Goal: Information Seeking & Learning: Learn about a topic

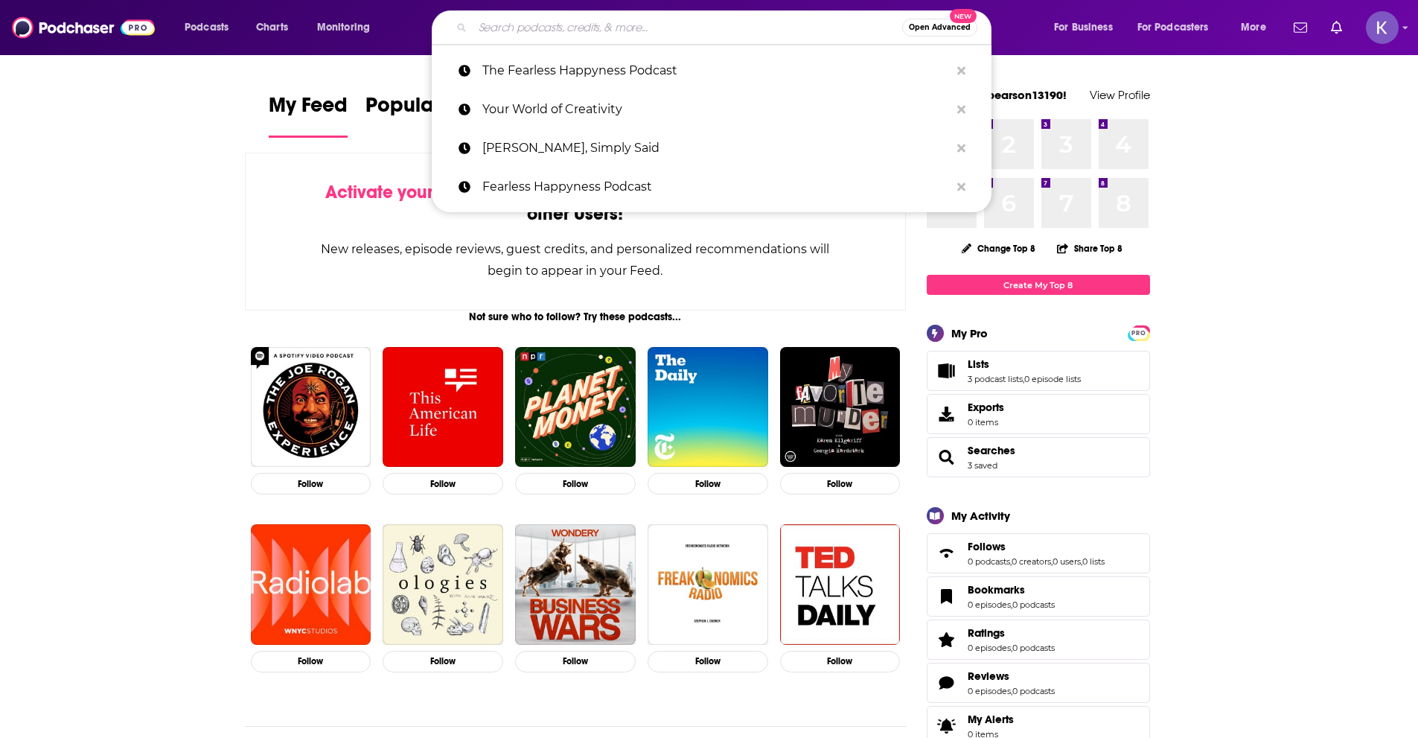
click at [648, 28] on input "Search podcasts, credits, & more..." at bounding box center [688, 28] width 430 height 24
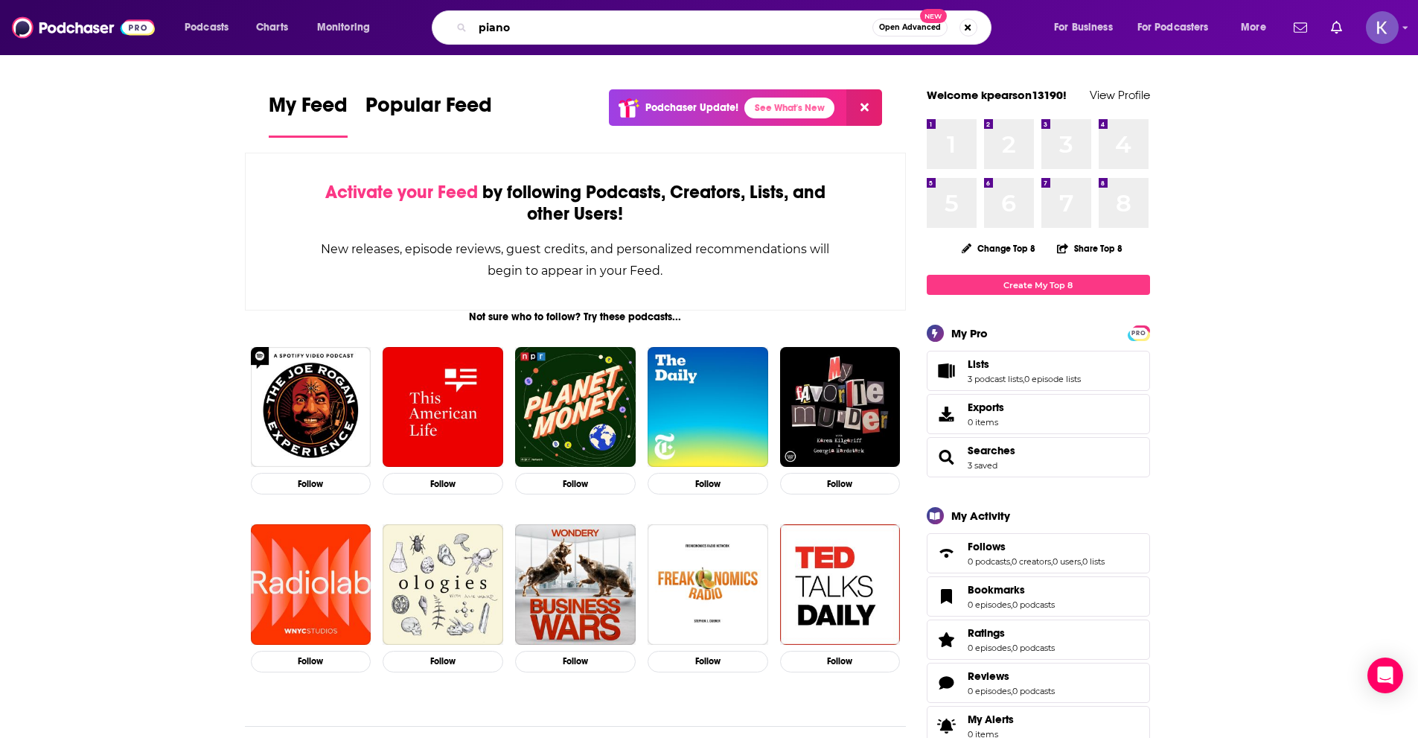
type input "piano"
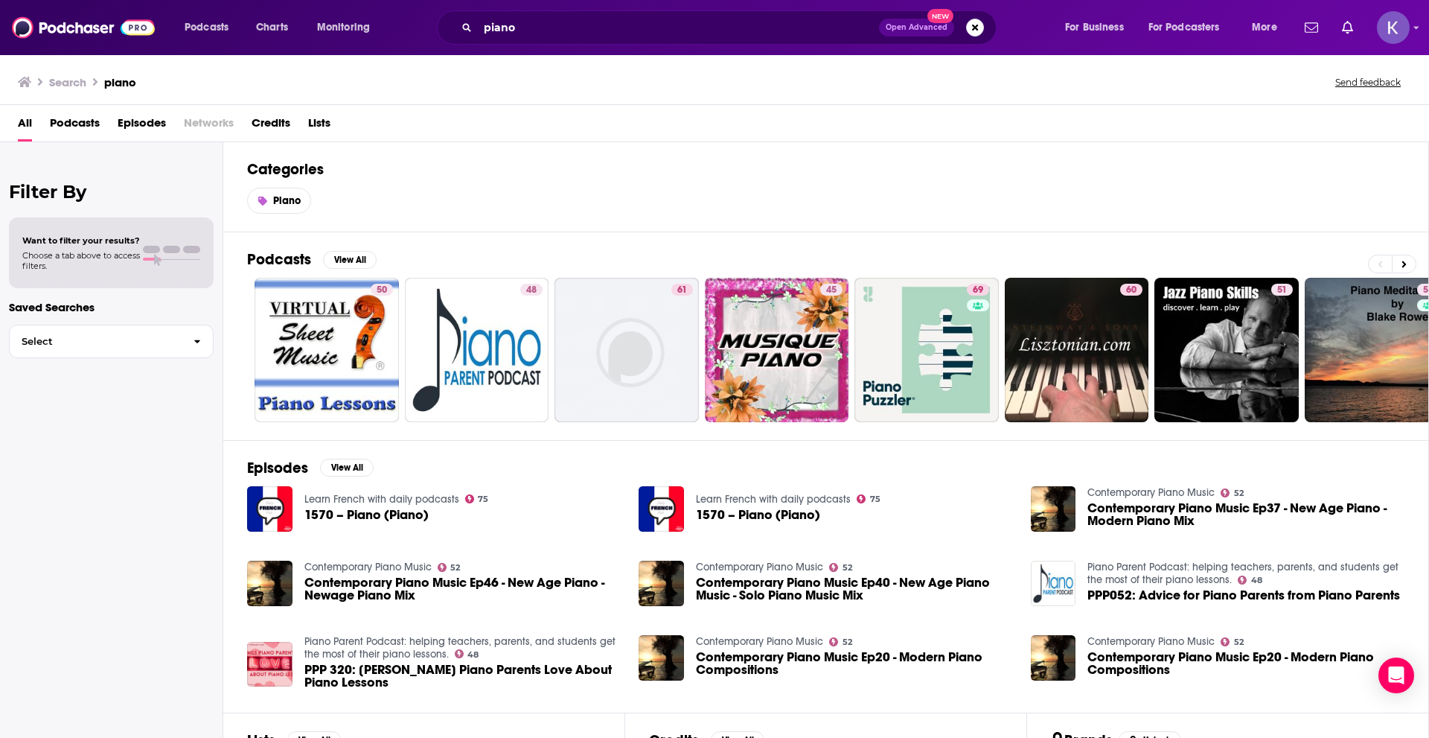
click at [90, 127] on span "Podcasts" at bounding box center [75, 126] width 50 height 31
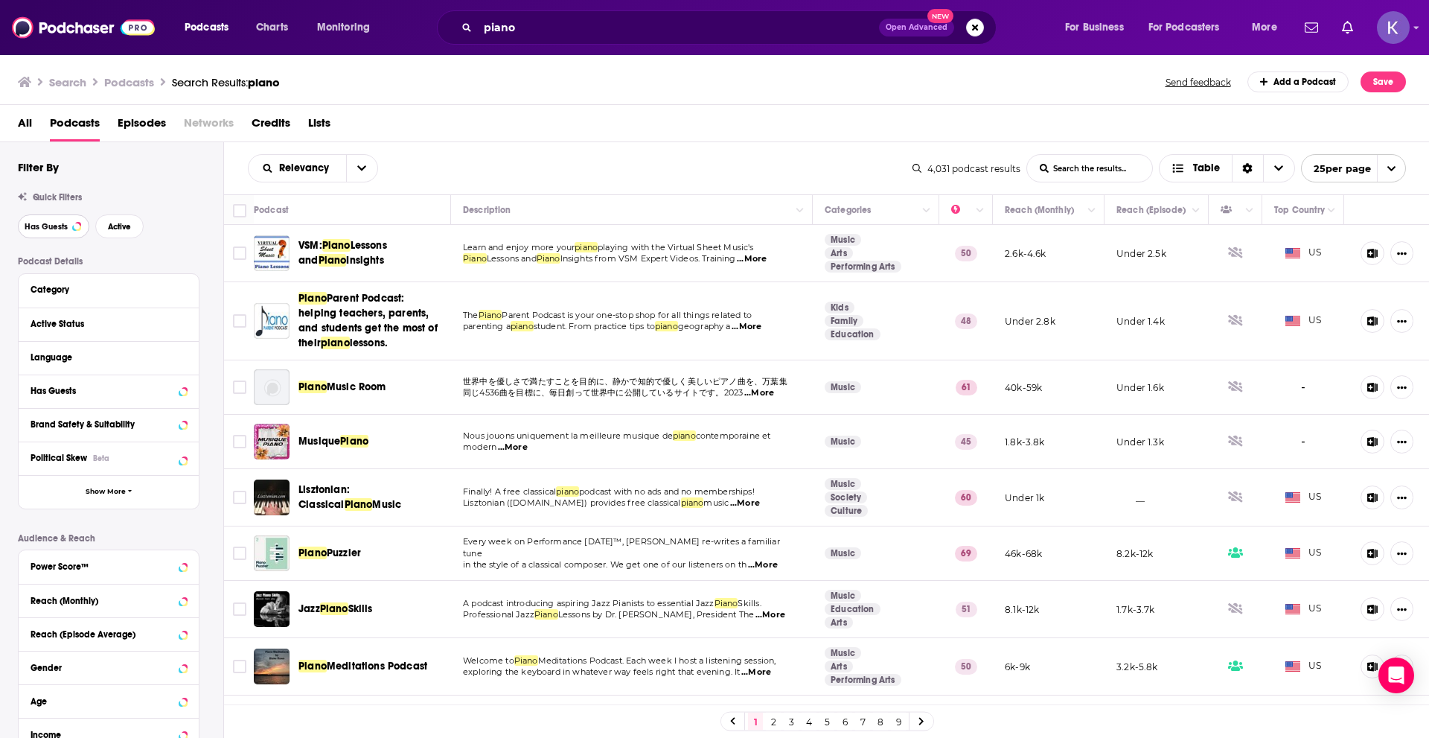
click at [59, 226] on span "Has Guests" at bounding box center [46, 227] width 43 height 8
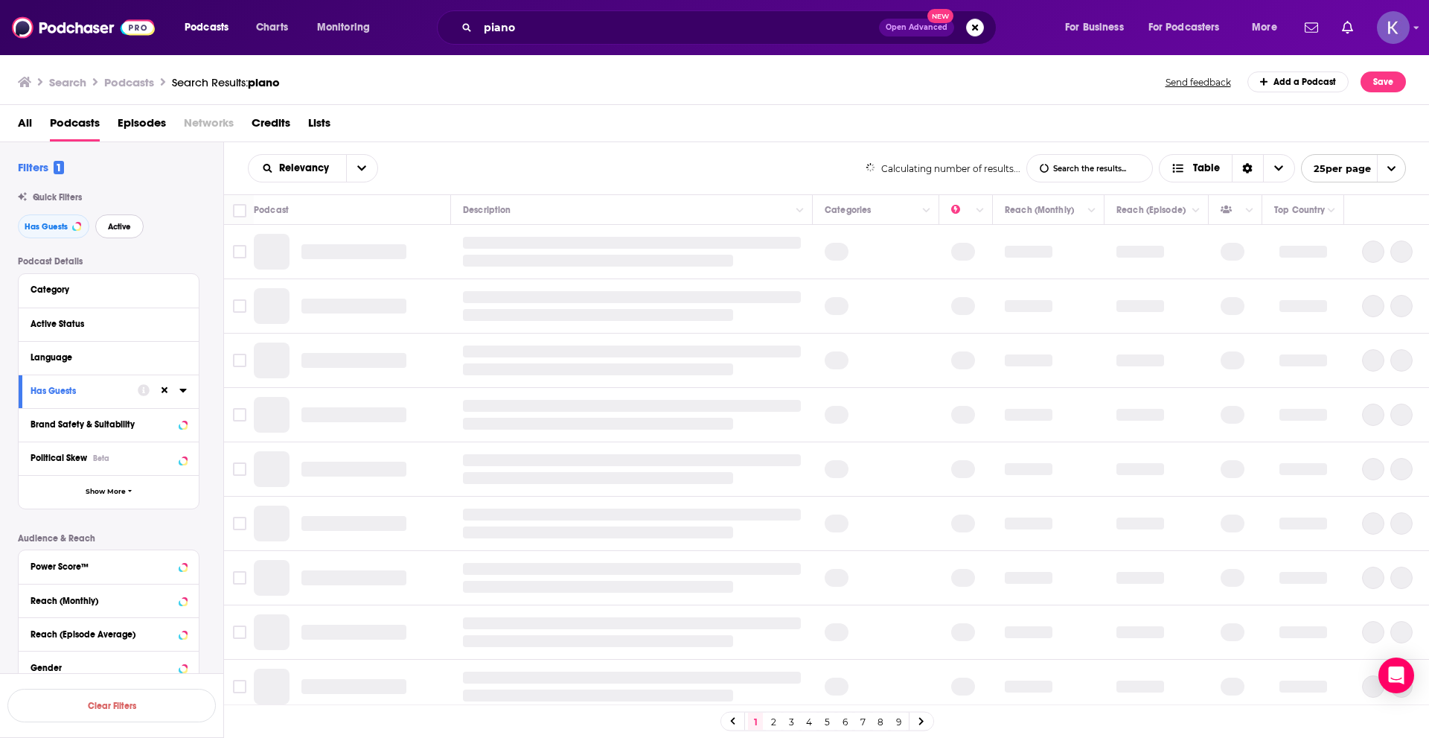
click at [118, 228] on span "Active" at bounding box center [119, 227] width 23 height 8
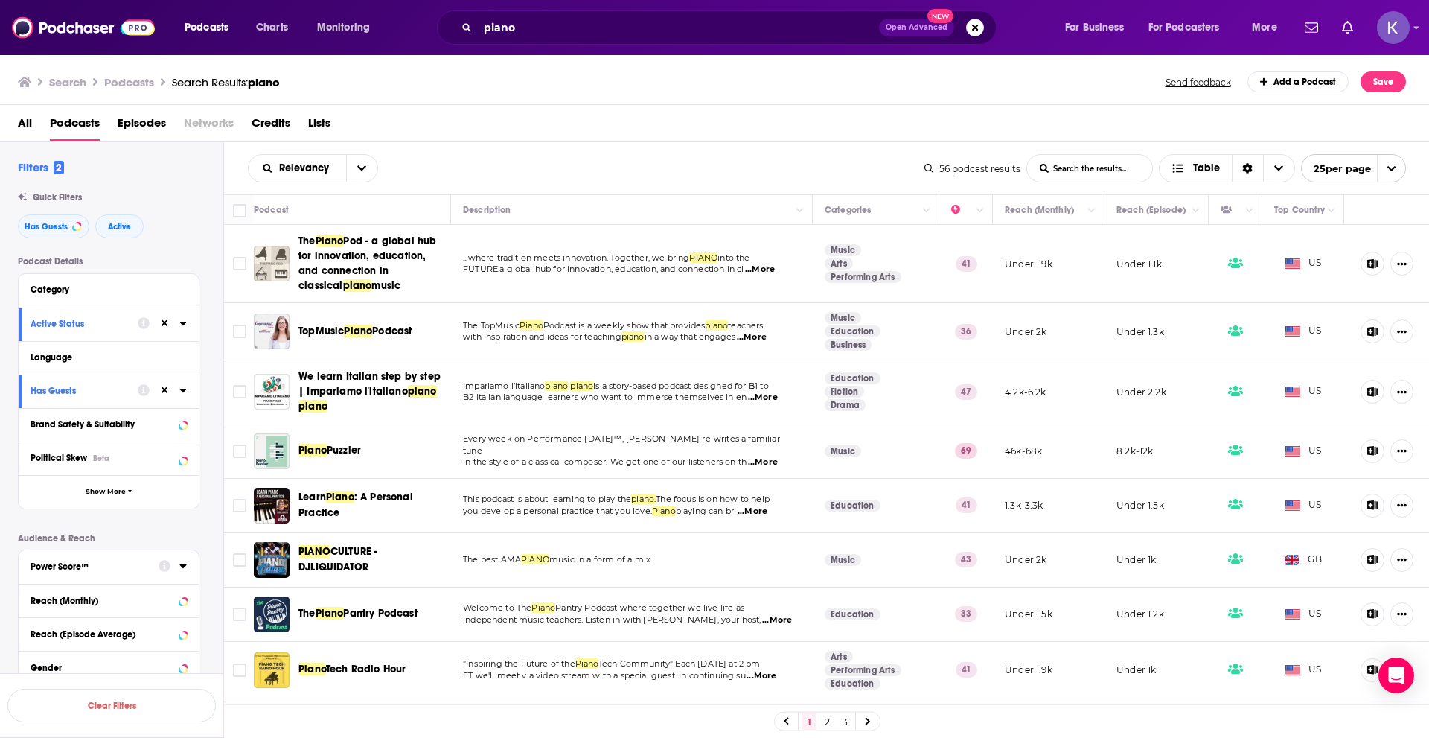
click at [182, 564] on icon at bounding box center [182, 566] width 7 height 4
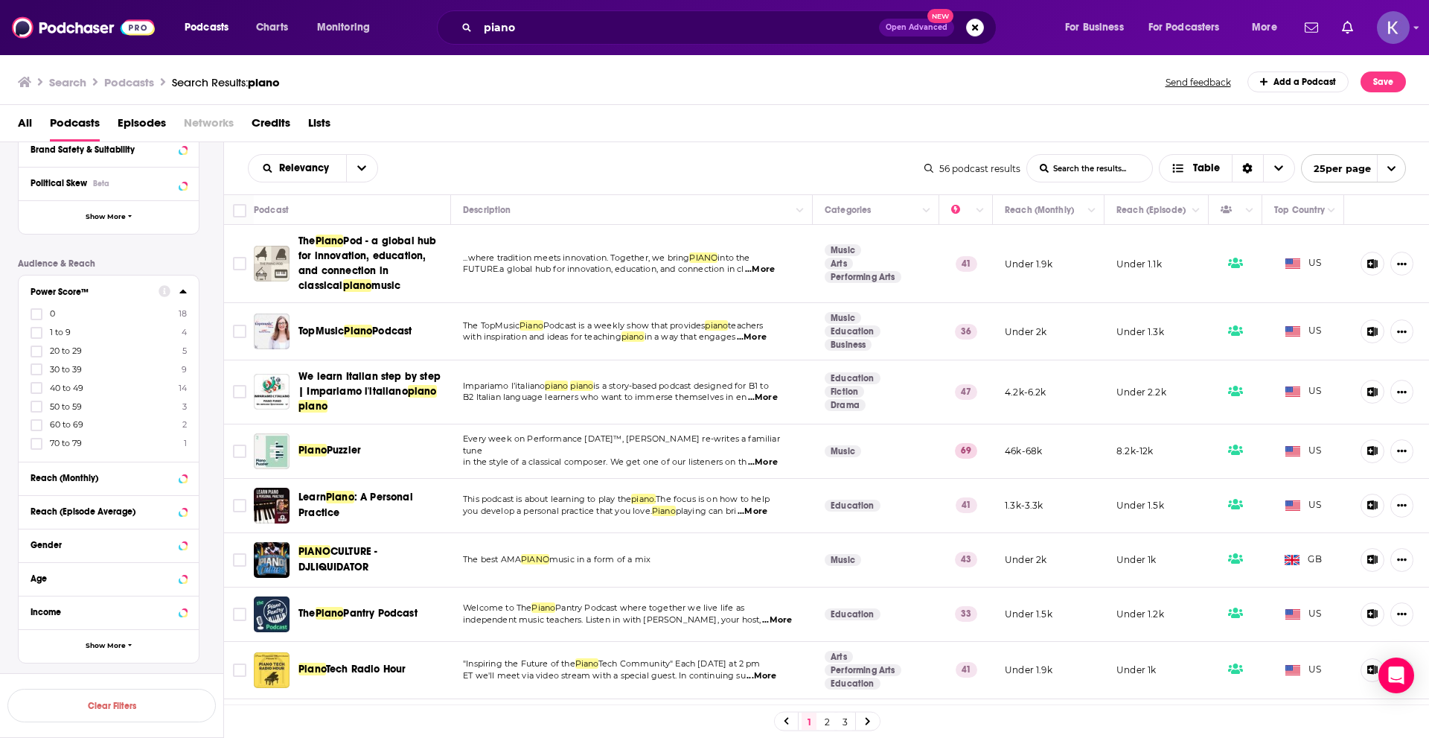
scroll to position [298, 0]
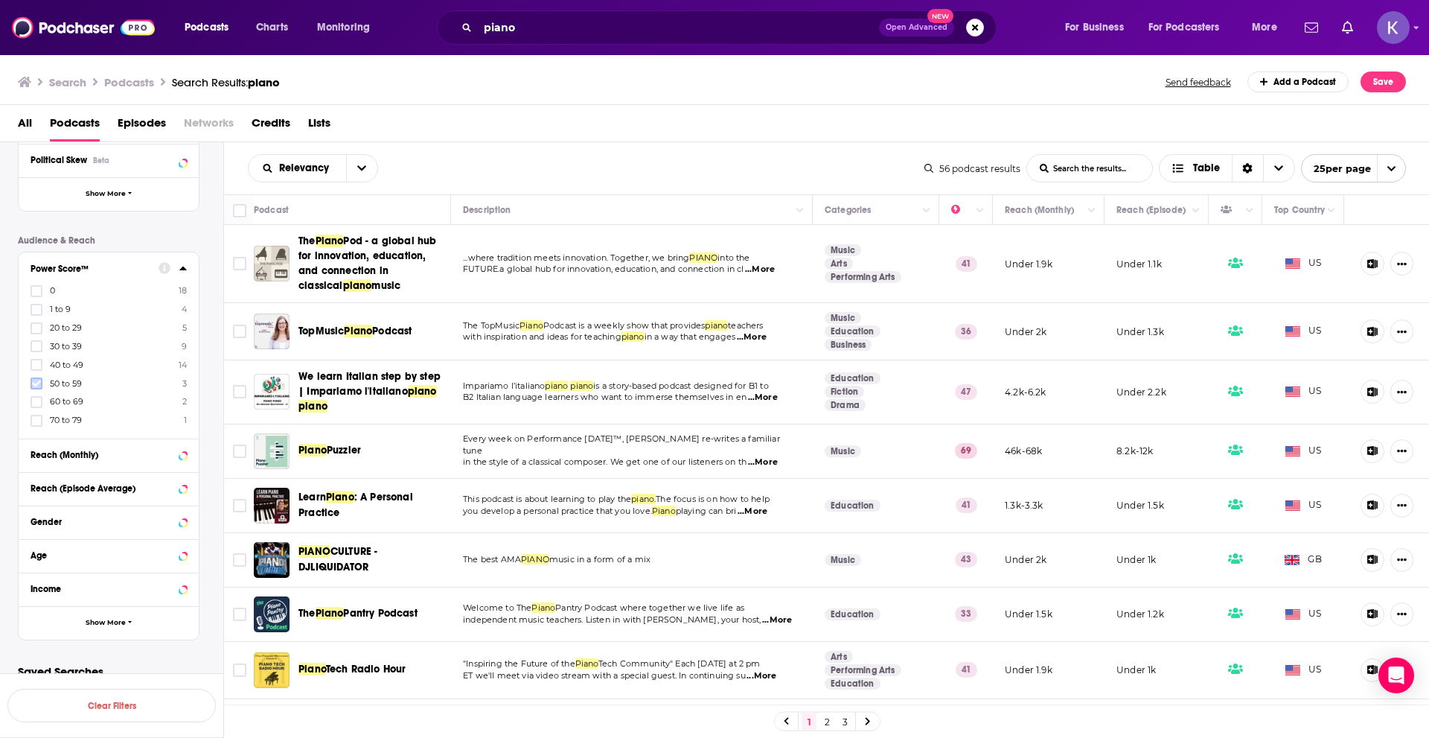
click at [33, 380] on icon at bounding box center [36, 383] width 9 height 9
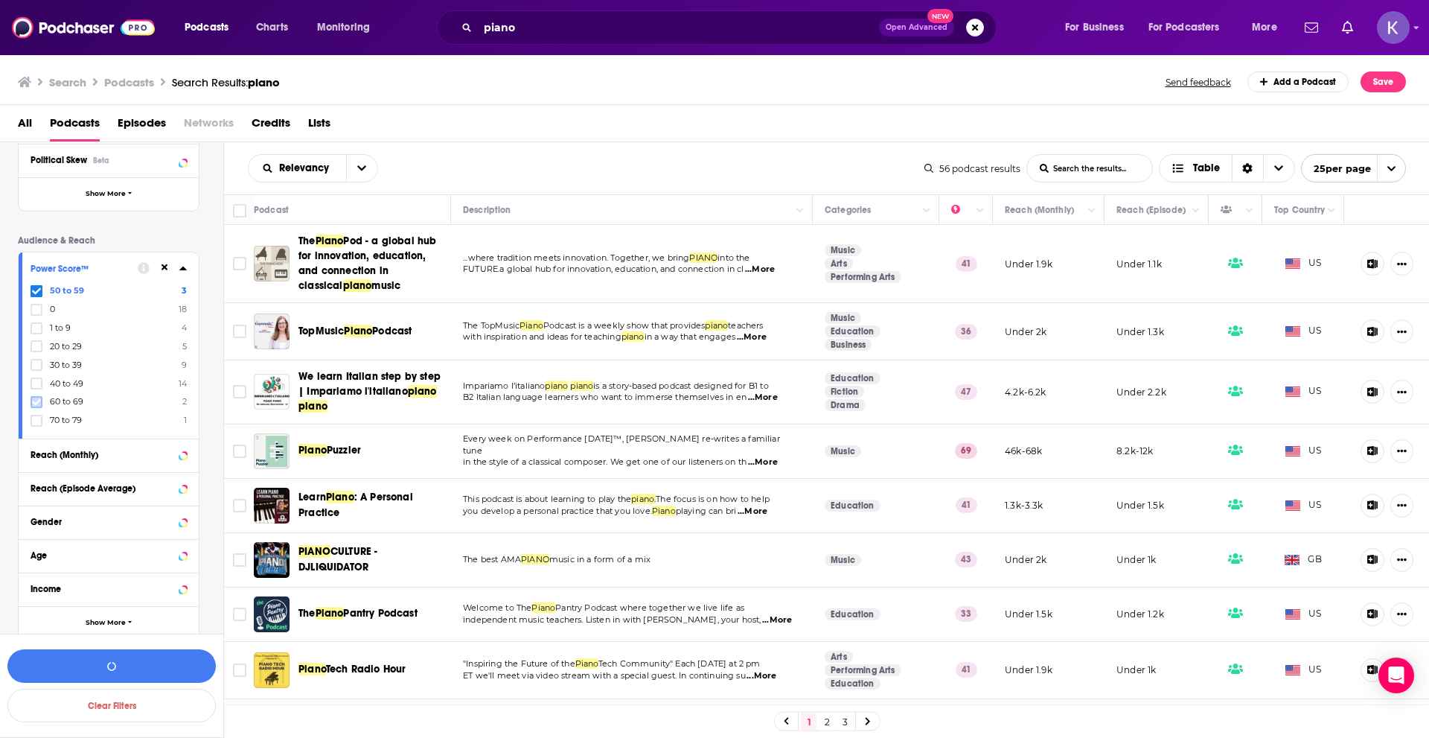
click at [37, 400] on icon at bounding box center [36, 402] width 9 height 9
click at [34, 423] on icon at bounding box center [36, 420] width 9 height 9
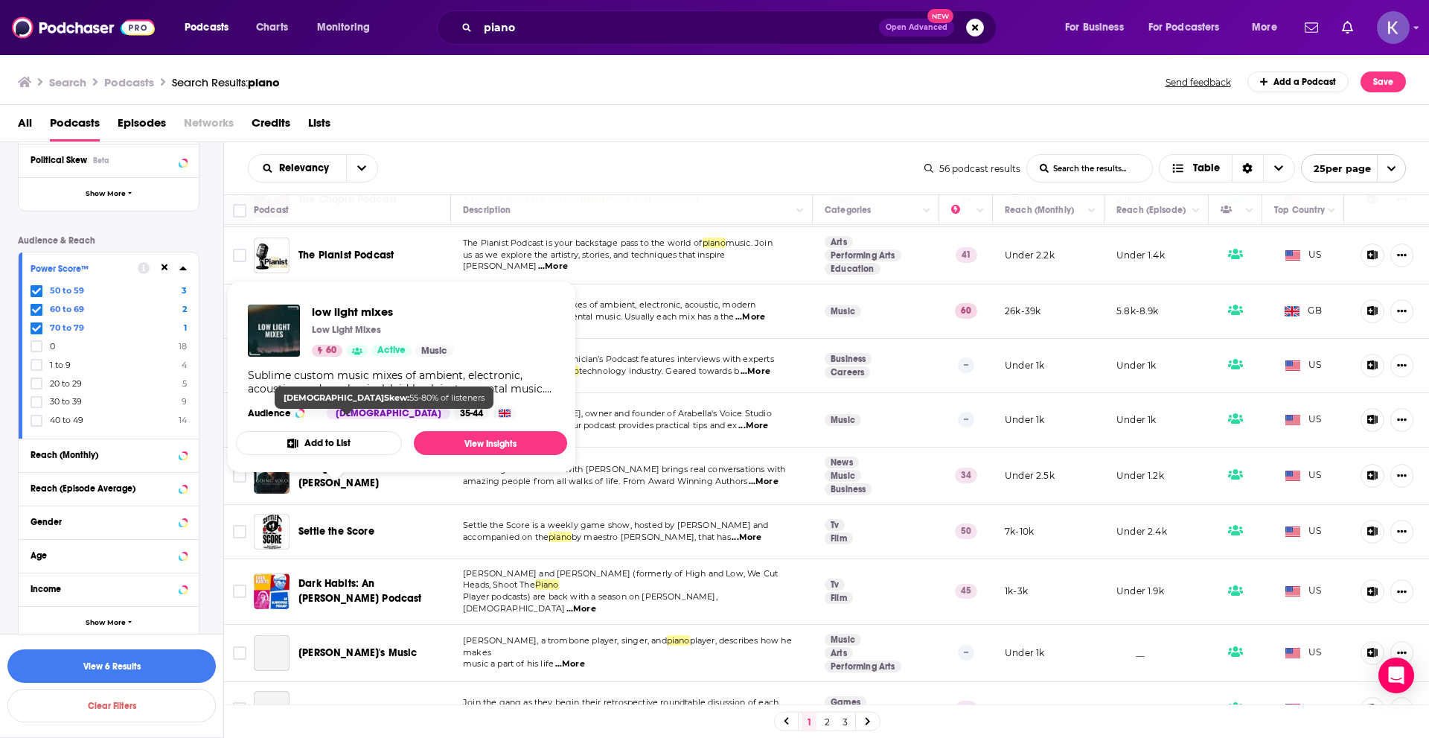
scroll to position [940, 0]
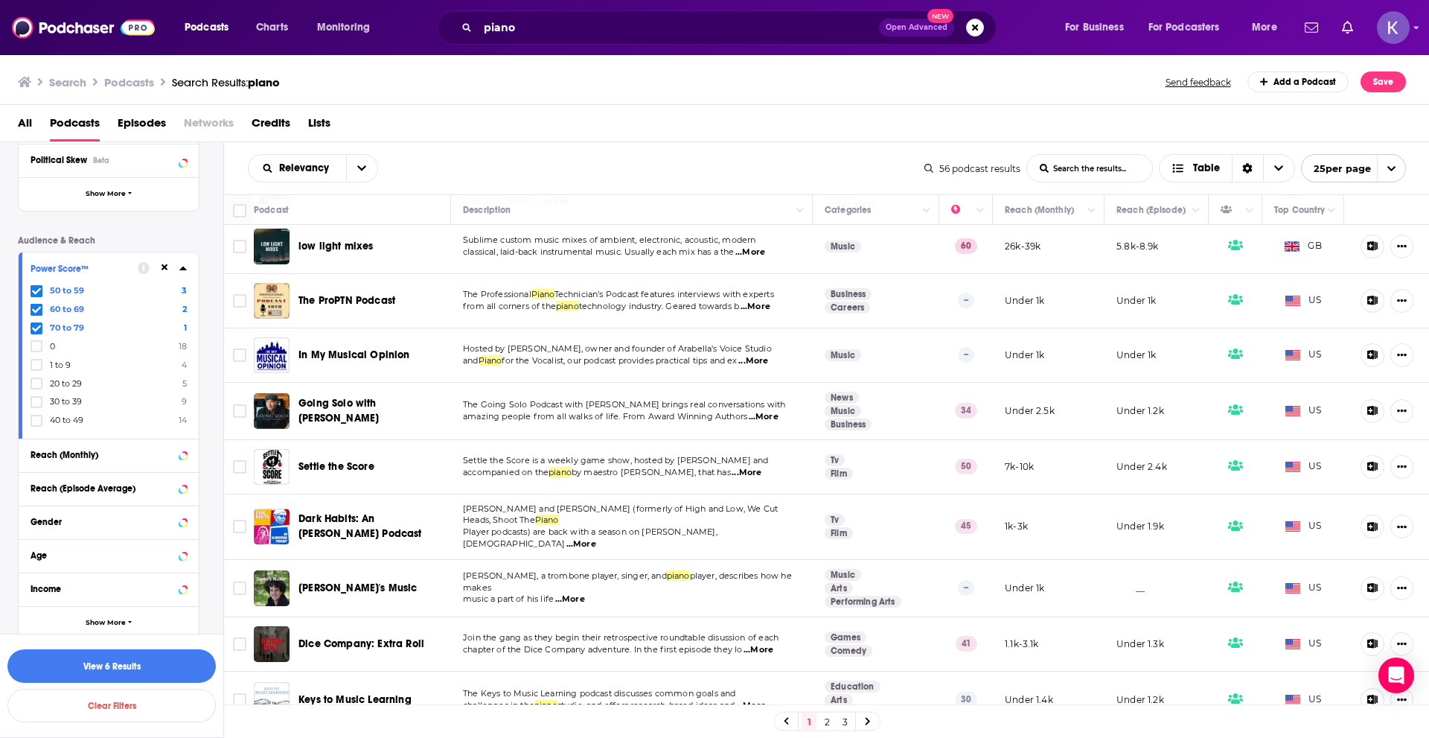
click at [33, 332] on icon at bounding box center [36, 328] width 9 height 9
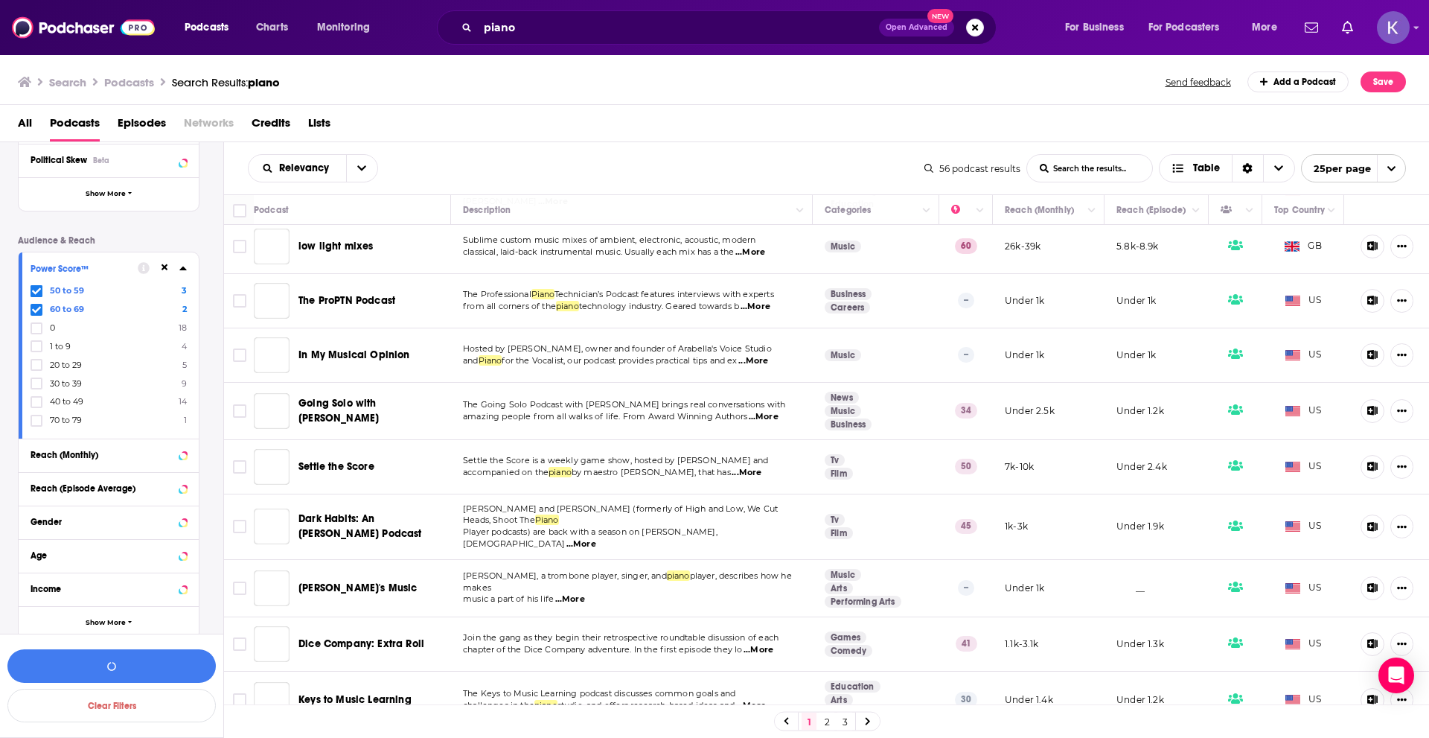
click at [34, 312] on icon at bounding box center [36, 309] width 9 height 9
click at [34, 295] on icon at bounding box center [36, 291] width 9 height 9
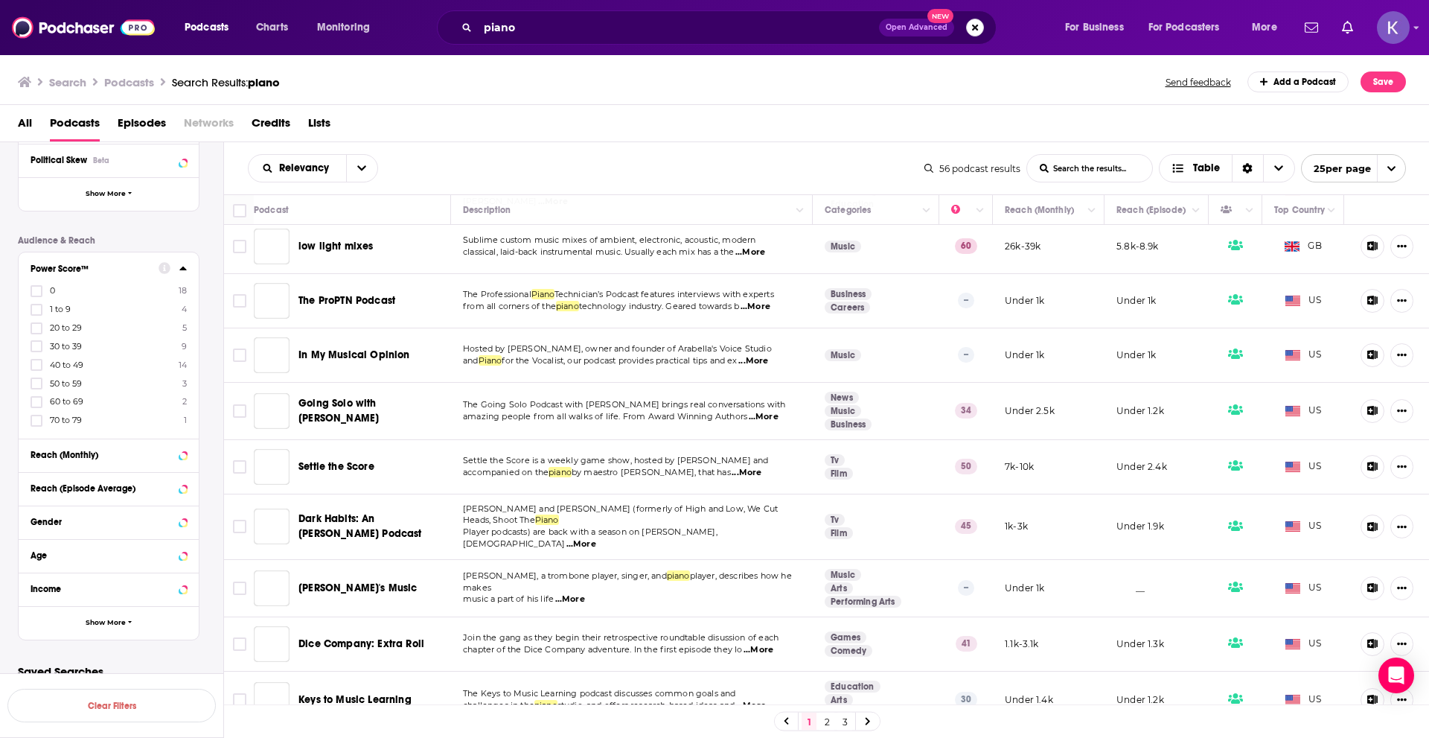
click at [976, 31] on button "Search podcasts, credits, & more..." at bounding box center [975, 28] width 18 height 18
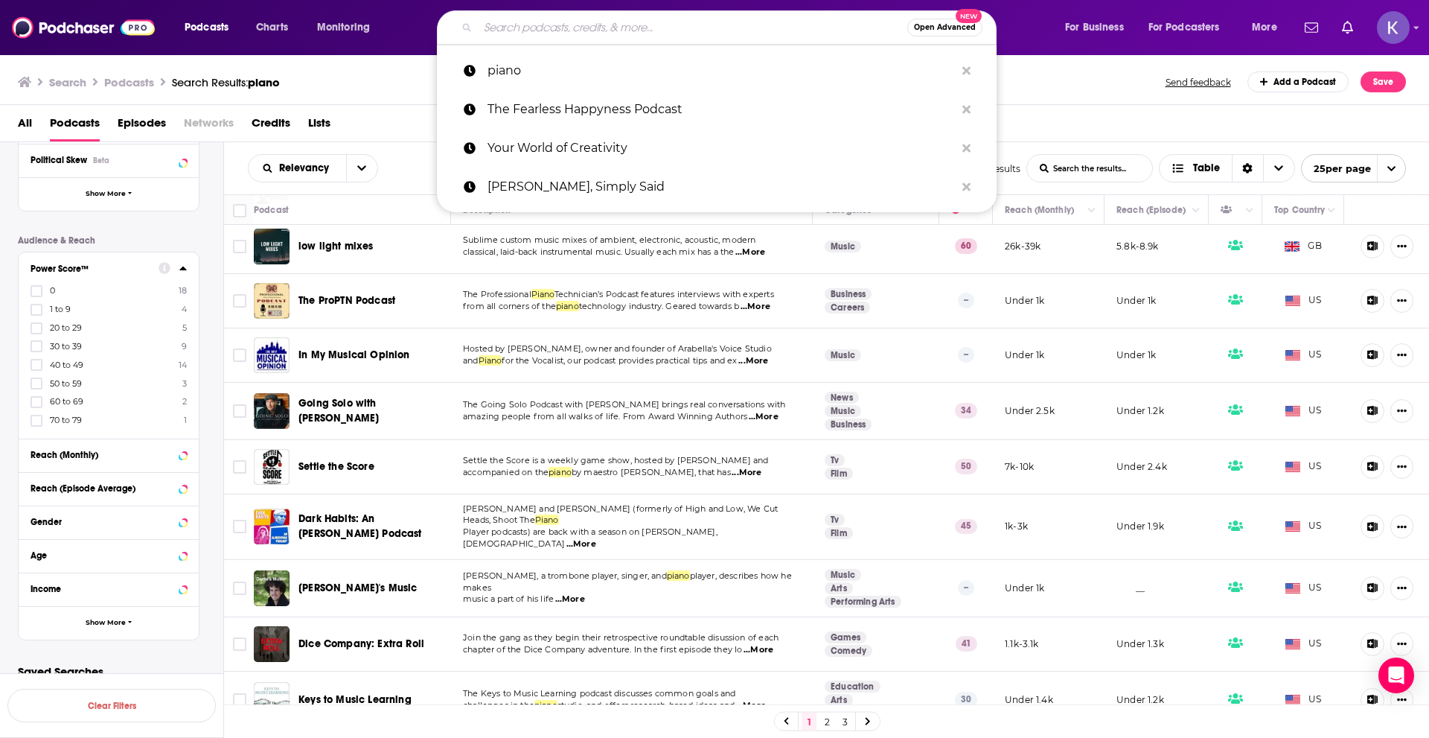
click at [89, 226] on div "Podcast Details Category Active Status Language Has Guests Brand Safety & Suita…" at bounding box center [120, 298] width 205 height 681
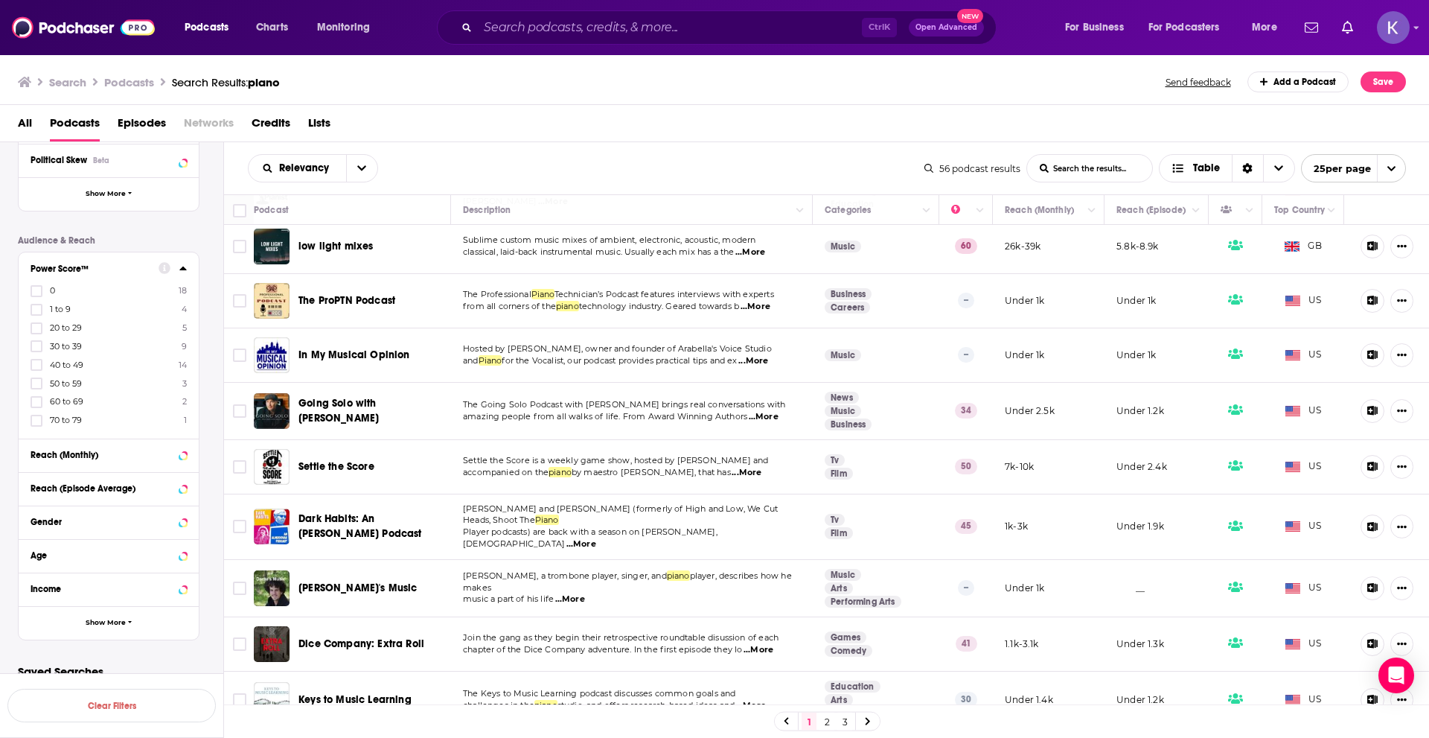
click at [260, 84] on span "piano" at bounding box center [264, 82] width 32 height 14
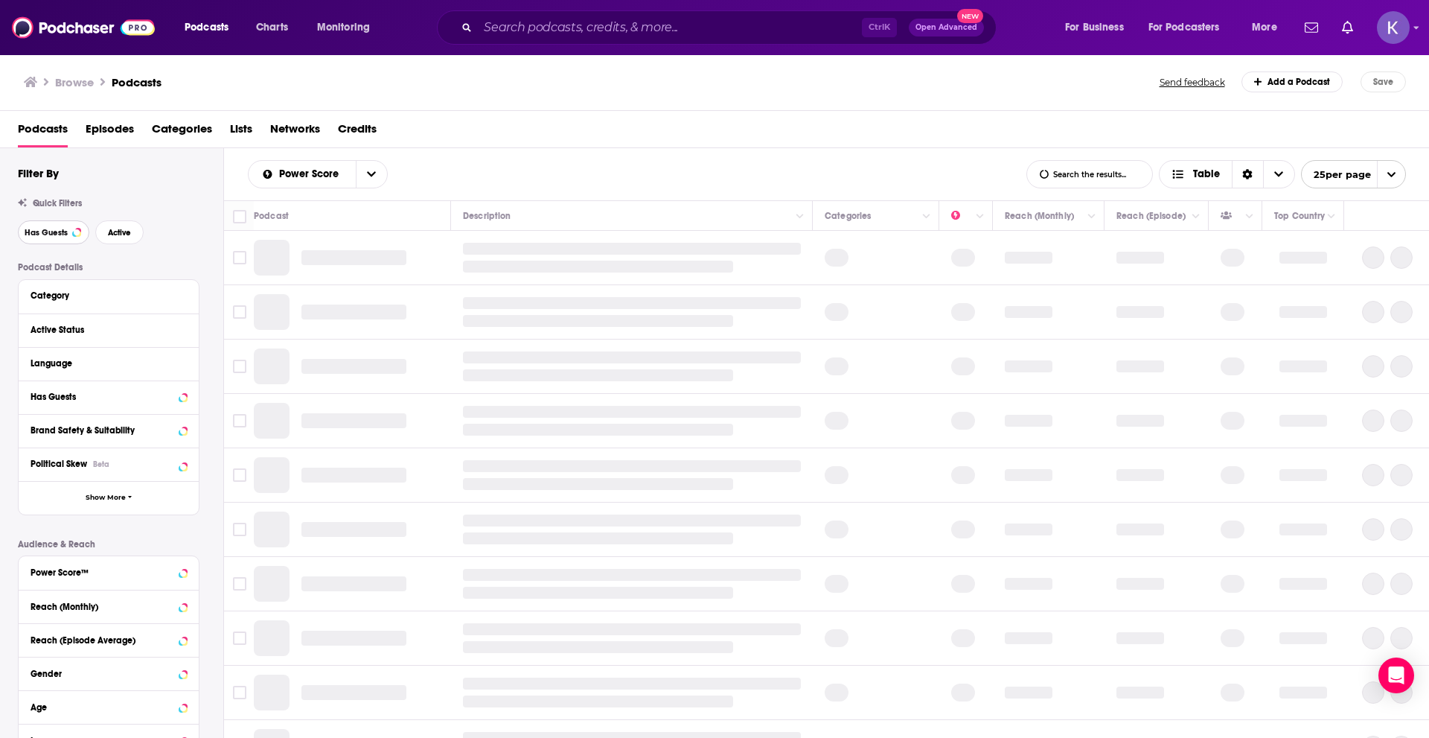
click at [51, 230] on span "Has Guests" at bounding box center [46, 233] width 43 height 8
click at [126, 226] on button "Active" at bounding box center [119, 232] width 48 height 24
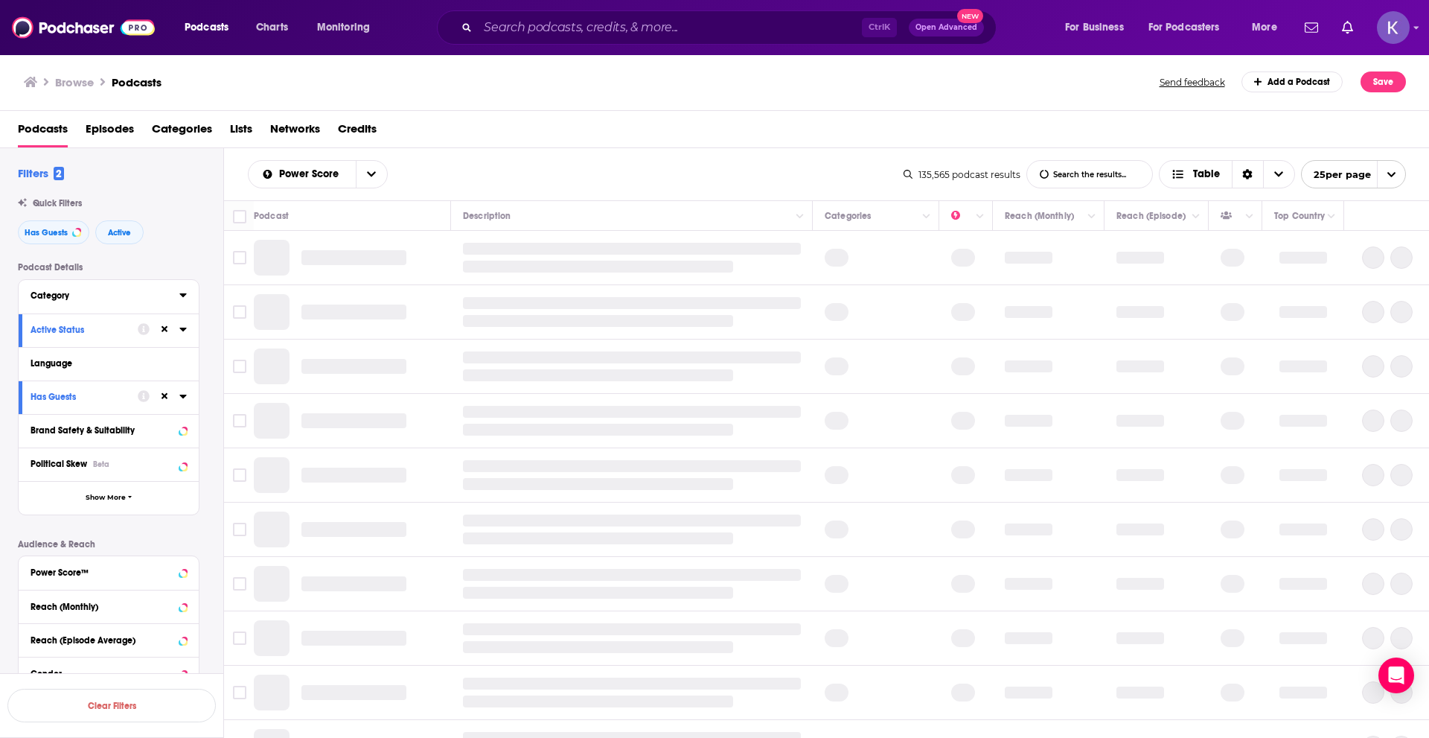
click at [115, 301] on button "Category" at bounding box center [105, 295] width 149 height 19
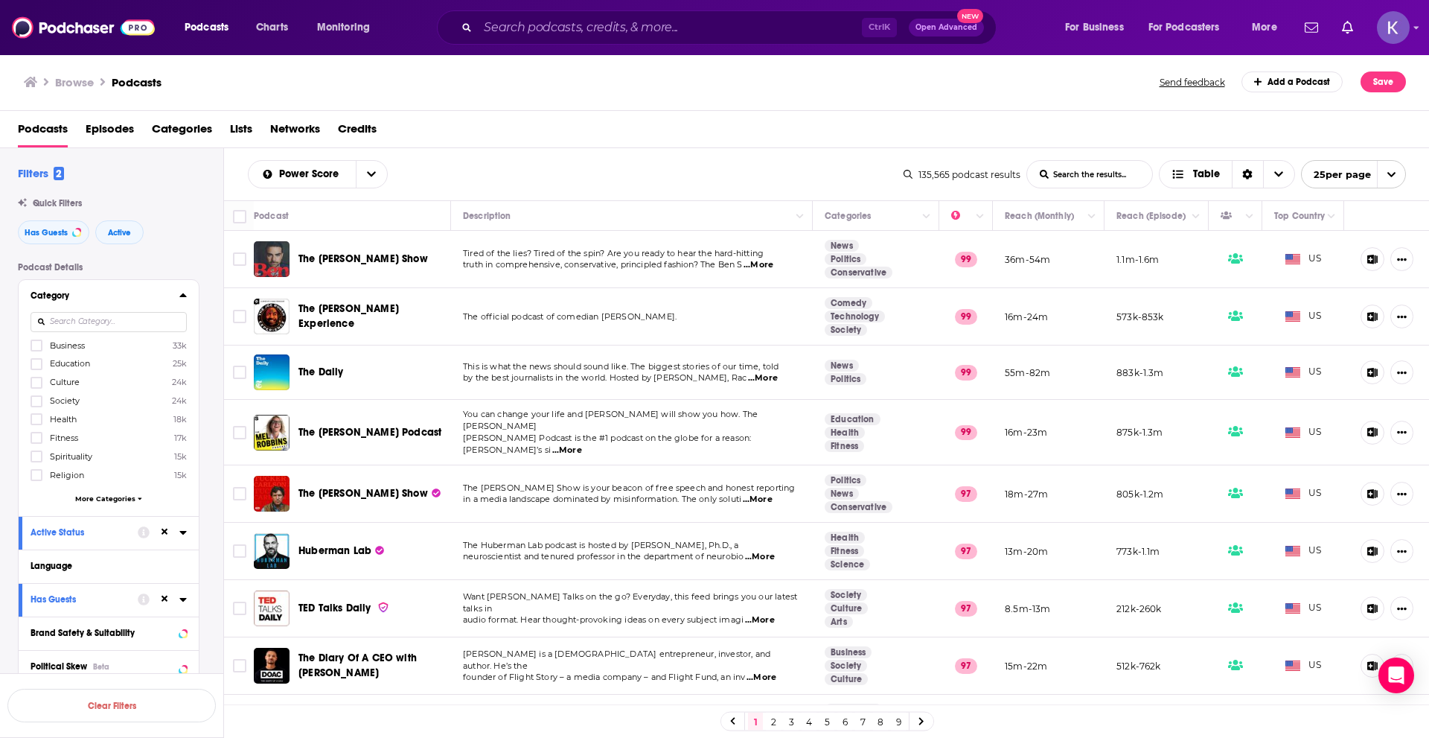
click at [126, 323] on input at bounding box center [109, 322] width 156 height 20
type input "music"
click at [35, 348] on icon at bounding box center [36, 345] width 9 height 7
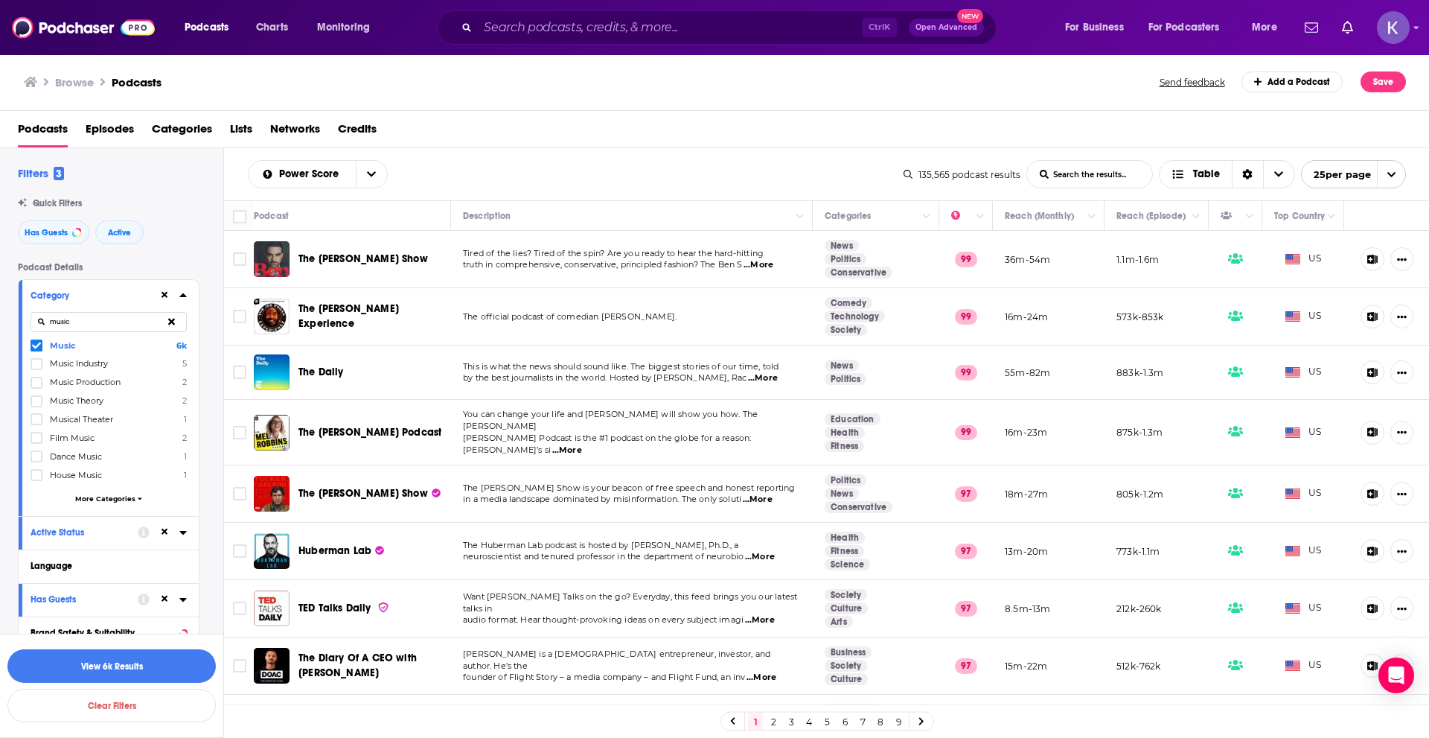
scroll to position [74, 0]
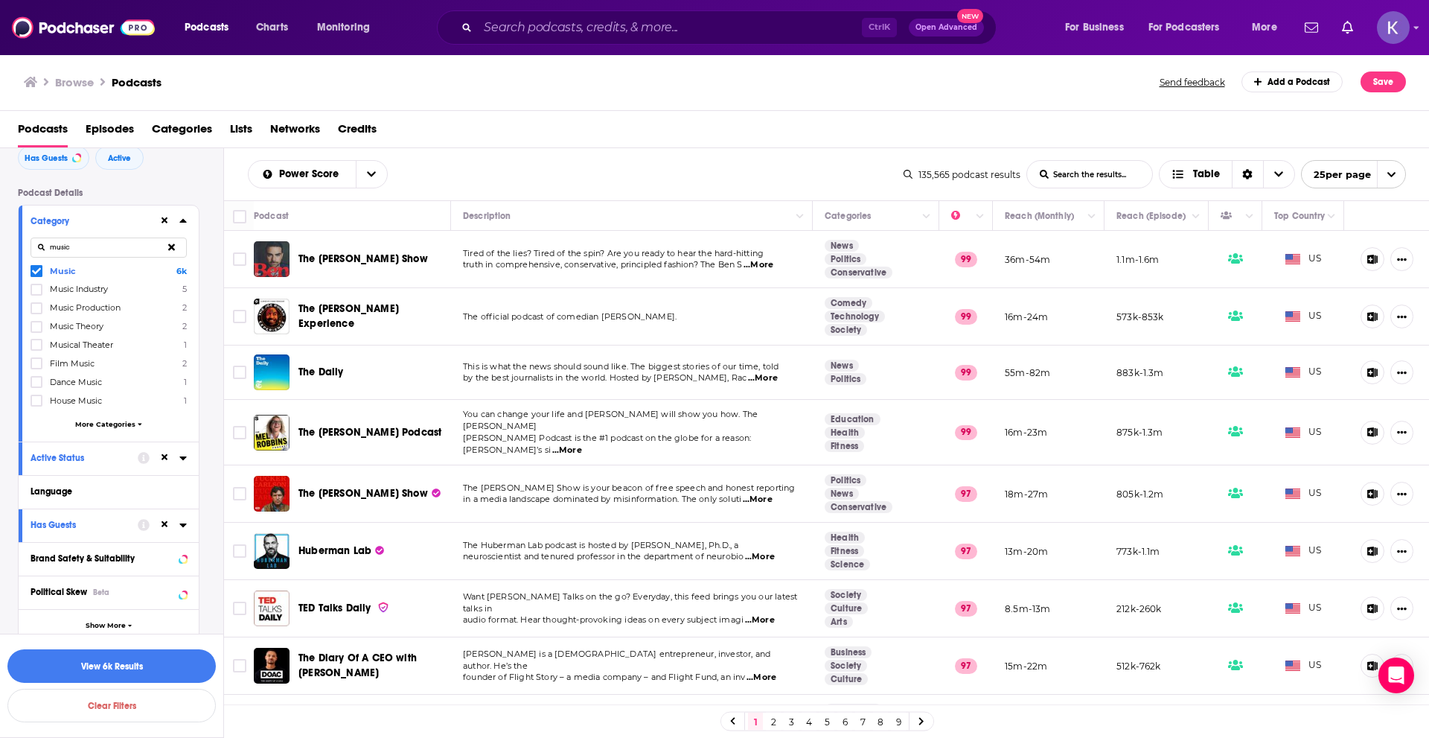
click at [98, 427] on span "More Categories" at bounding box center [105, 424] width 60 height 8
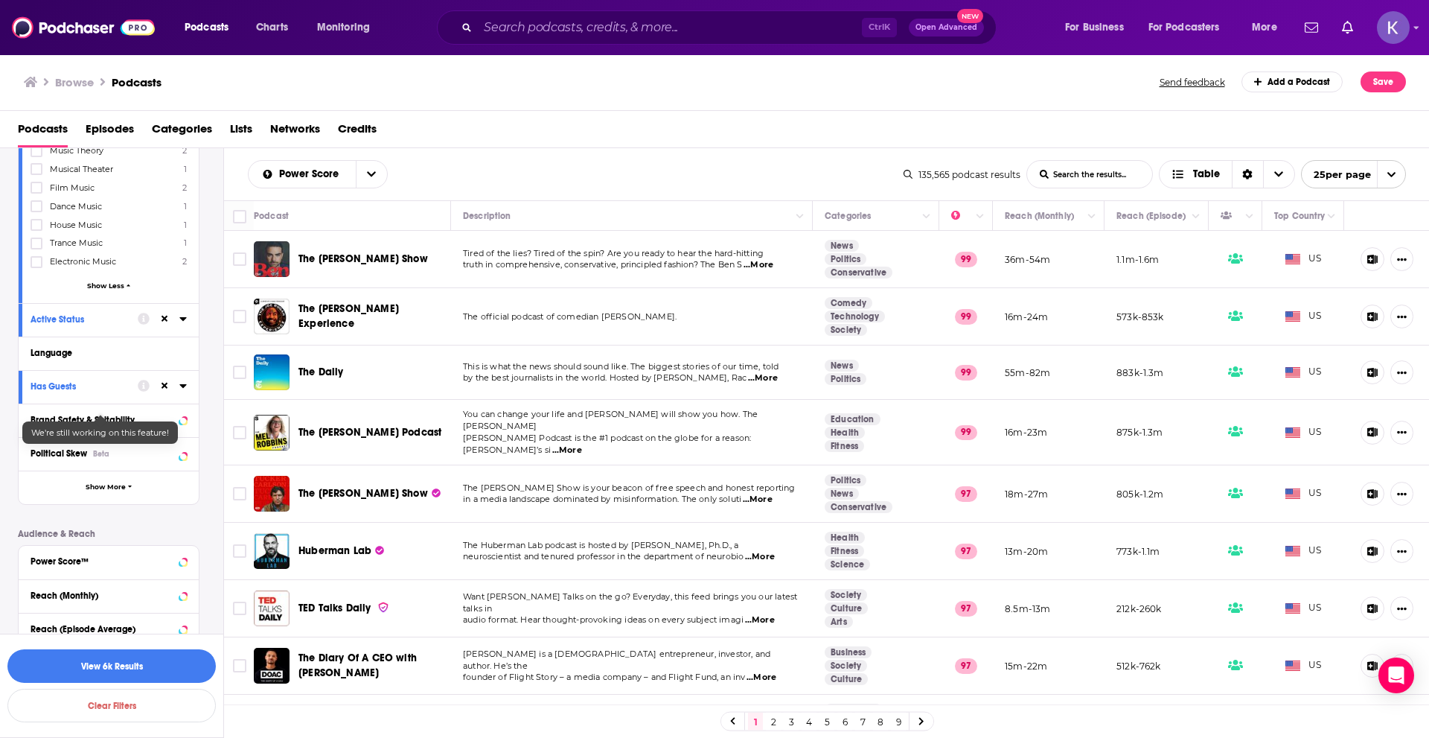
scroll to position [298, 0]
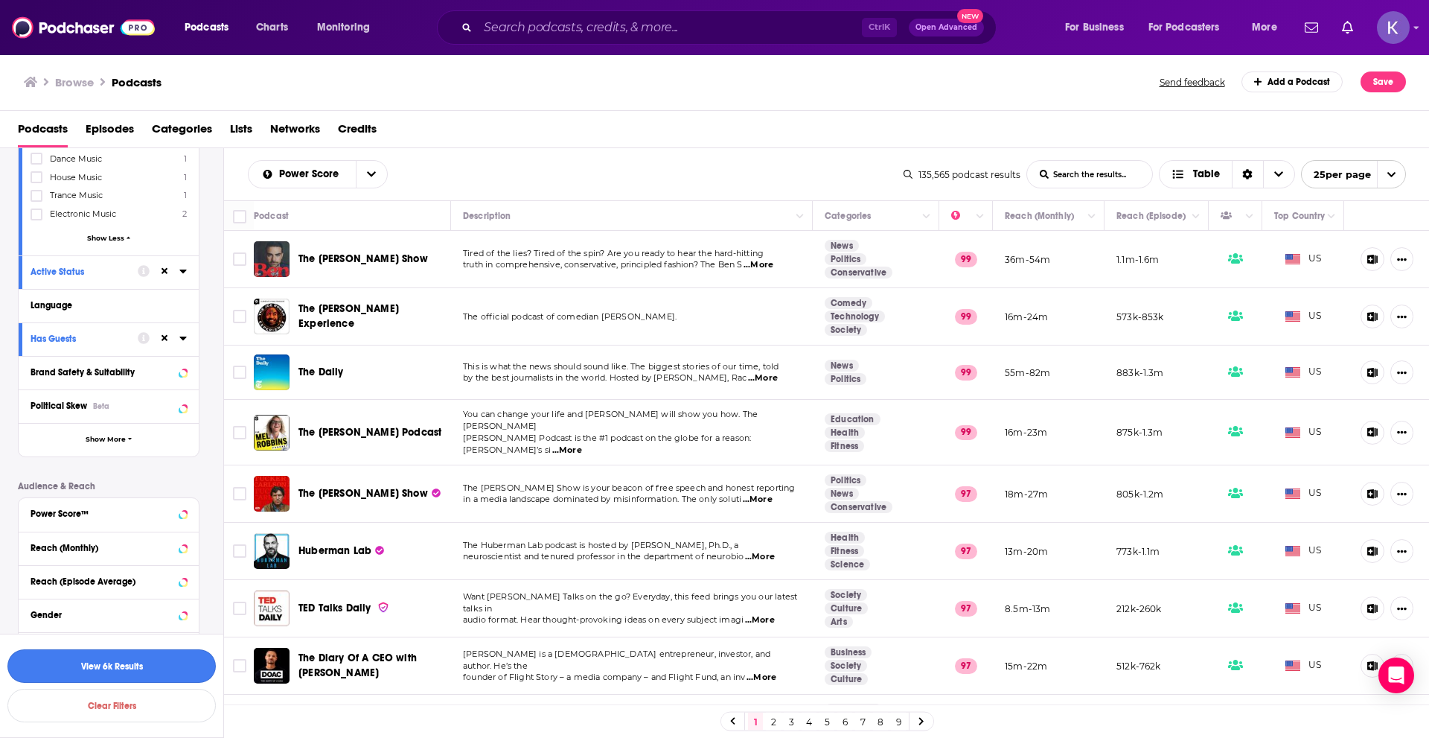
click at [133, 670] on button "View 6k Results" at bounding box center [111, 665] width 208 height 33
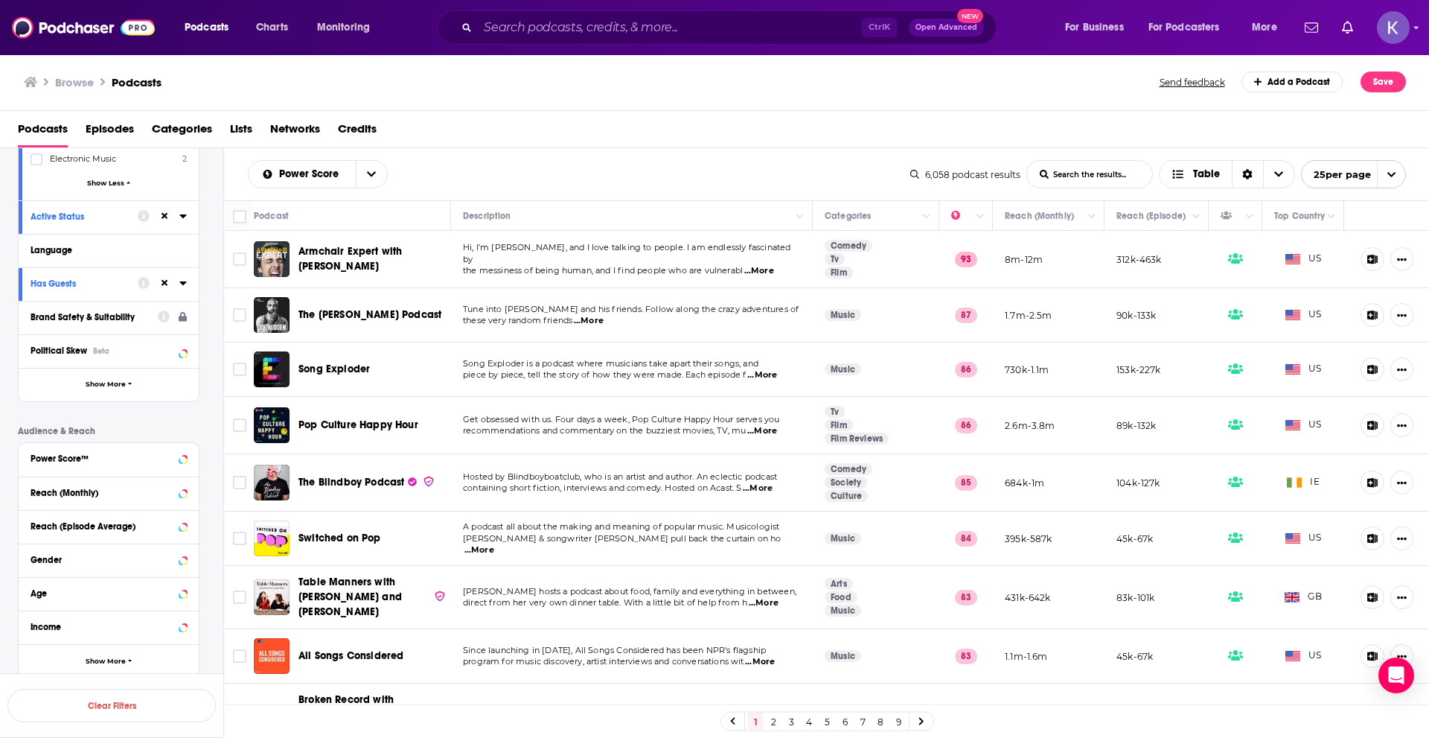
scroll to position [372, 0]
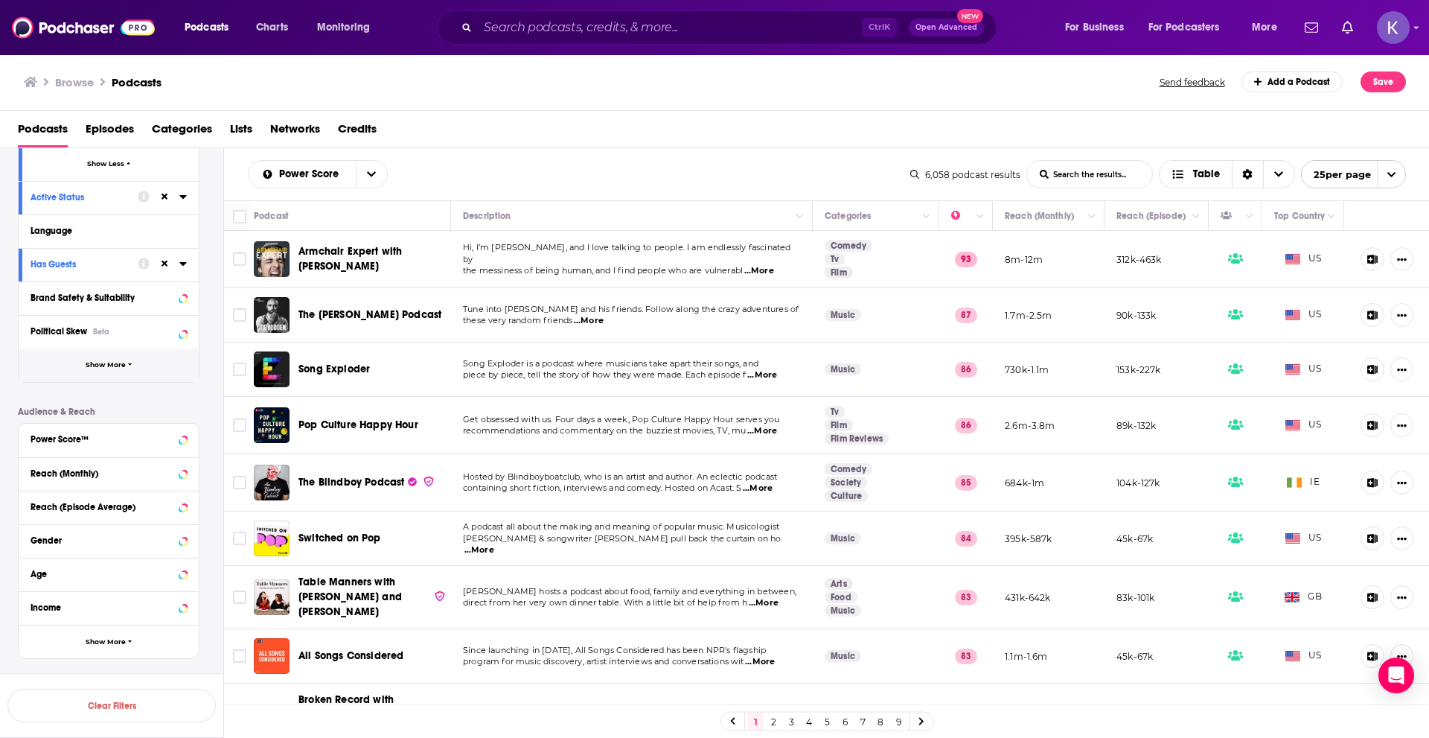
click at [133, 368] on button "Show More" at bounding box center [109, 364] width 180 height 33
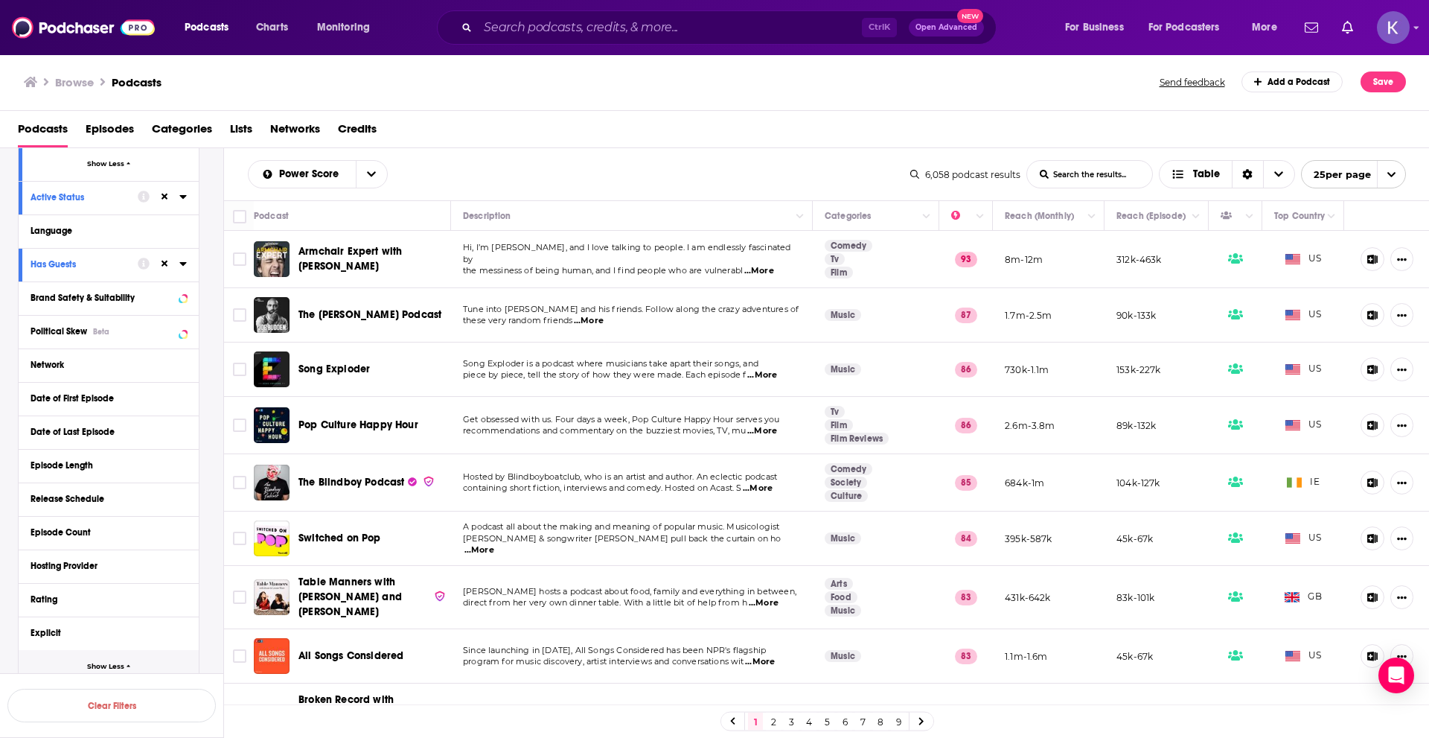
scroll to position [447, 0]
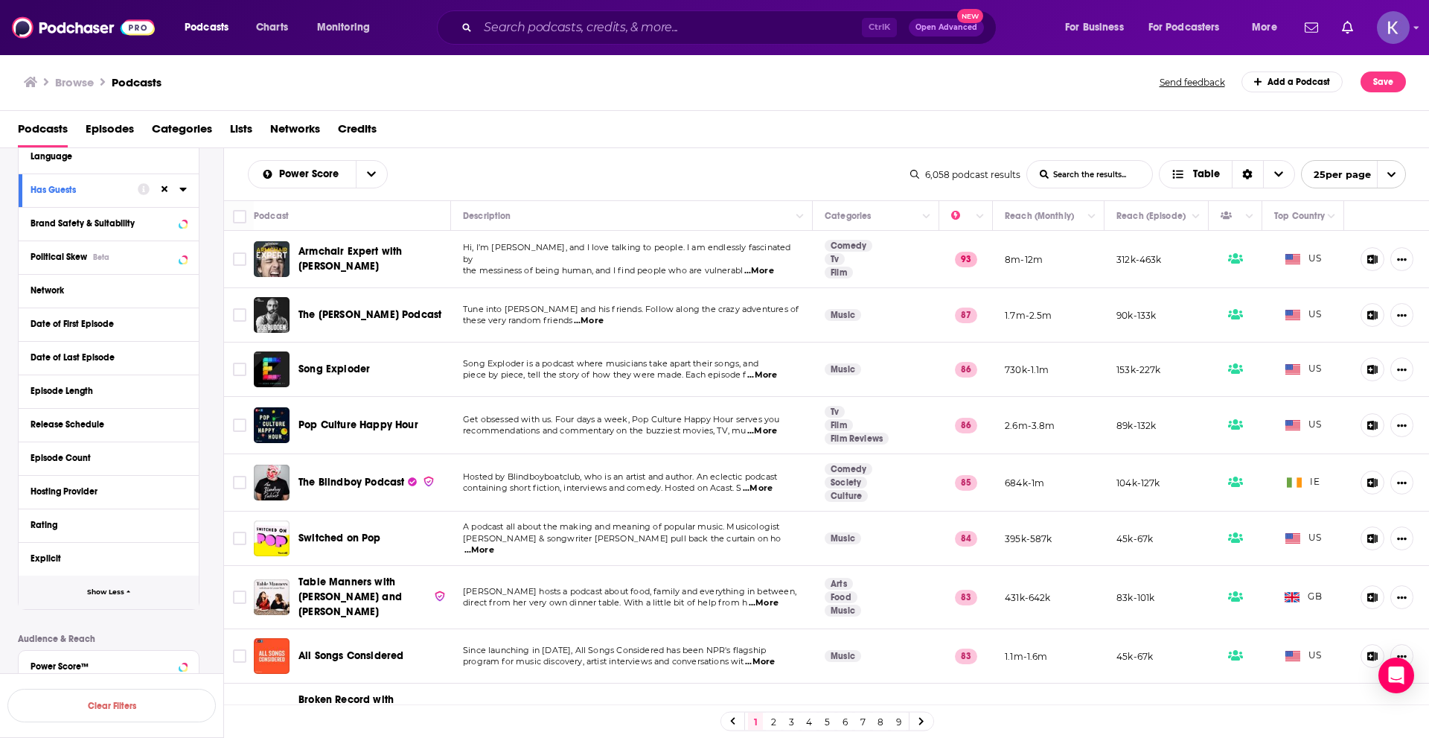
click at [111, 585] on button "Show Less" at bounding box center [109, 591] width 180 height 33
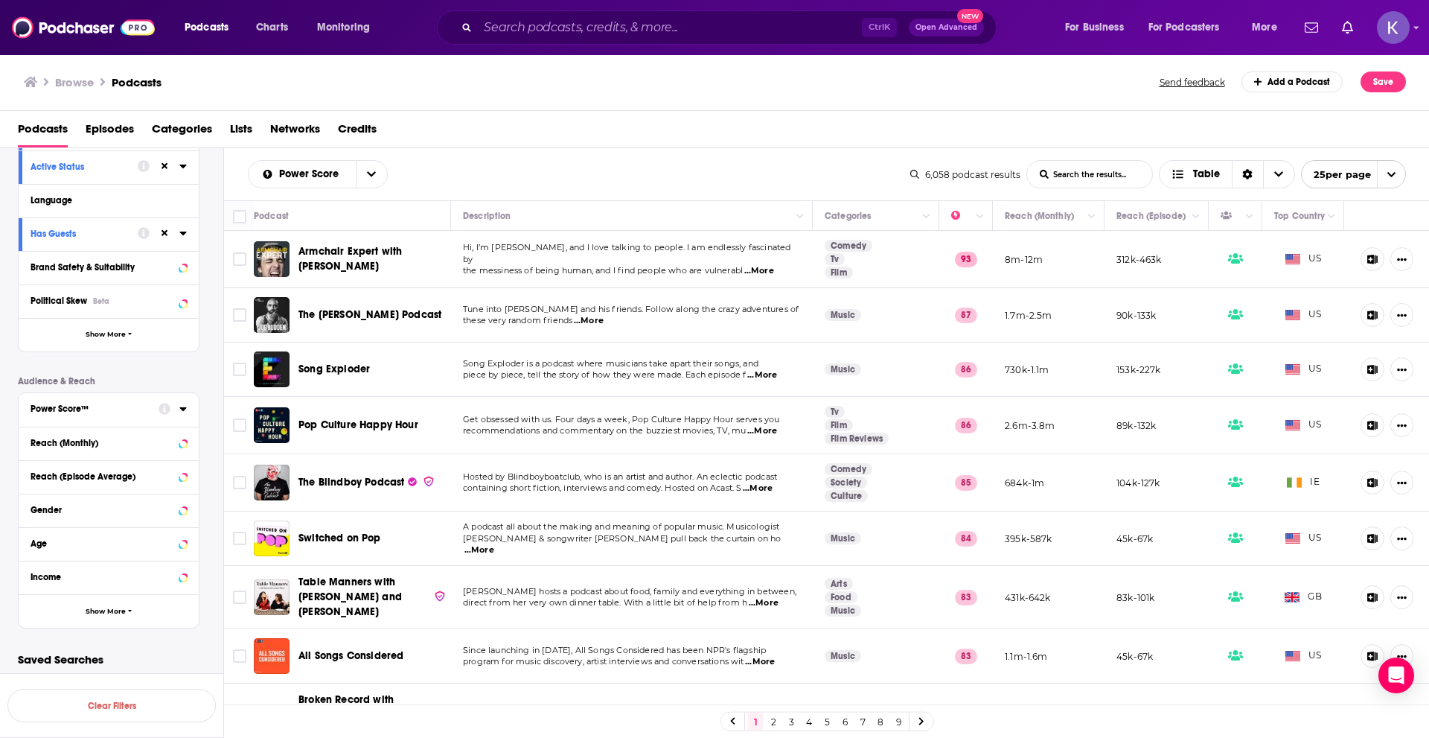
click at [127, 409] on div "Power Score™" at bounding box center [90, 408] width 118 height 10
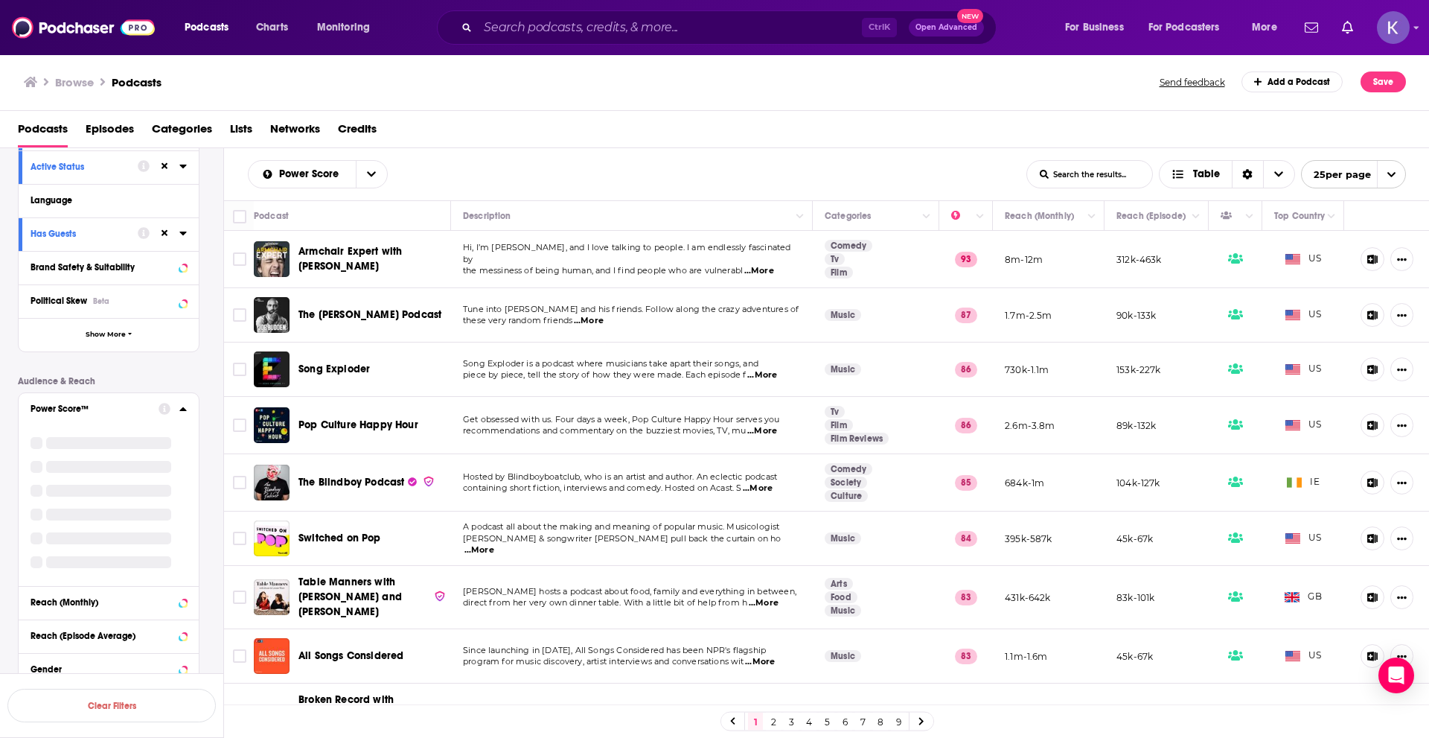
click at [182, 410] on icon at bounding box center [182, 408] width 7 height 4
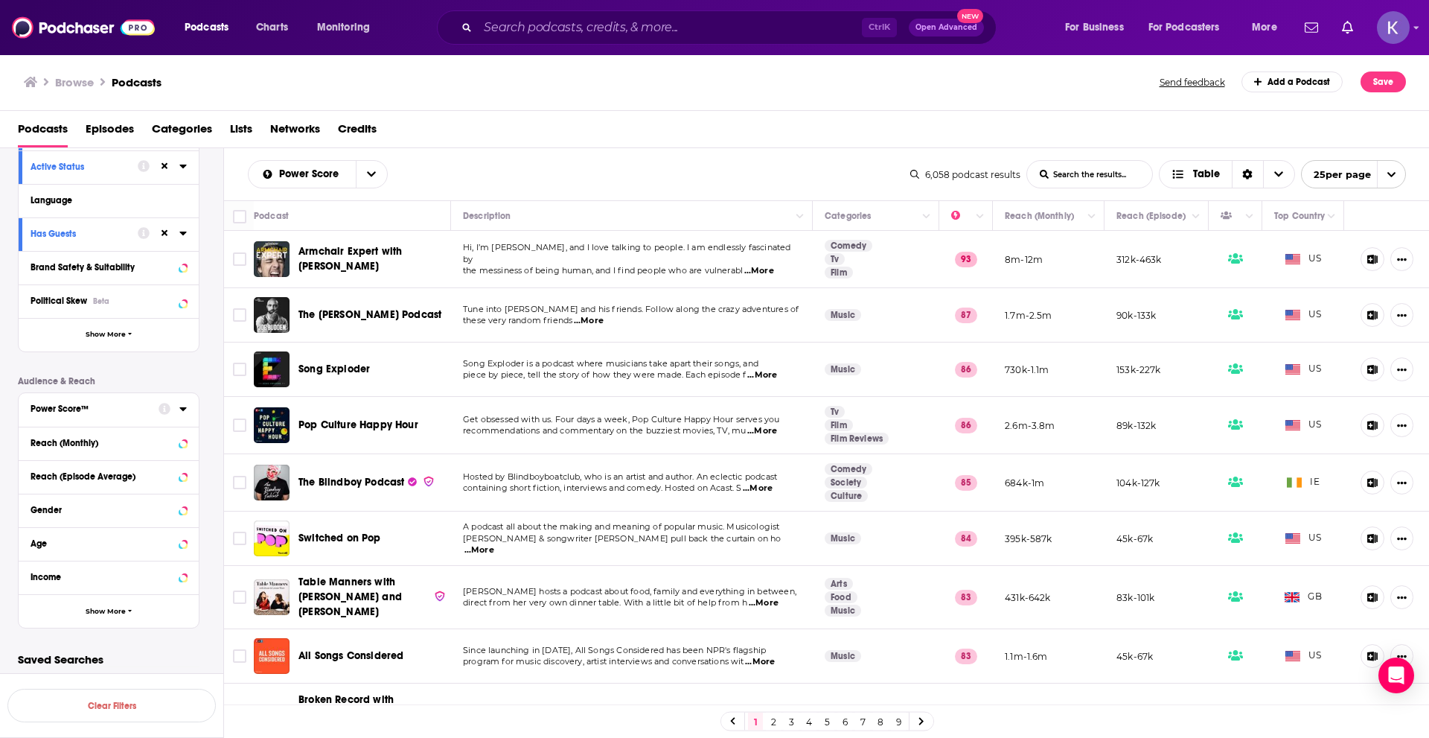
click at [182, 410] on icon at bounding box center [182, 409] width 7 height 12
click at [39, 557] on icon at bounding box center [36, 561] width 9 height 9
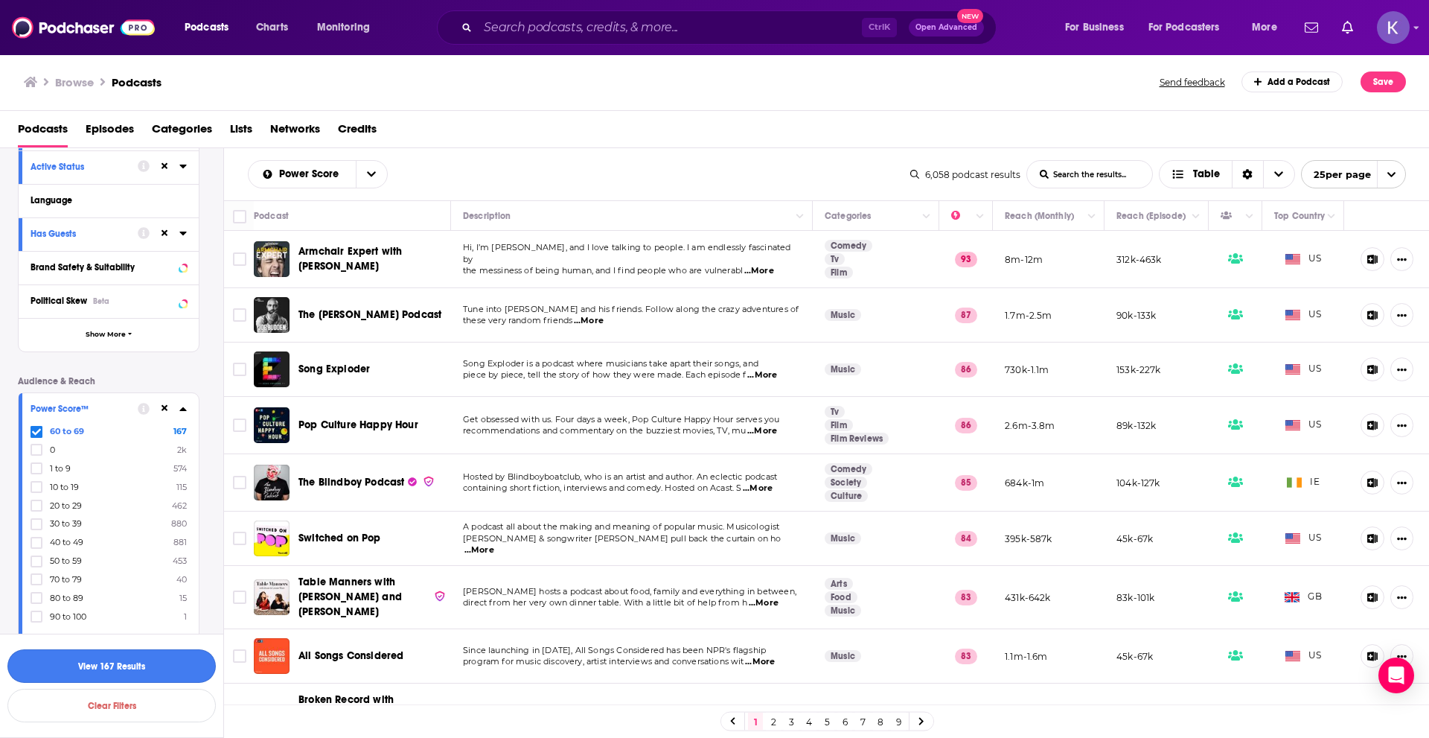
click at [127, 667] on button "View 167 Results" at bounding box center [111, 665] width 208 height 33
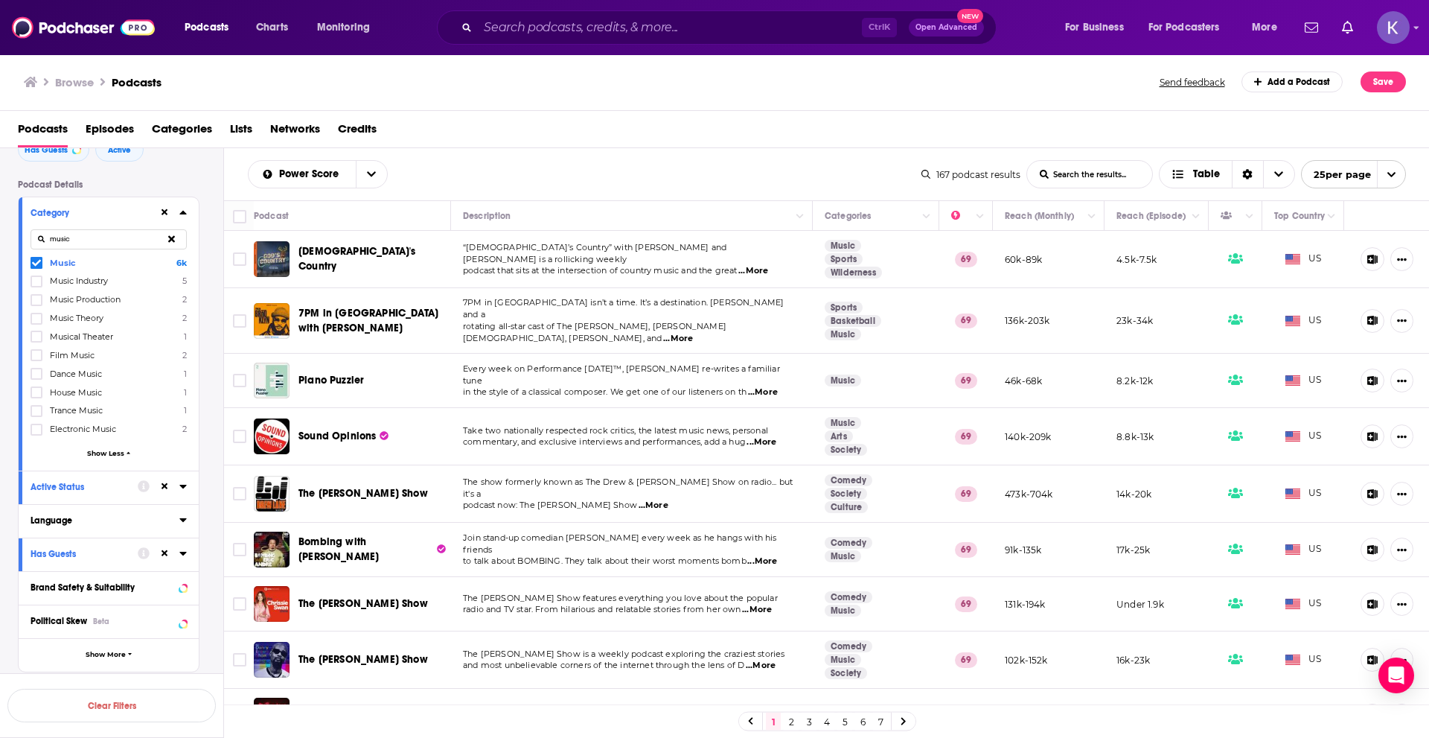
scroll to position [31, 0]
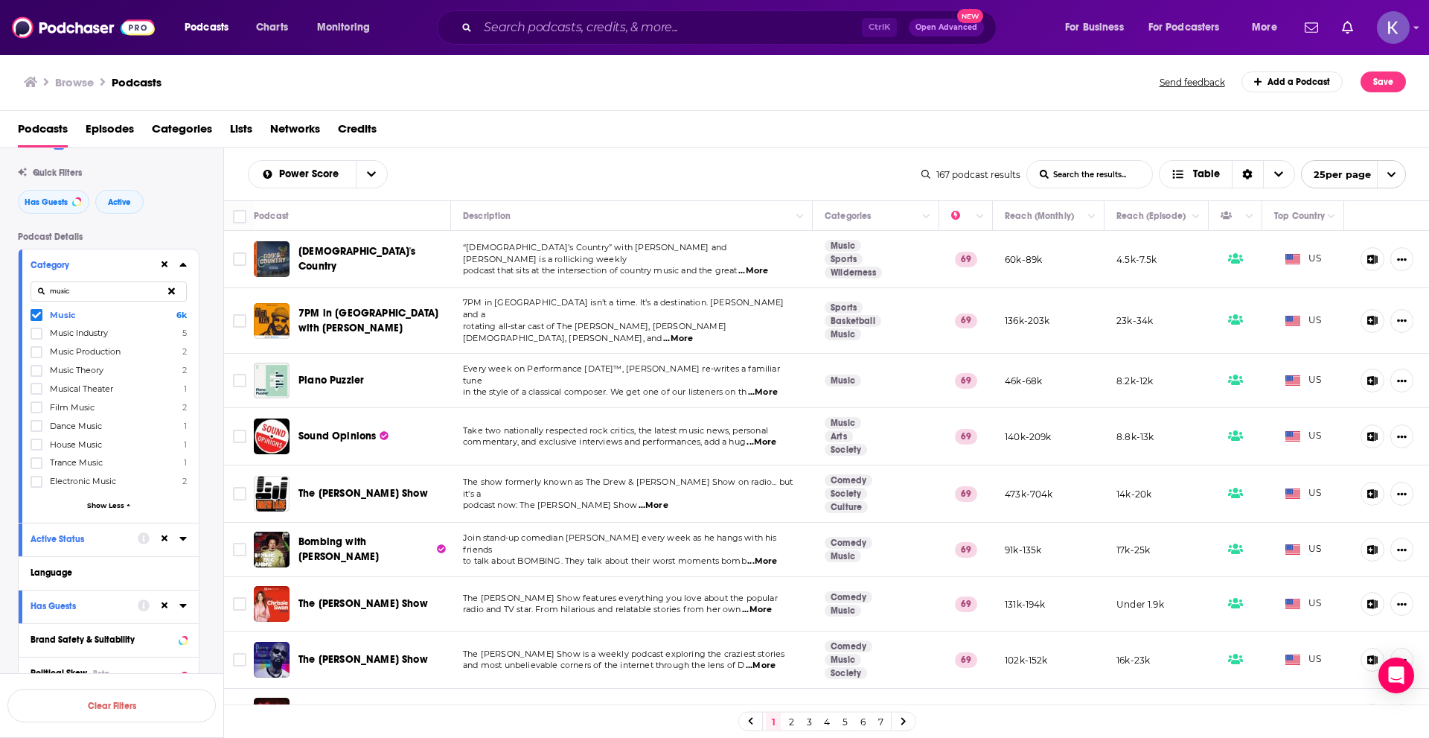
click at [34, 316] on icon at bounding box center [36, 315] width 9 height 7
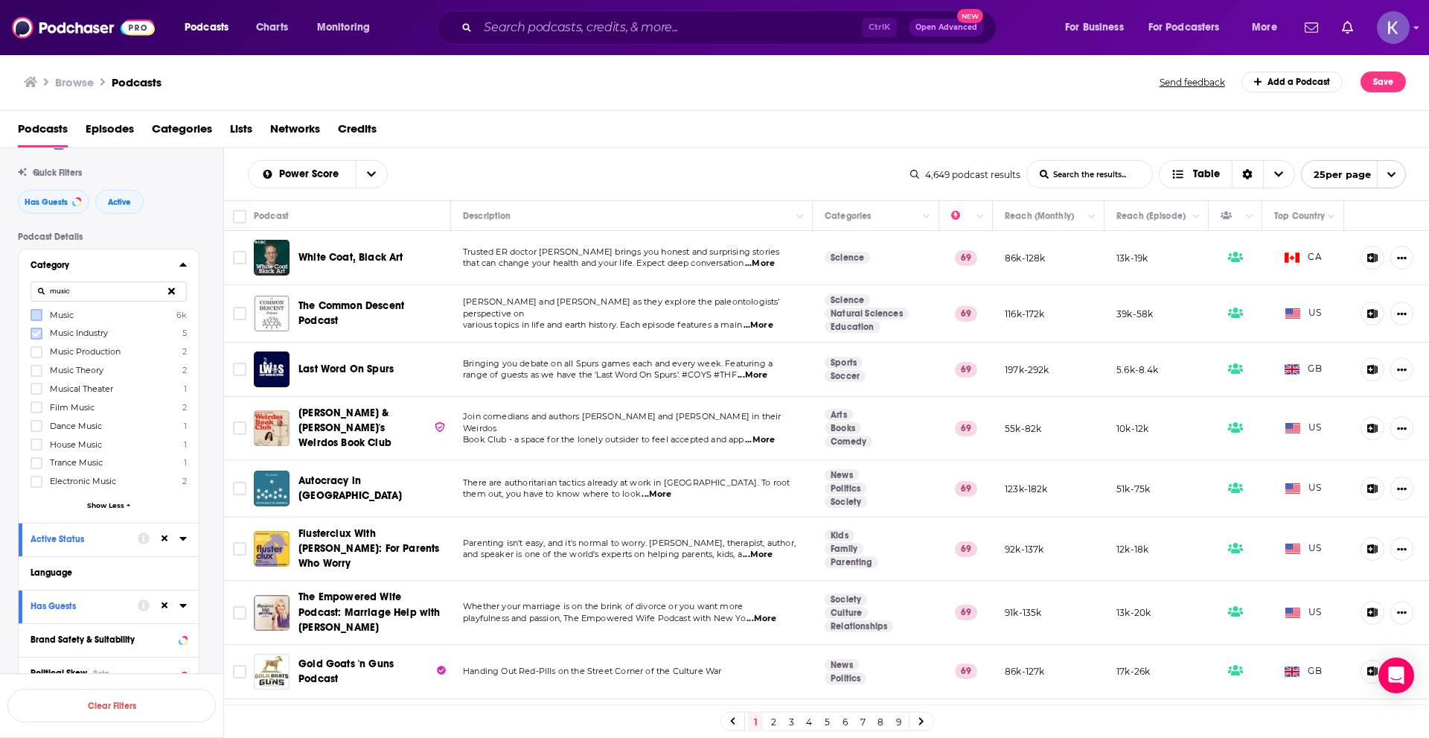
click at [38, 336] on icon at bounding box center [36, 333] width 9 height 9
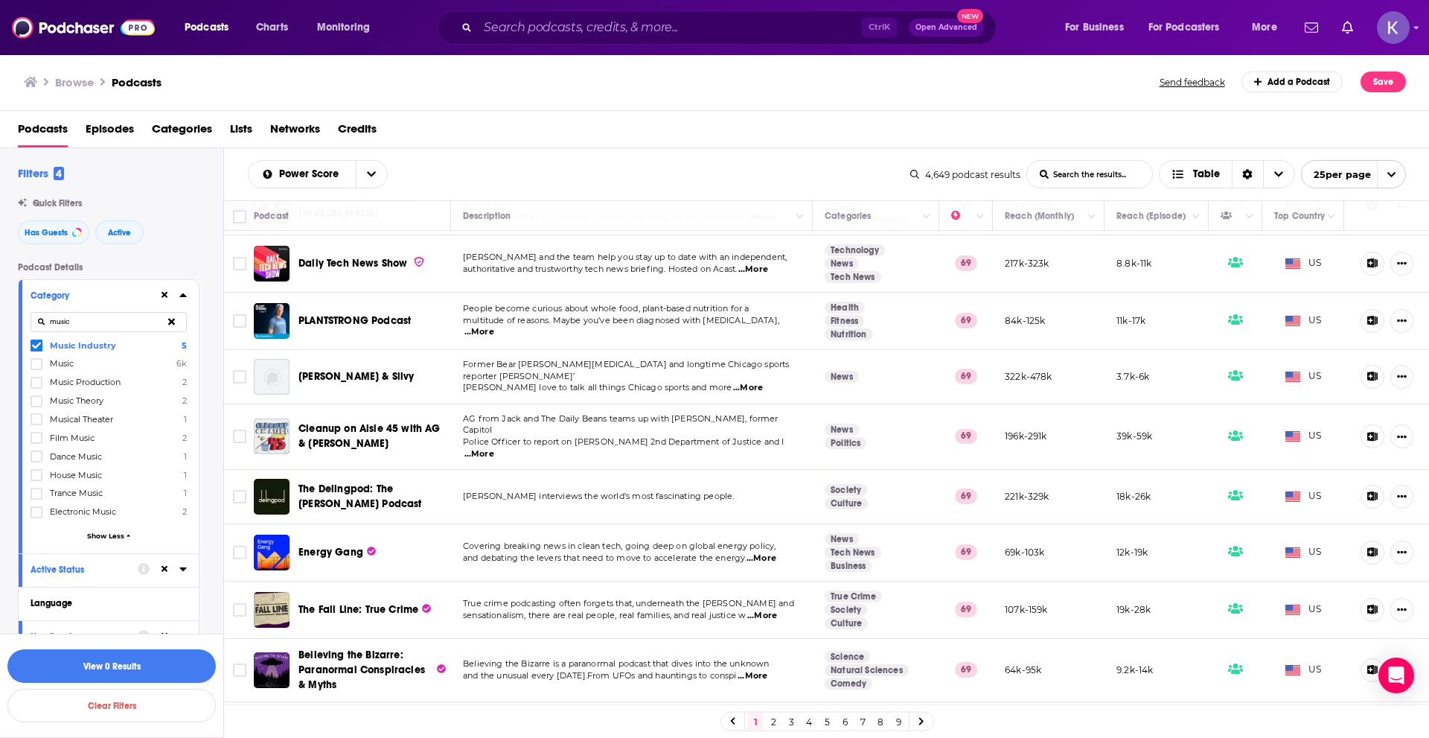
click at [168, 319] on icon at bounding box center [171, 321] width 7 height 10
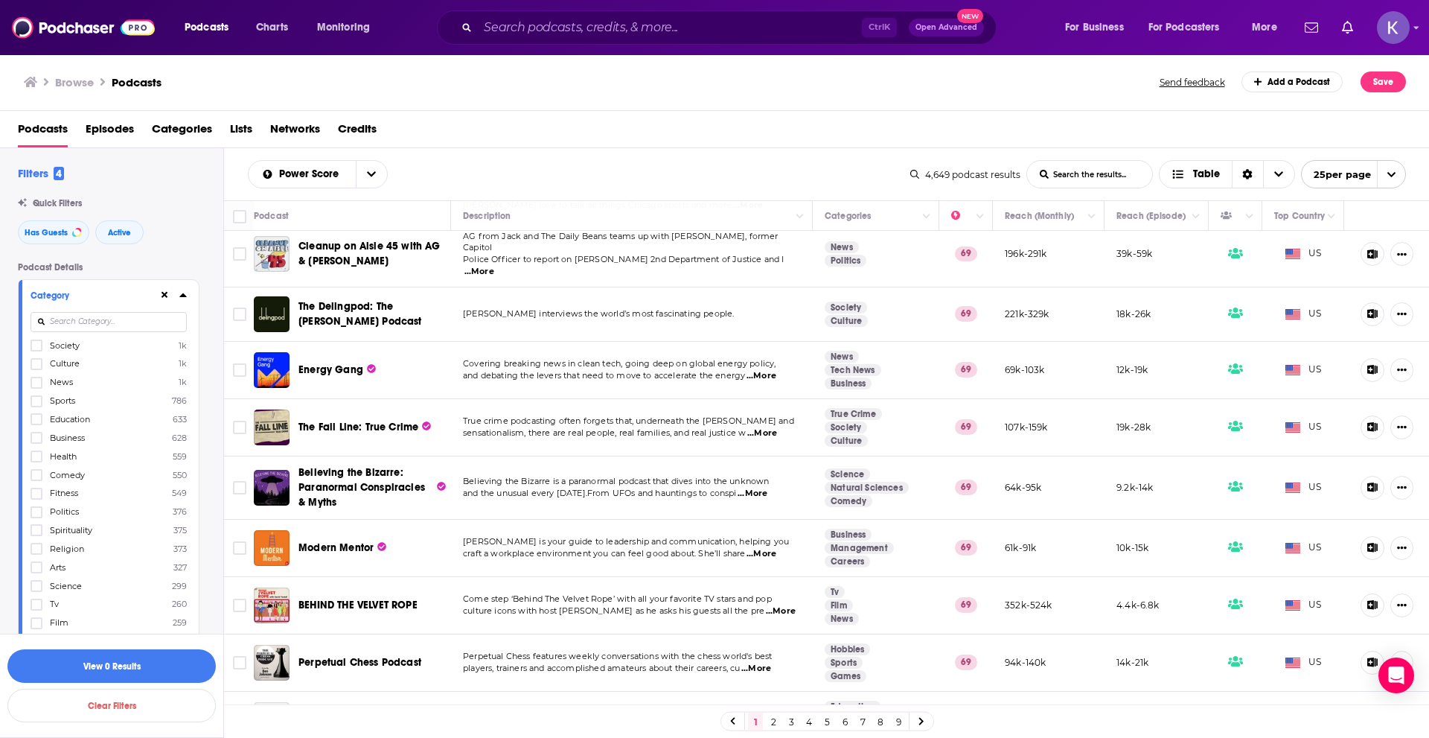
scroll to position [744, 0]
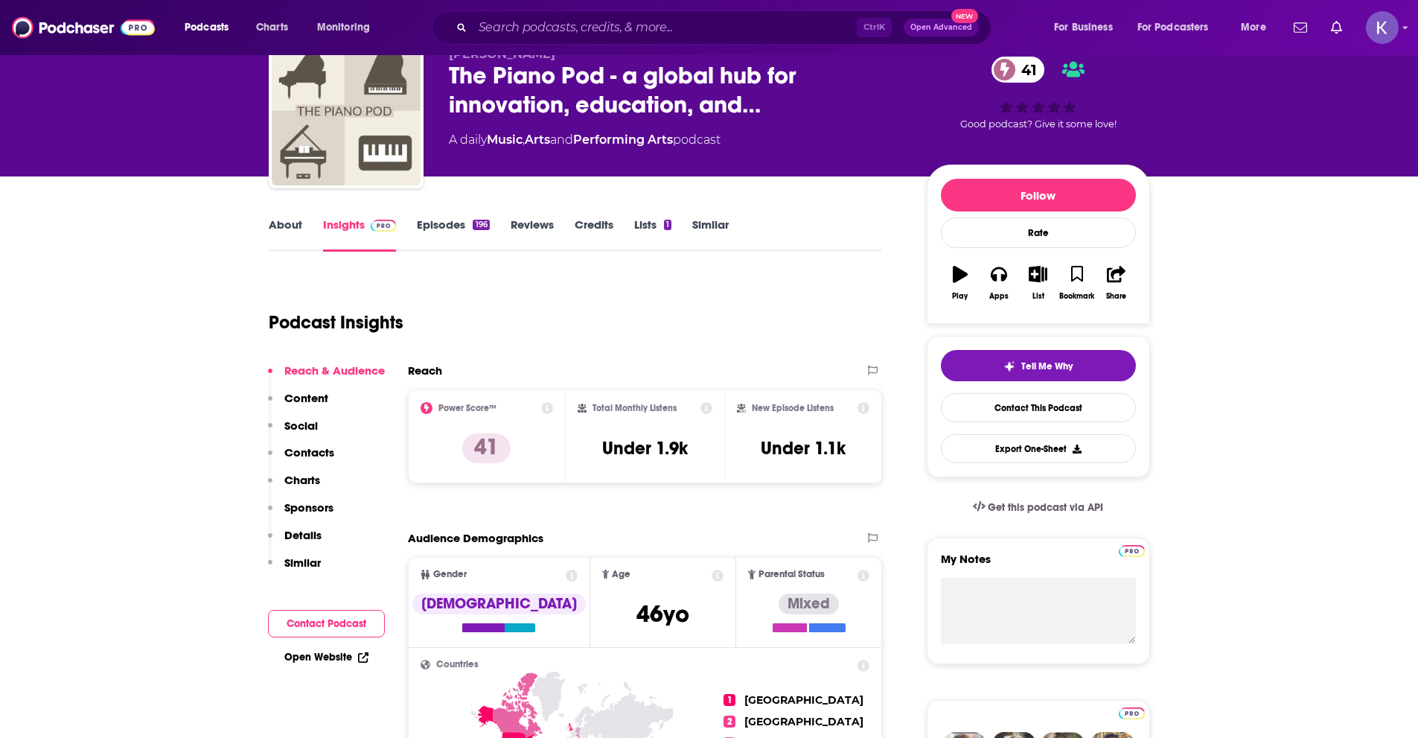
scroll to position [74, 0]
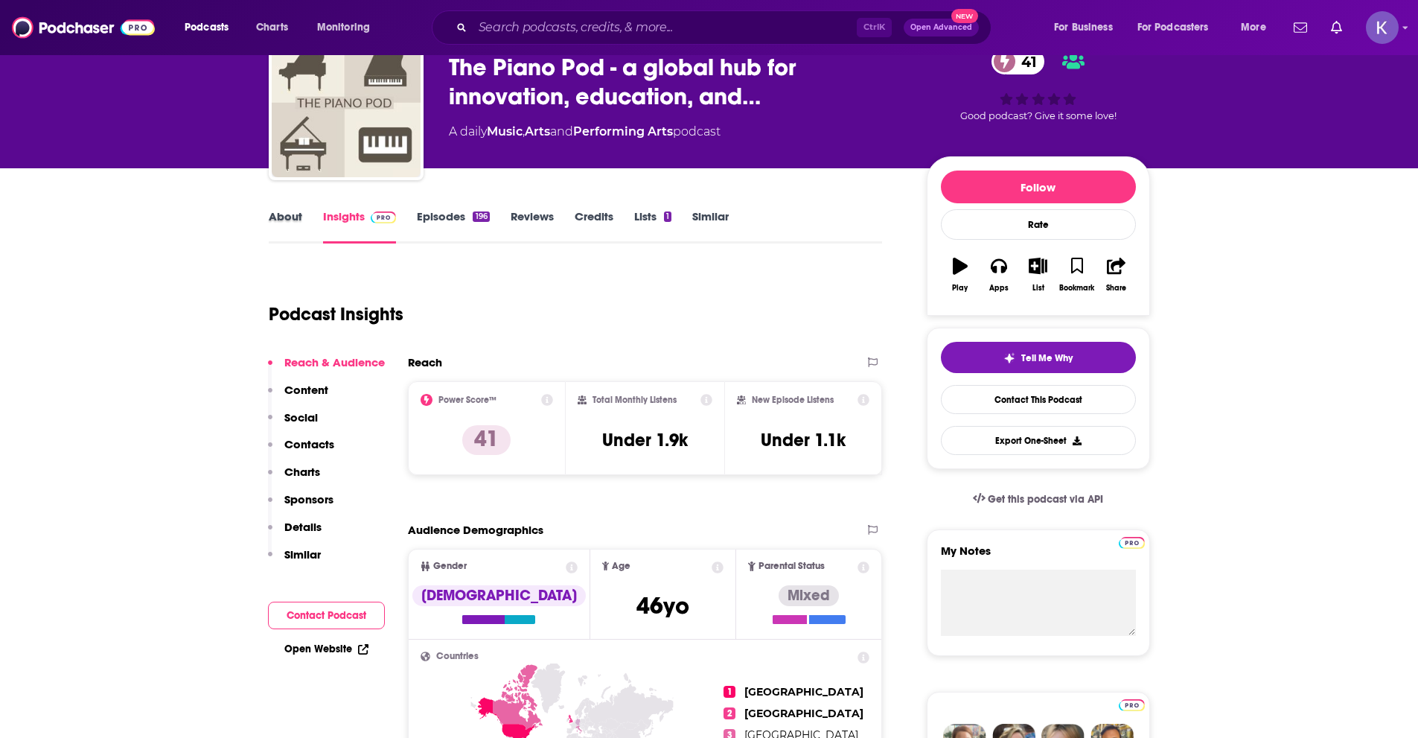
click at [302, 216] on div "About" at bounding box center [296, 226] width 54 height 34
click at [275, 211] on link "About" at bounding box center [285, 226] width 33 height 34
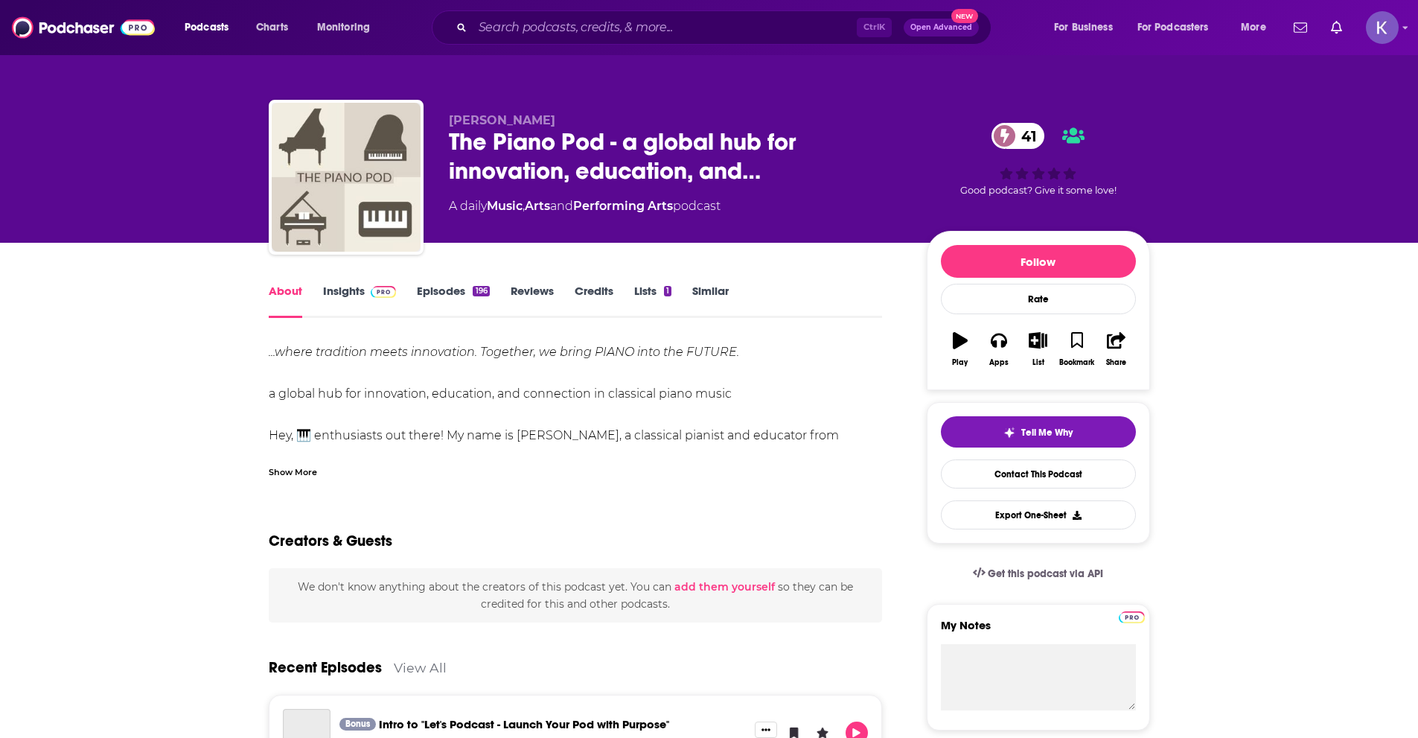
click at [306, 473] on div "Show More" at bounding box center [293, 471] width 48 height 14
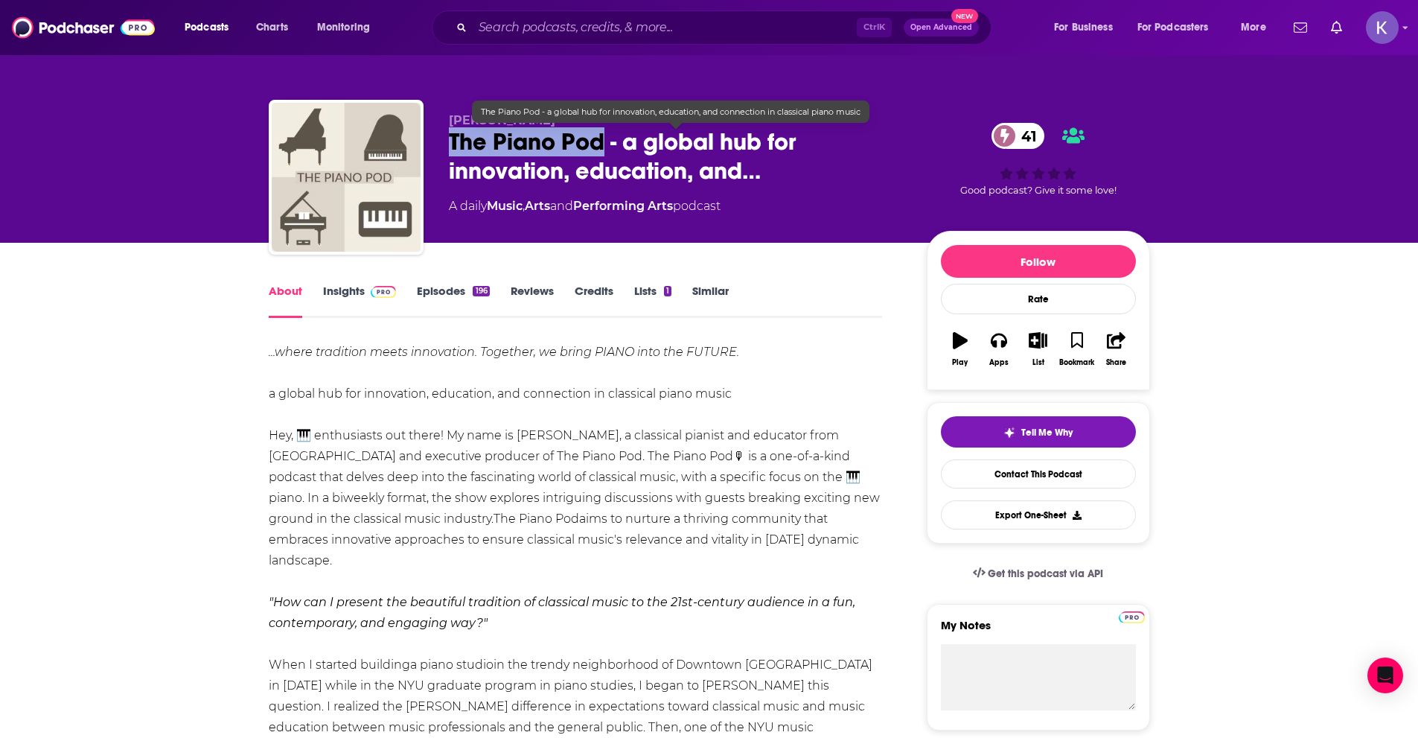
drag, startPoint x: 450, startPoint y: 143, endPoint x: 606, endPoint y: 141, distance: 155.6
click at [606, 141] on span "The Piano Pod - a global hub for innovation, education, and…" at bounding box center [676, 156] width 454 height 58
copy h1 "The Piano Pod"
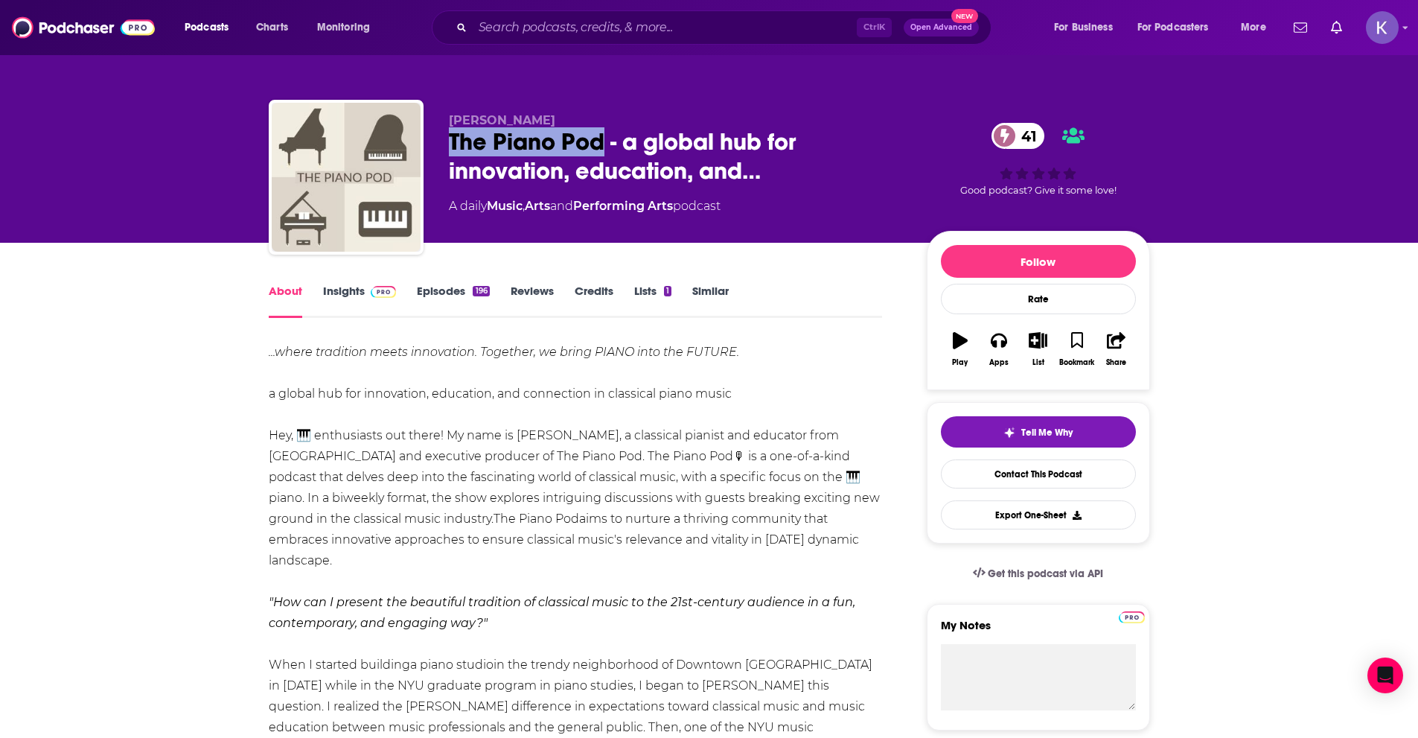
click at [340, 293] on link "Insights" at bounding box center [360, 301] width 74 height 34
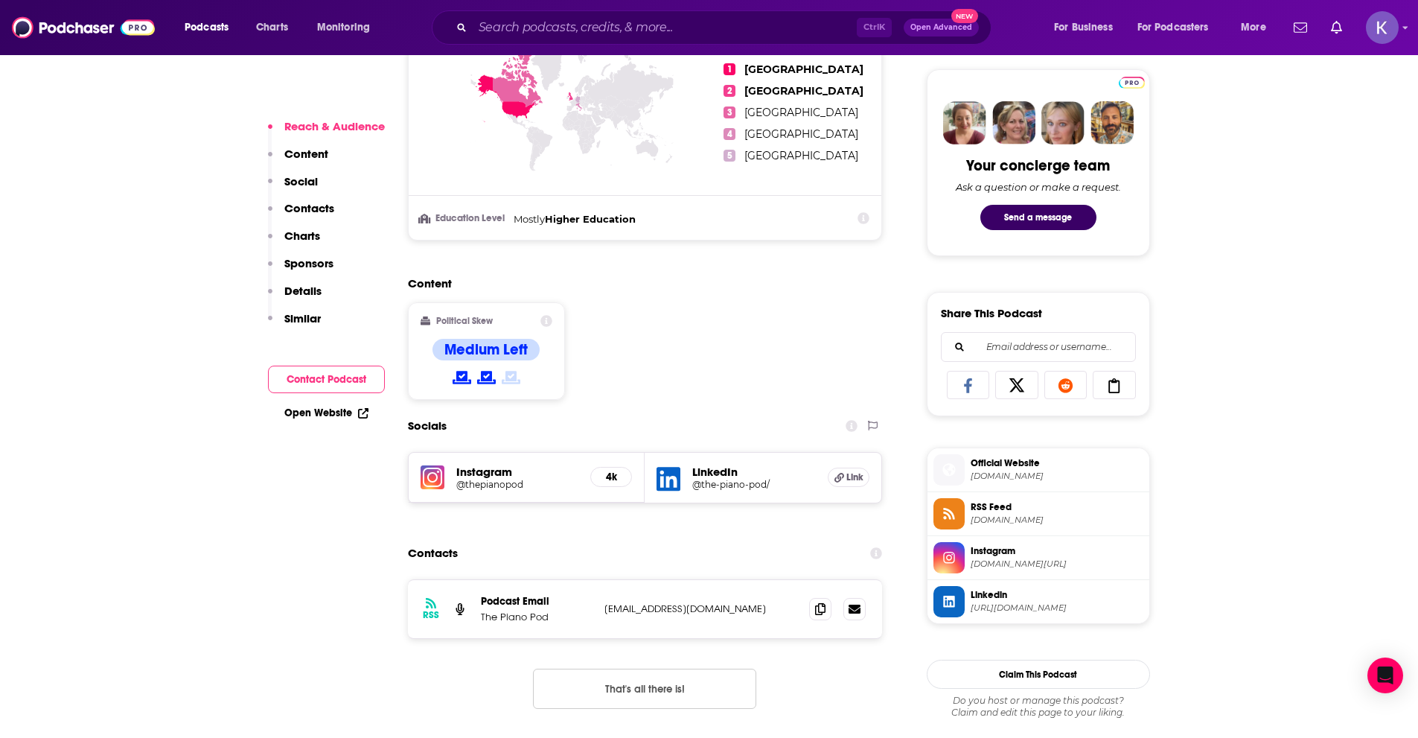
scroll to position [744, 0]
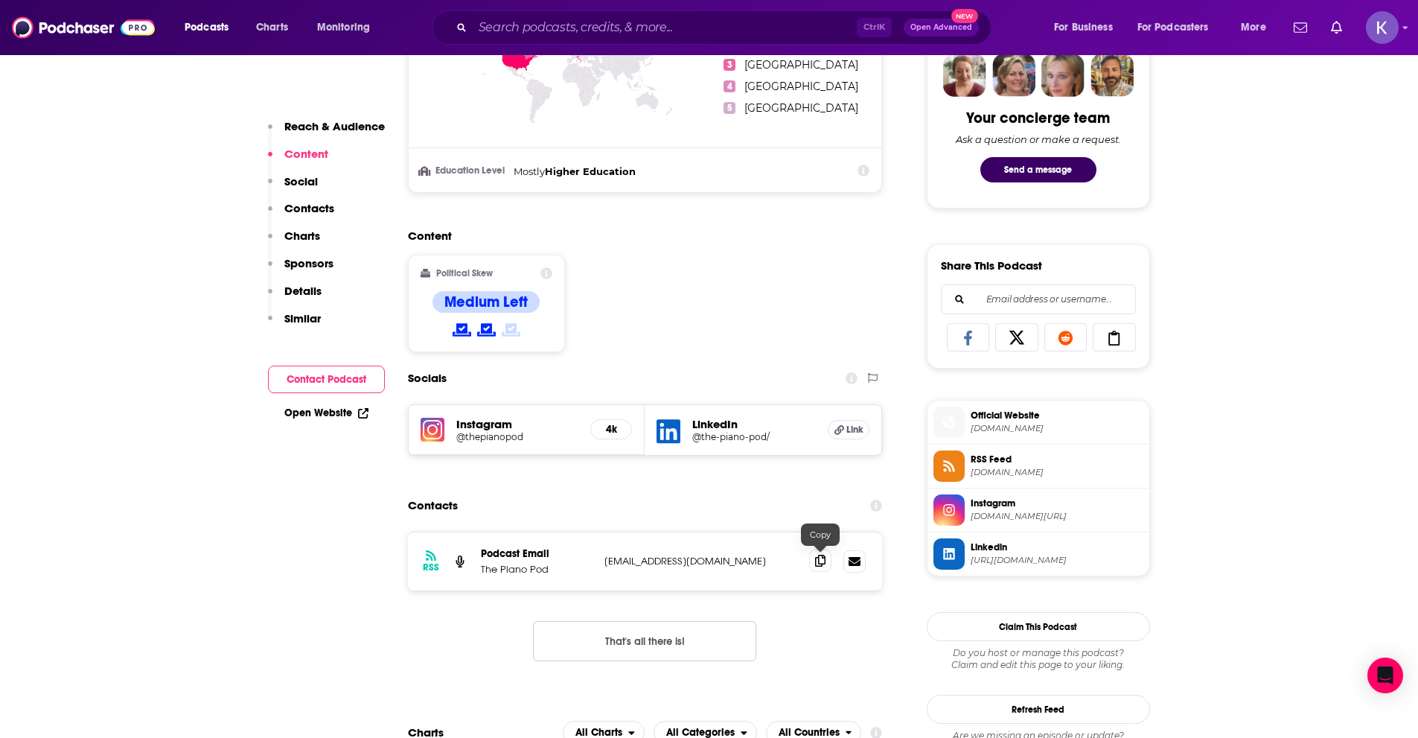
click at [822, 564] on icon at bounding box center [820, 561] width 10 height 12
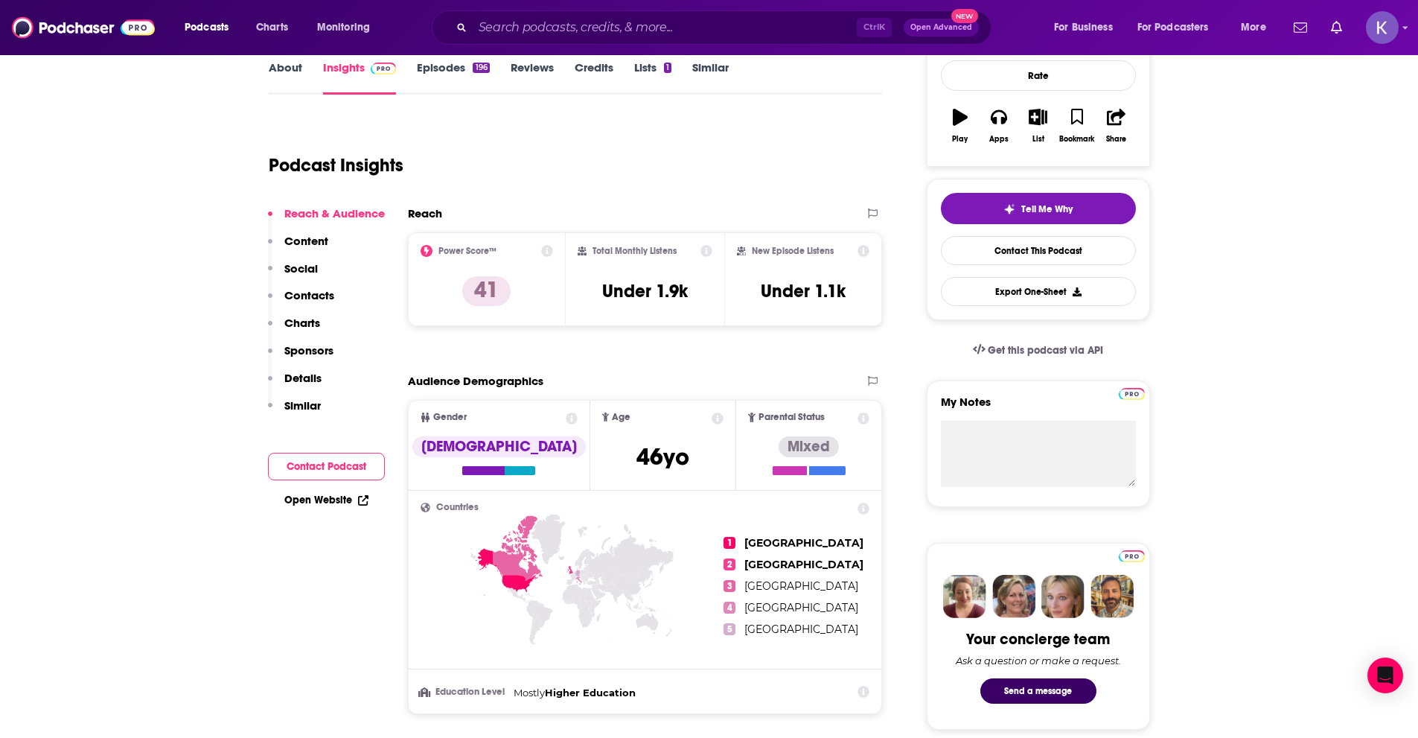
scroll to position [0, 0]
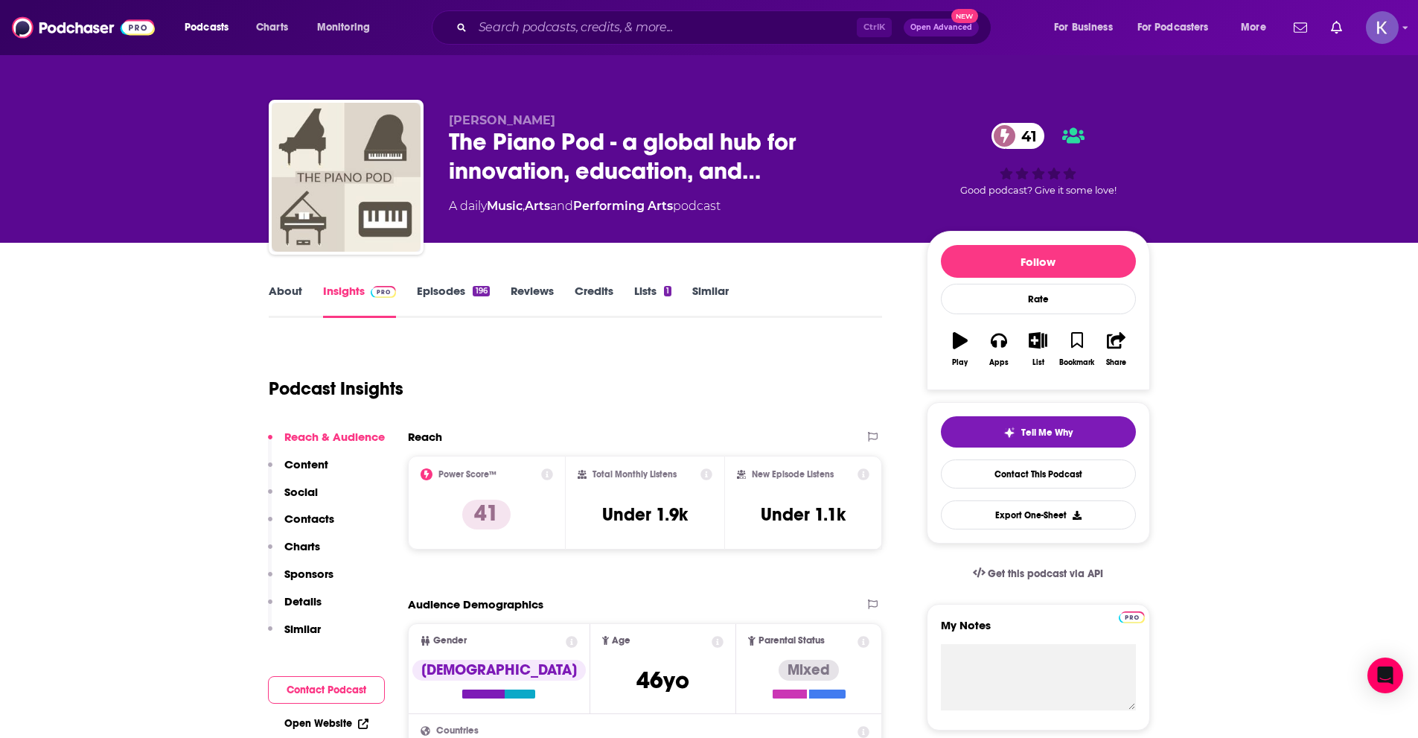
click at [282, 294] on link "About" at bounding box center [285, 301] width 33 height 34
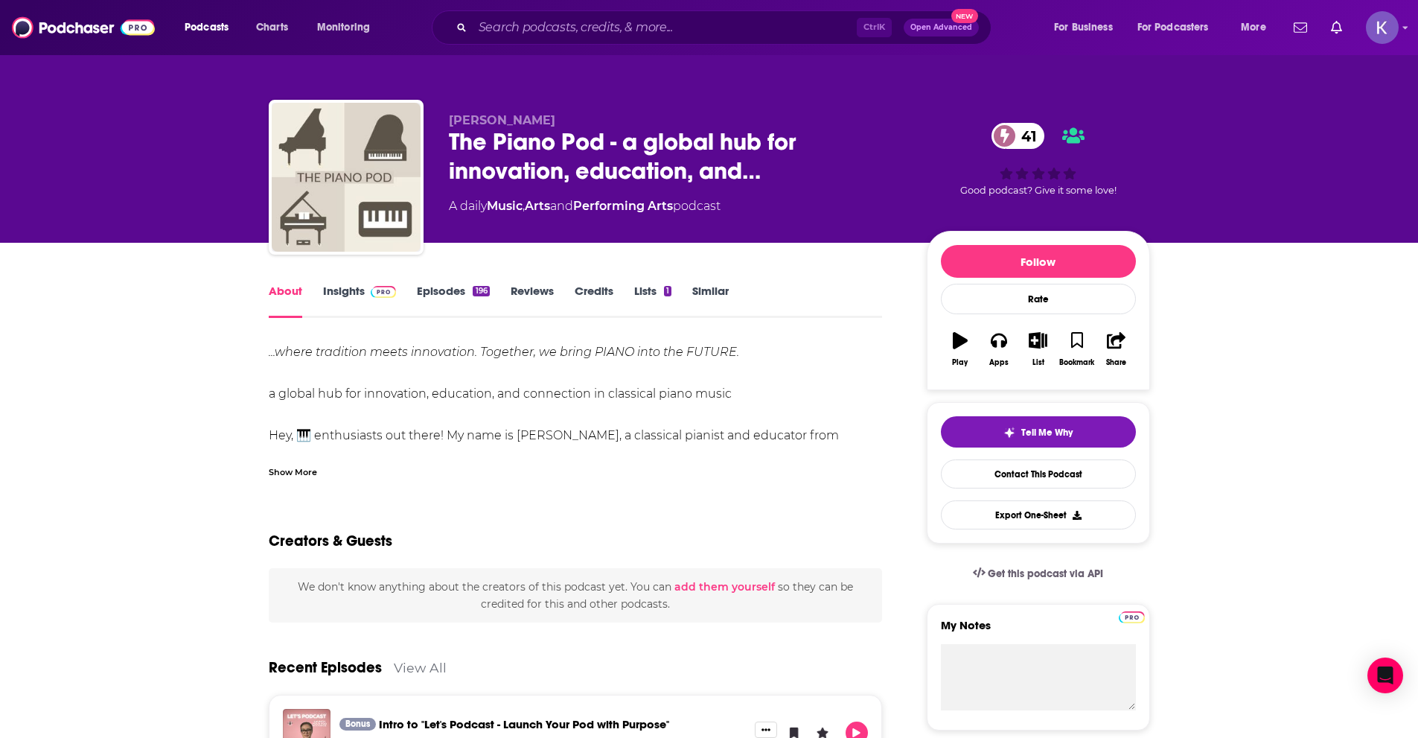
click at [293, 464] on div "Show More" at bounding box center [293, 471] width 48 height 14
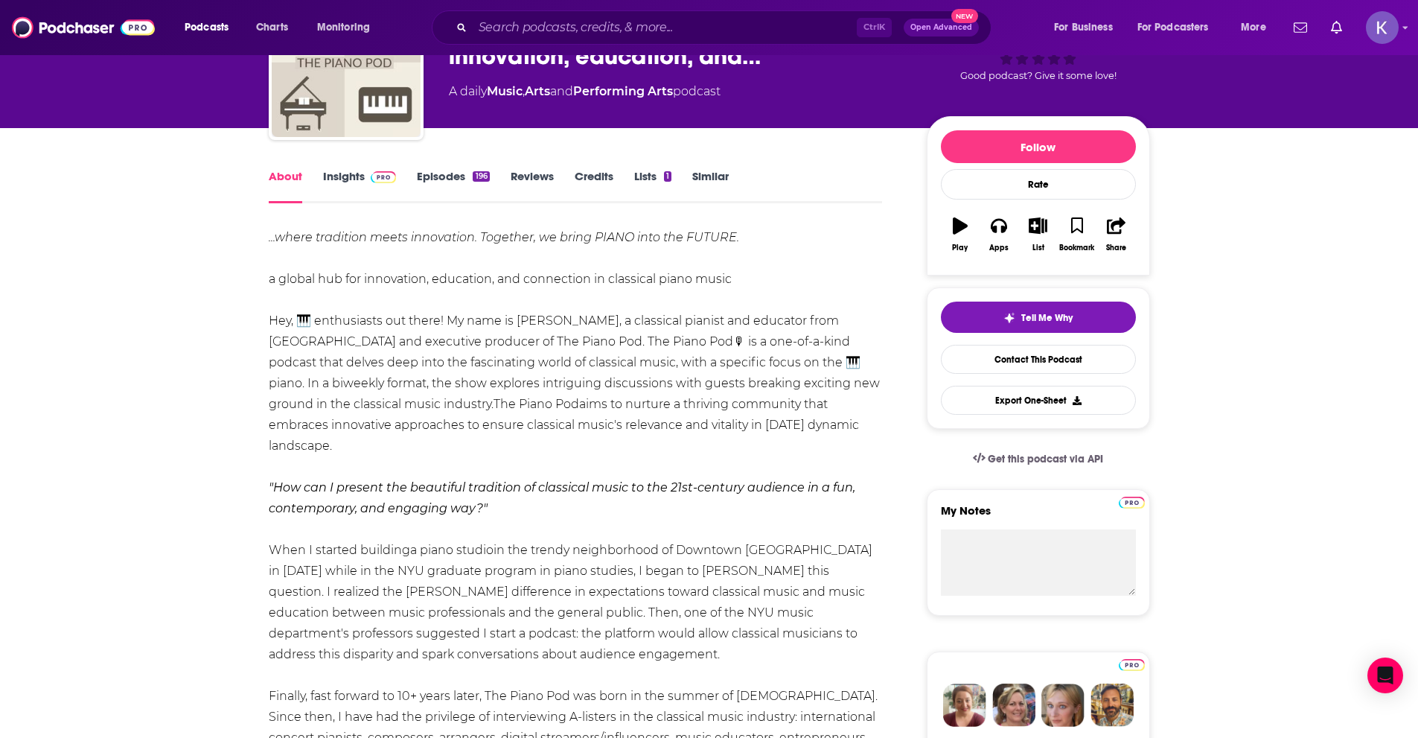
scroll to position [74, 0]
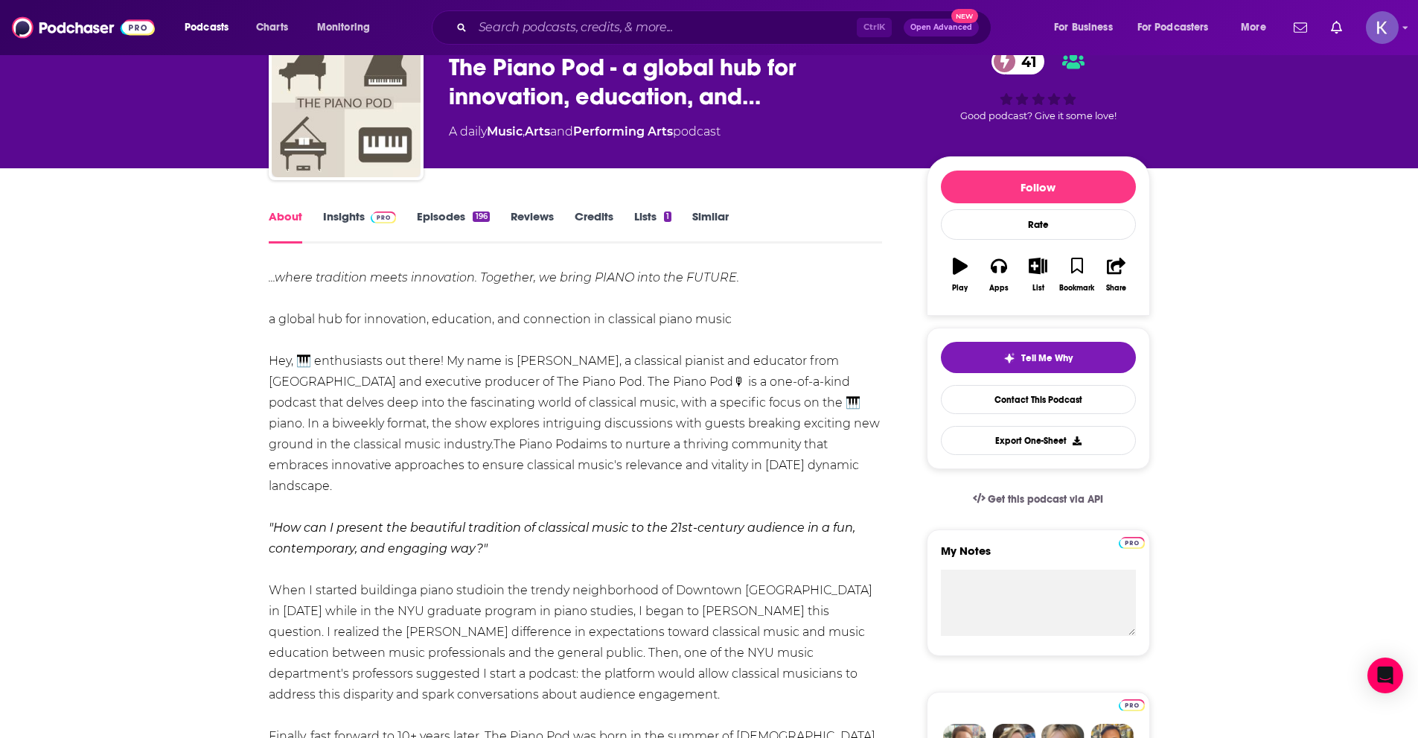
drag, startPoint x: 569, startPoint y: 351, endPoint x: 262, endPoint y: 285, distance: 313.6
copy div "...where tradition meets innovation. Together, we bring PIANO into the FUTURE. …"
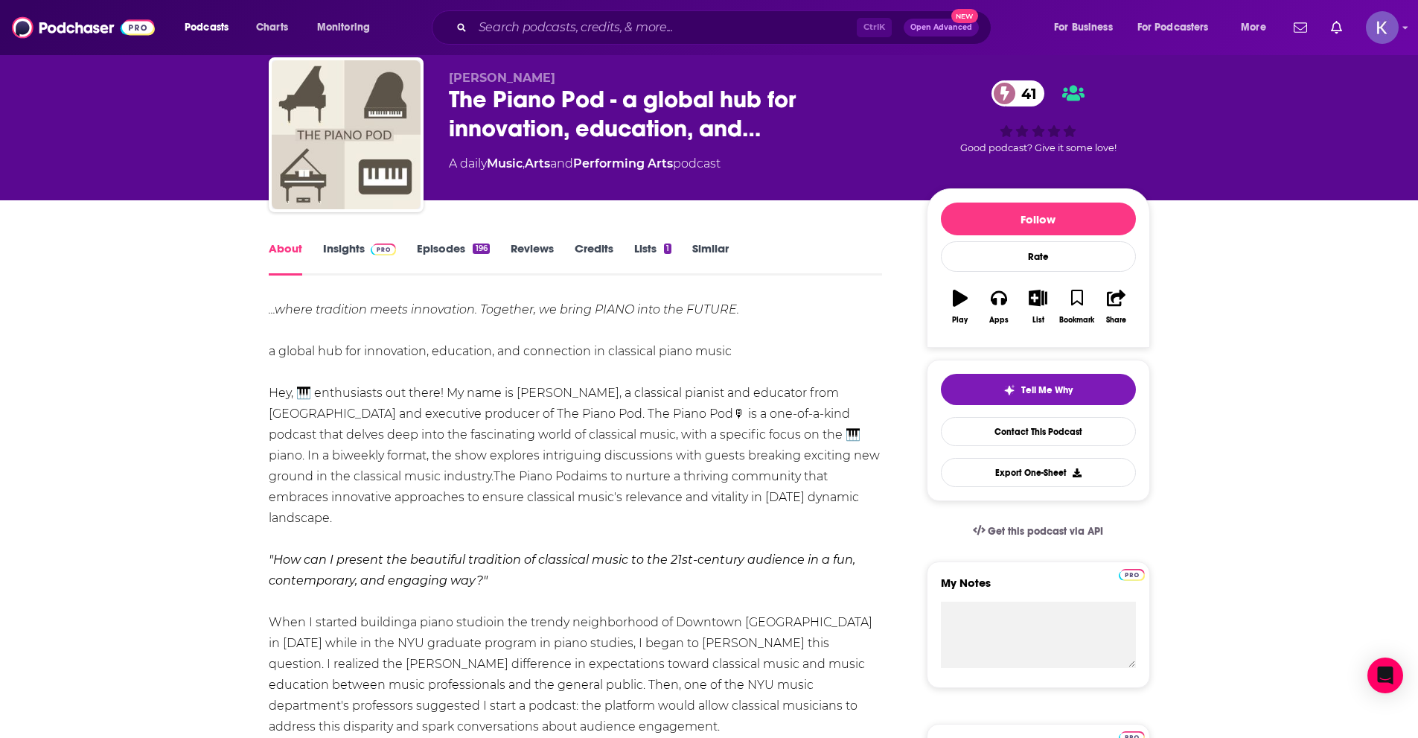
scroll to position [0, 0]
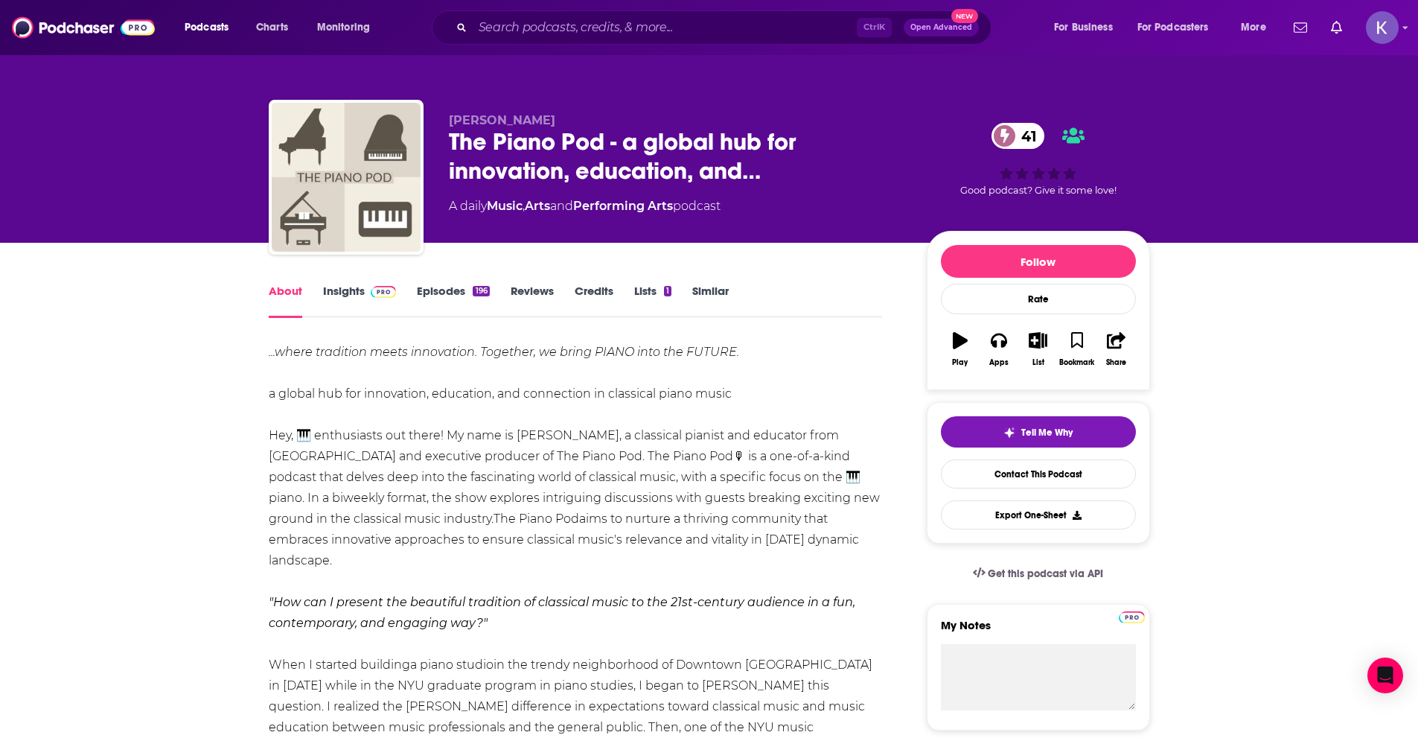
click at [623, 14] on div "Ctrl K Open Advanced New" at bounding box center [712, 27] width 560 height 34
click at [615, 31] on input "Search podcasts, credits, & more..." at bounding box center [665, 28] width 384 height 24
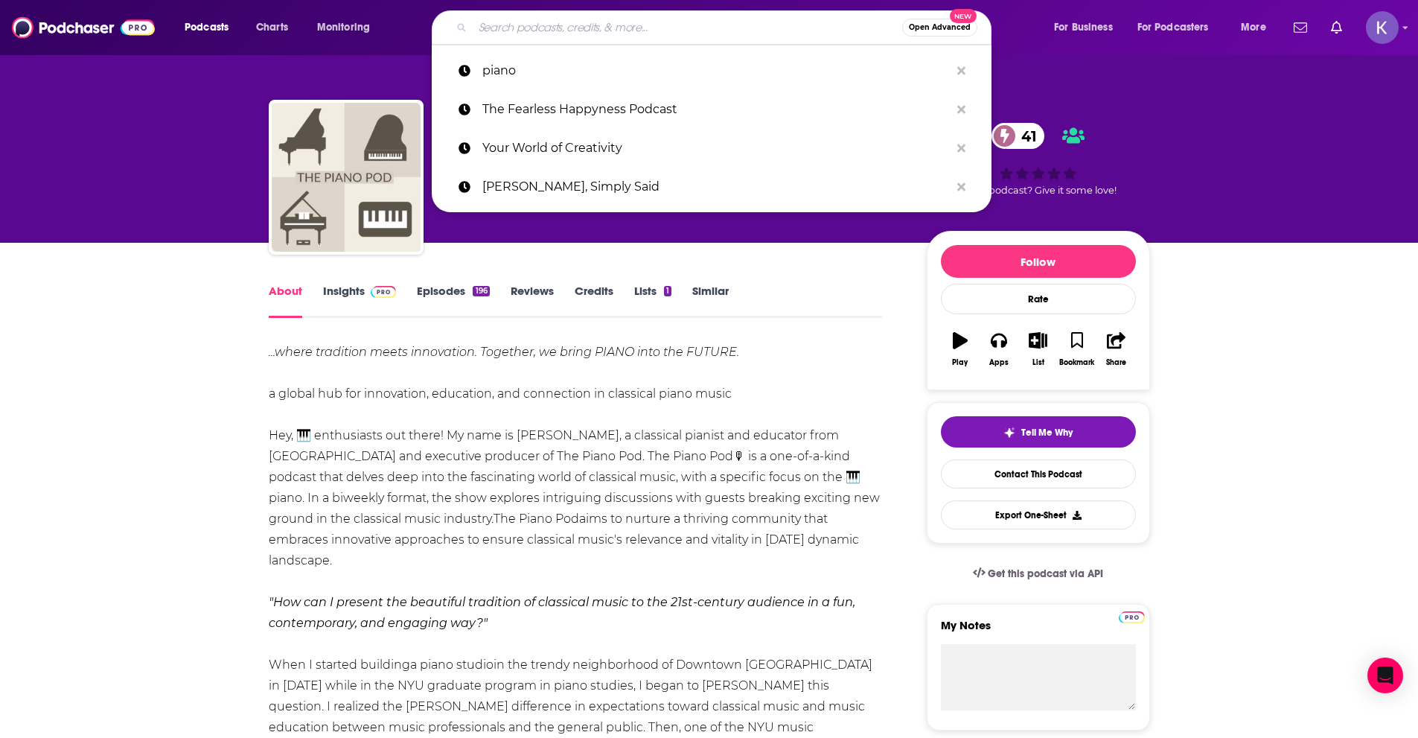
paste input "Sticky Notes: The Classical Music Podcast"
type input "Sticky Notes: The Classical Music Podcast"
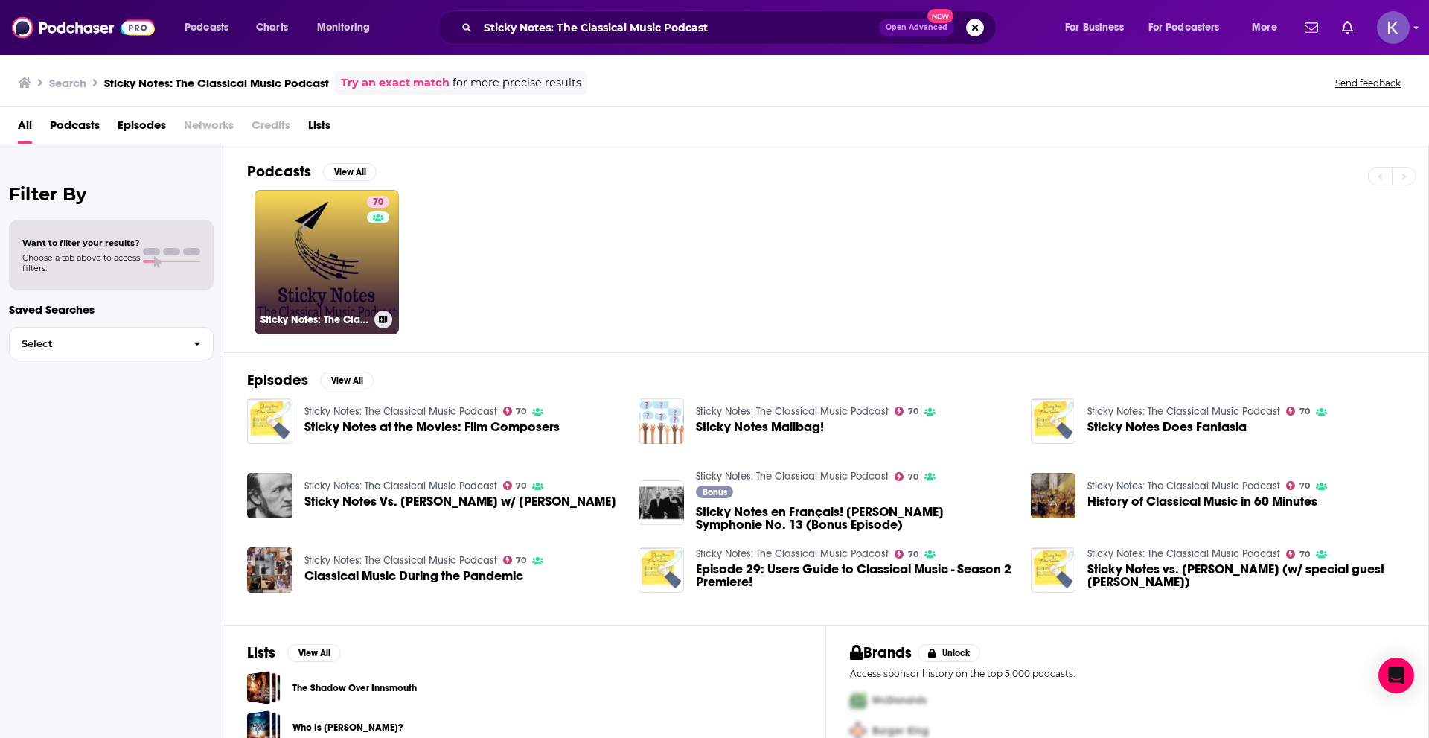
click at [352, 275] on link "70 Sticky Notes: The Classical Music Podcast" at bounding box center [327, 262] width 144 height 144
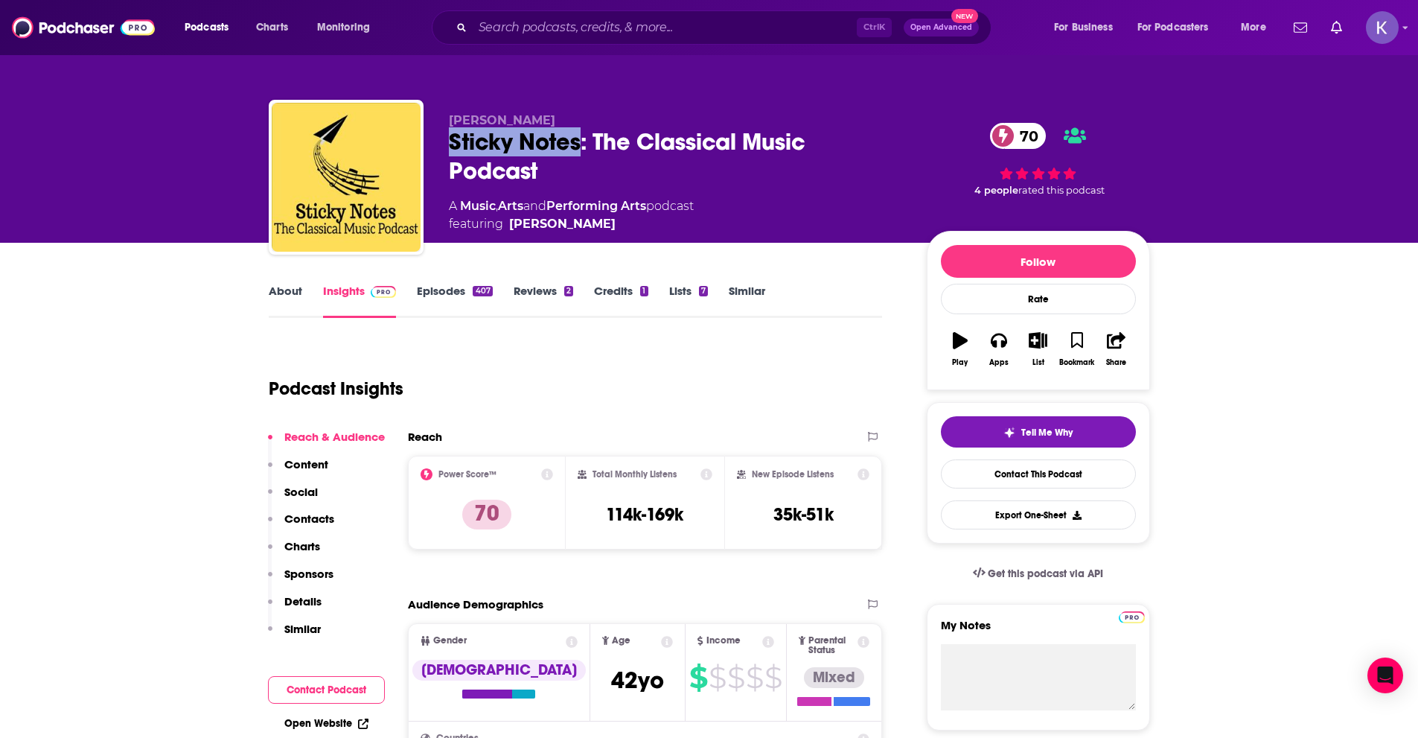
drag, startPoint x: 448, startPoint y: 141, endPoint x: 580, endPoint y: 152, distance: 132.2
click at [580, 152] on div "Sticky Notes: The Classical Music Podcast 70" at bounding box center [676, 156] width 454 height 58
copy h2 "Sticky Notes"
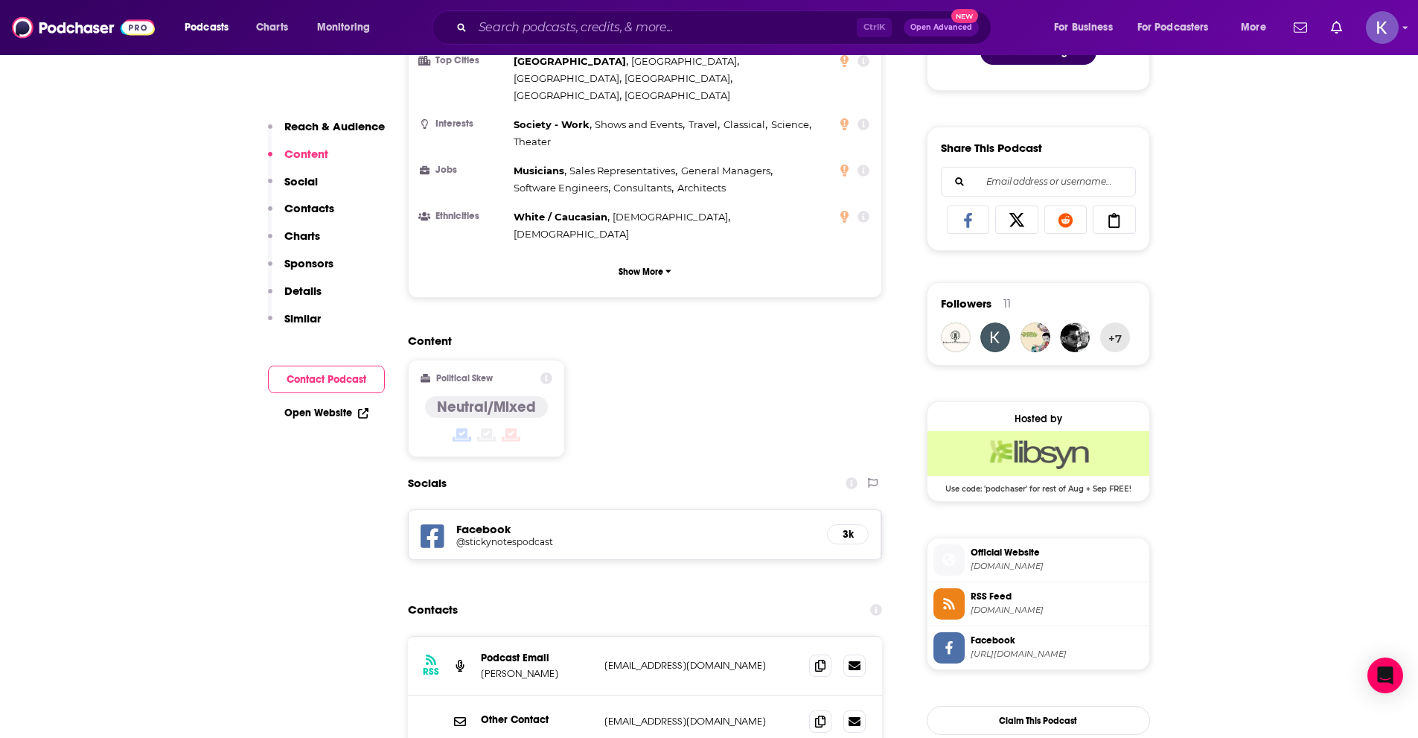
scroll to position [893, 0]
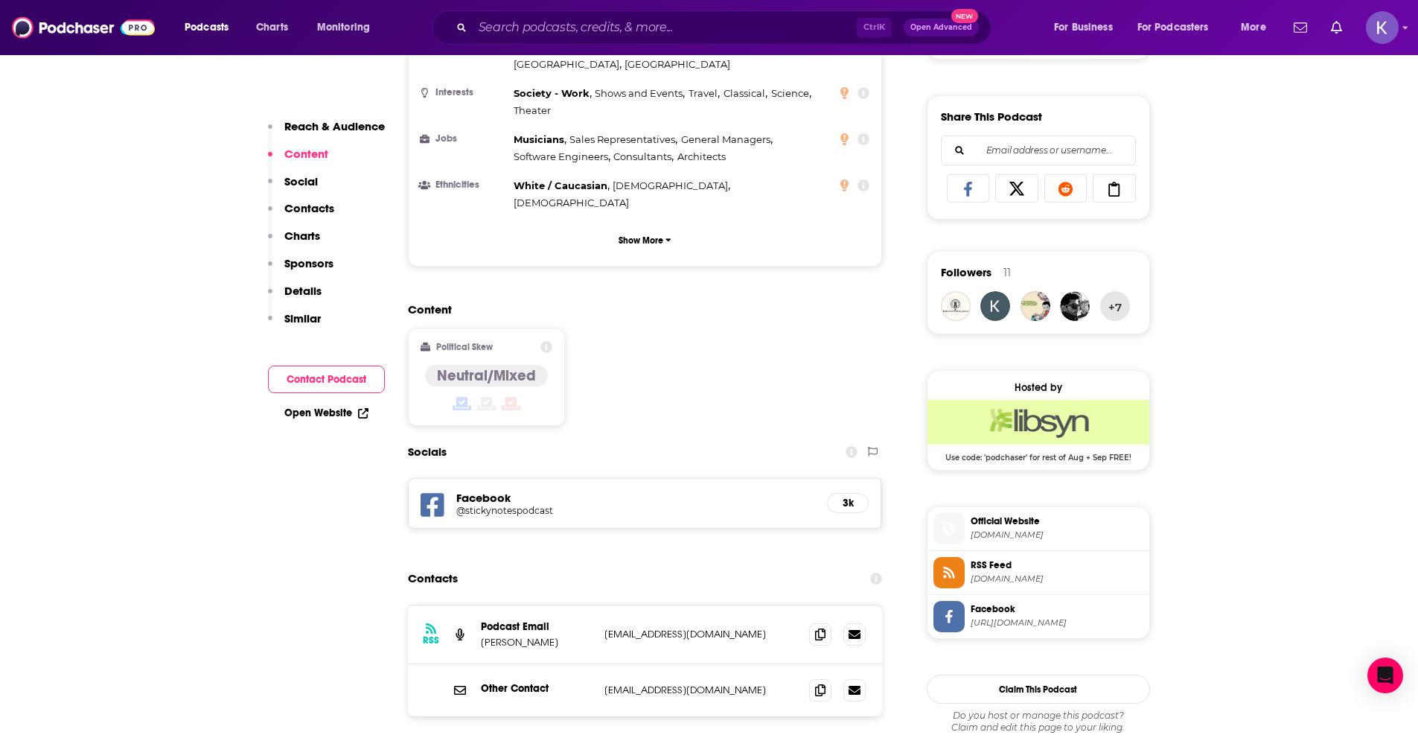
click at [746, 605] on div "RSS Podcast Email Joshua Weilerstein joshuaweilerstein@gmail.com joshuaweilerst…" at bounding box center [645, 634] width 475 height 59
click at [819, 628] on icon at bounding box center [820, 634] width 10 height 12
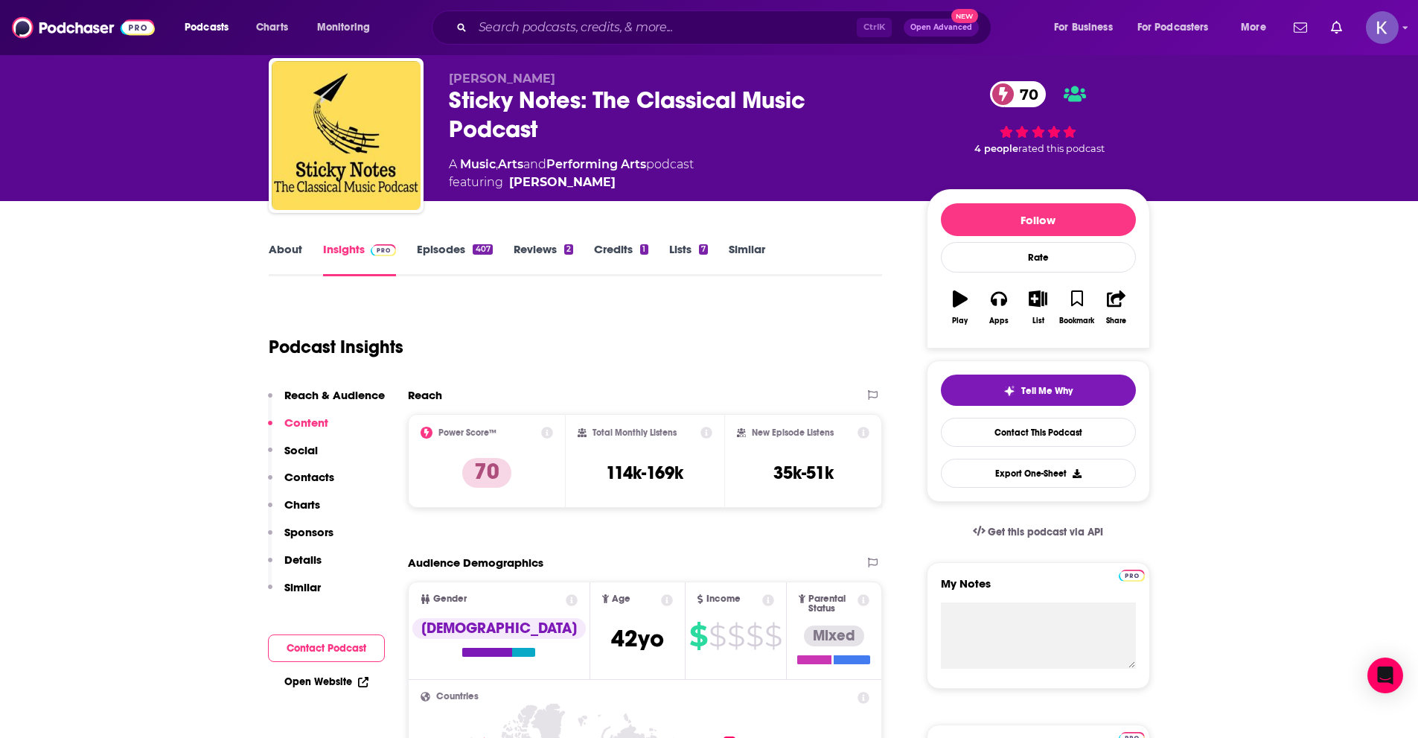
scroll to position [0, 0]
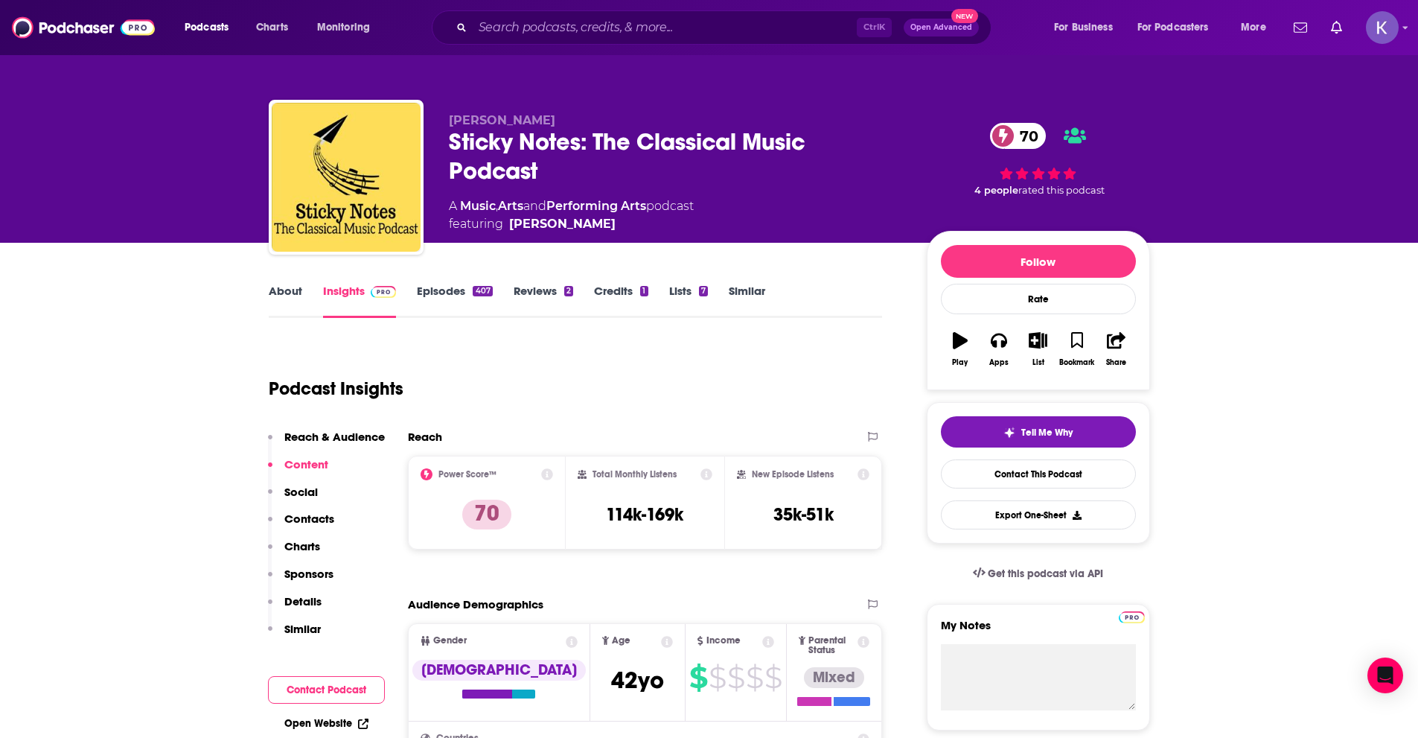
click at [289, 293] on link "About" at bounding box center [285, 301] width 33 height 34
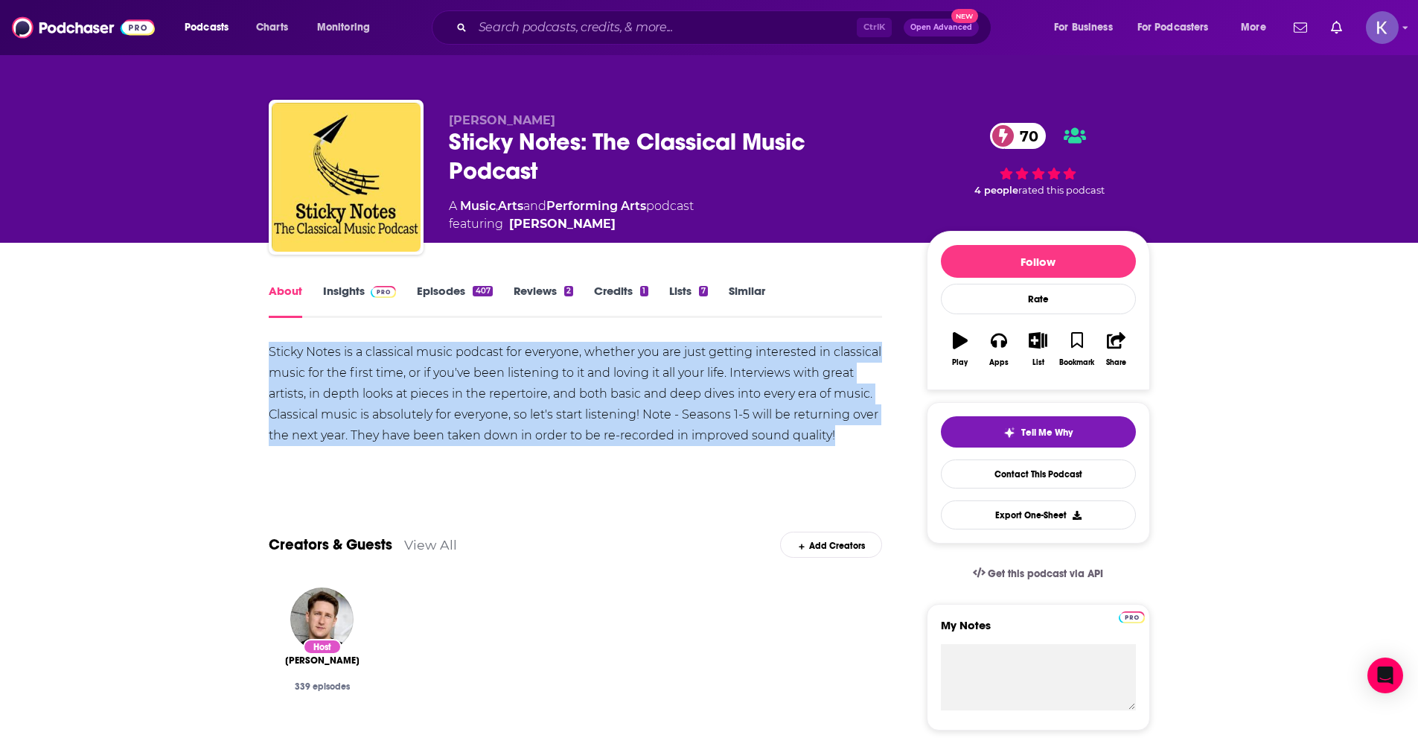
drag, startPoint x: 843, startPoint y: 435, endPoint x: 261, endPoint y: 352, distance: 587.3
copy div "Sticky Notes is a classical music podcast for everyone, whether you are just ge…"
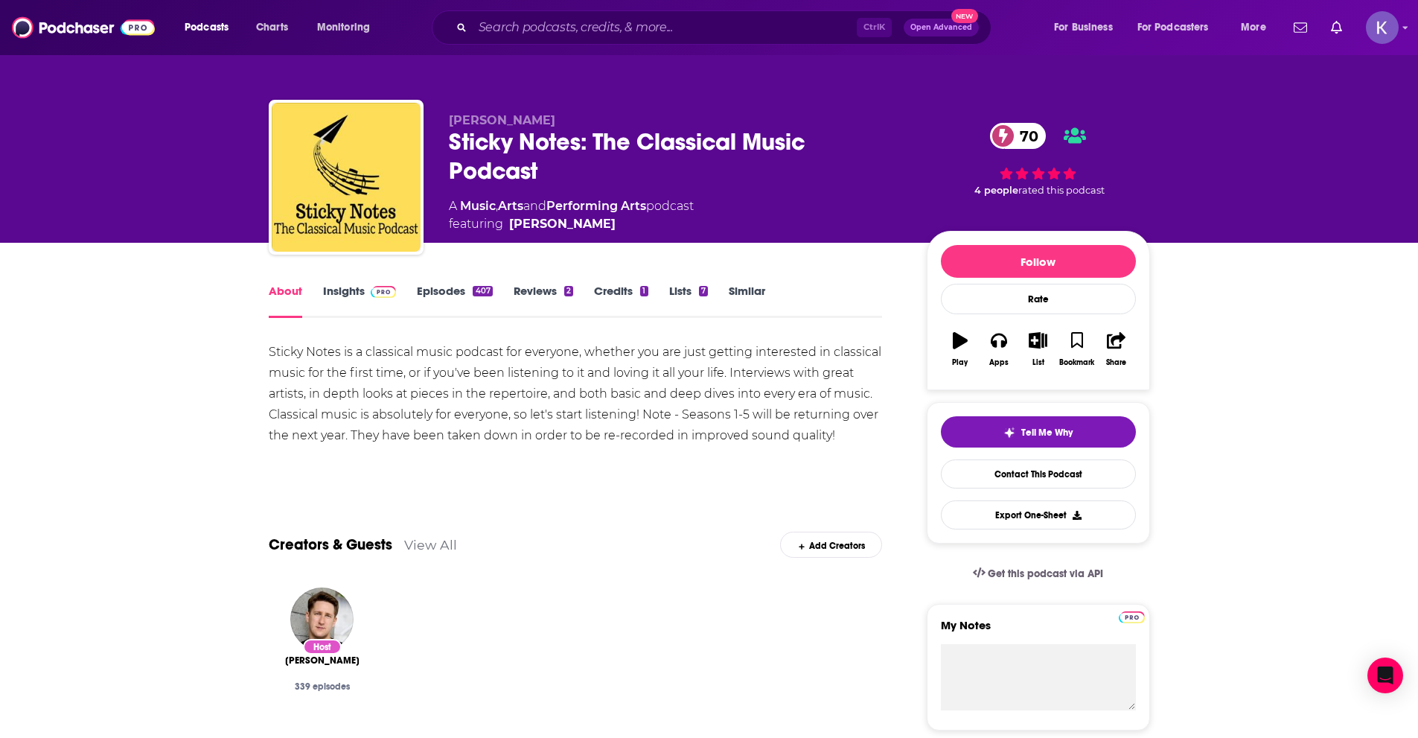
click at [337, 283] on div "About Insights Episodes 407 Reviews 2 Credits 1 Lists 7 Similar" at bounding box center [576, 299] width 614 height 36
click at [354, 296] on link "Insights" at bounding box center [360, 301] width 74 height 34
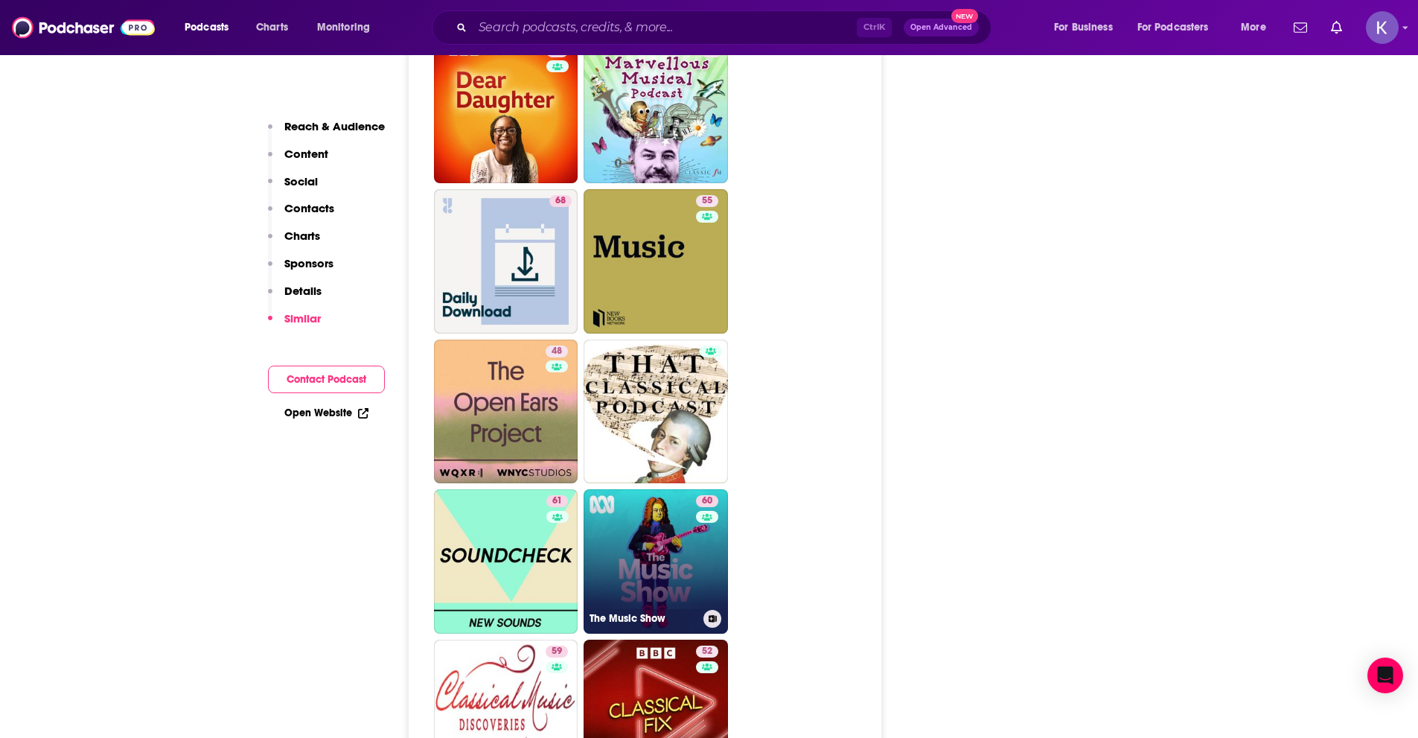
scroll to position [3201, 0]
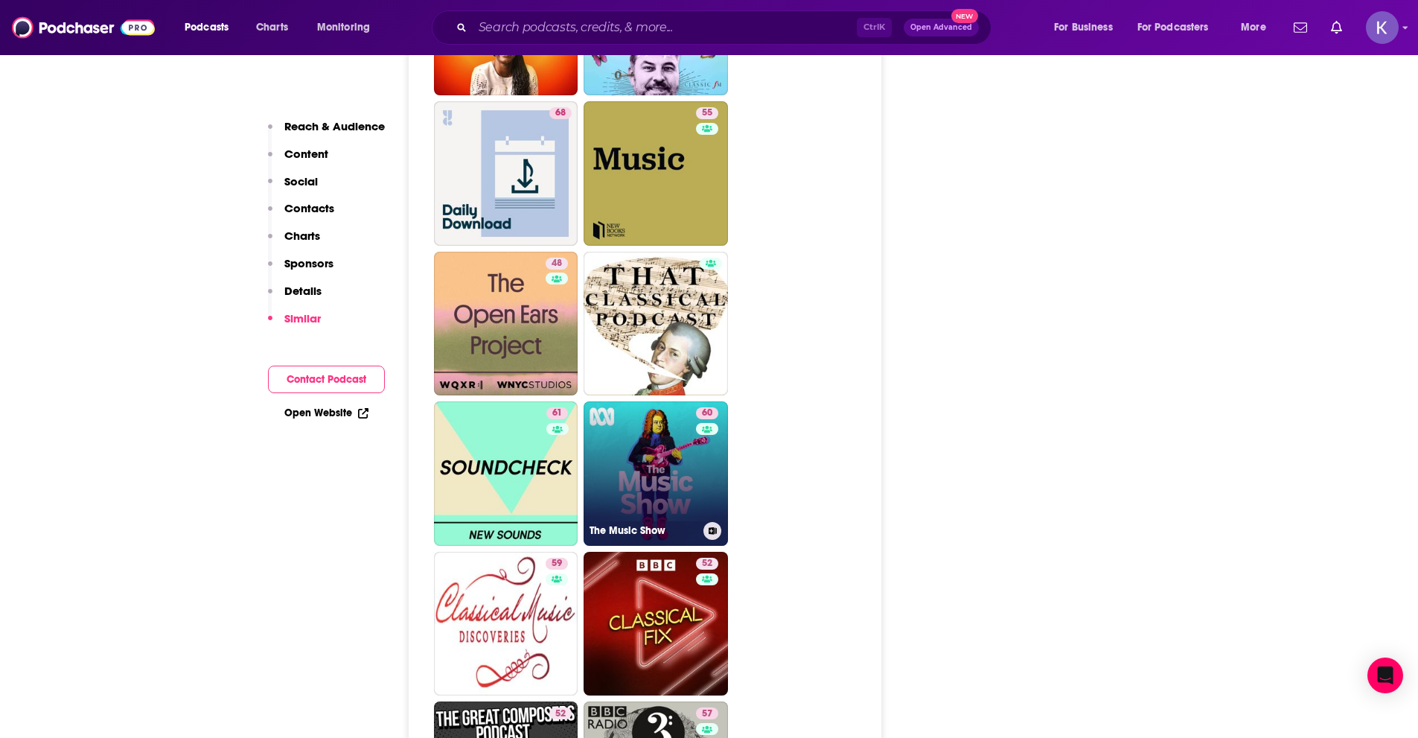
click at [701, 440] on div "60" at bounding box center [709, 464] width 26 height 115
type input "https://www.podchaser.com/podcasts/the-music-show-64440"
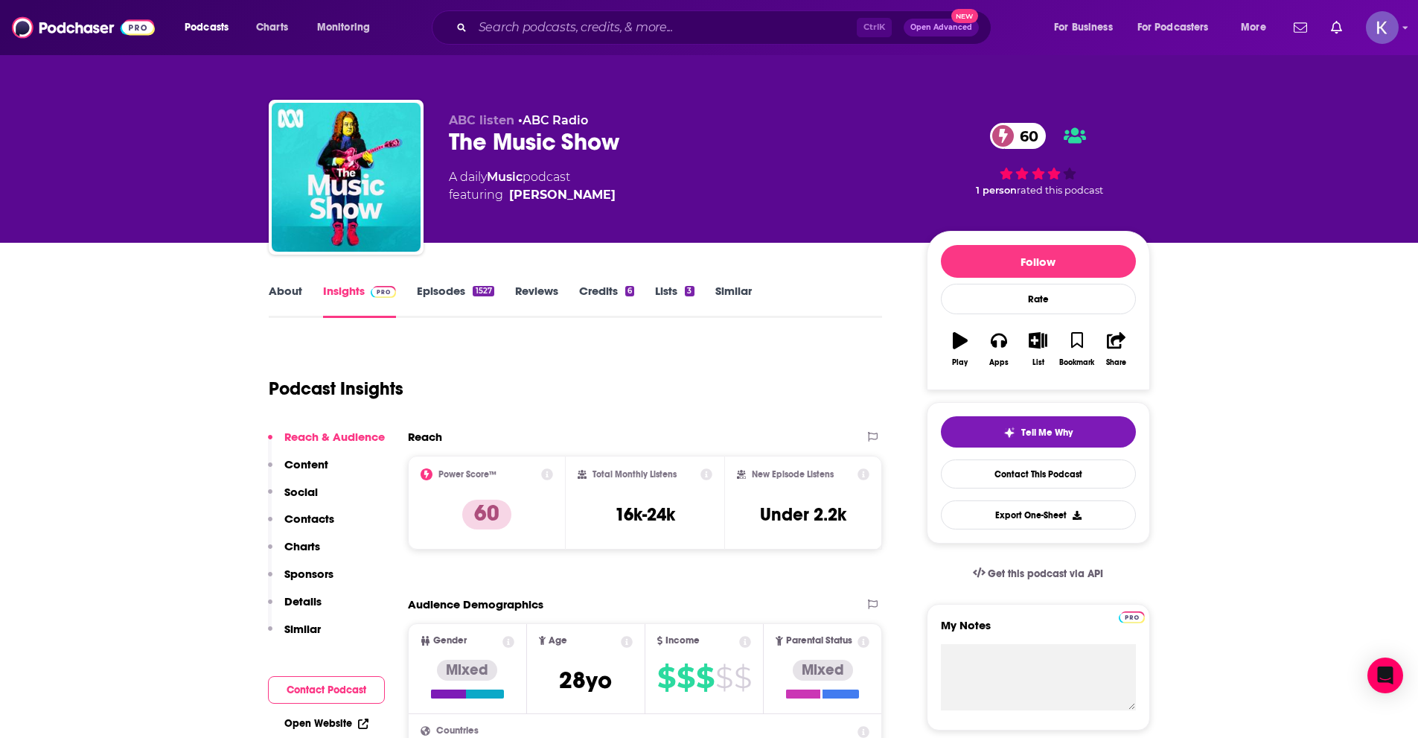
click at [281, 299] on link "About" at bounding box center [285, 301] width 33 height 34
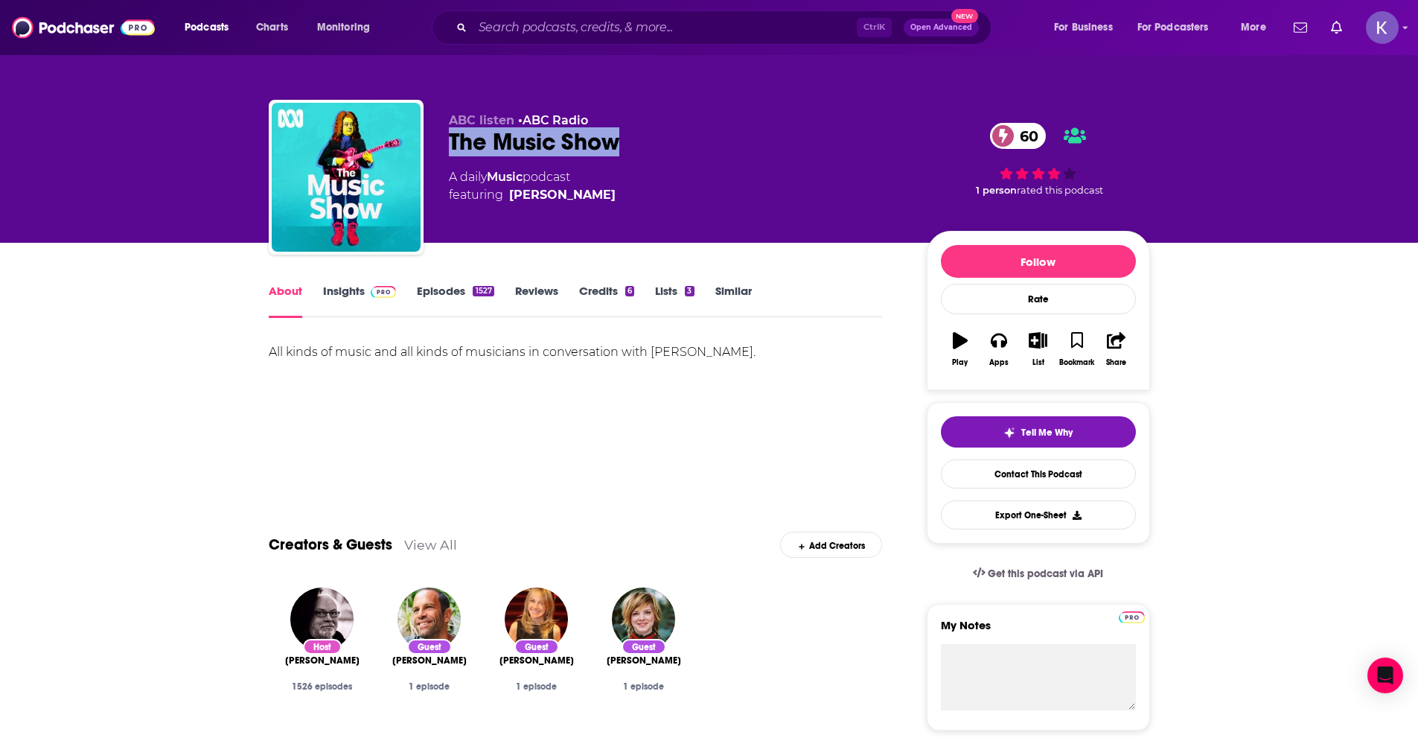
drag, startPoint x: 640, startPoint y: 137, endPoint x: 450, endPoint y: 149, distance: 190.2
click at [450, 149] on div "The Music Show 60" at bounding box center [676, 141] width 454 height 29
copy h1 "The Music Show"
click at [351, 286] on link "Insights" at bounding box center [360, 301] width 74 height 34
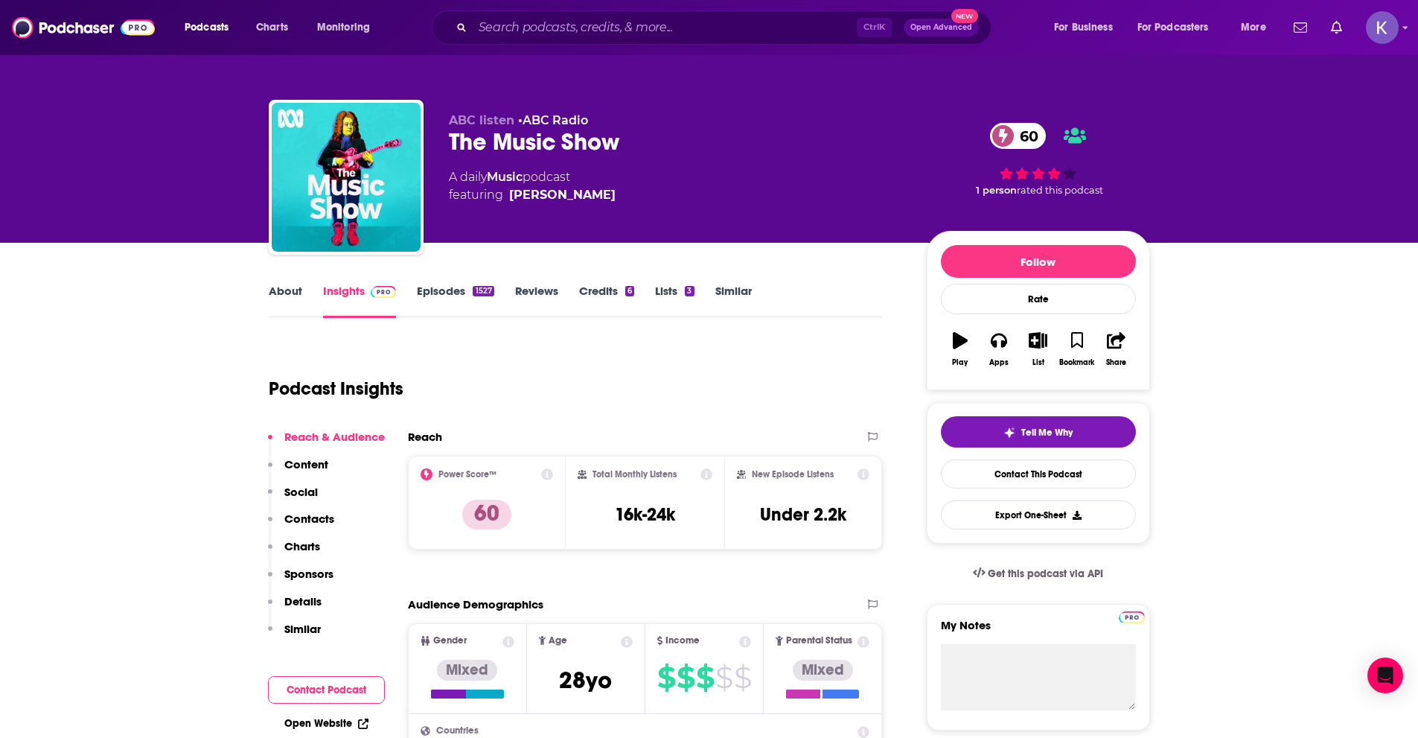
click at [432, 288] on link "Episodes 1527" at bounding box center [455, 301] width 77 height 34
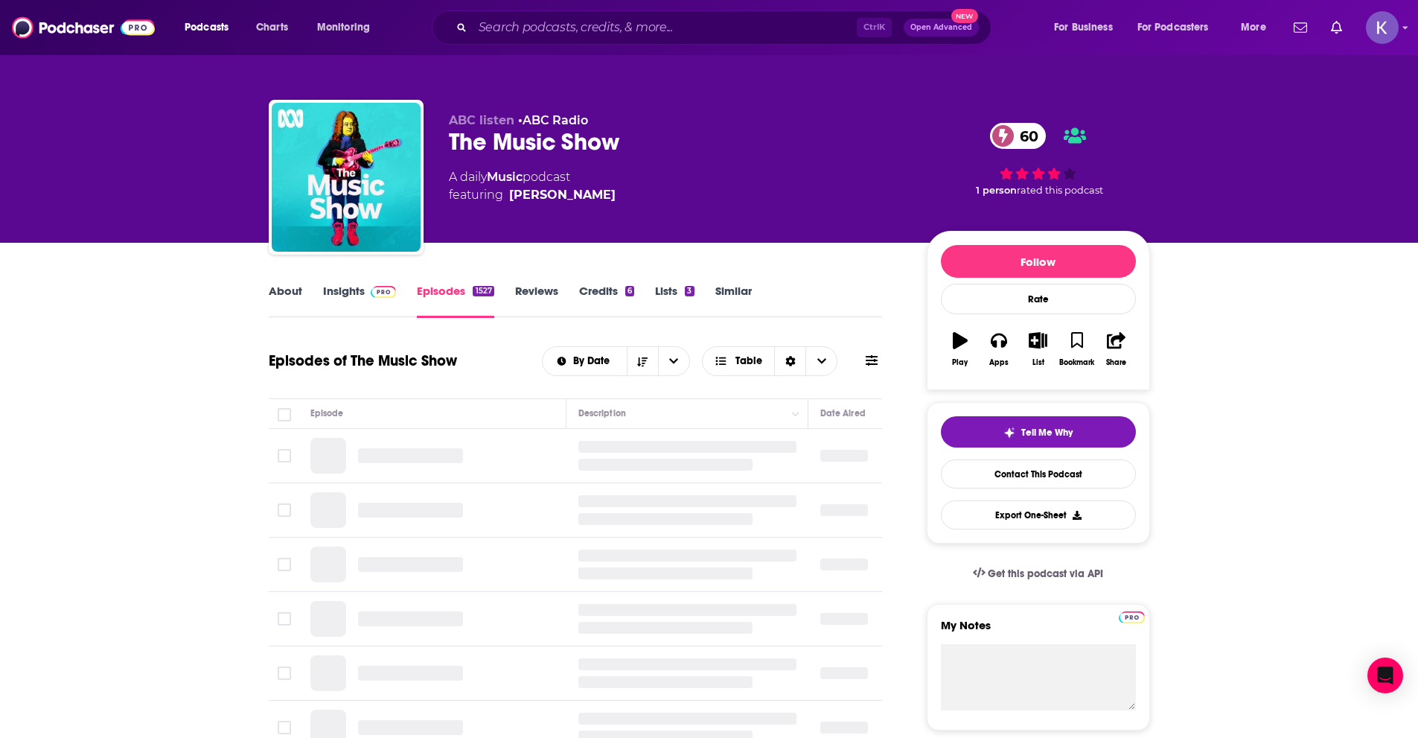
click at [349, 301] on link "Insights" at bounding box center [360, 301] width 74 height 34
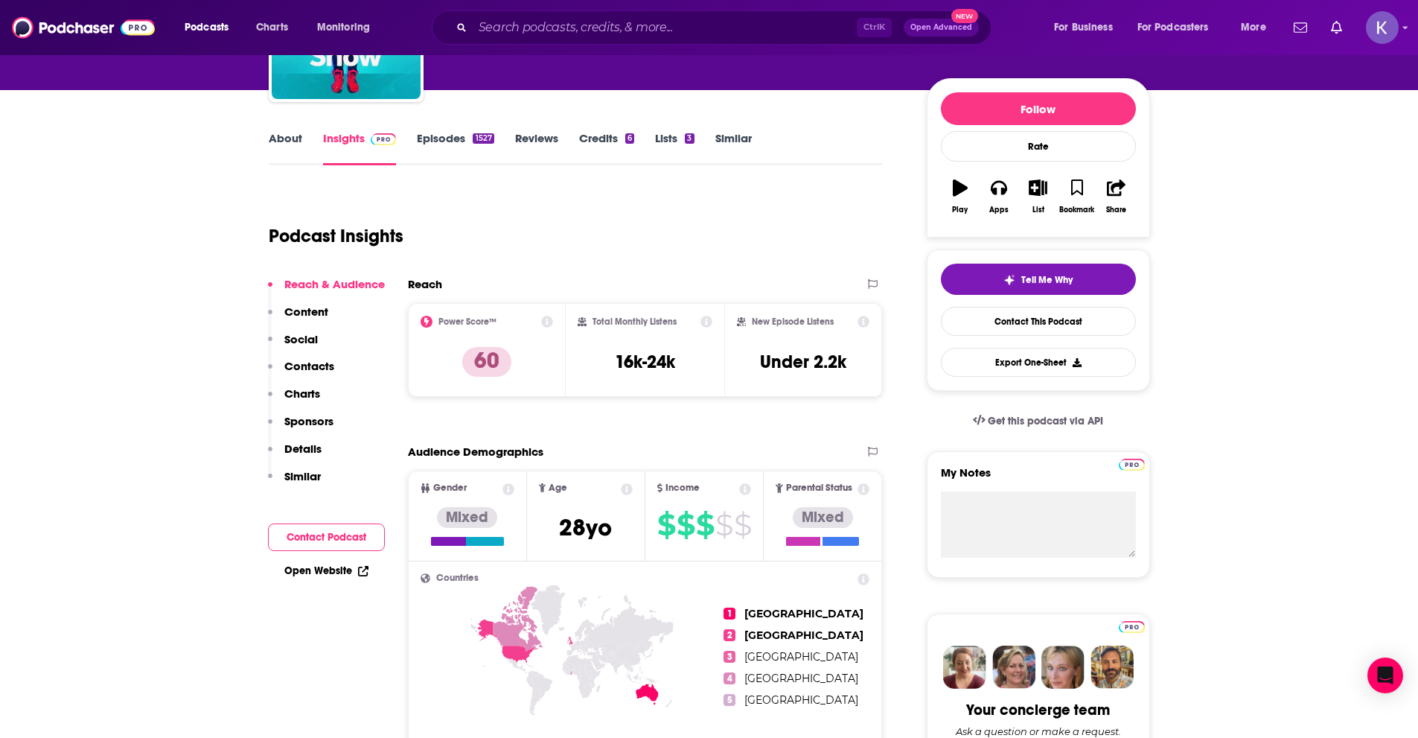
scroll to position [149, 0]
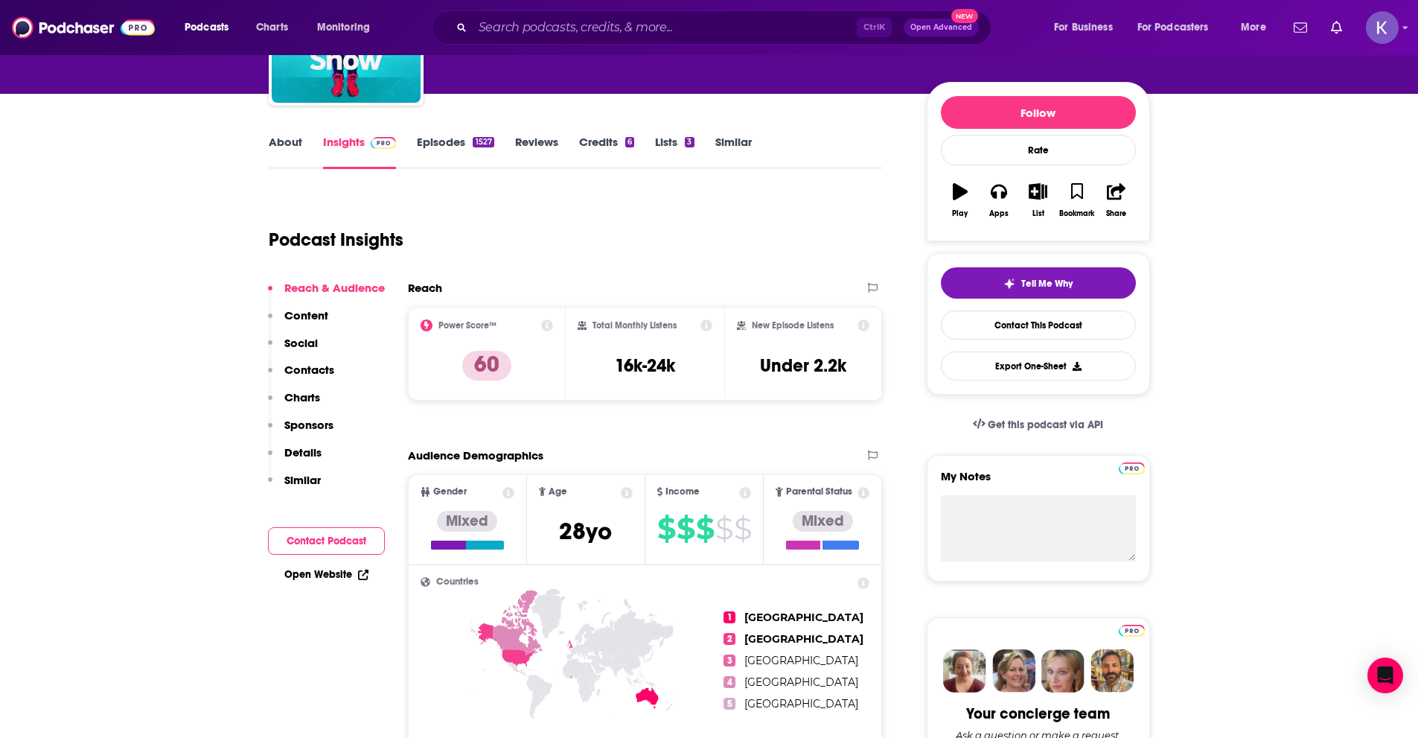
click at [275, 137] on link "About" at bounding box center [285, 152] width 33 height 34
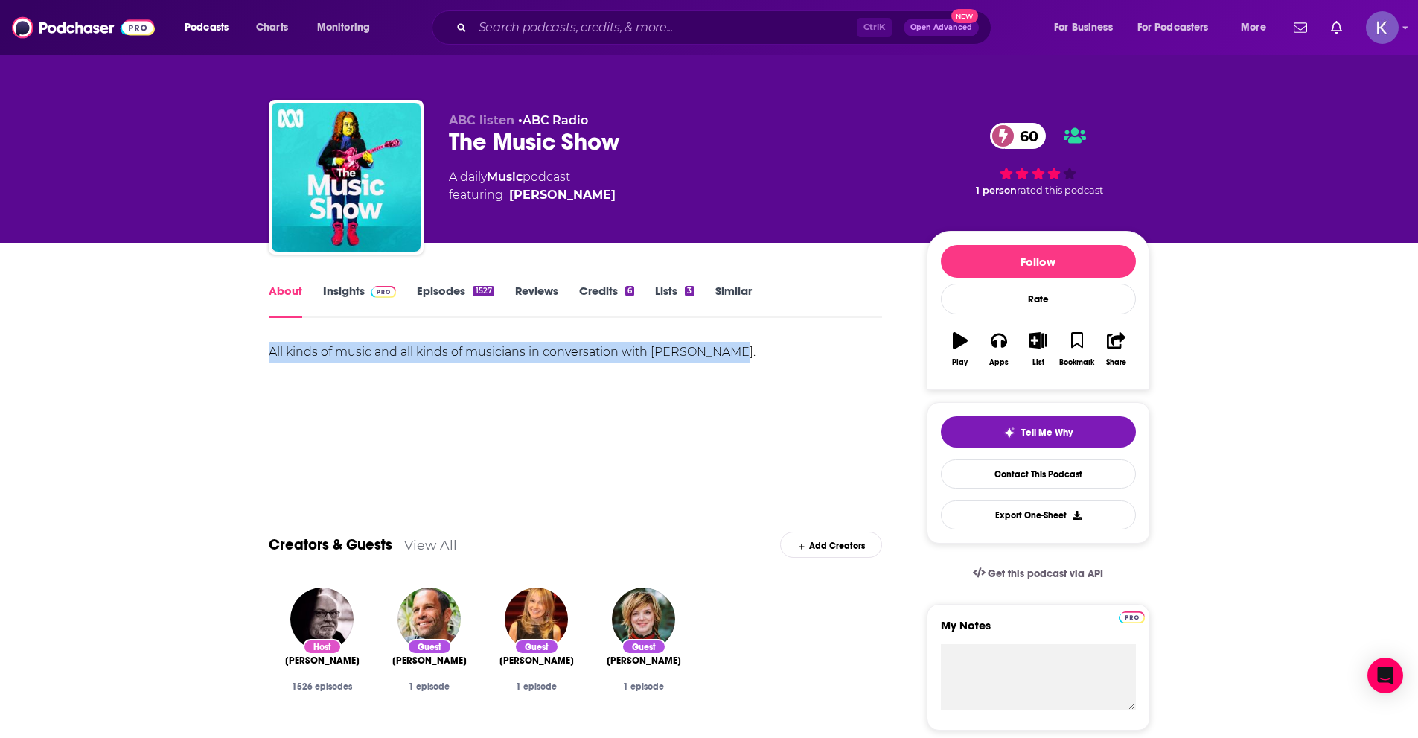
drag, startPoint x: 747, startPoint y: 351, endPoint x: 267, endPoint y: 357, distance: 480.2
copy div "All kinds of music and all kinds of musicians in conversation with Andrew Ford."
click at [351, 288] on link "Insights" at bounding box center [360, 301] width 74 height 34
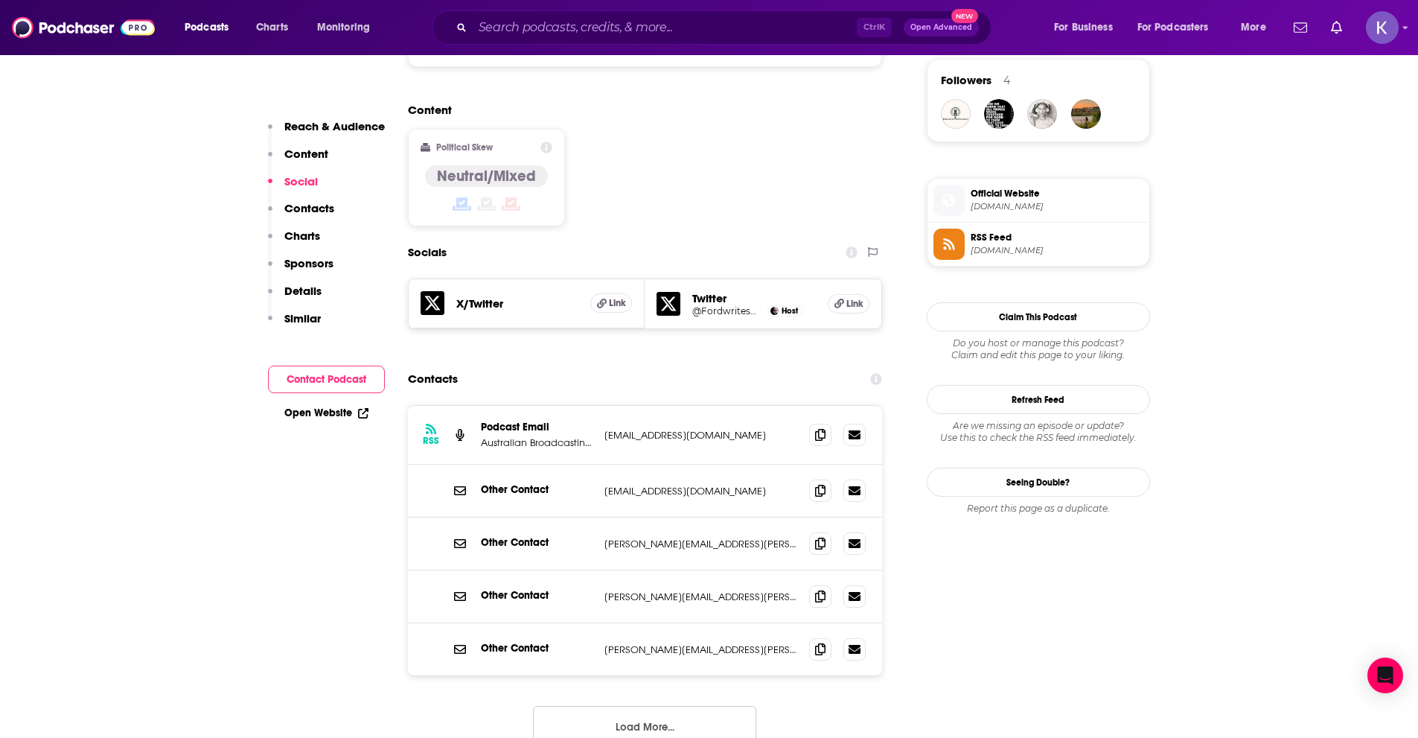
scroll to position [1117, 0]
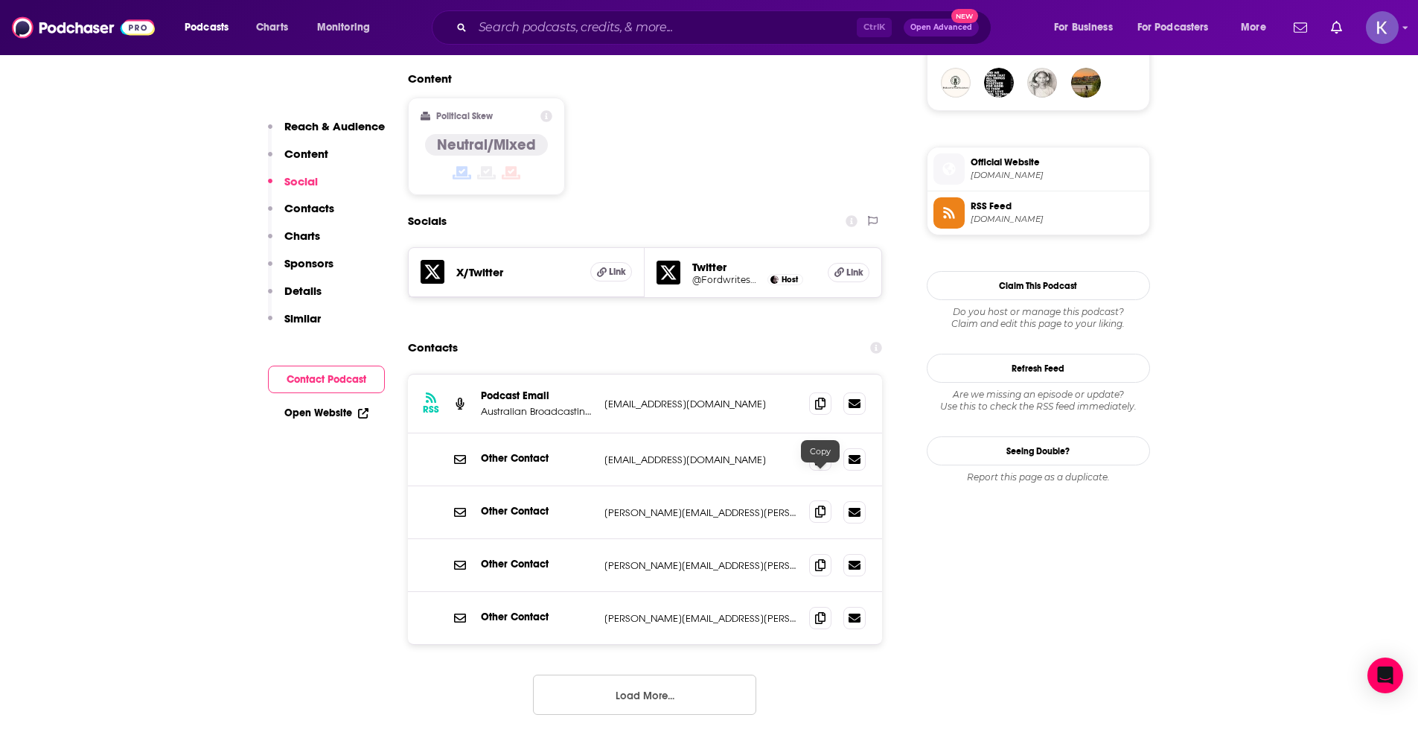
click at [814, 500] on span at bounding box center [820, 511] width 22 height 22
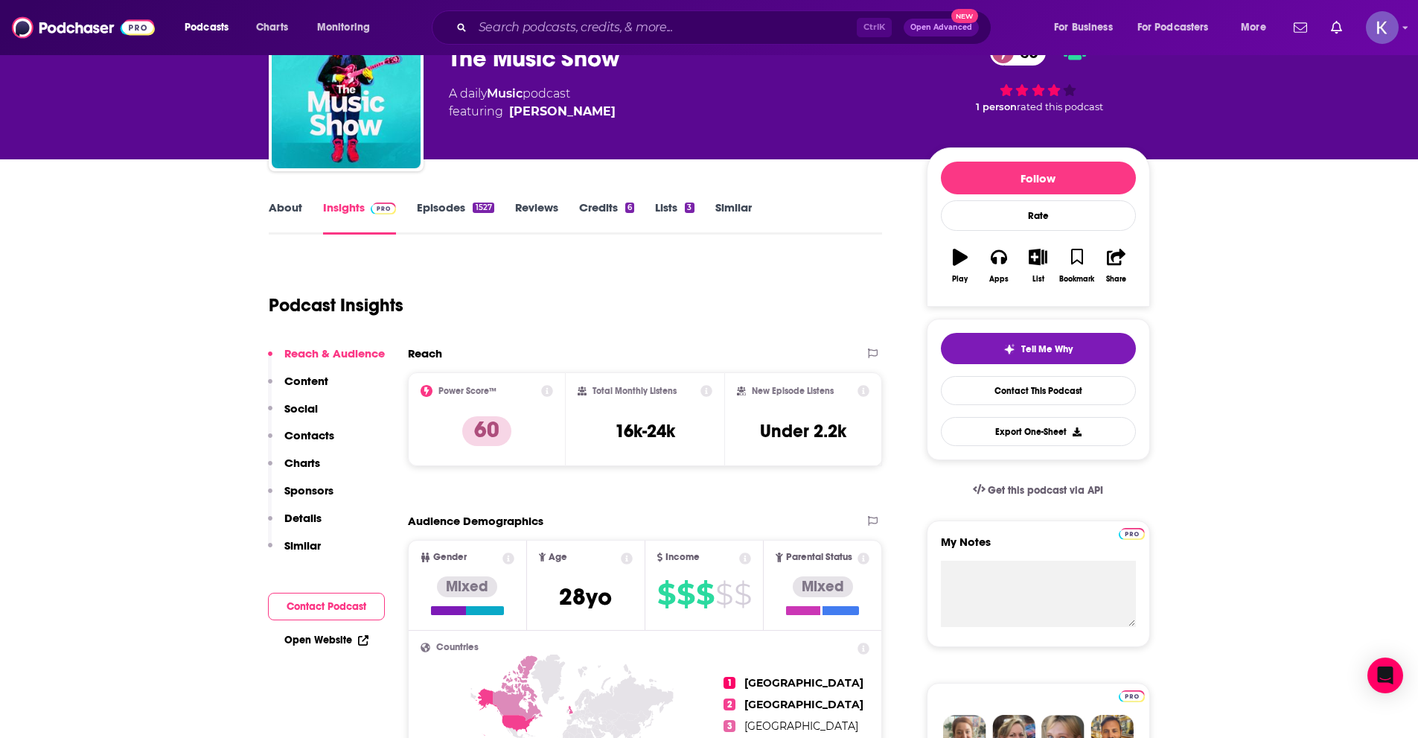
scroll to position [0, 0]
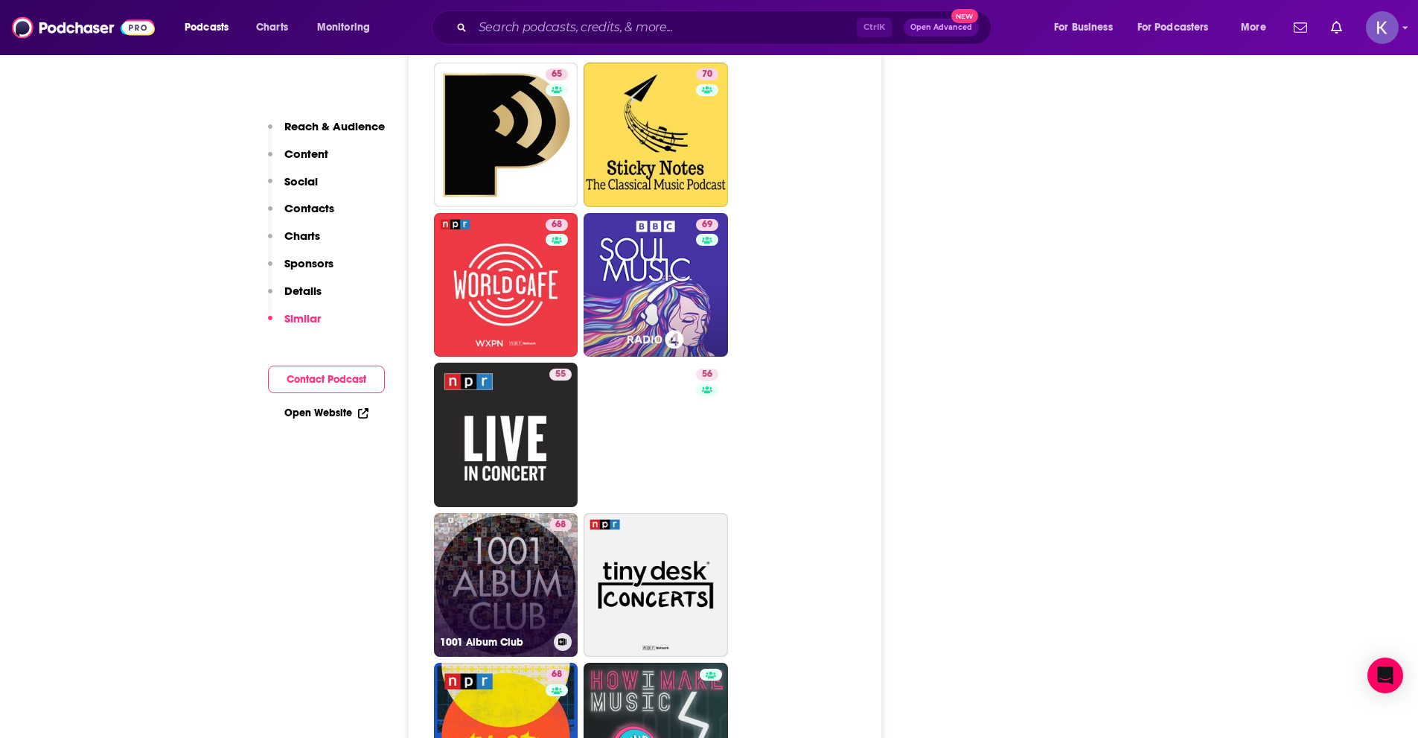
scroll to position [2903, 0]
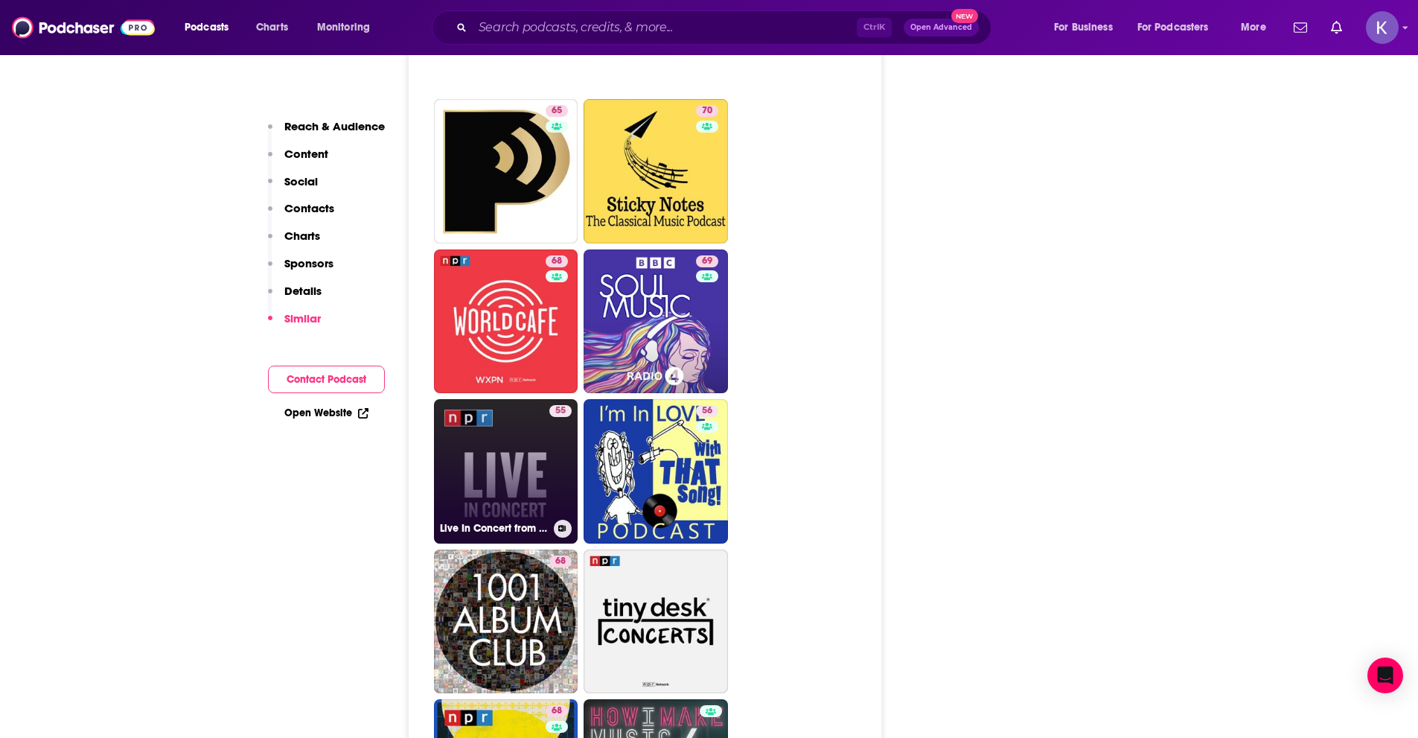
click at [493, 472] on link "55 Live In Concert from NPR's All Songs Considered" at bounding box center [506, 471] width 144 height 144
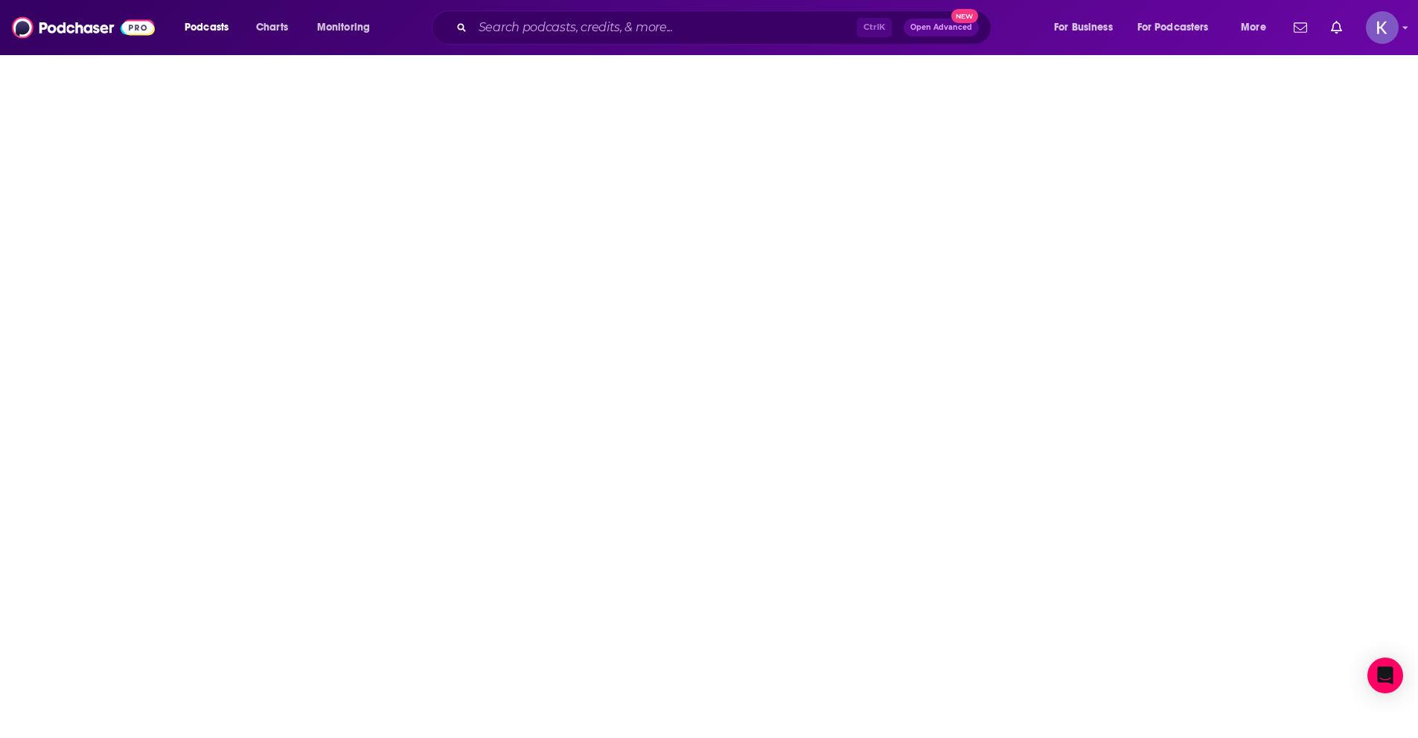
type input "https://www.podchaser.com/podcasts/live-in-concert-from-nprs-all-30425"
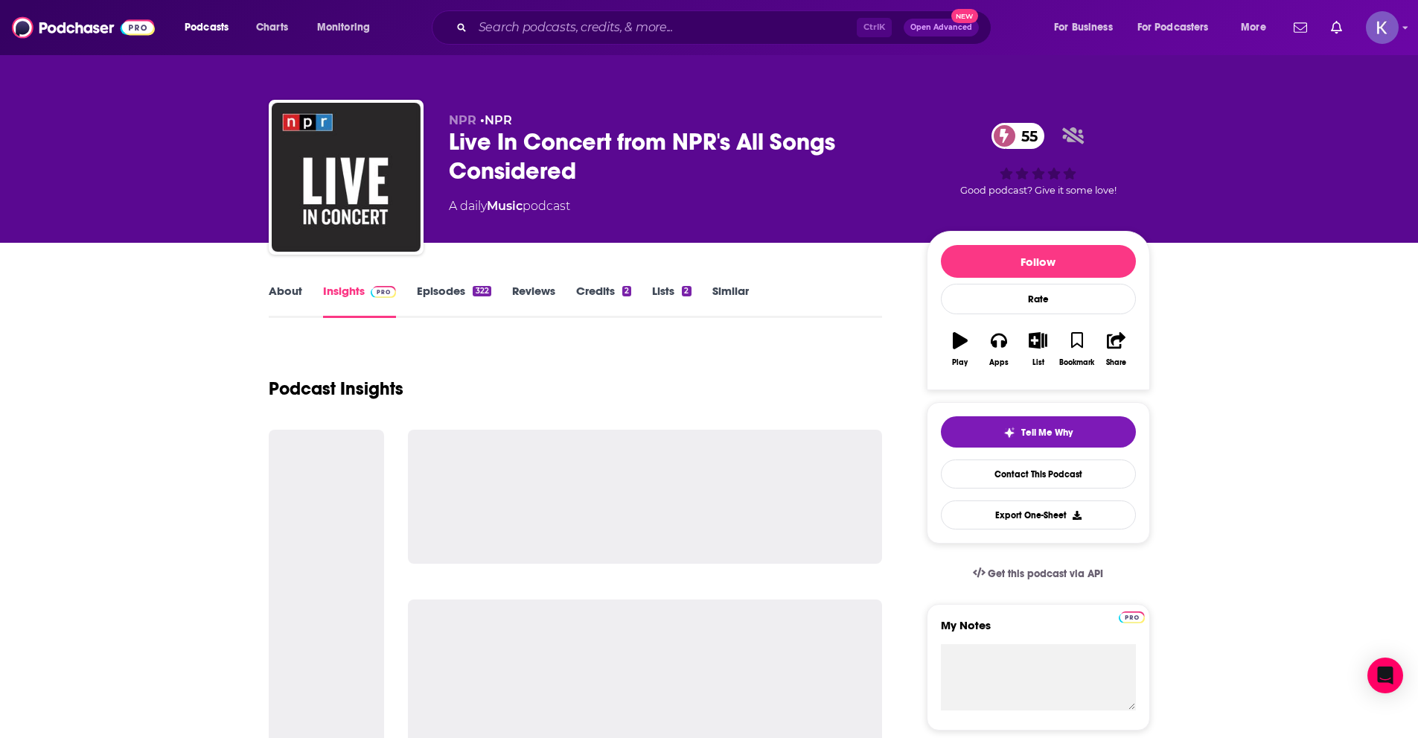
click at [273, 286] on link "About" at bounding box center [285, 301] width 33 height 34
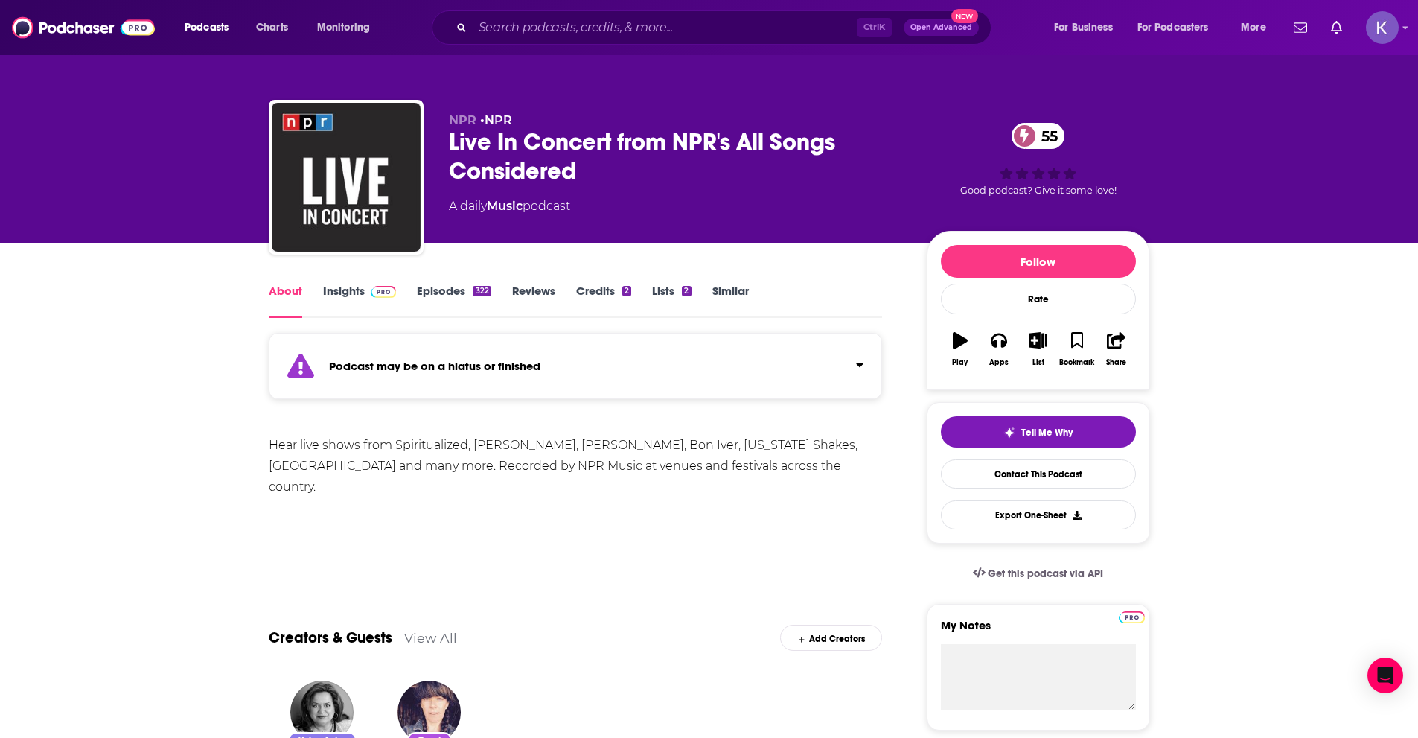
click at [353, 293] on link "Insights" at bounding box center [360, 301] width 74 height 34
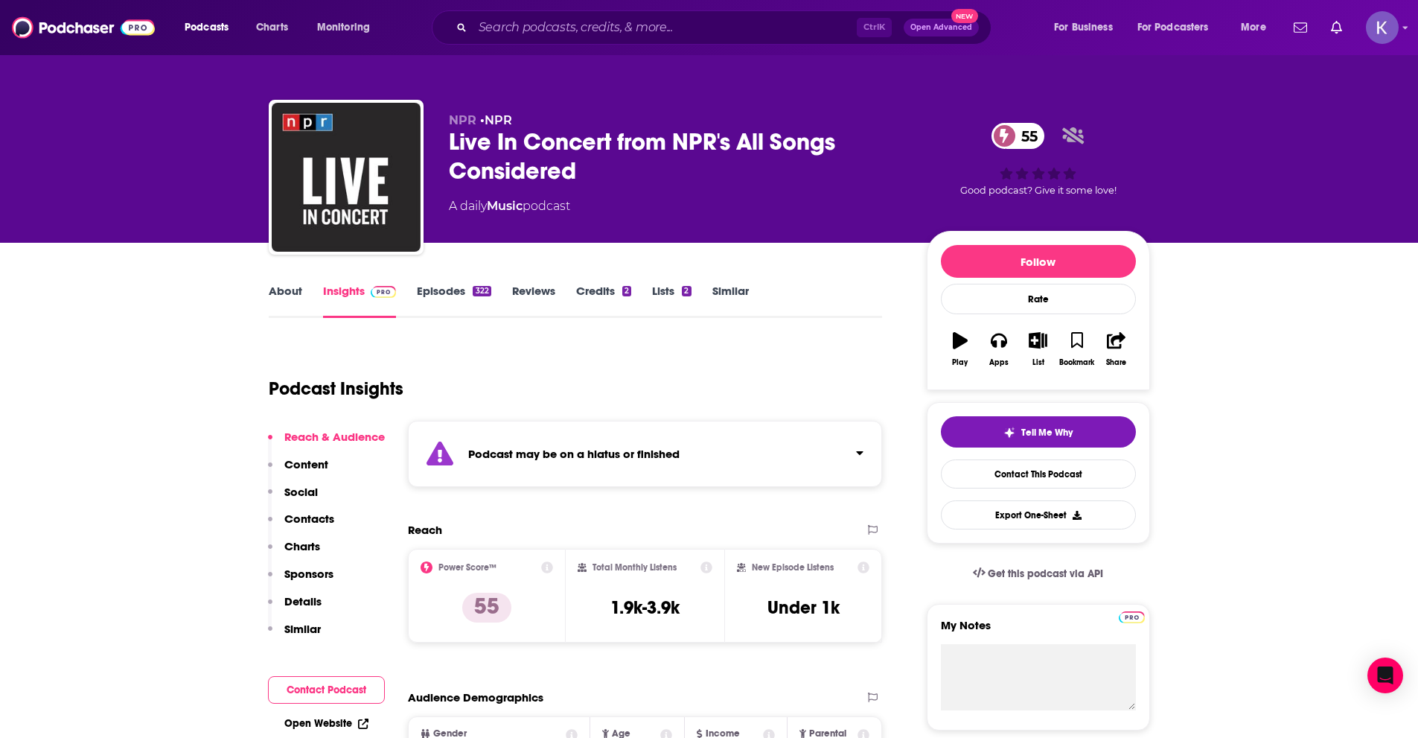
type input "https://www.podchaser.com/podcasts/sticky-notes-the-classical-mus-508381"
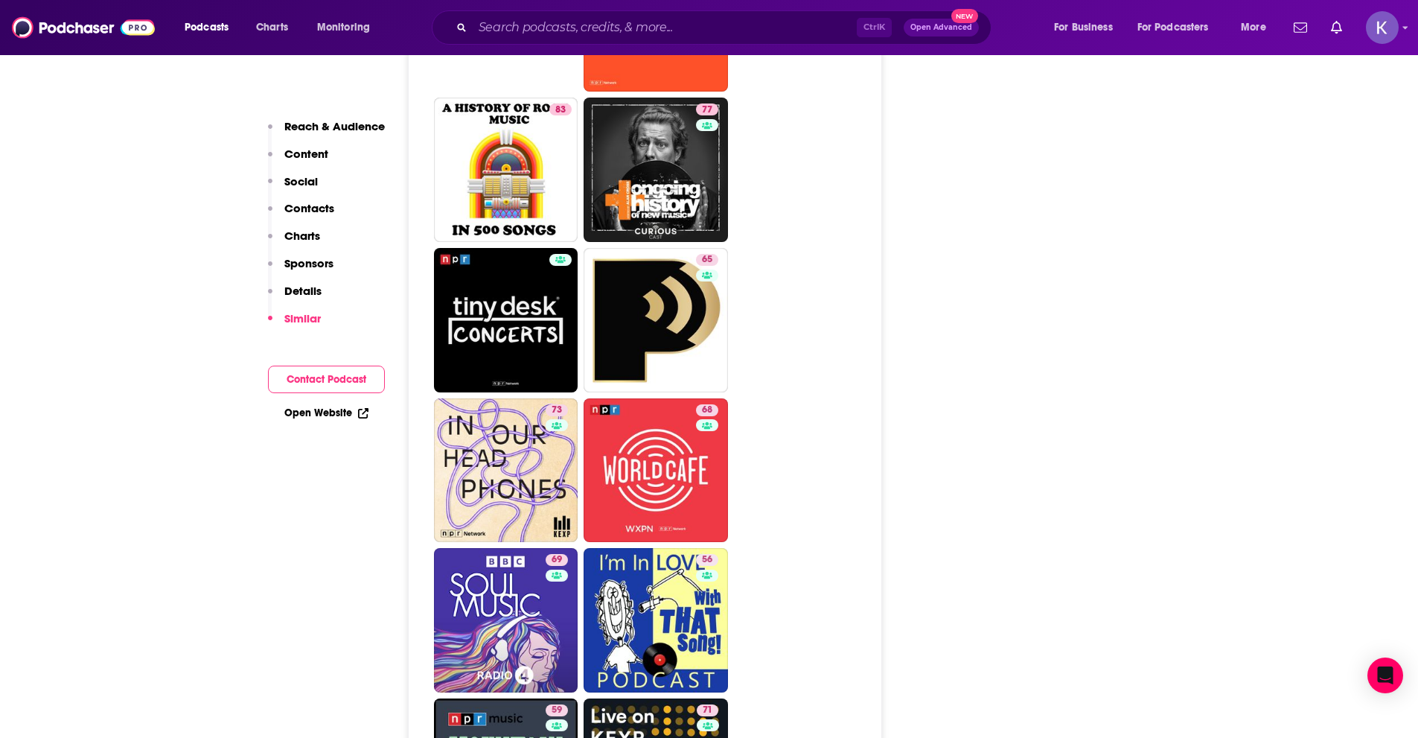
scroll to position [2233, 0]
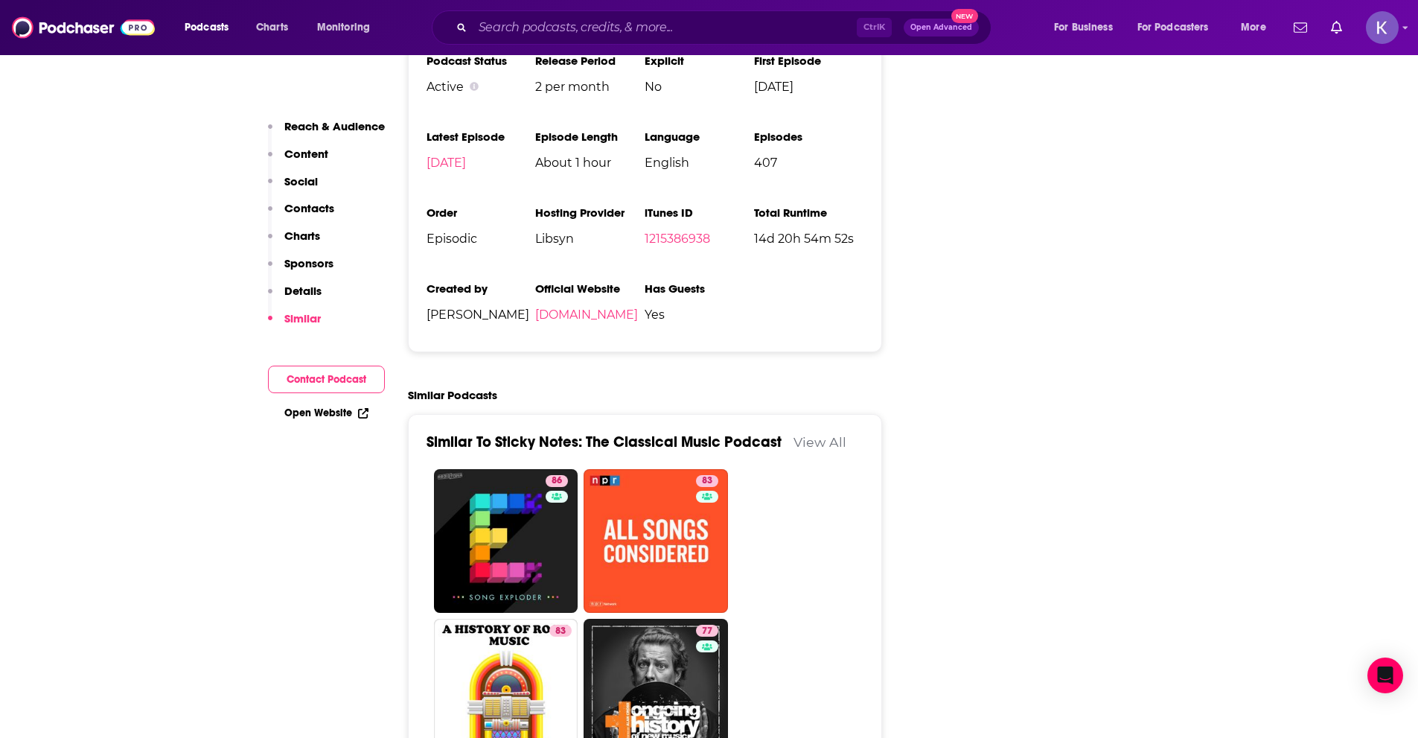
click at [820, 434] on link "View All" at bounding box center [820, 442] width 53 height 16
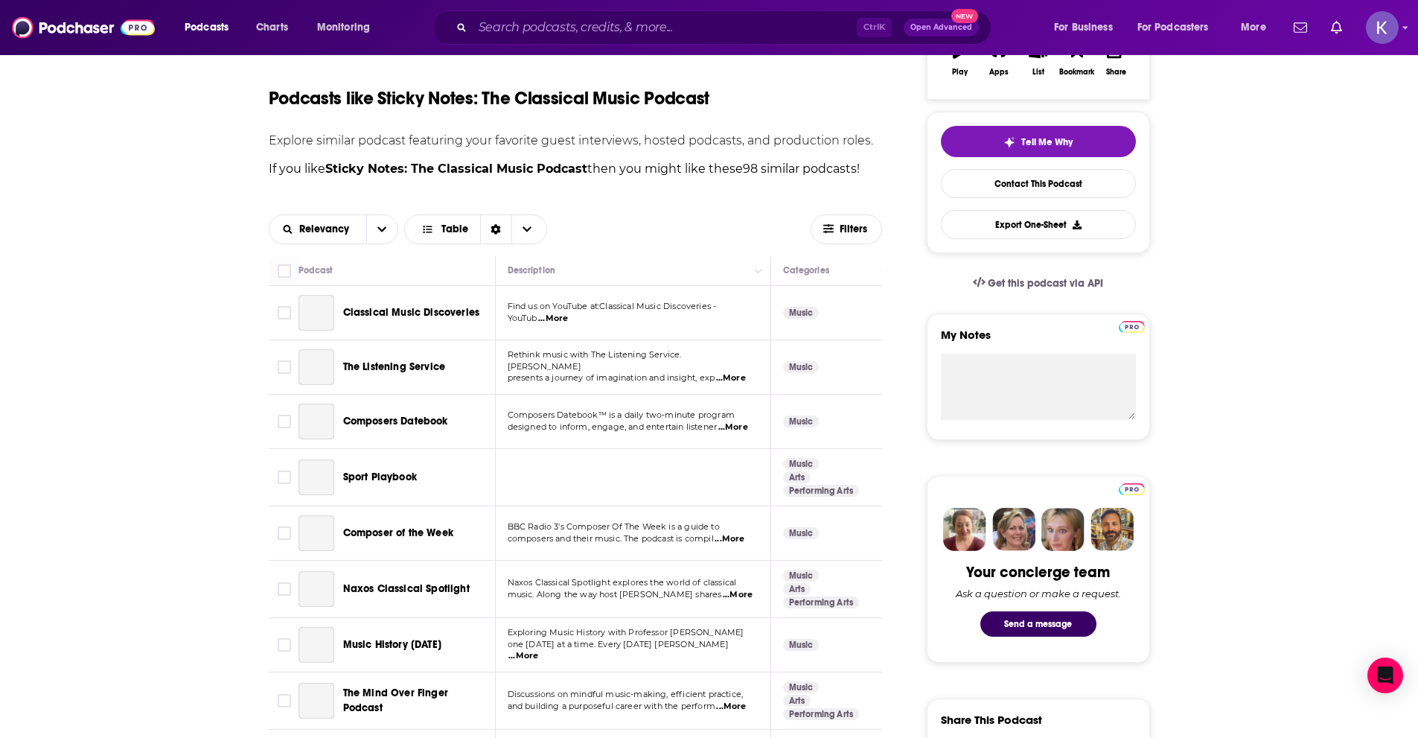
scroll to position [223, 0]
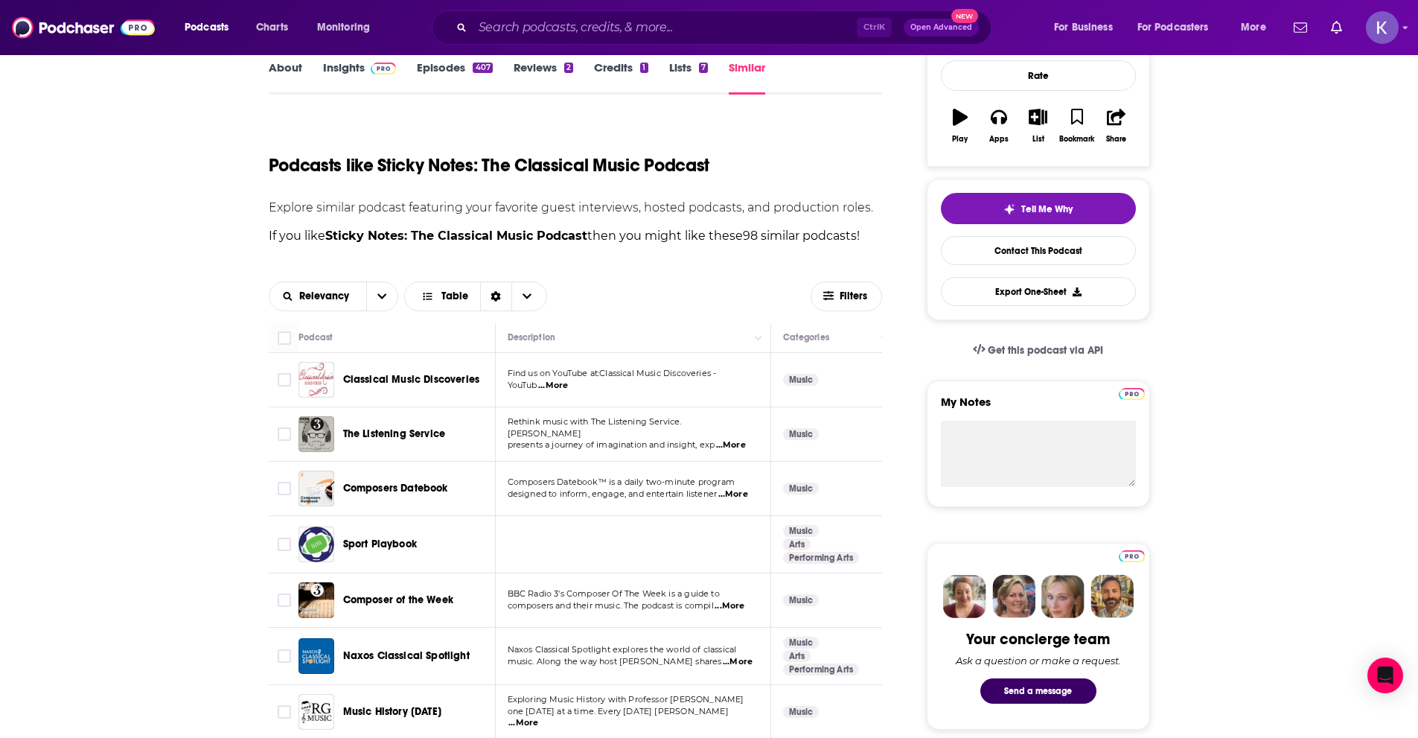
click at [808, 532] on link "Music" at bounding box center [801, 531] width 36 height 12
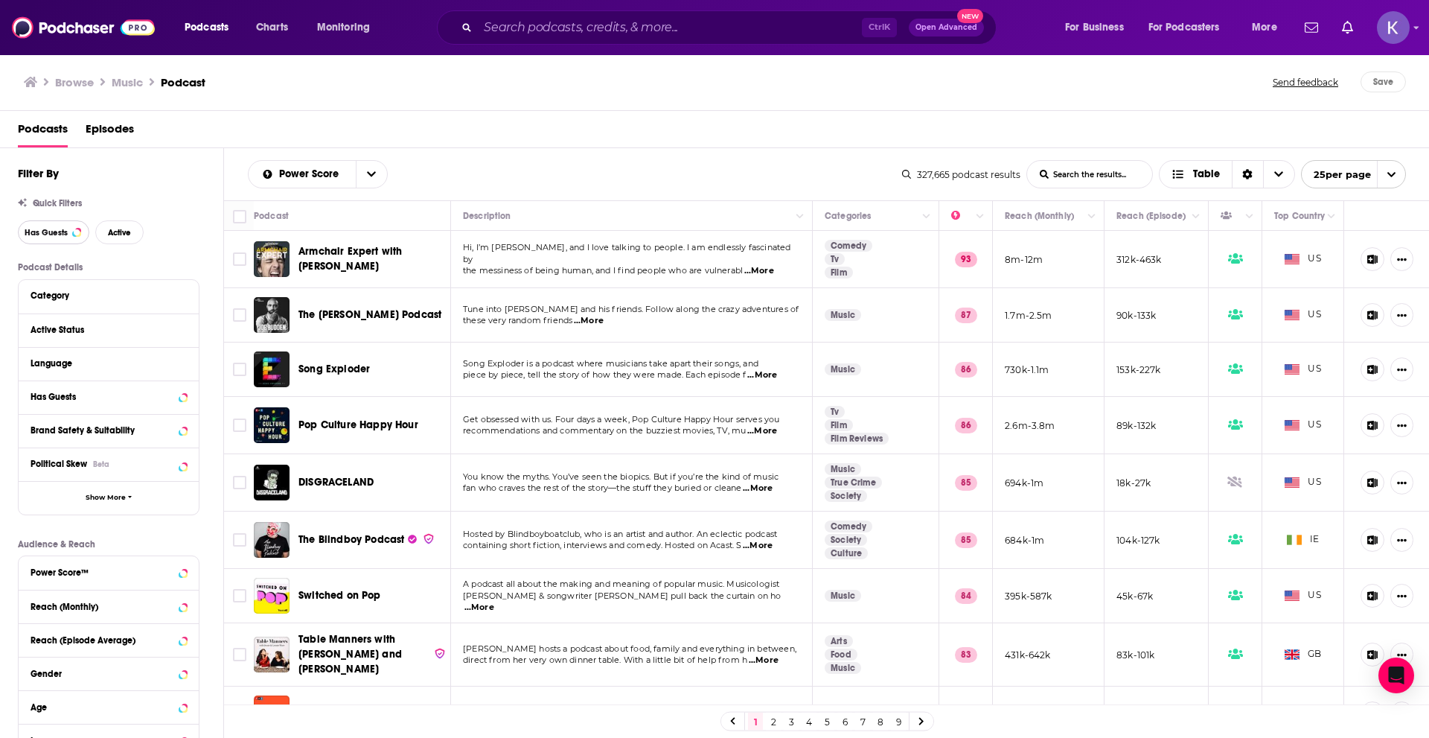
click at [55, 237] on button "Has Guests" at bounding box center [53, 232] width 71 height 24
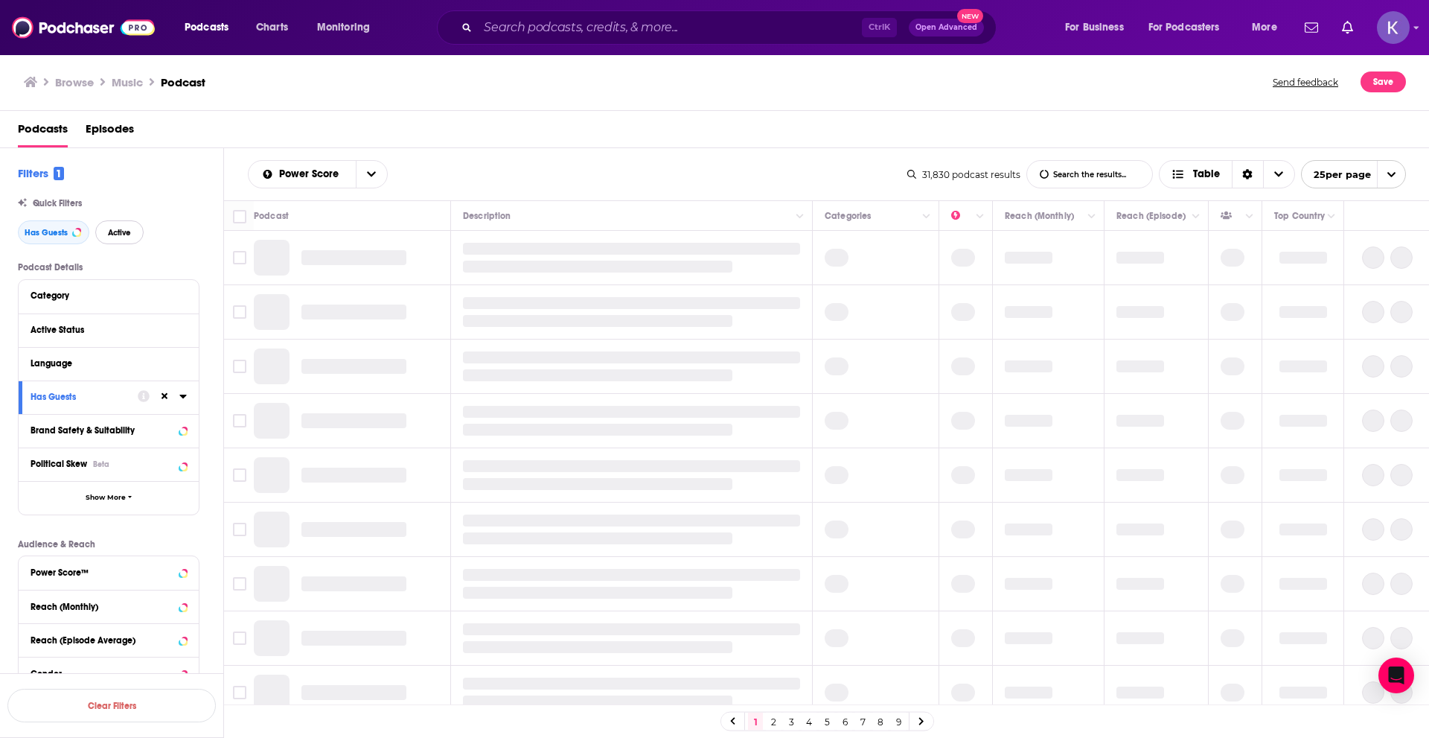
click at [116, 232] on span "Active" at bounding box center [119, 233] width 23 height 8
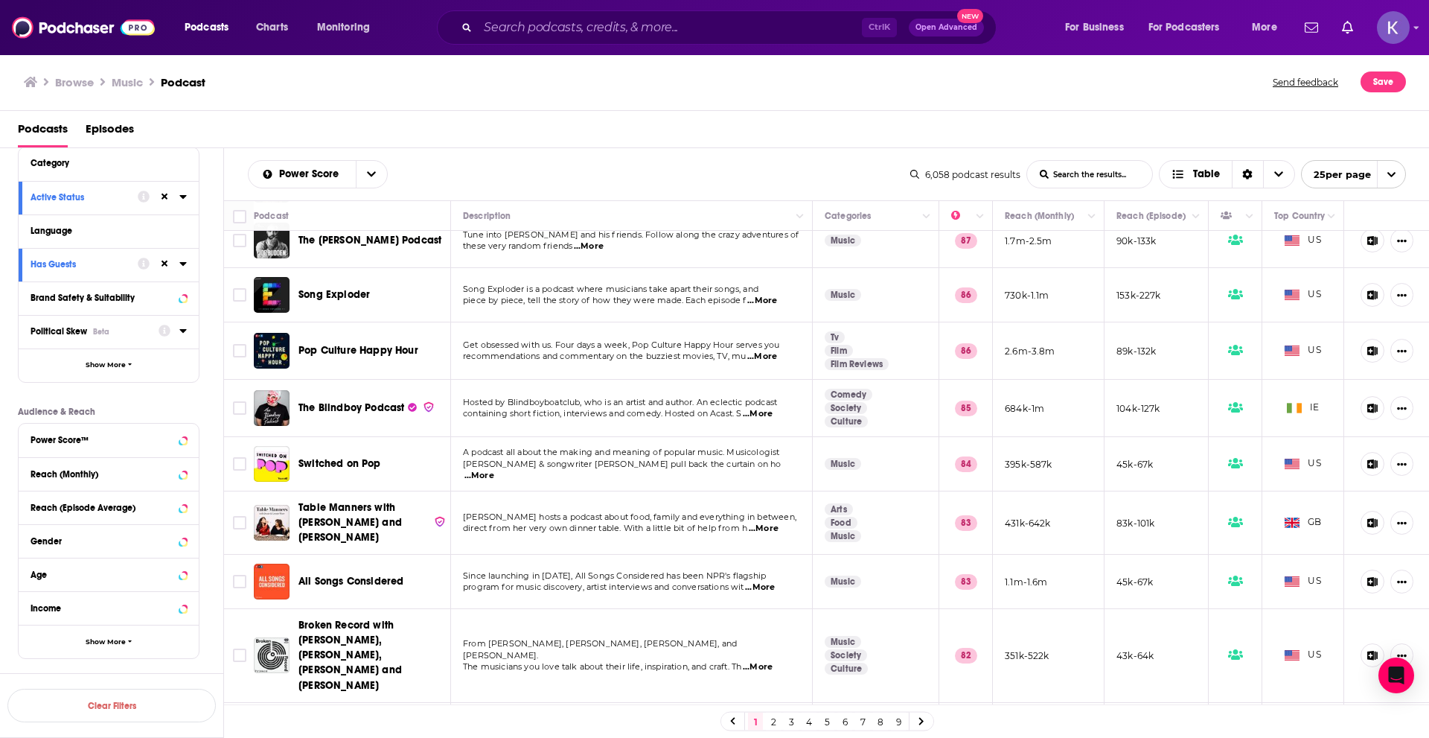
scroll to position [149, 0]
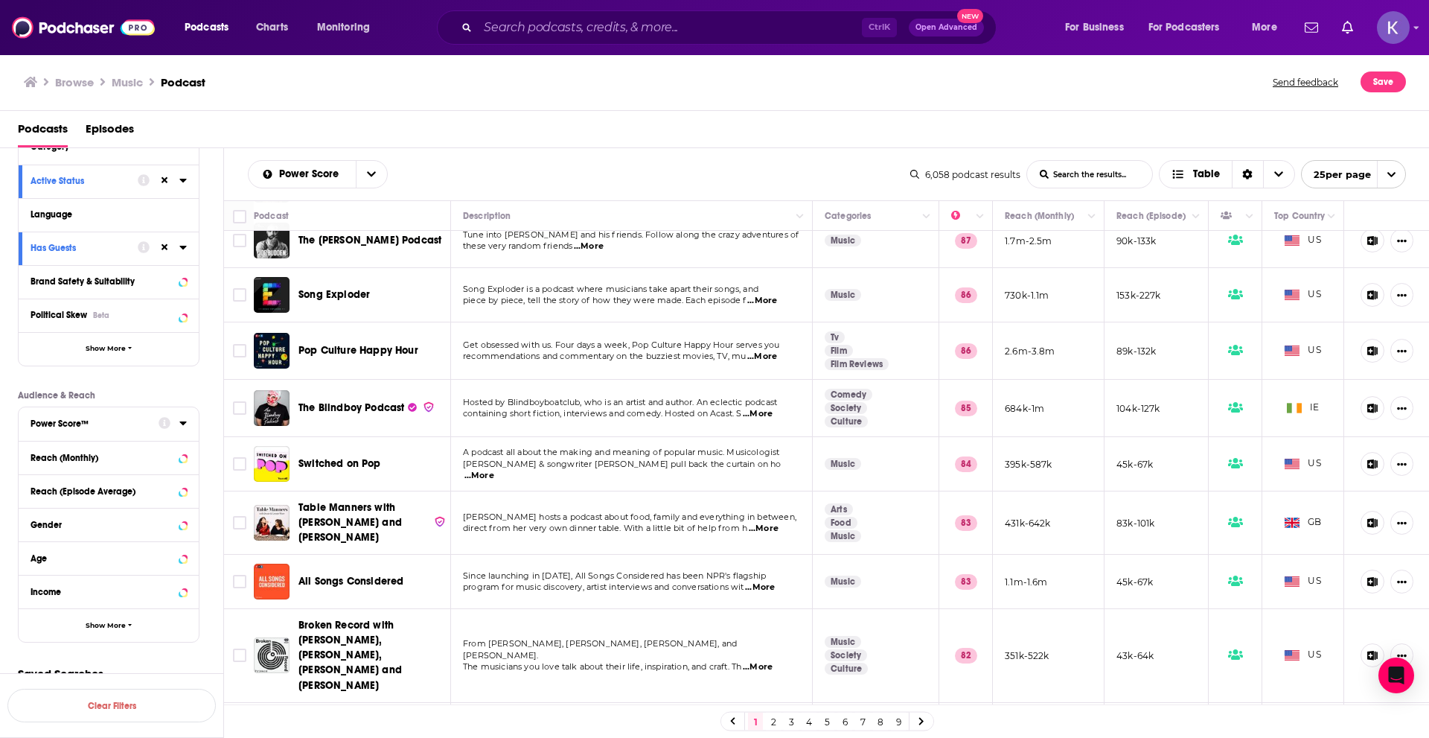
drag, startPoint x: 133, startPoint y: 422, endPoint x: 176, endPoint y: 428, distance: 44.3
click at [141, 424] on div "Power Score™" at bounding box center [90, 423] width 118 height 10
click at [34, 540] on icon at bounding box center [36, 538] width 9 height 7
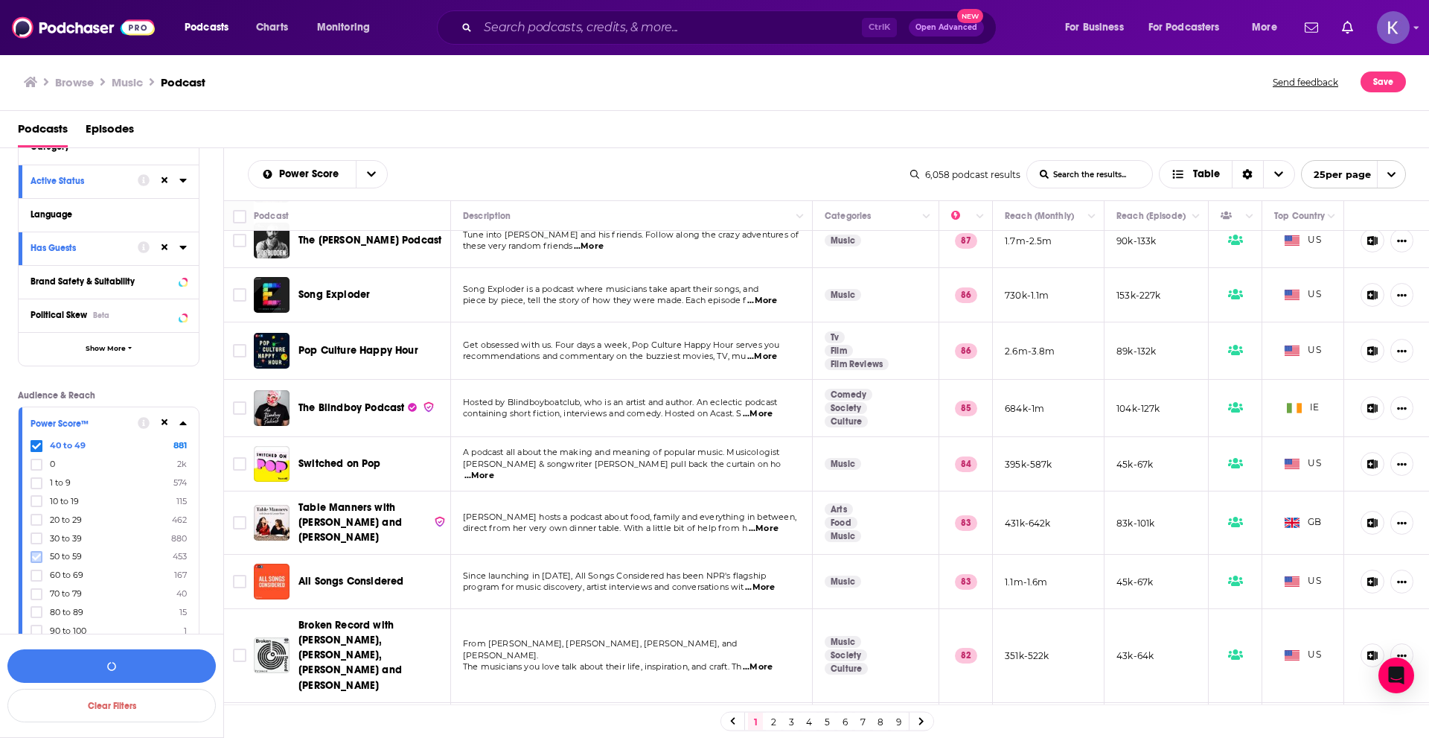
click at [36, 557] on icon at bounding box center [36, 556] width 9 height 9
click at [166, 668] on button "View 881 Results" at bounding box center [111, 665] width 208 height 33
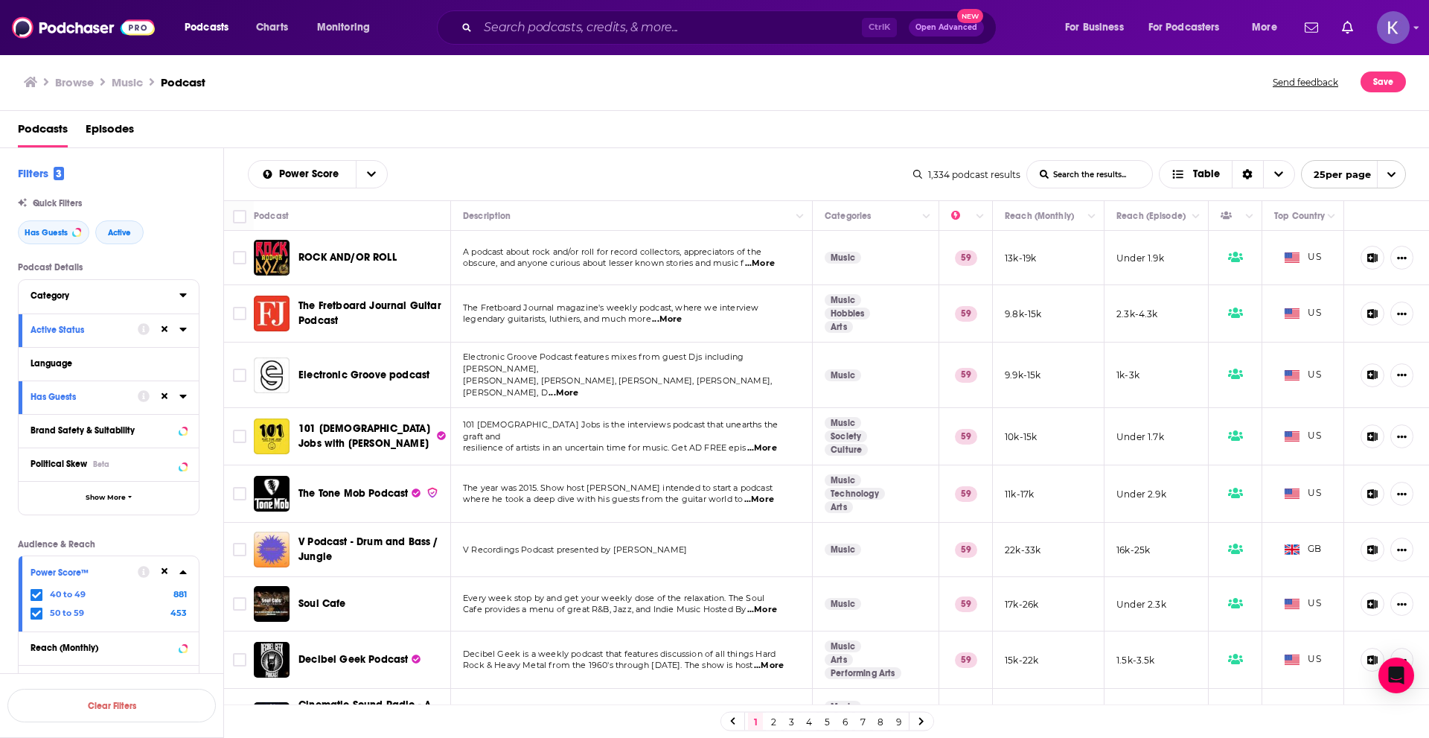
click at [178, 294] on button "Category" at bounding box center [105, 295] width 149 height 19
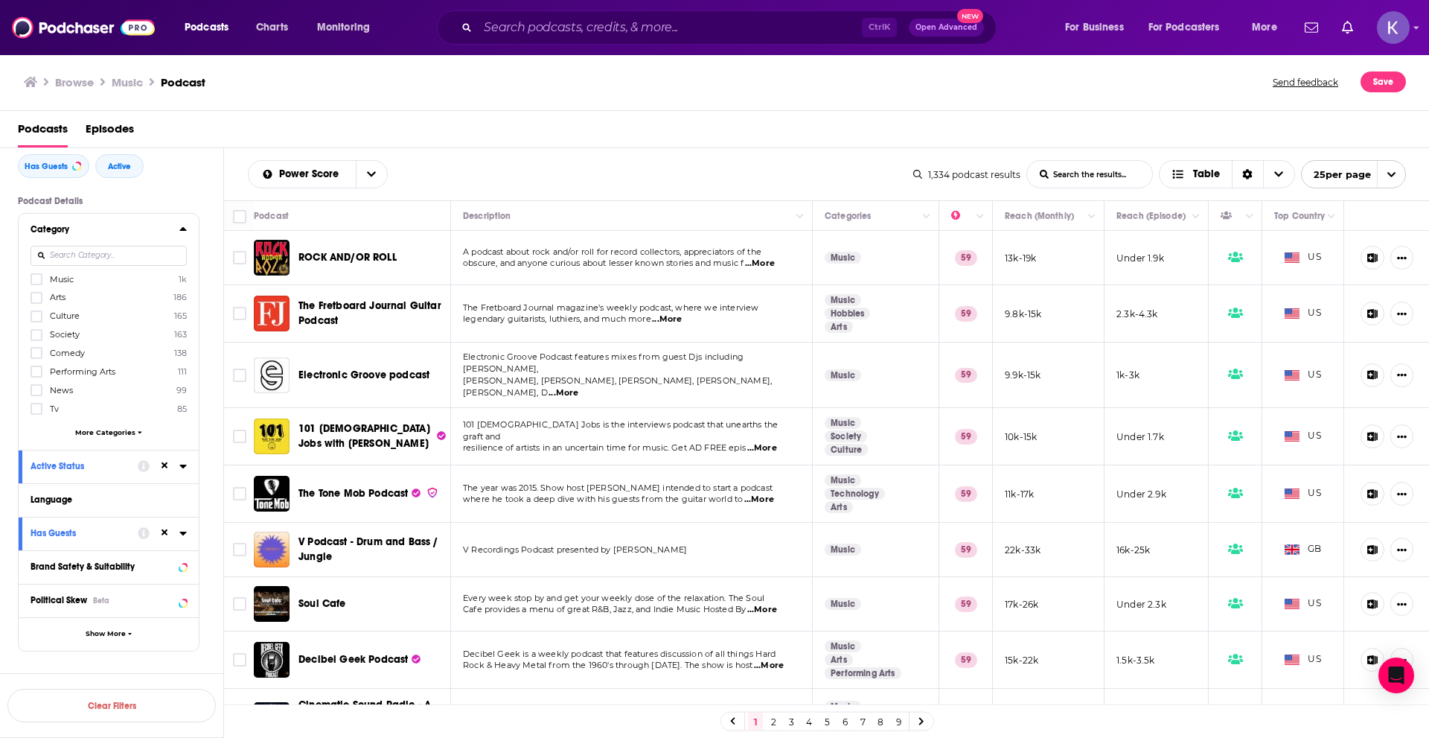
scroll to position [74, 0]
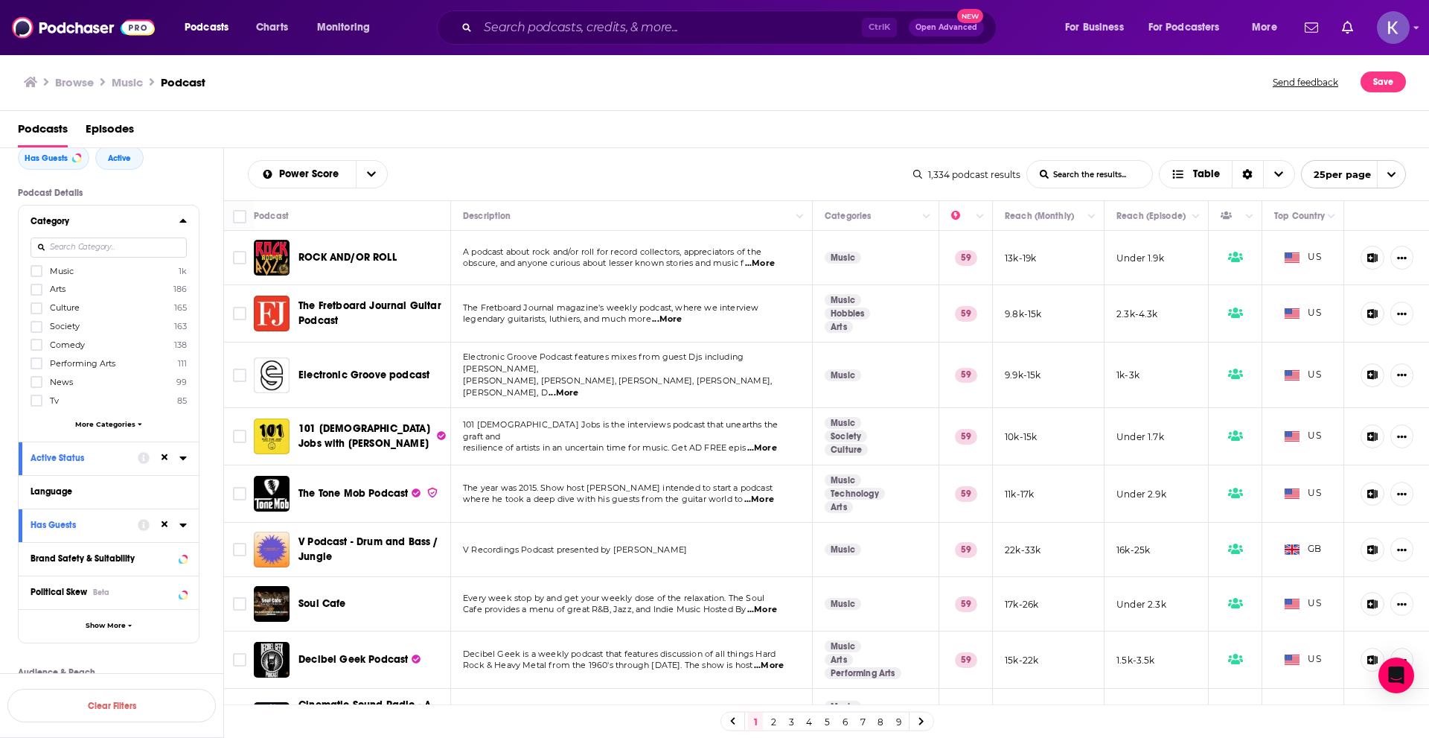
click at [112, 425] on span "More Categories" at bounding box center [105, 424] width 60 height 8
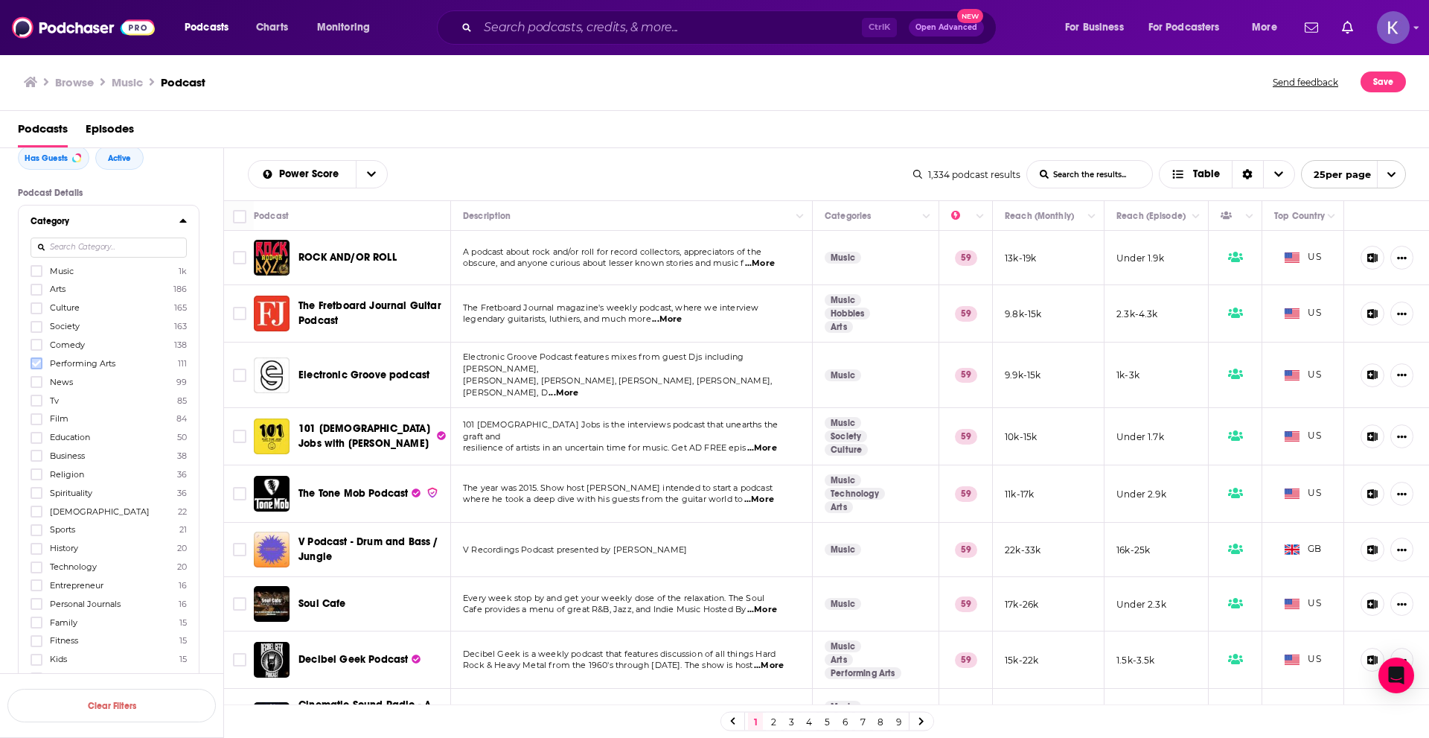
click at [35, 357] on label at bounding box center [37, 363] width 12 height 12
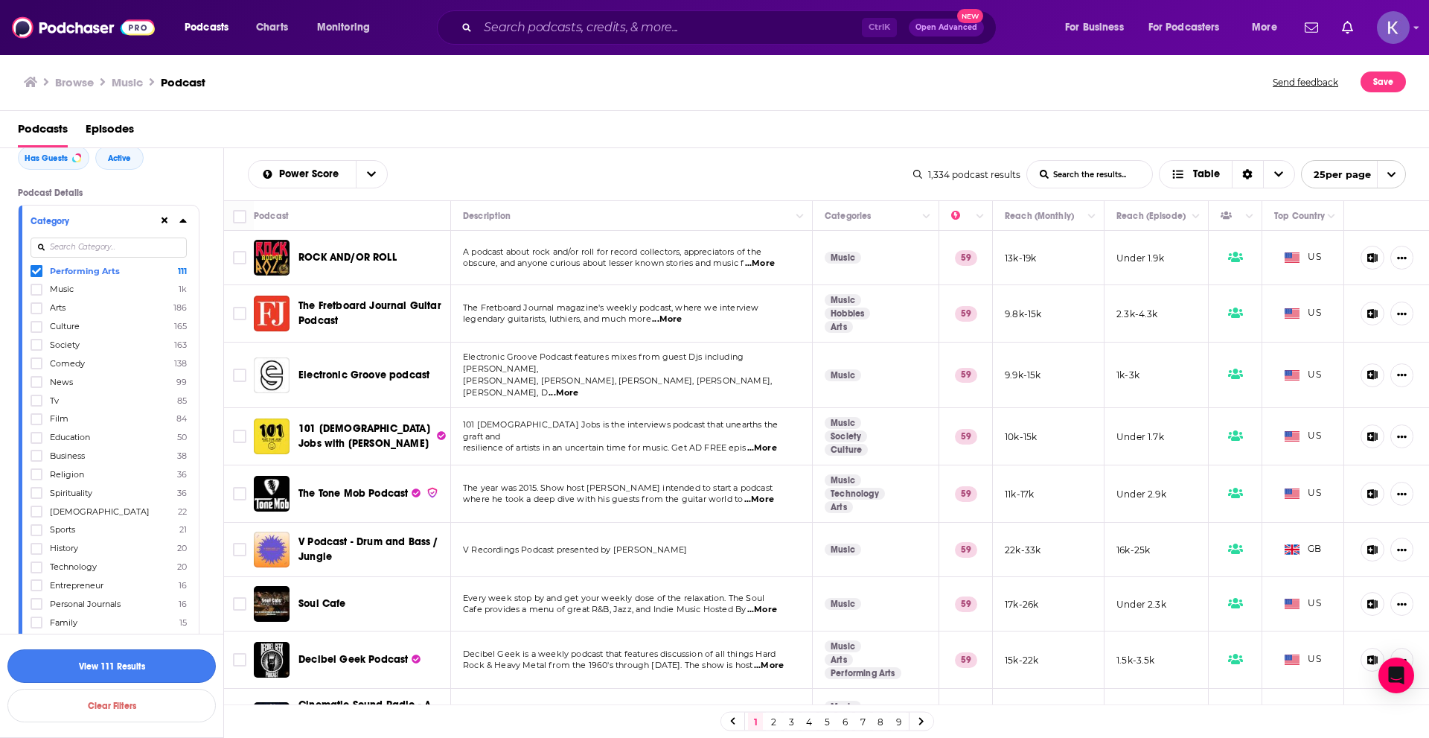
click at [182, 664] on button "View 111 Results" at bounding box center [111, 665] width 208 height 33
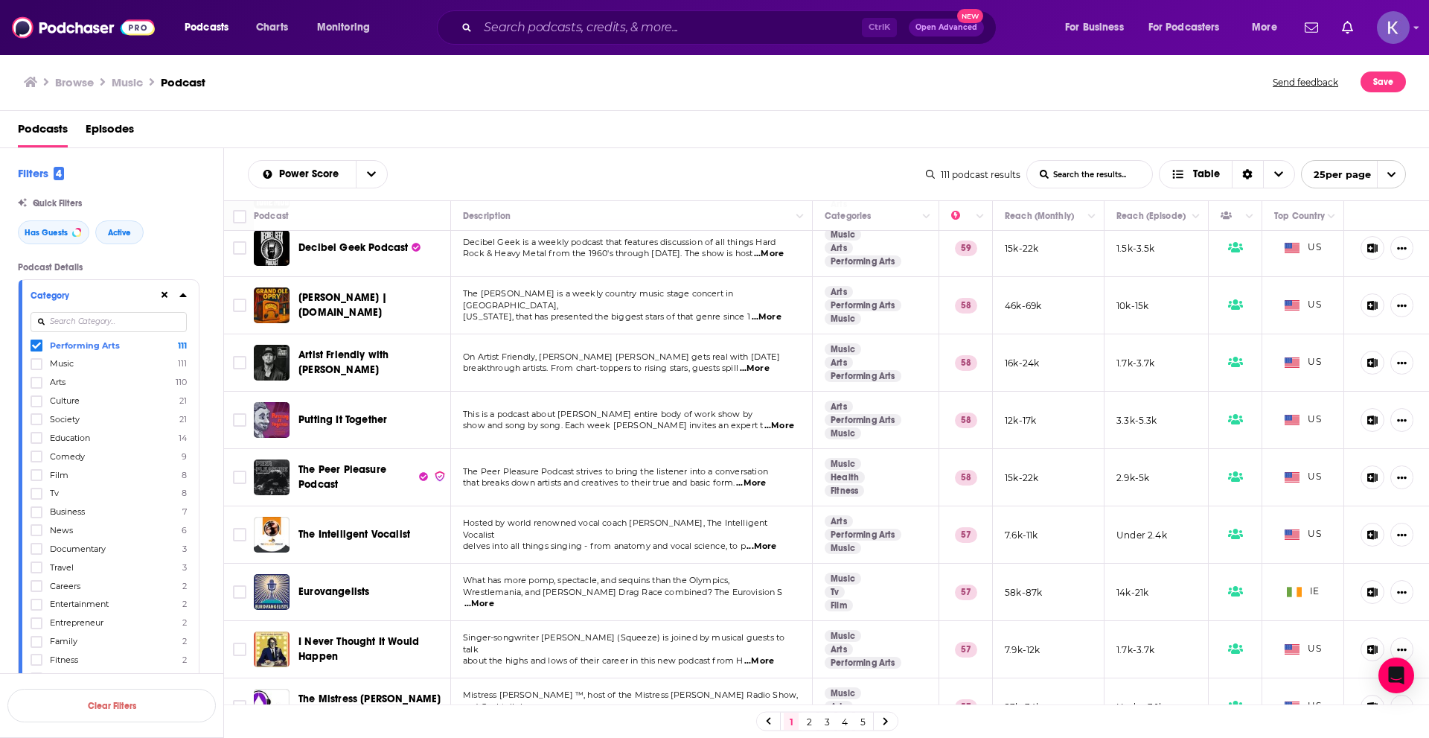
scroll to position [74, 0]
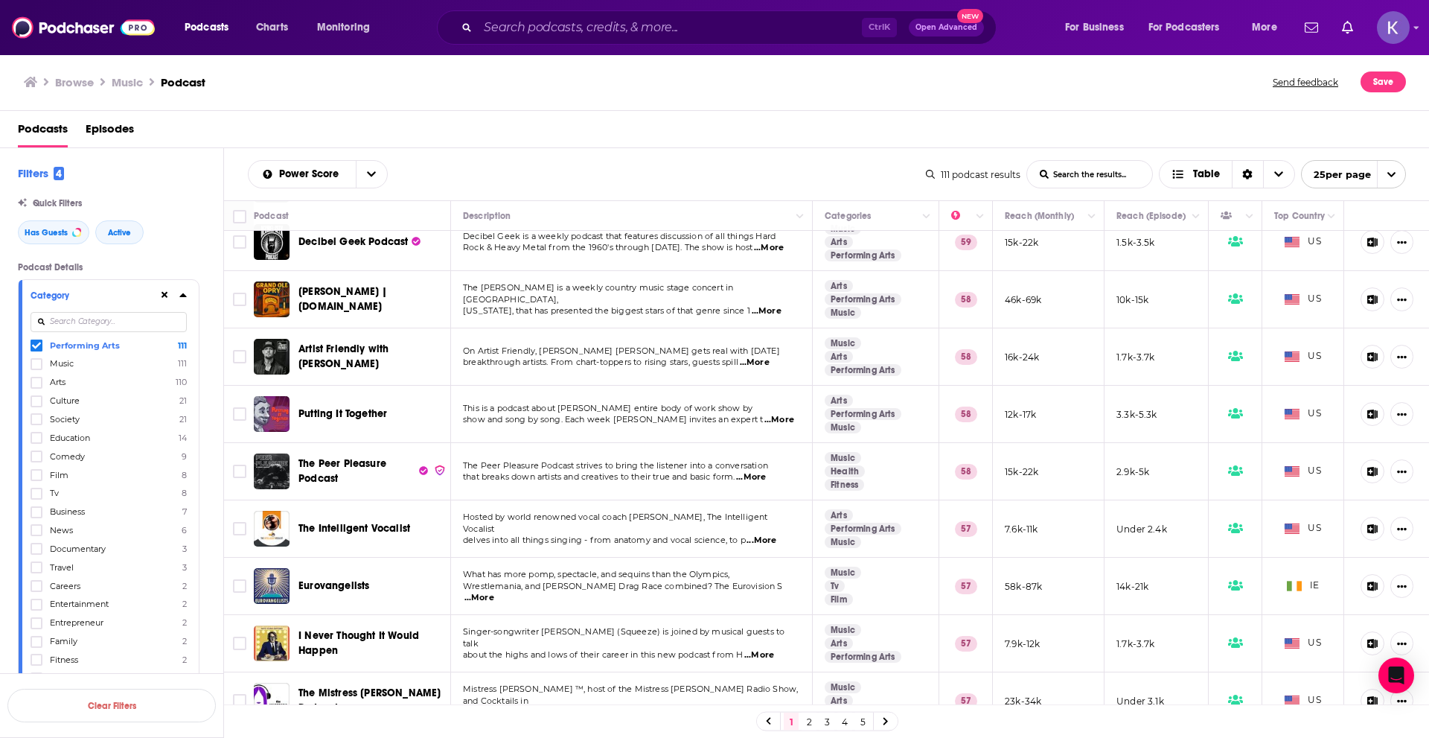
drag, startPoint x: 295, startPoint y: 465, endPoint x: 319, endPoint y: 468, distance: 24.0
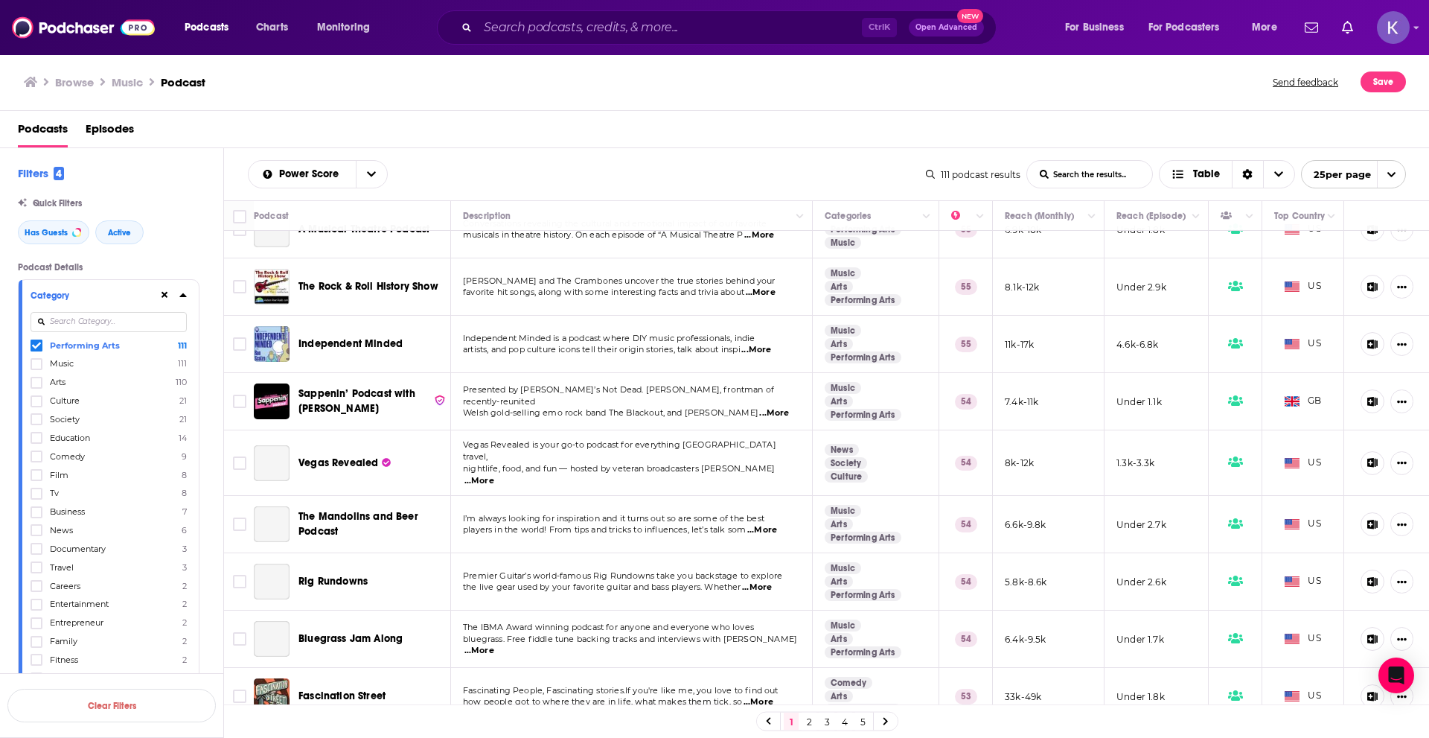
scroll to position [956, 0]
click at [884, 726] on link at bounding box center [886, 720] width 24 height 17
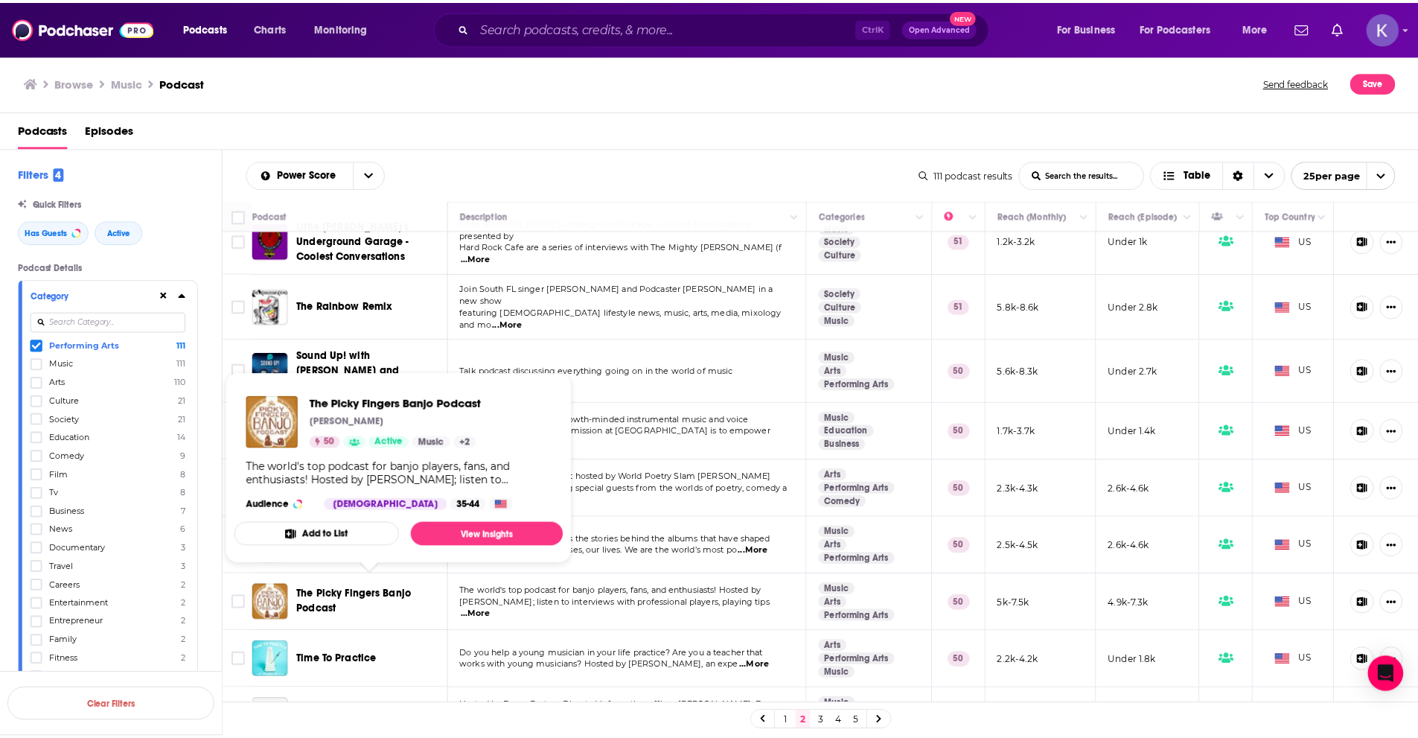
scroll to position [744, 0]
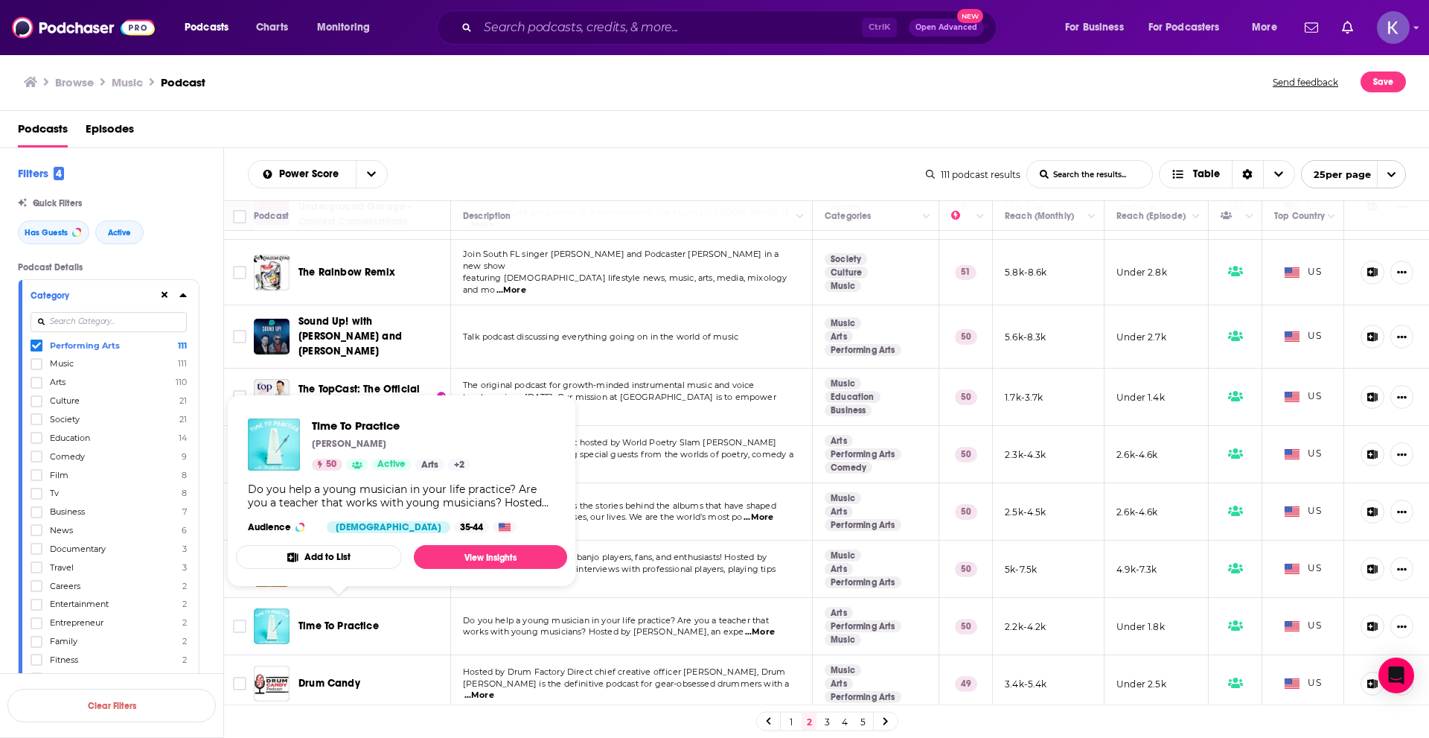
click at [357, 619] on span "Time To Practice" at bounding box center [339, 625] width 80 height 13
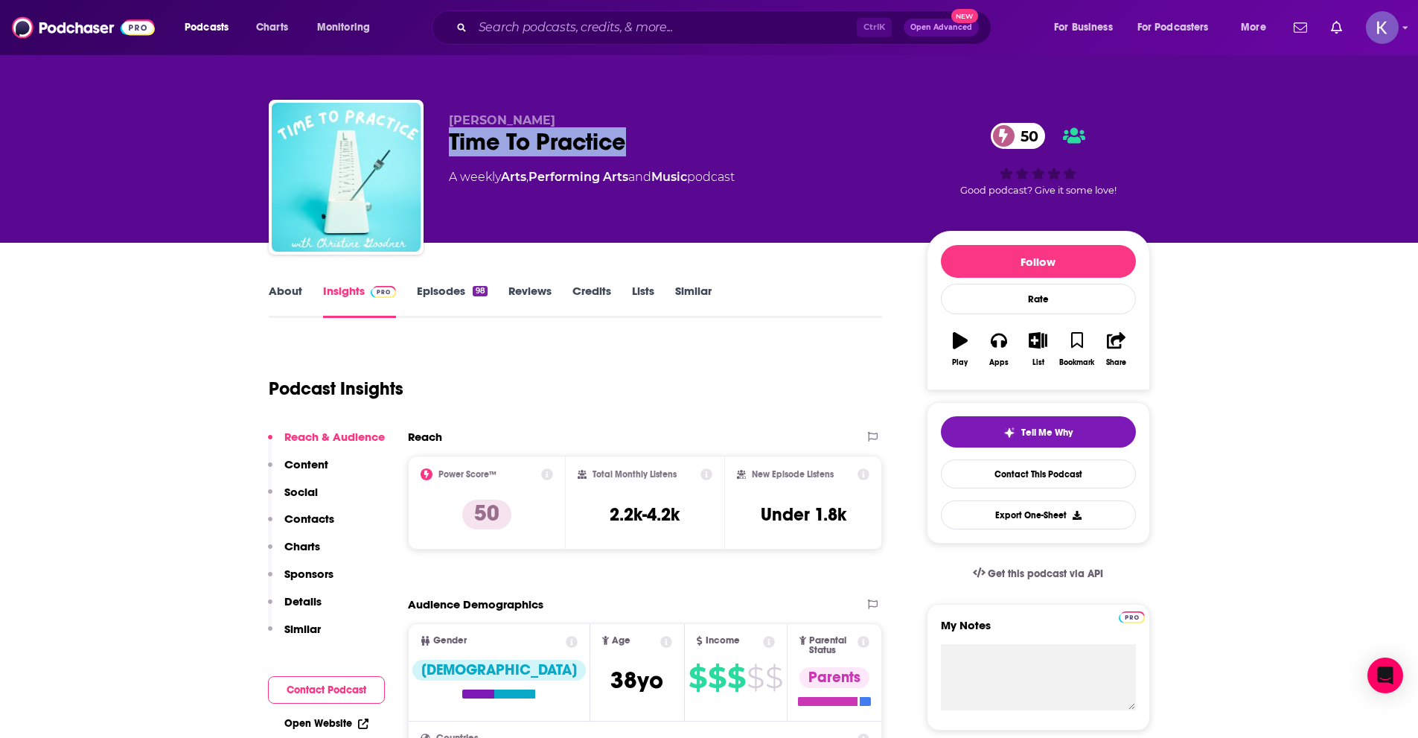
drag, startPoint x: 637, startPoint y: 147, endPoint x: 451, endPoint y: 144, distance: 186.1
click at [451, 144] on div "Time To Practice 50" at bounding box center [676, 141] width 454 height 29
copy h2 "Time To Practice"
click at [289, 296] on link "About" at bounding box center [285, 301] width 33 height 34
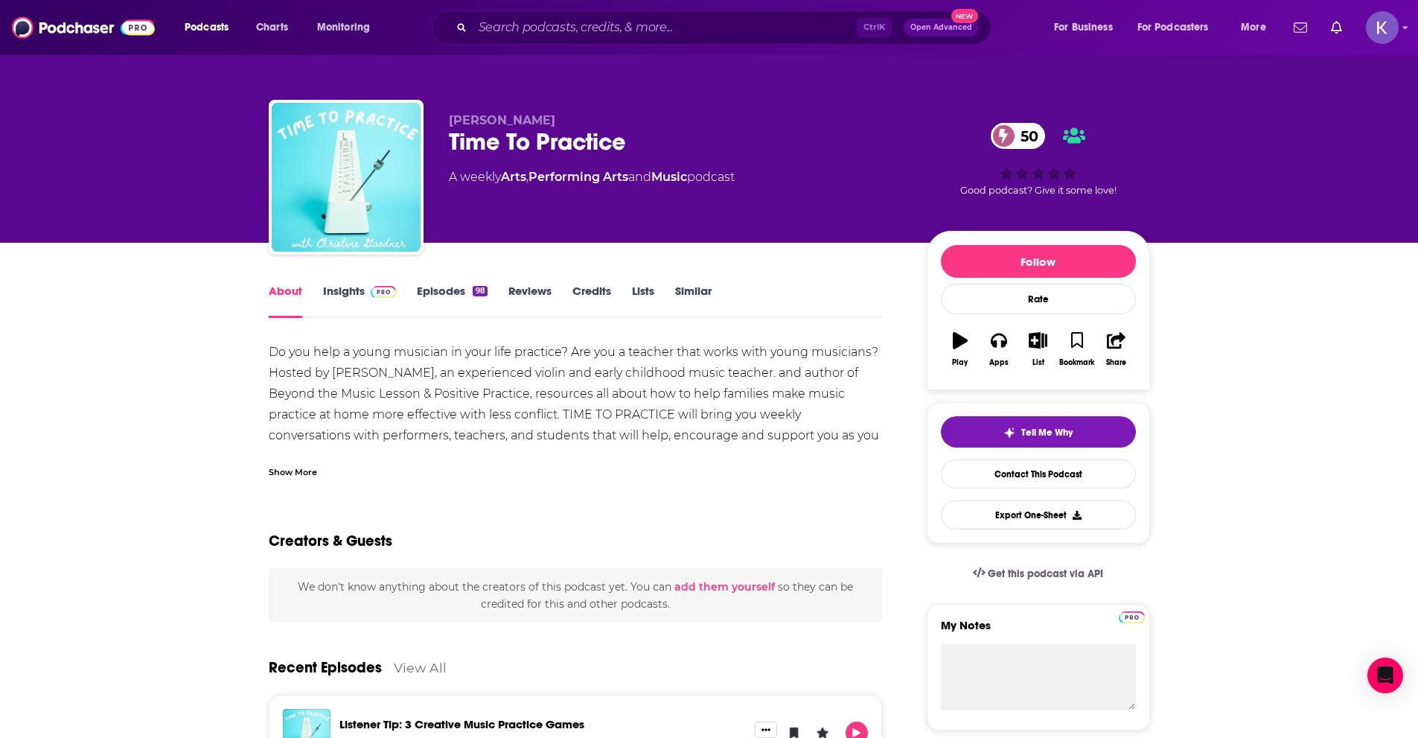
click at [309, 470] on div "Show More" at bounding box center [293, 471] width 48 height 14
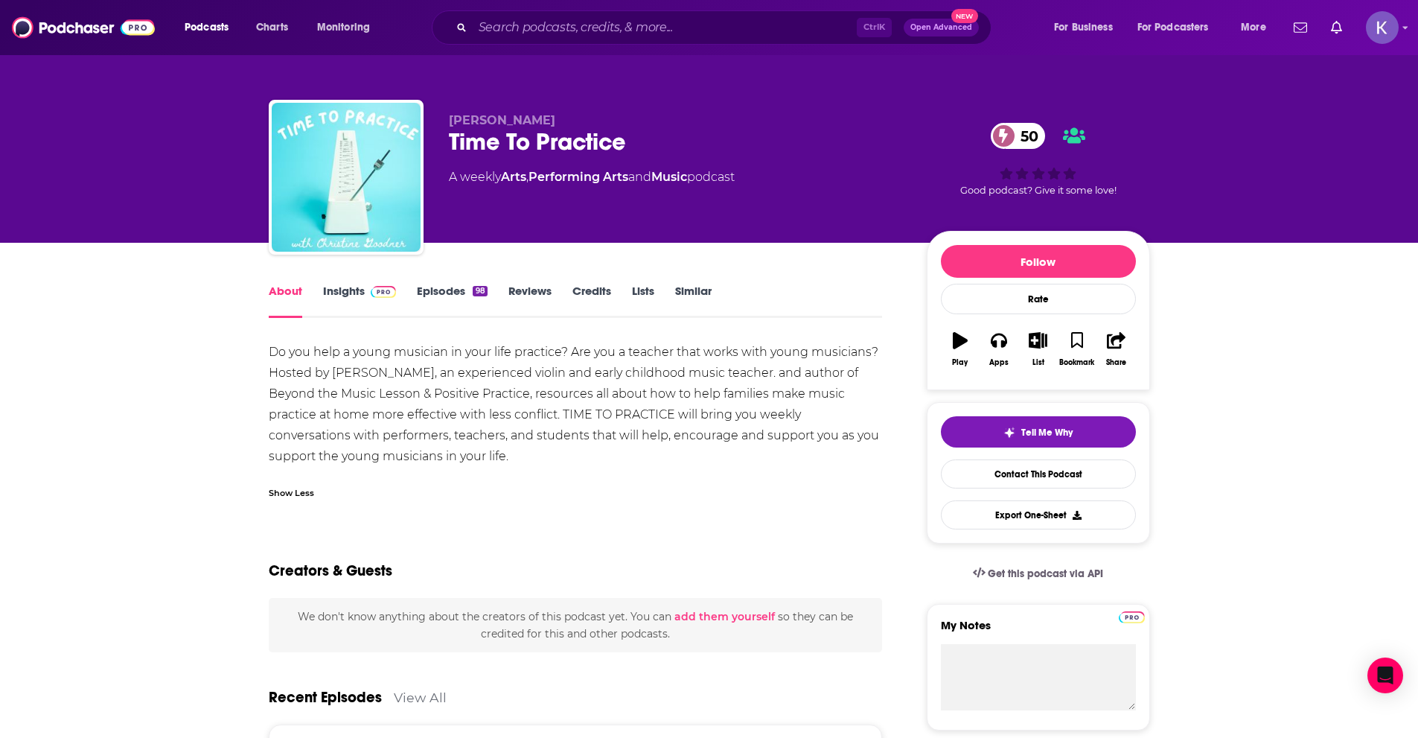
drag, startPoint x: 524, startPoint y: 452, endPoint x: 261, endPoint y: 356, distance: 280.5
copy div "Do you help a young musician in your life practice? Are you a teacher that work…"
click at [353, 298] on link "Insights" at bounding box center [360, 301] width 74 height 34
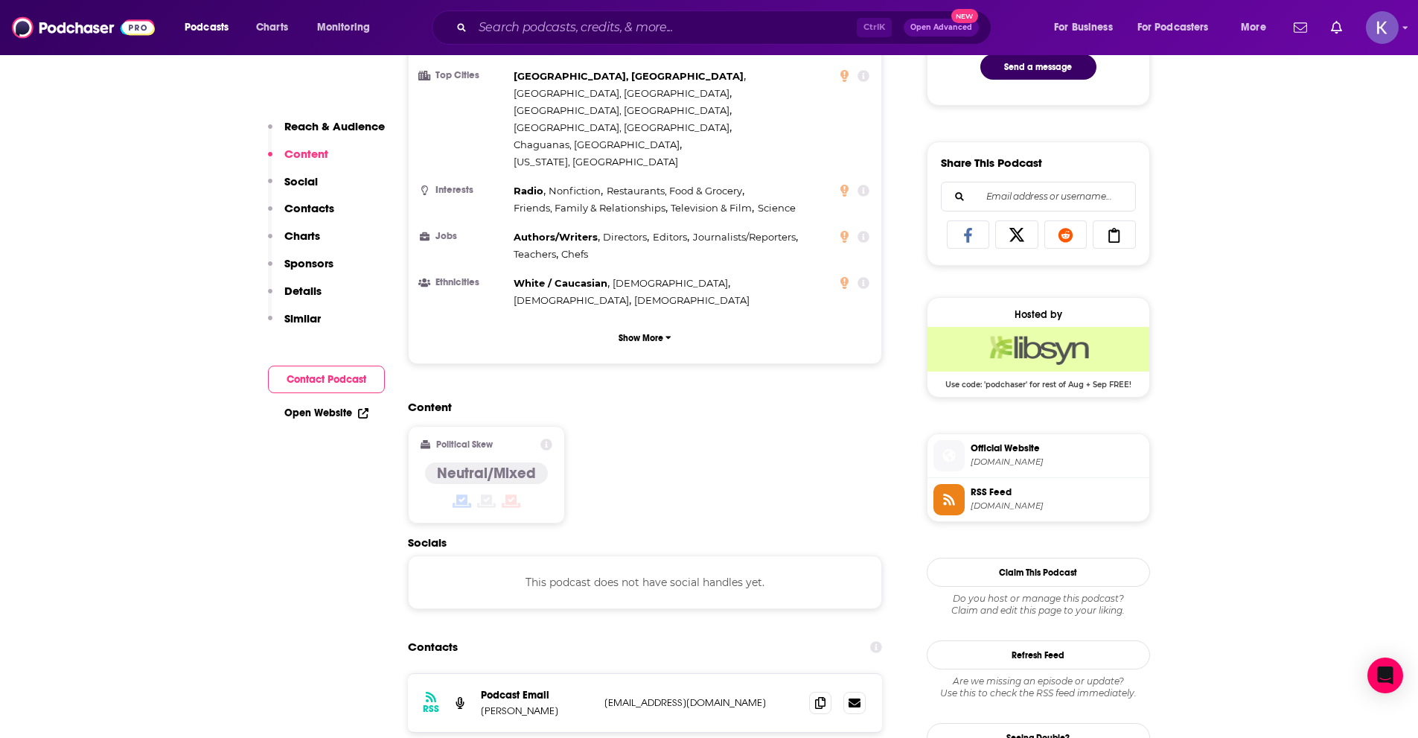
scroll to position [968, 0]
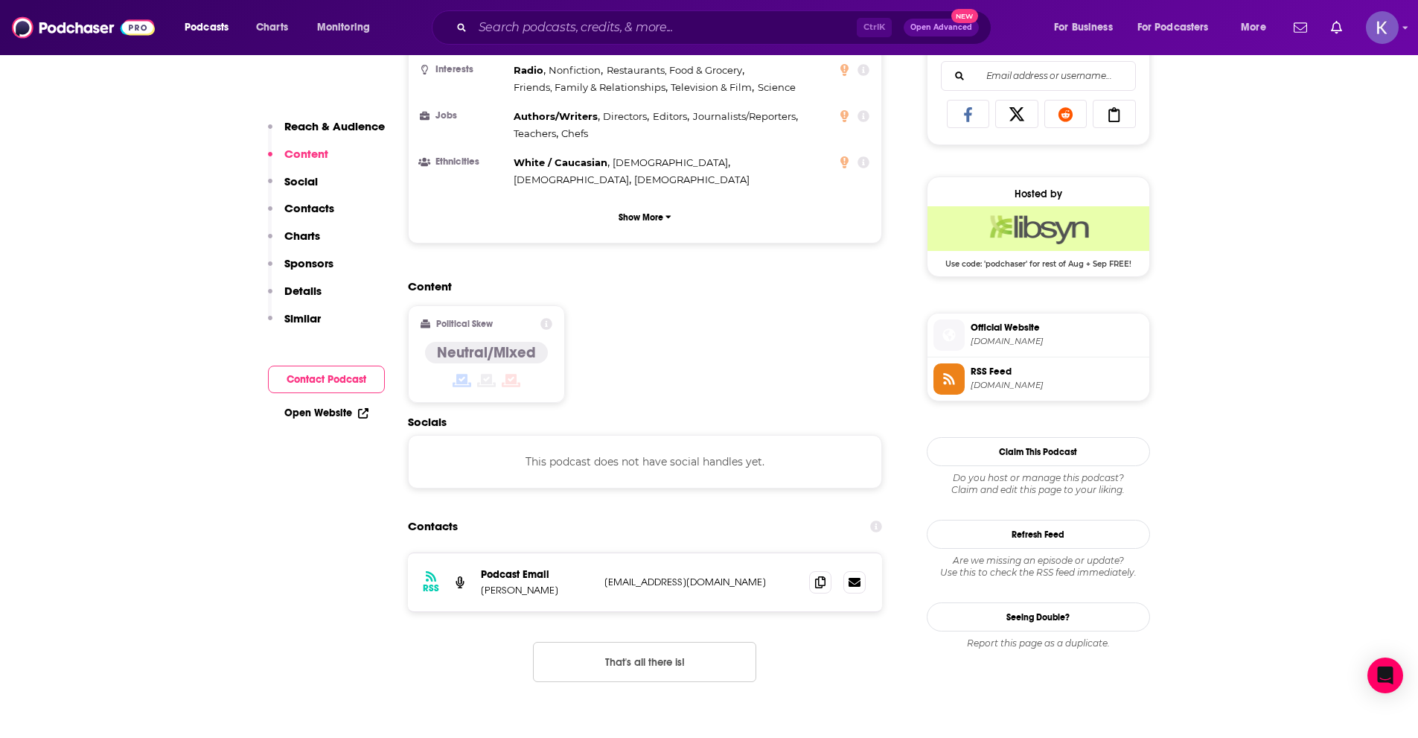
drag, startPoint x: 566, startPoint y: 514, endPoint x: 502, endPoint y: 519, distance: 64.2
click at [501, 584] on p "Christine Goodner" at bounding box center [537, 590] width 112 height 13
click at [510, 584] on p "Christine Goodner" at bounding box center [537, 590] width 112 height 13
drag, startPoint x: 517, startPoint y: 514, endPoint x: 484, endPoint y: 520, distance: 33.3
click at [484, 584] on p "Christine Goodner" at bounding box center [537, 590] width 112 height 13
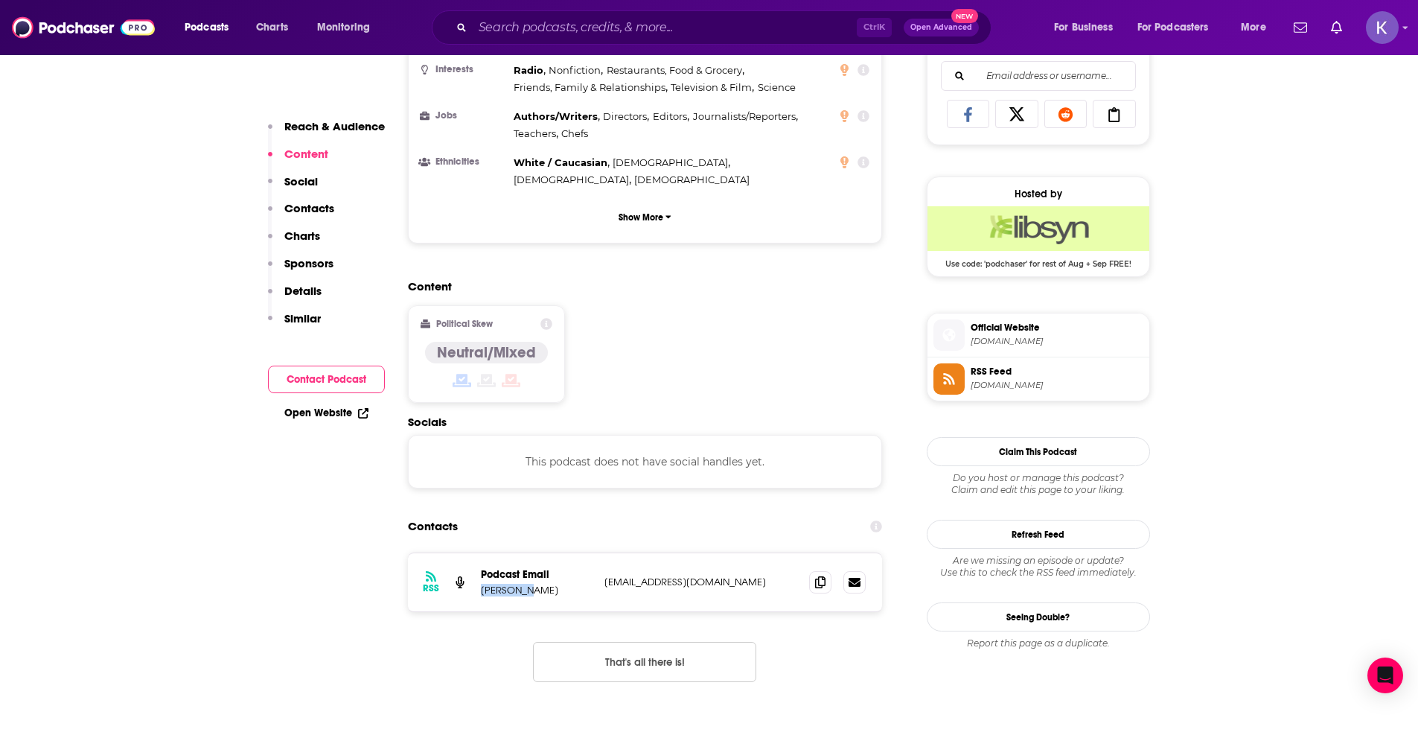
copy p "Christine"
drag, startPoint x: 604, startPoint y: 508, endPoint x: 712, endPoint y: 512, distance: 108.0
click at [712, 575] on p "cegoodner@gmail.com" at bounding box center [701, 581] width 194 height 13
copy p "cegoodner@gmail.com"
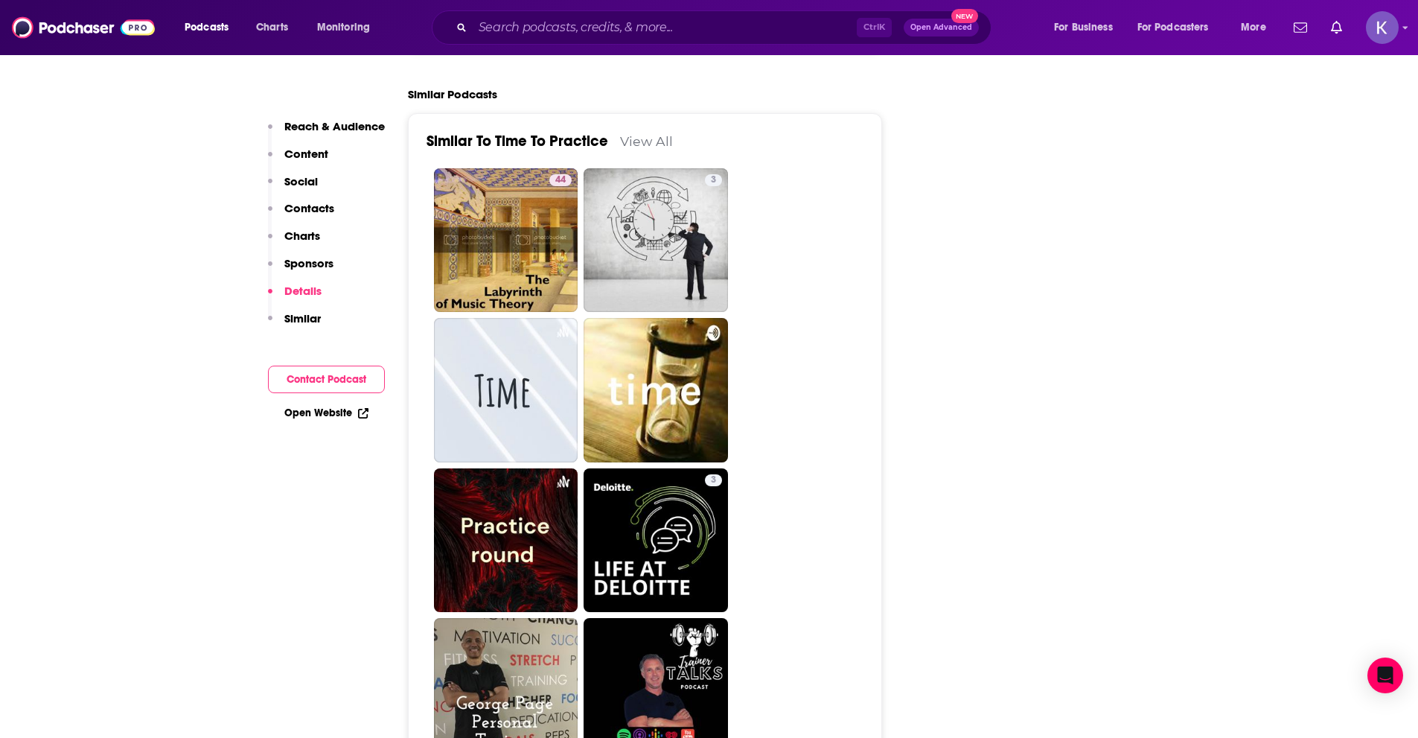
scroll to position [1861, 0]
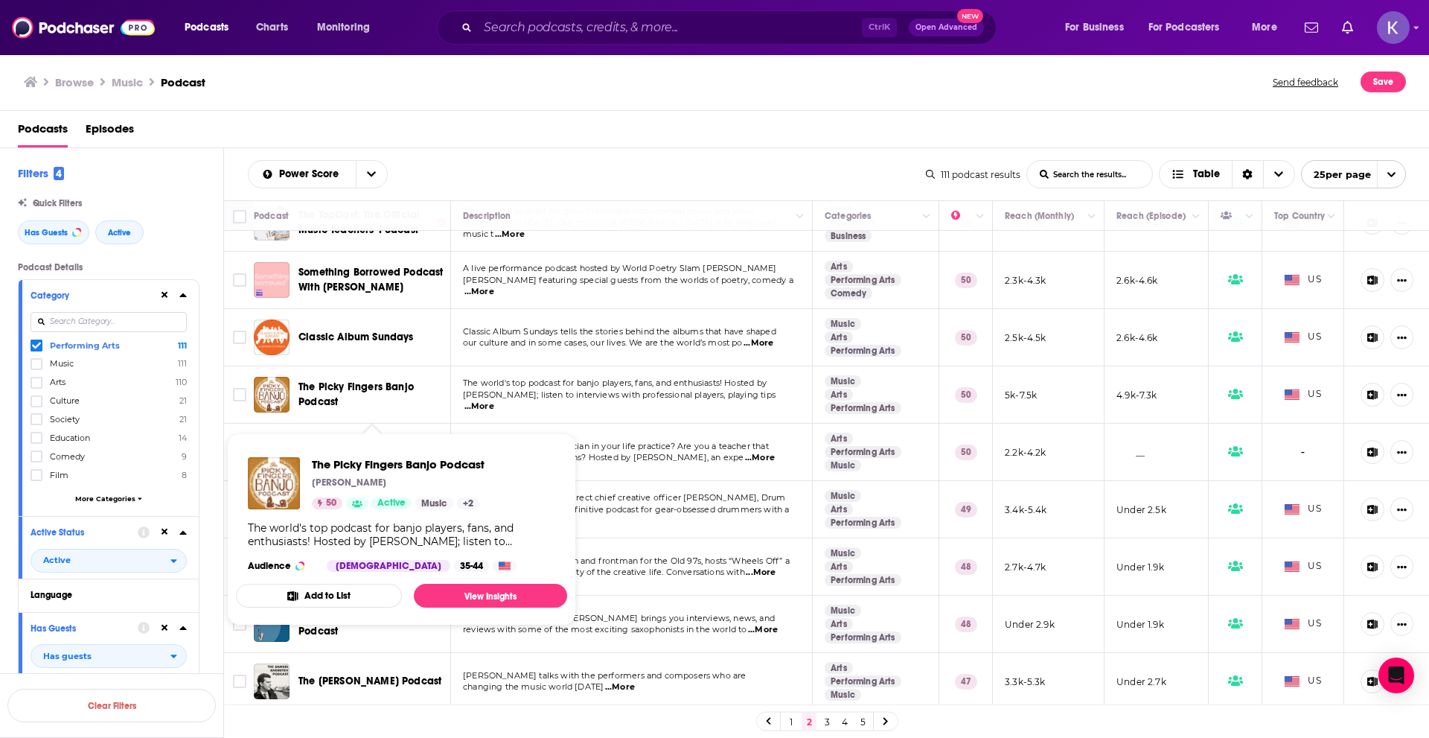
scroll to position [962, 0]
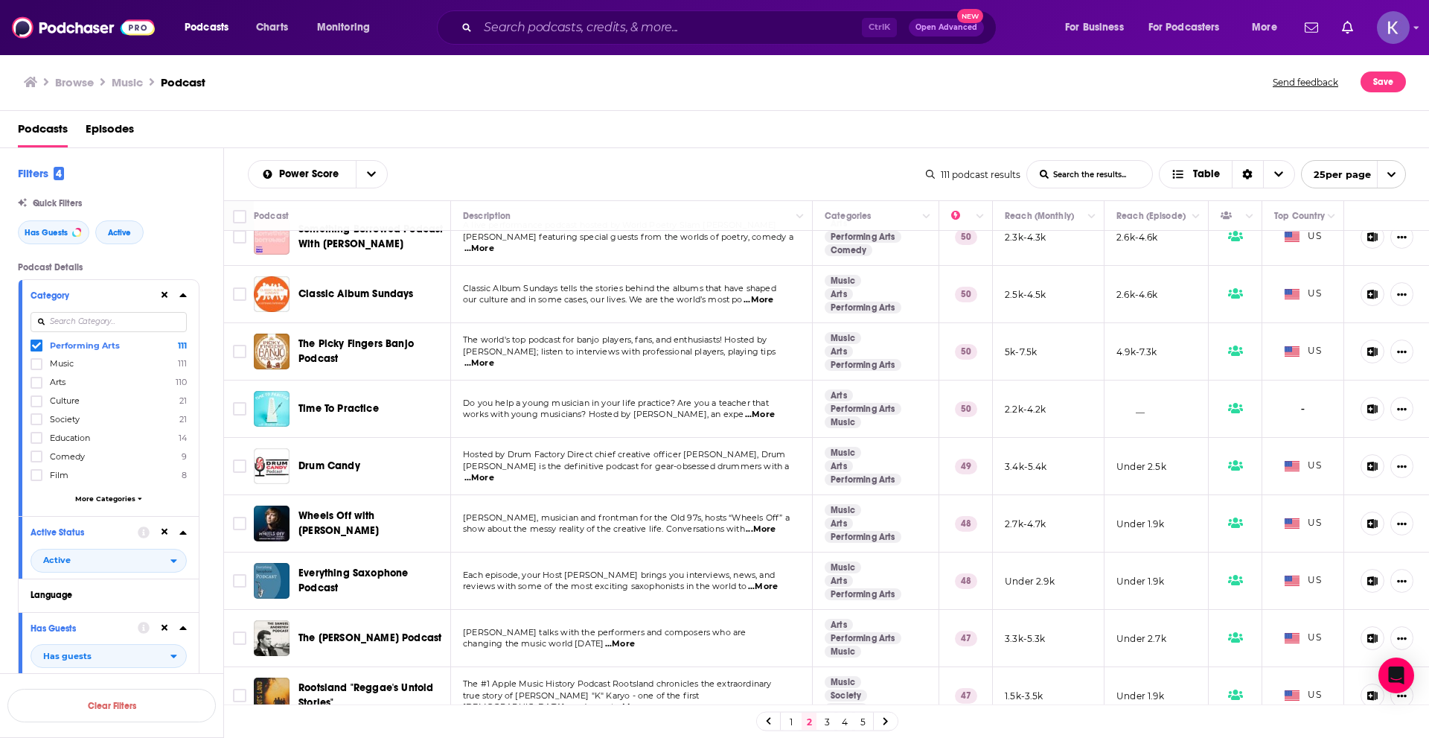
click at [896, 721] on link at bounding box center [886, 720] width 24 height 17
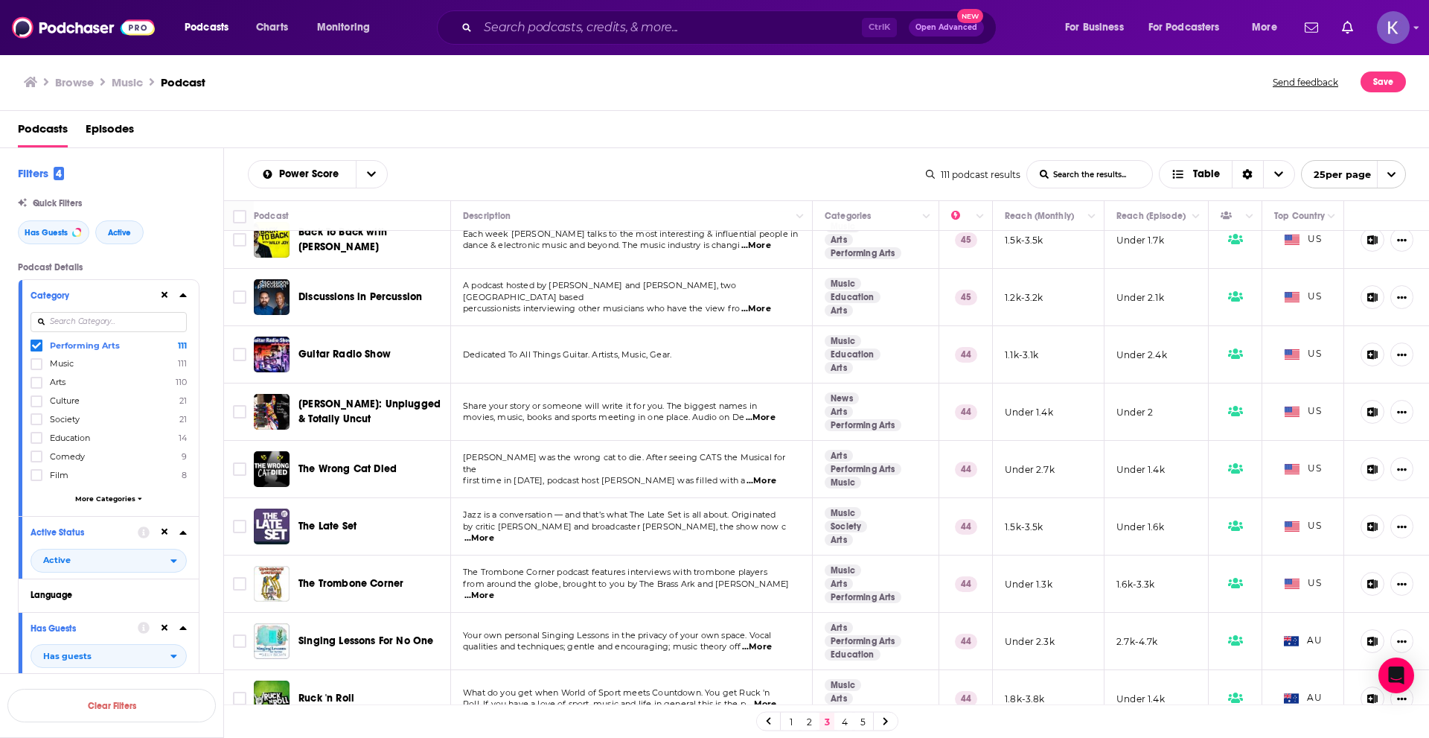
scroll to position [956, 0]
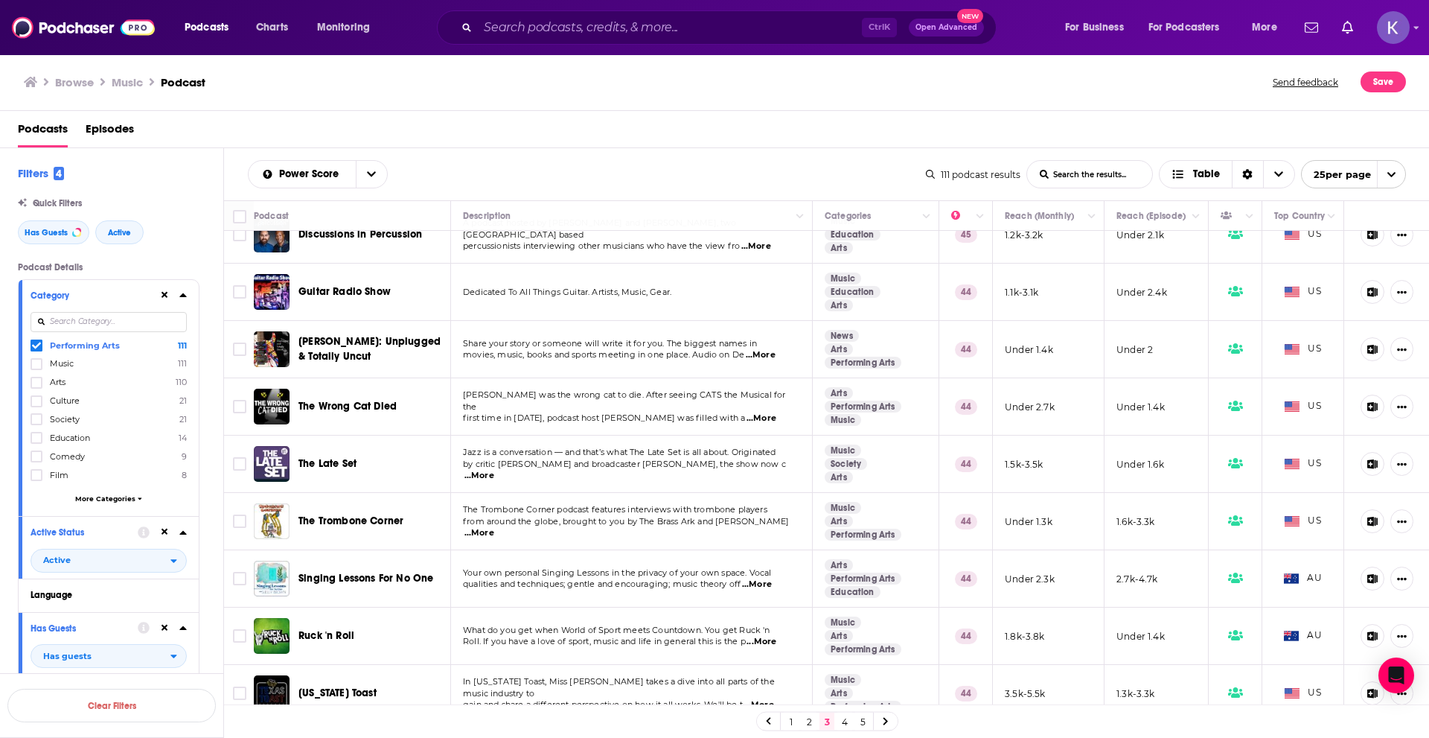
click at [884, 724] on icon at bounding box center [886, 721] width 4 height 7
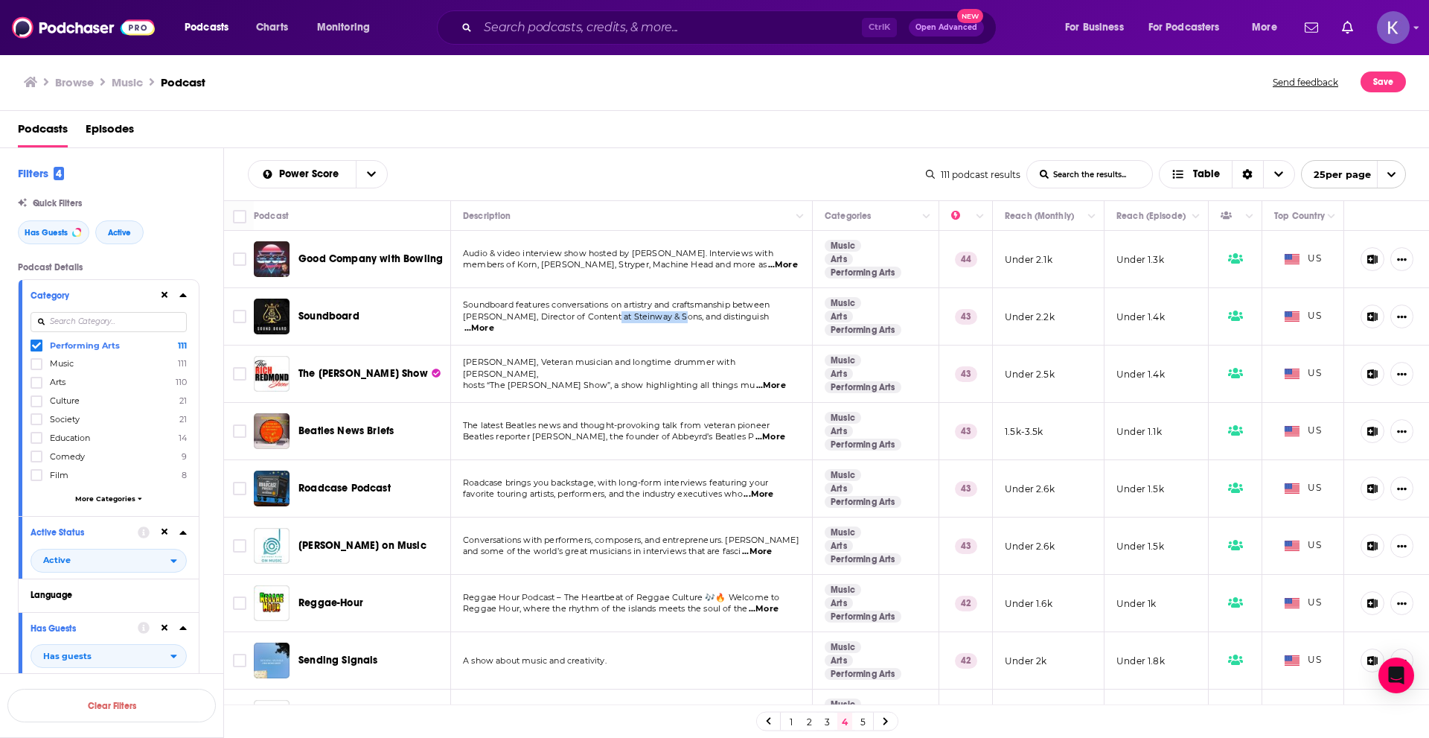
drag, startPoint x: 607, startPoint y: 319, endPoint x: 677, endPoint y: 319, distance: 70.0
click at [677, 319] on span "Ben Finane, Director of Content at Steinway & Sons, and distinguish" at bounding box center [616, 316] width 306 height 10
click at [513, 322] on span "Ben Finane, Director of Content at Steinway & Sons, and distinguish" at bounding box center [616, 316] width 306 height 10
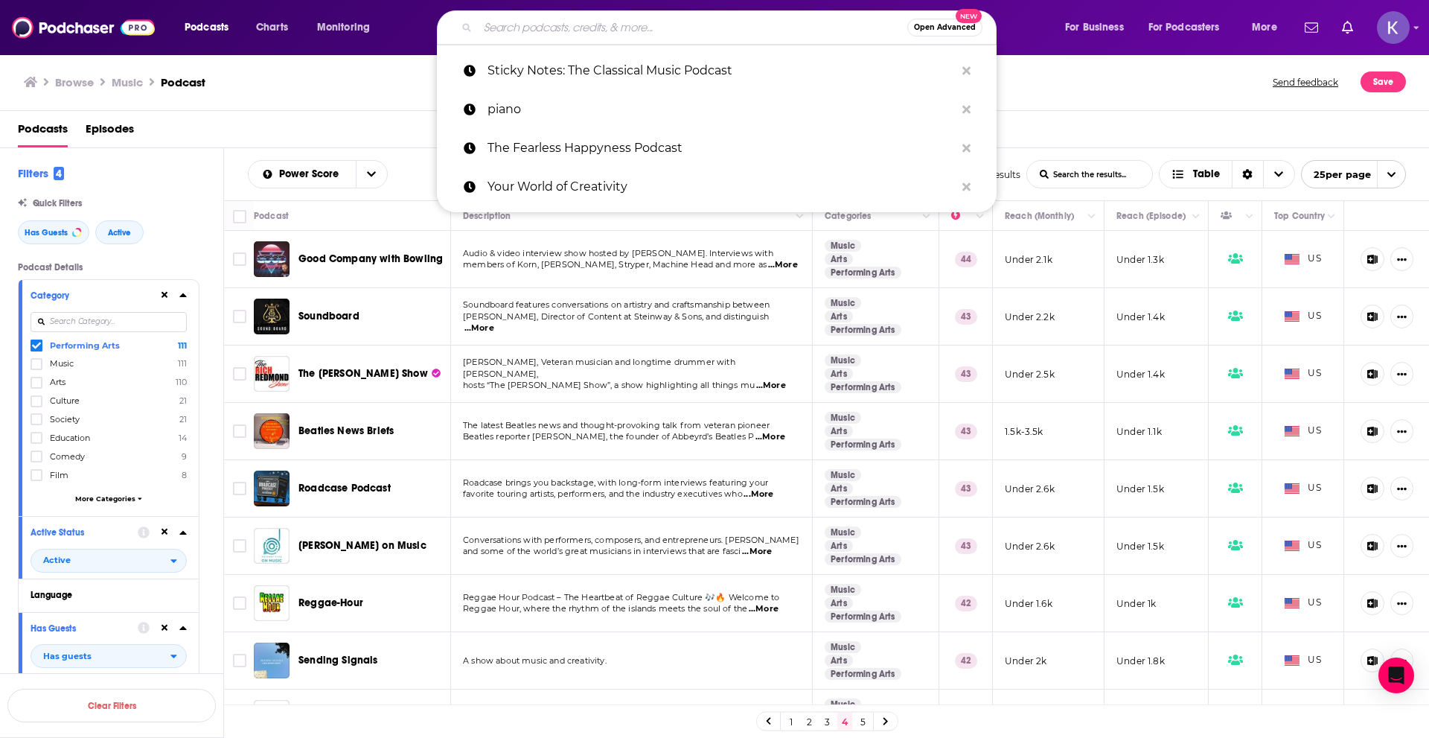
click at [581, 28] on input "Search podcasts, credits, & more..." at bounding box center [693, 28] width 430 height 24
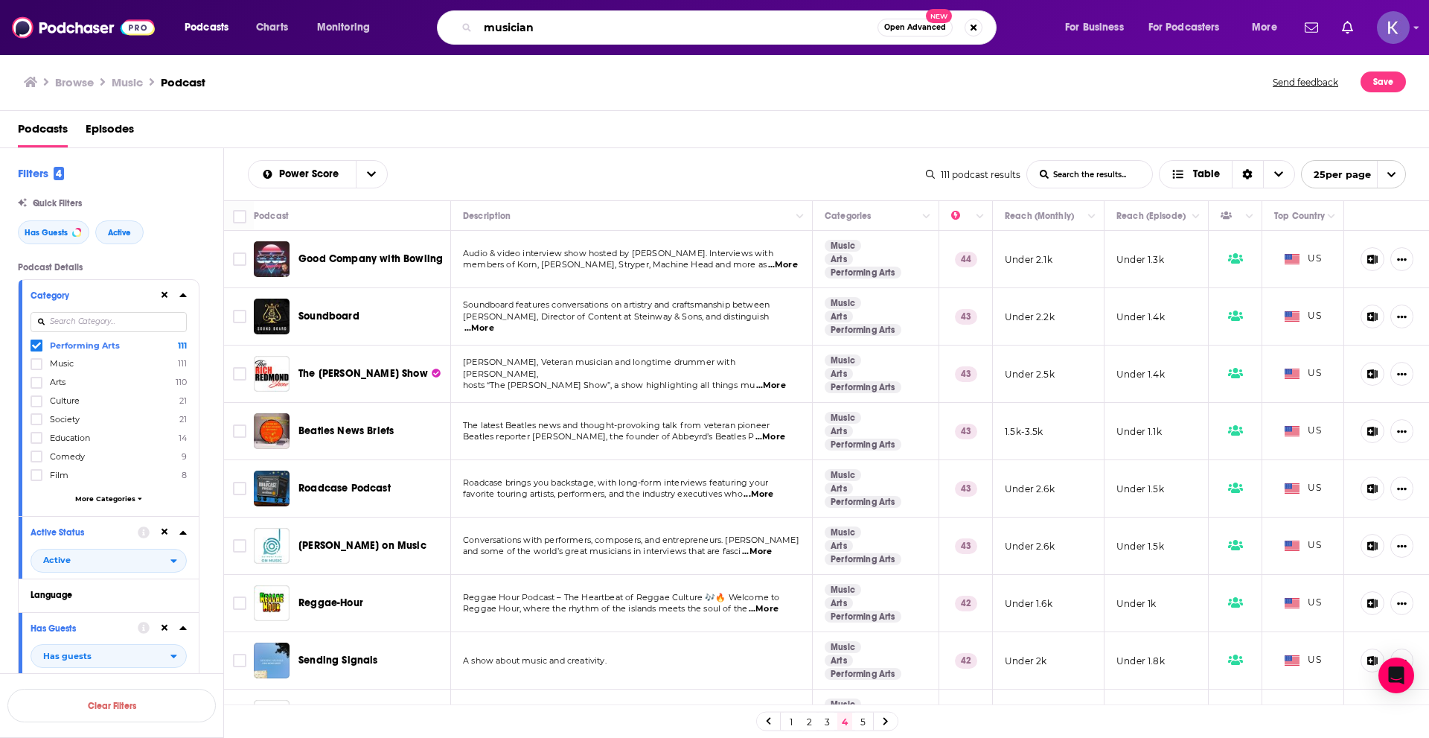
type input "musician"
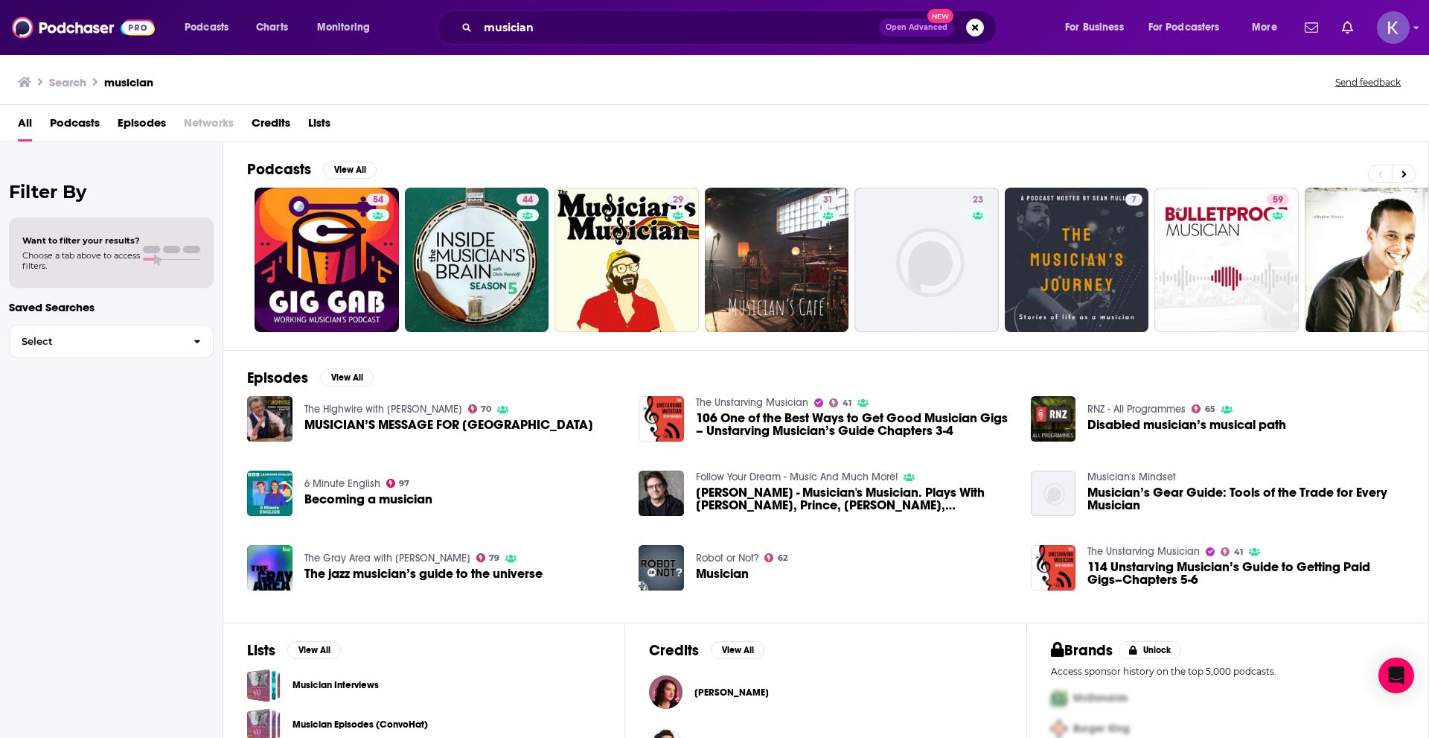
click at [826, 351] on div "Episodes View All The Highwire with Del Bigtree 70 MUSICIAN’S MESSAGE FOR CANAD…" at bounding box center [826, 486] width 1206 height 272
click at [1405, 169] on icon at bounding box center [1404, 174] width 5 height 10
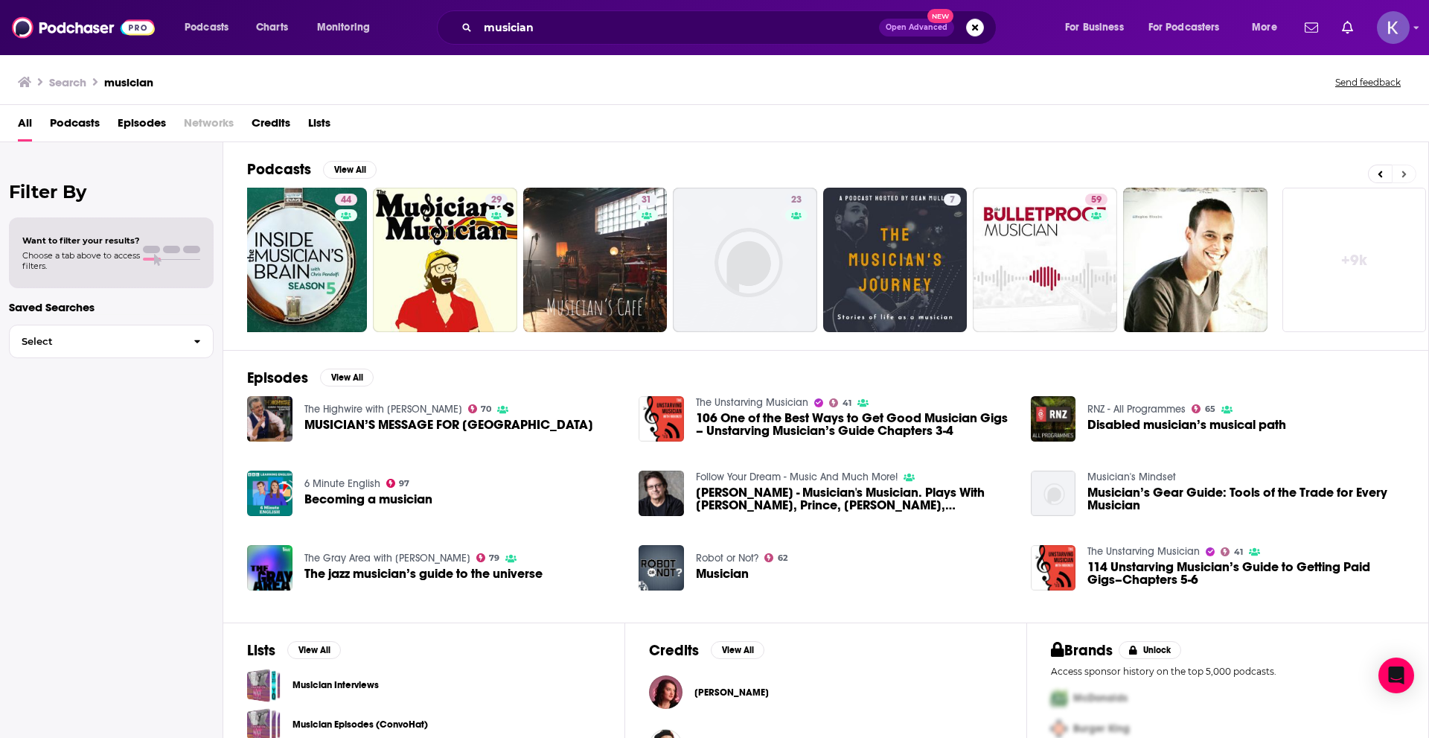
scroll to position [0, 185]
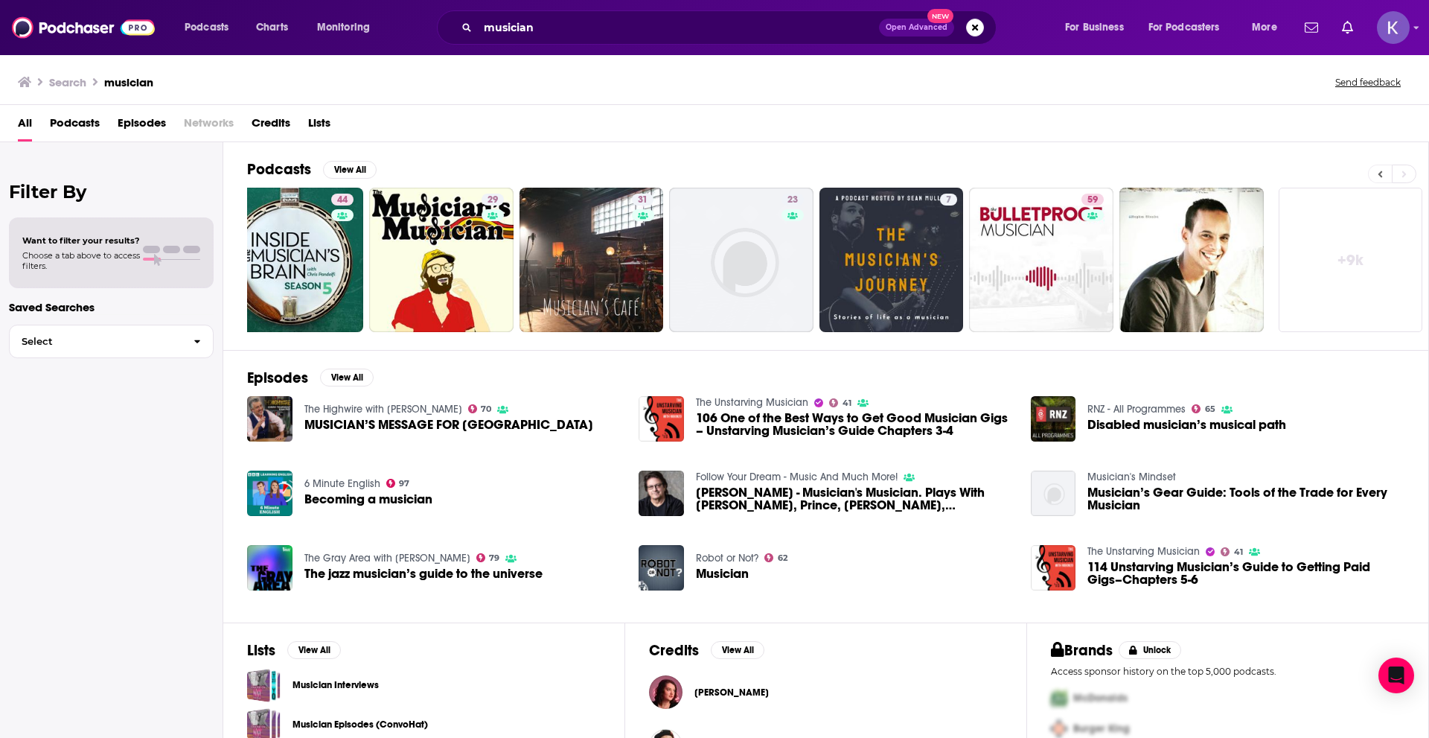
click at [1379, 167] on button at bounding box center [1380, 174] width 24 height 19
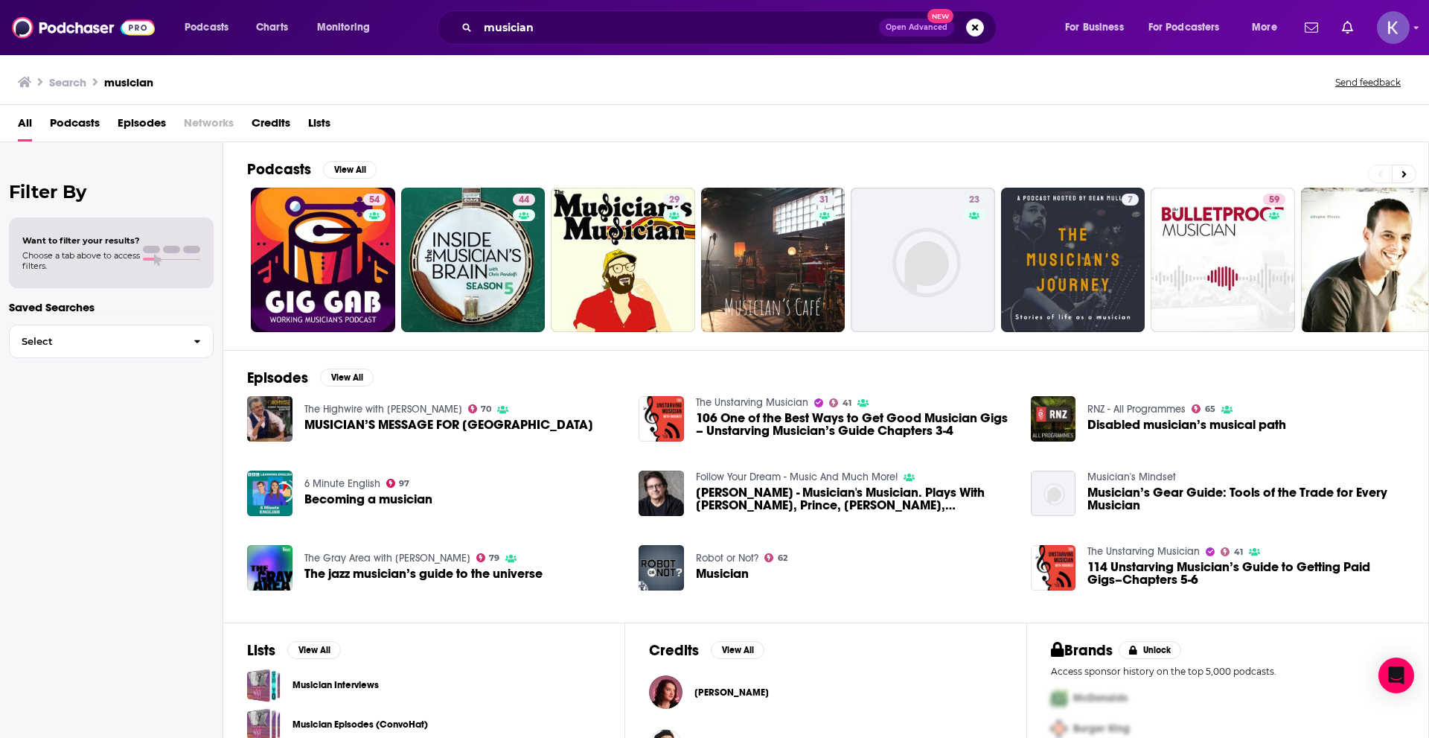
scroll to position [0, 0]
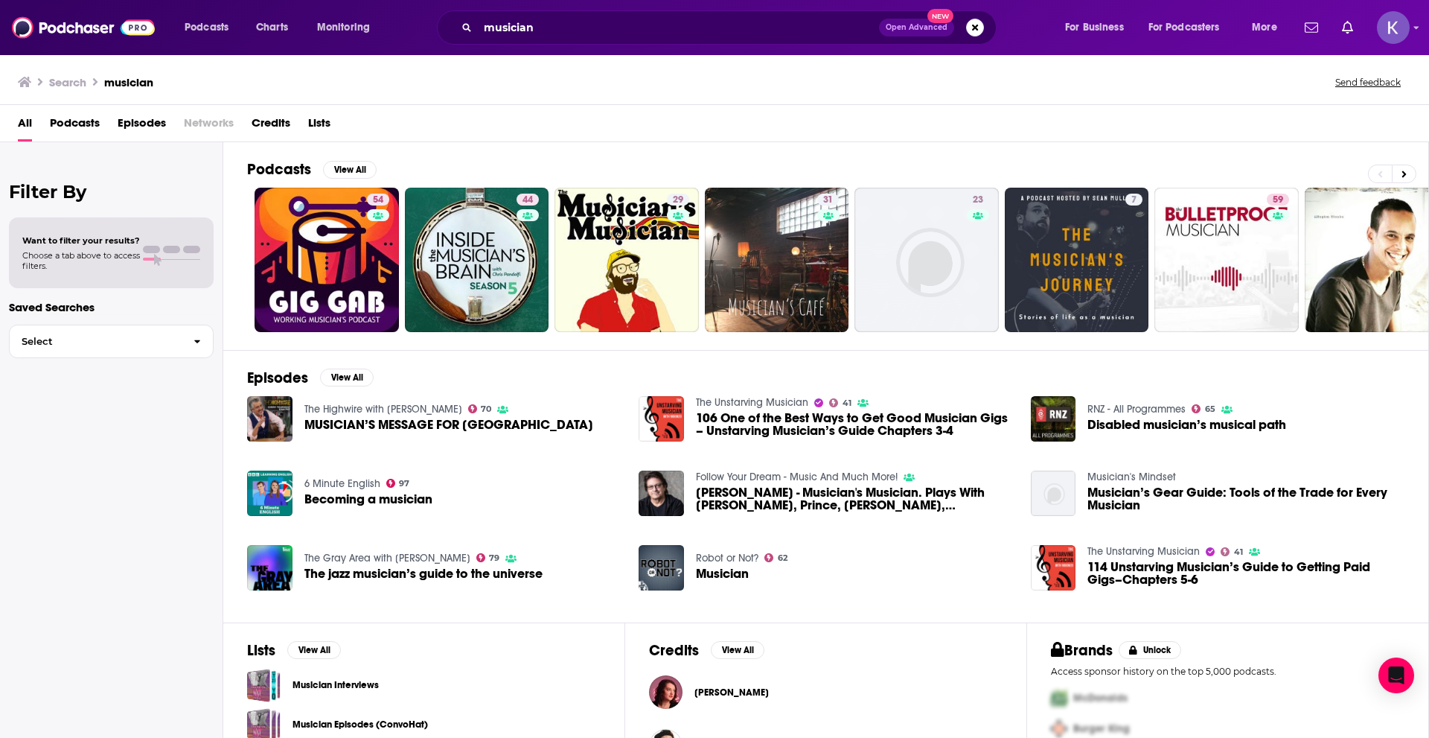
click at [47, 127] on div "All Podcasts Episodes Networks Credits Lists" at bounding box center [717, 126] width 1399 height 31
click at [61, 122] on span "Podcasts" at bounding box center [75, 126] width 50 height 31
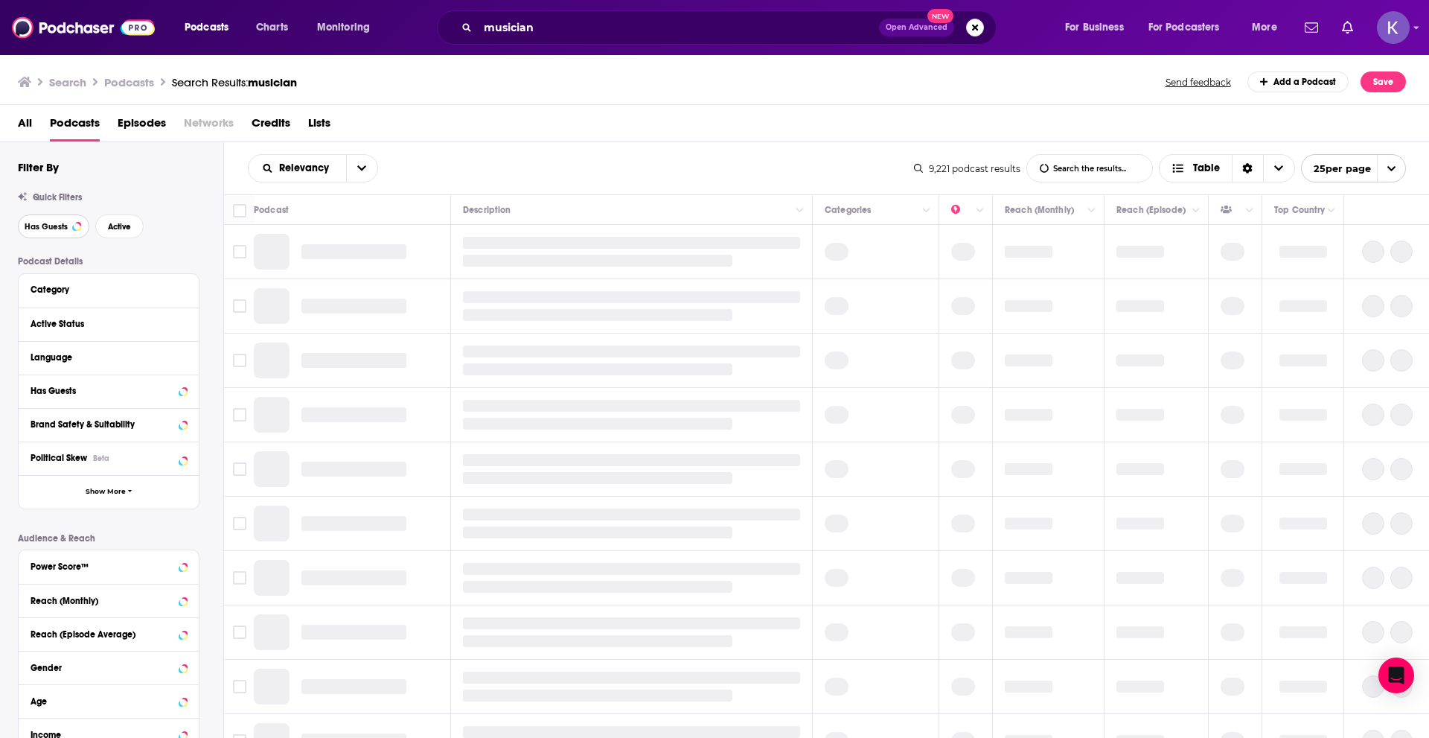
click at [39, 227] on span "Has Guests" at bounding box center [46, 227] width 43 height 8
click at [128, 223] on span "Active" at bounding box center [119, 227] width 23 height 8
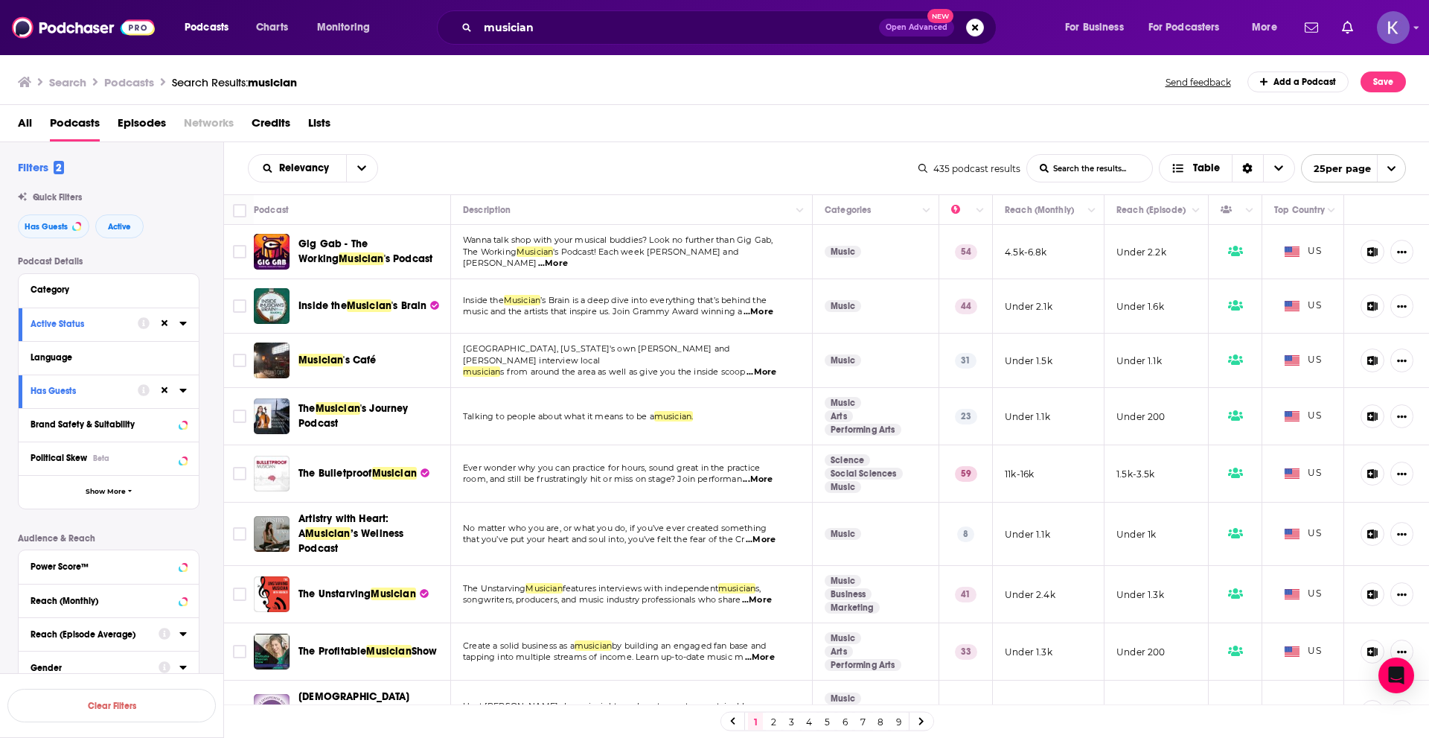
click at [706, 406] on td "Talking to people about what it means to be a musician." at bounding box center [632, 416] width 362 height 57
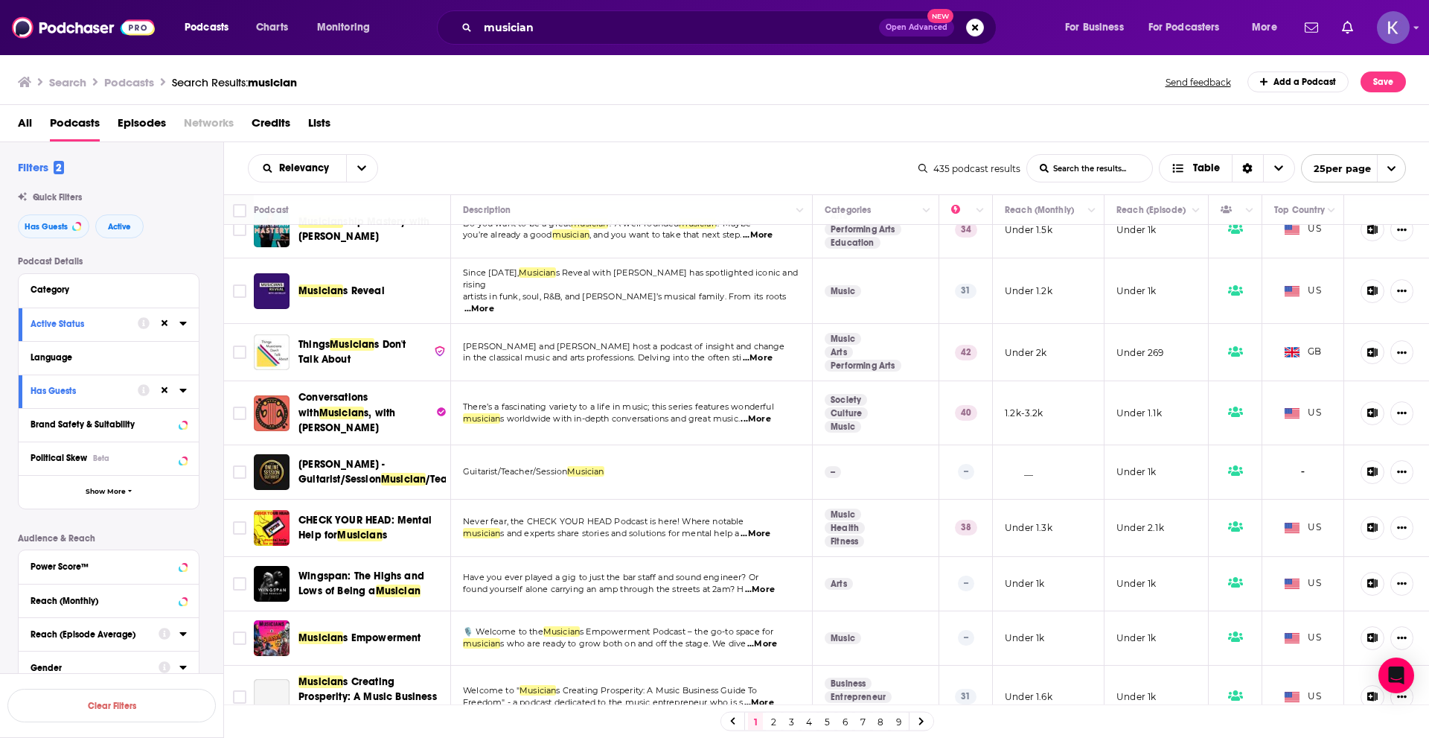
scroll to position [946, 0]
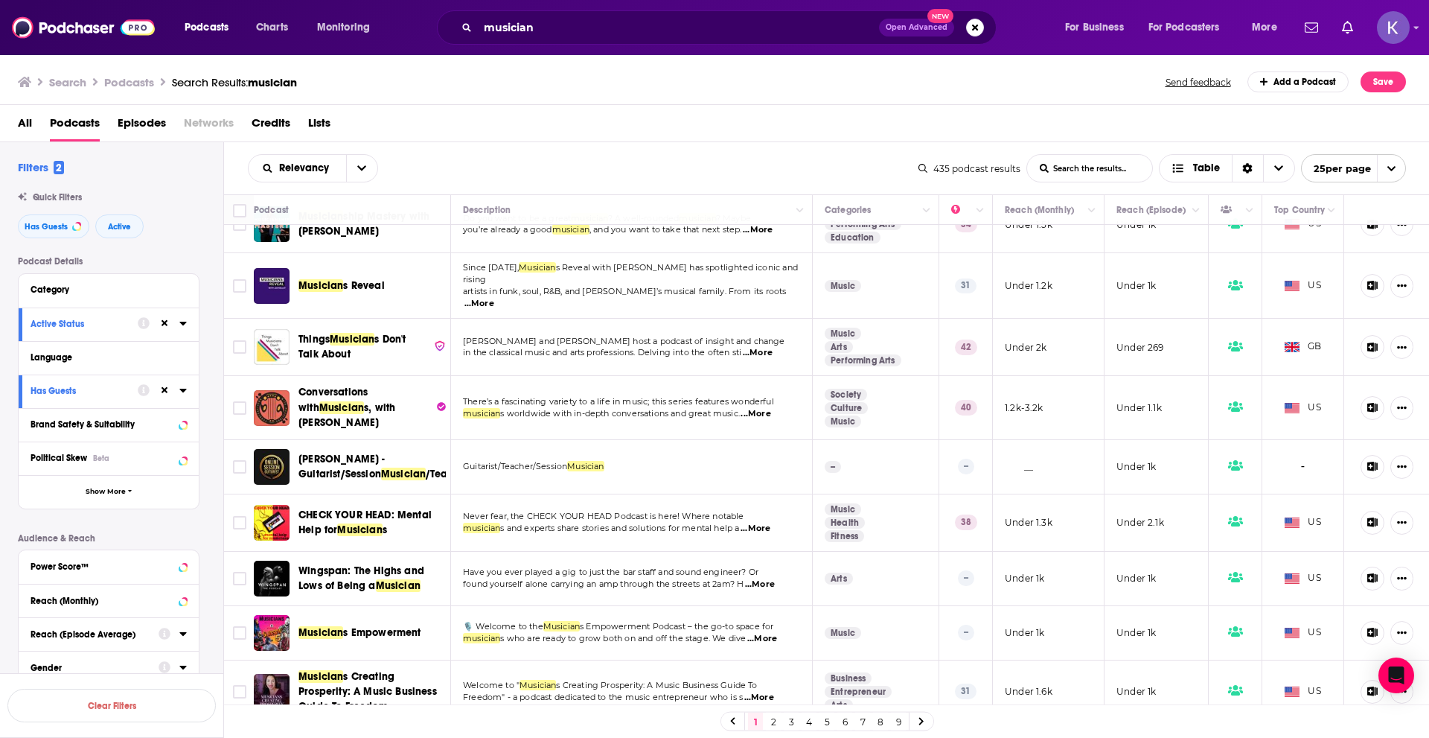
click at [918, 724] on link at bounding box center [922, 720] width 24 height 17
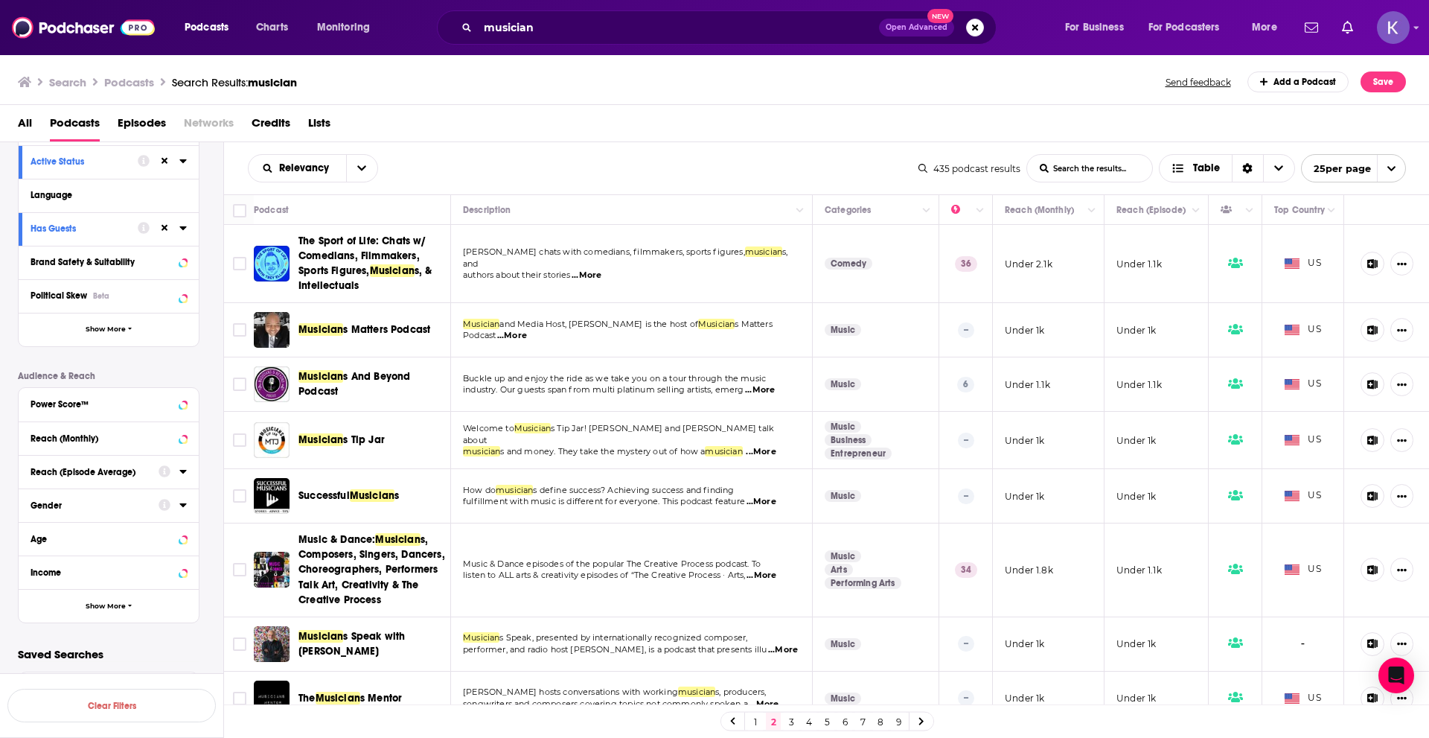
scroll to position [163, 0]
click at [182, 400] on icon at bounding box center [182, 403] width 7 height 12
click at [36, 534] on icon at bounding box center [36, 536] width 9 height 9
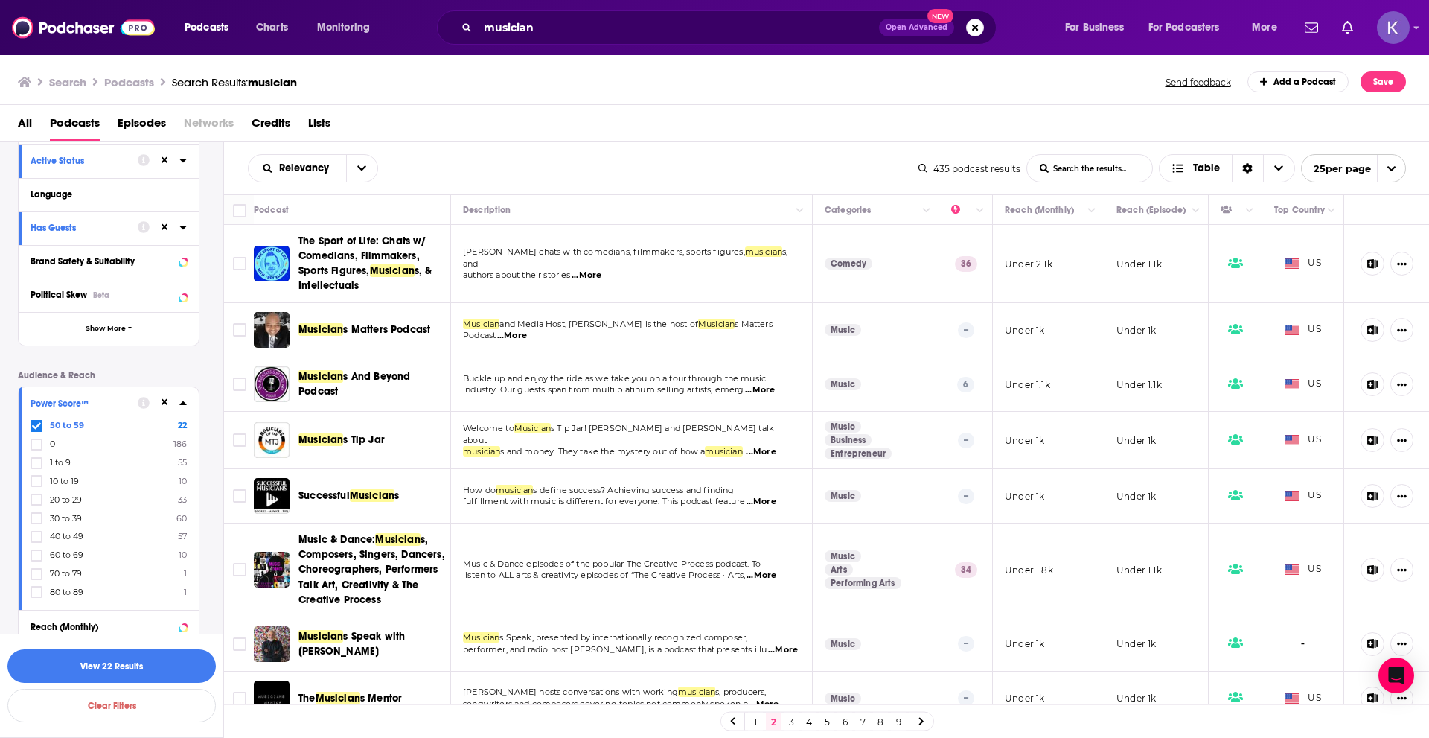
click at [43, 536] on div at bounding box center [38, 536] width 15 height 13
click at [36, 541] on input "multiSelectOption-40-6" at bounding box center [36, 541] width 0 height 0
click at [33, 537] on icon at bounding box center [36, 536] width 9 height 7
click at [39, 421] on icon at bounding box center [36, 425] width 9 height 9
click at [39, 571] on icon at bounding box center [36, 573] width 9 height 9
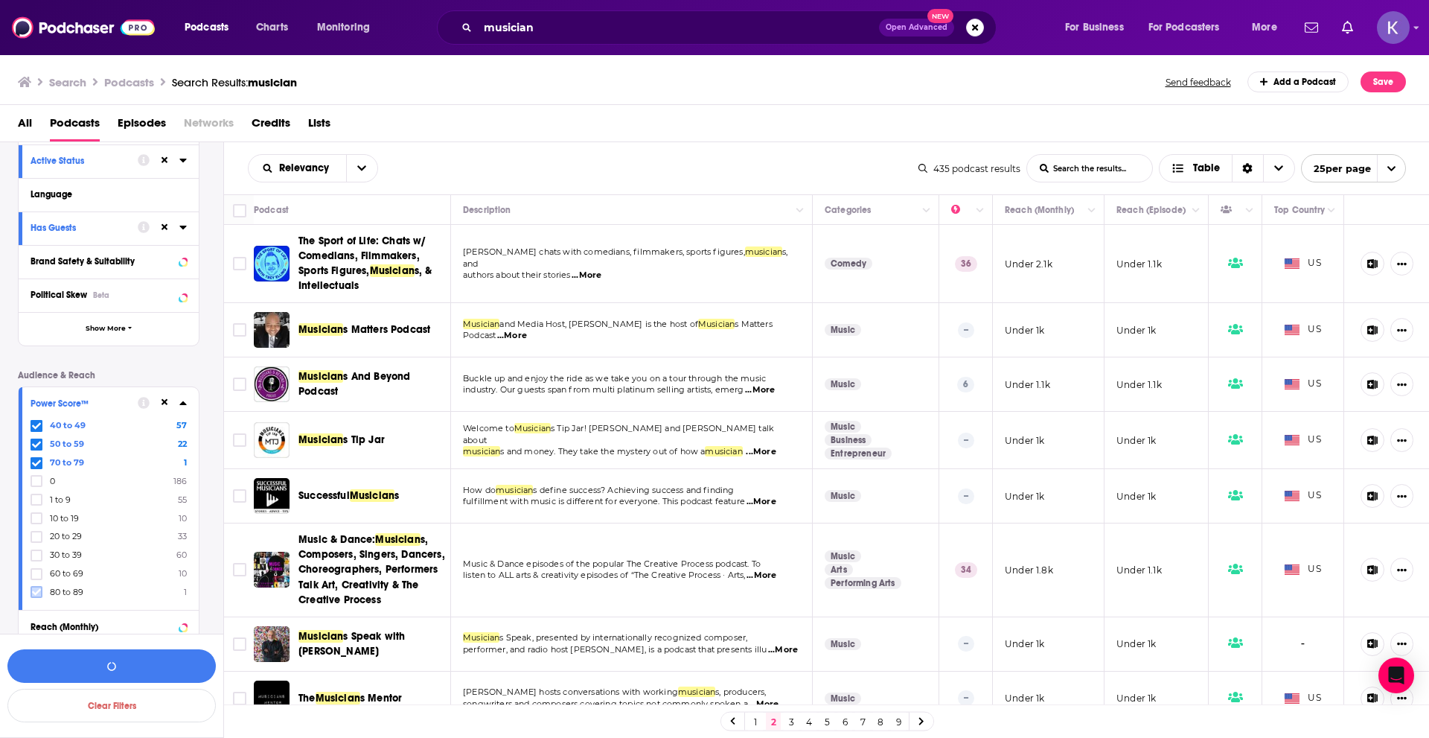
click at [38, 593] on icon at bounding box center [36, 591] width 9 height 9
click at [141, 665] on button "View 81 Results" at bounding box center [111, 665] width 208 height 33
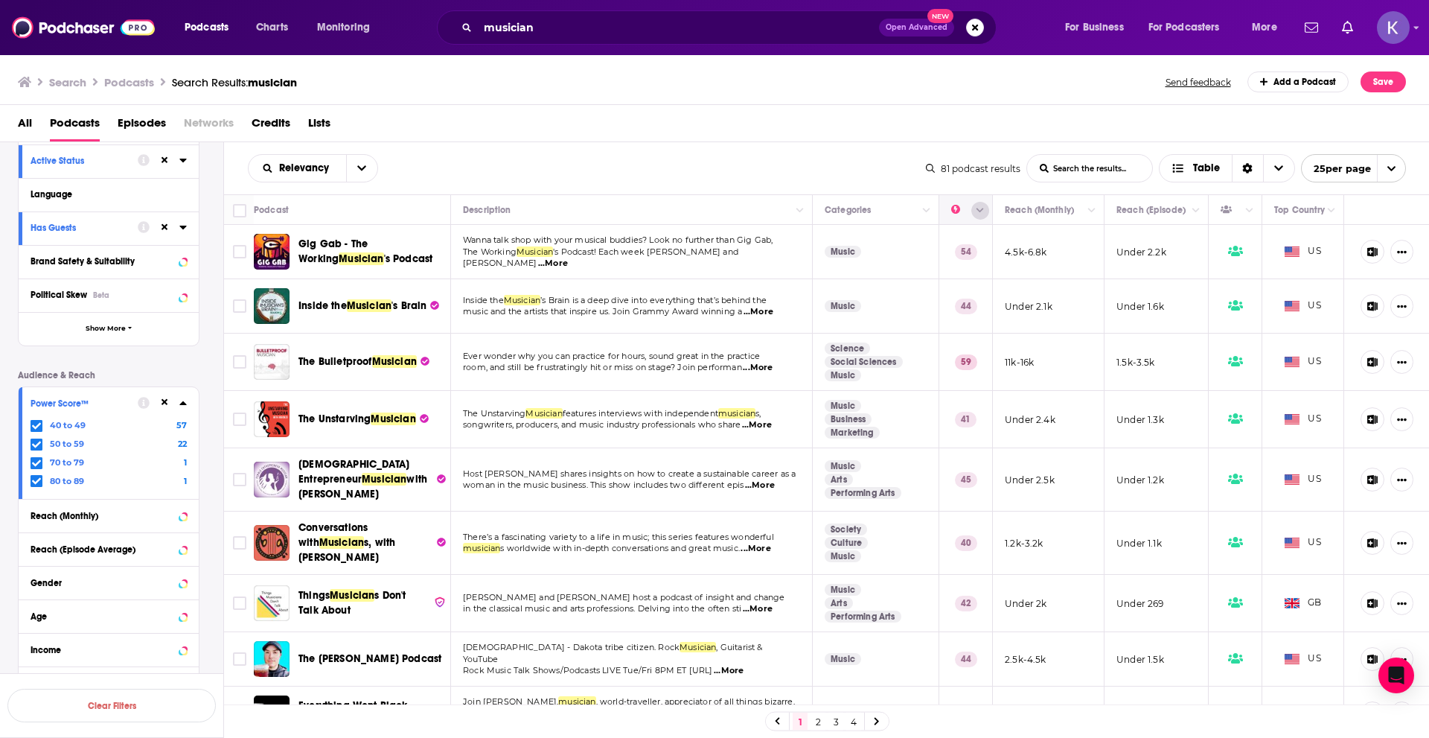
click at [977, 213] on icon "Column Actions" at bounding box center [980, 210] width 7 height 9
click at [970, 207] on div at bounding box center [714, 369] width 1429 height 738
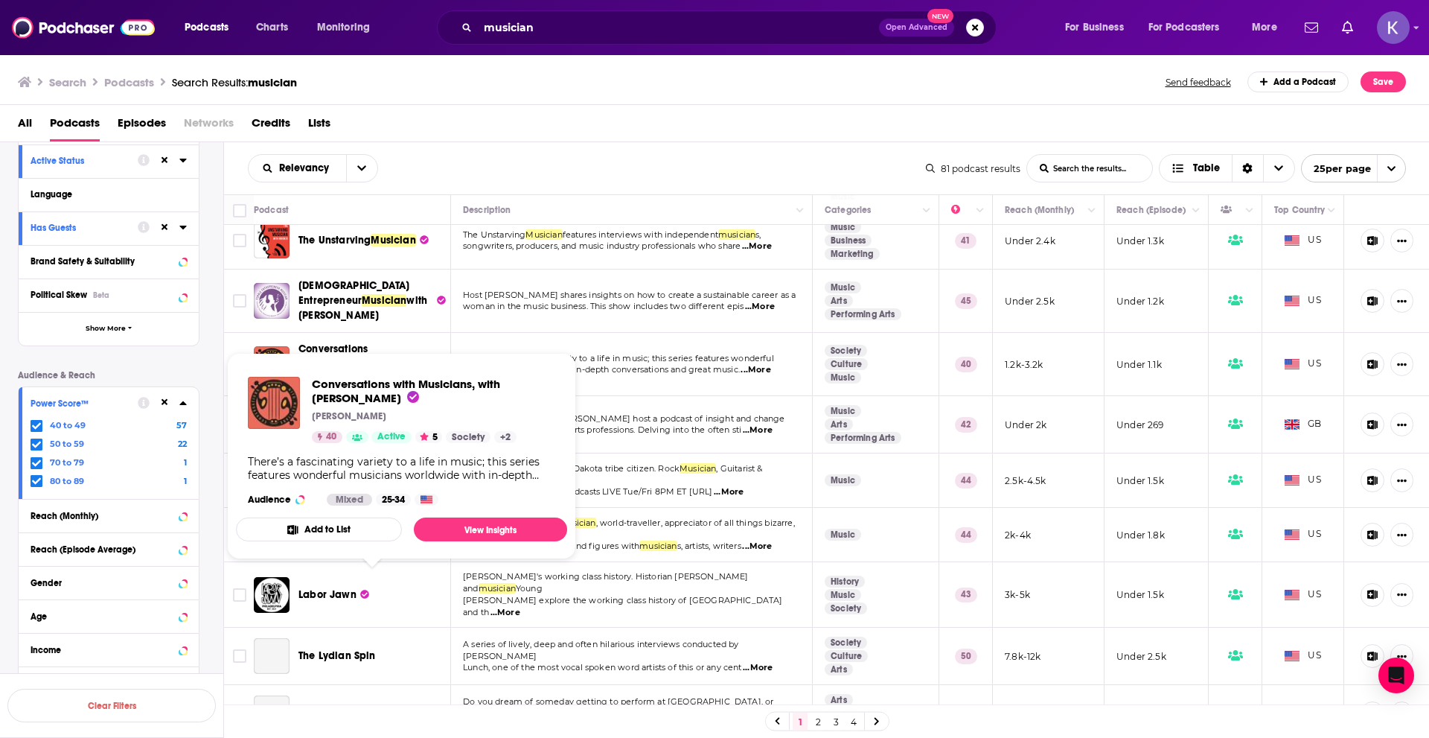
scroll to position [223, 0]
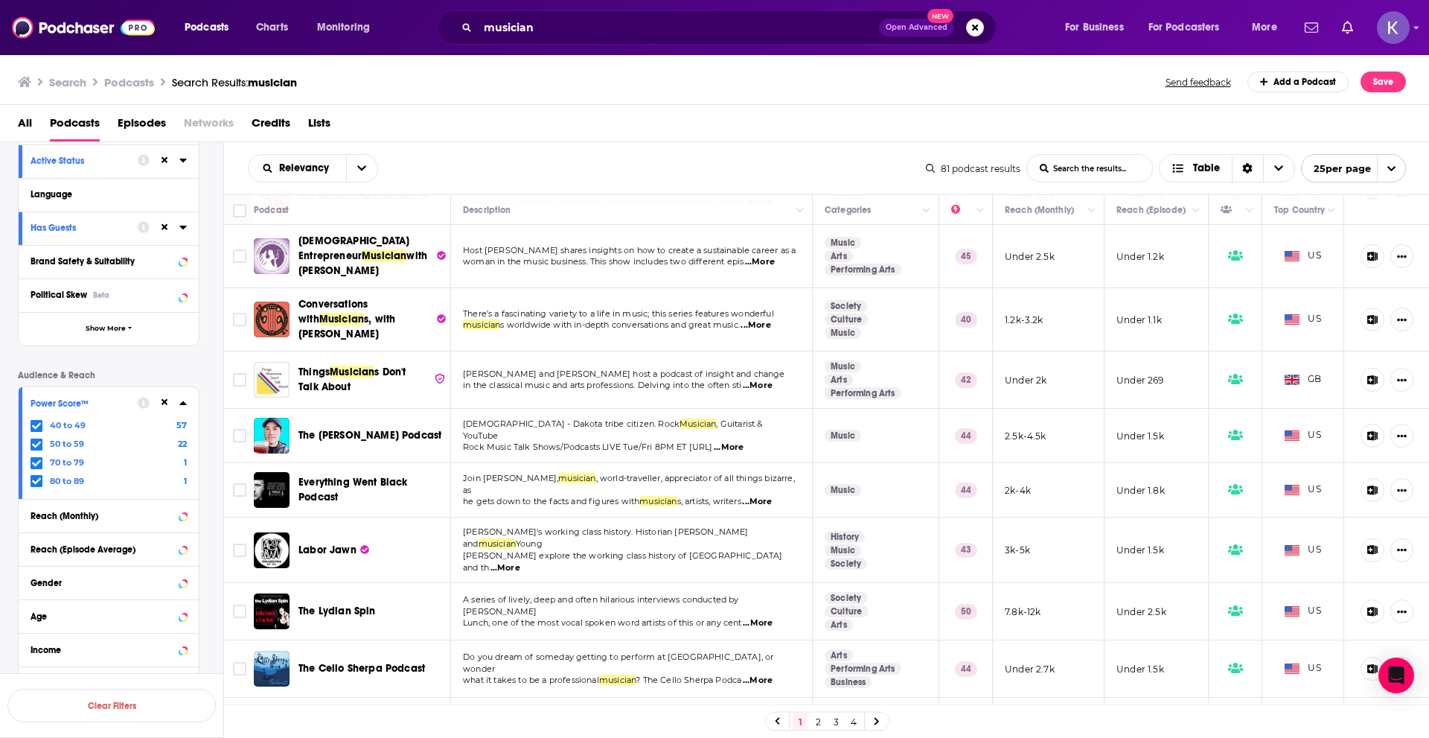
click at [1287, 92] on div "Search Podcasts Search Results: musician Send feedback Add a Podcast Save" at bounding box center [715, 79] width 1430 height 51
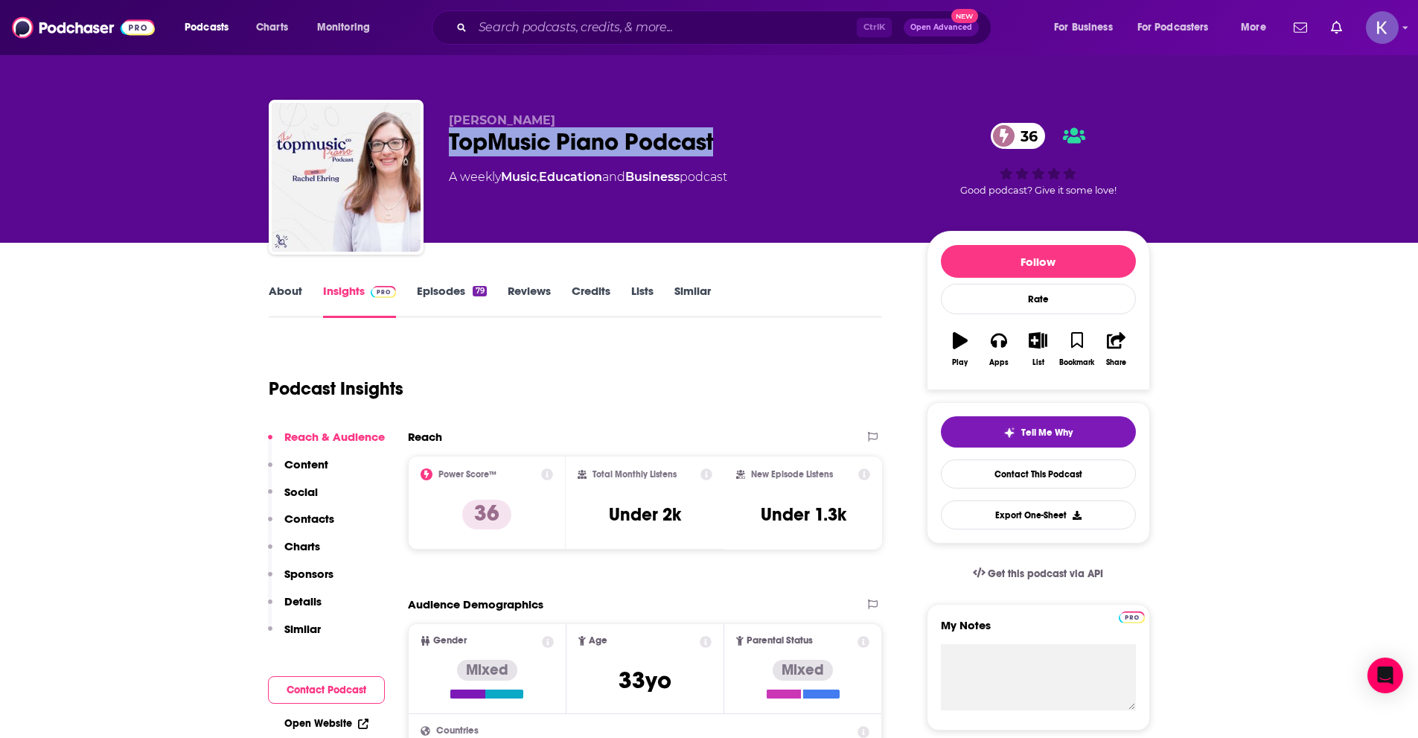
drag, startPoint x: 446, startPoint y: 146, endPoint x: 730, endPoint y: 154, distance: 283.7
click at [730, 154] on div "Tim Topham TopMusic Piano Podcast 36 A weekly Music , Education and Business po…" at bounding box center [709, 180] width 881 height 161
copy h2 "TopMusic Piano Podcast"
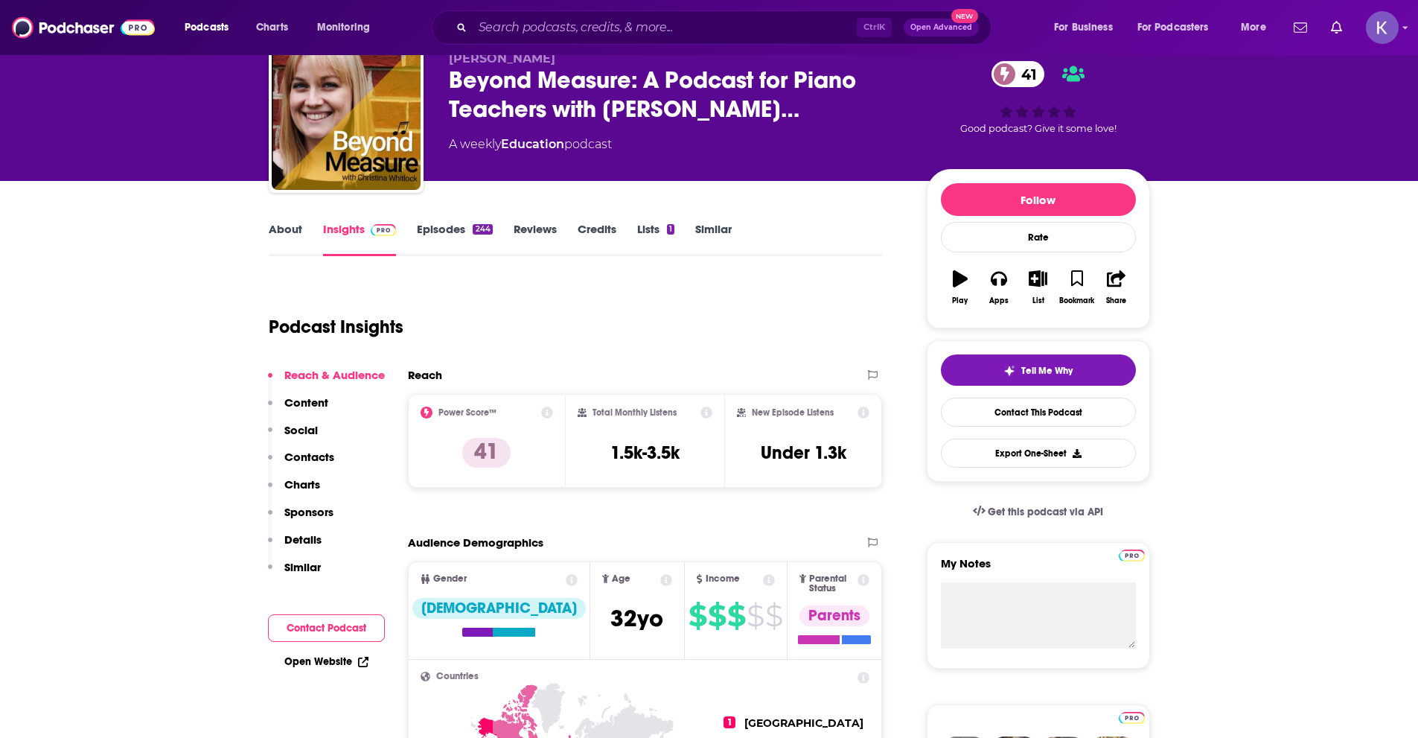
scroll to position [74, 0]
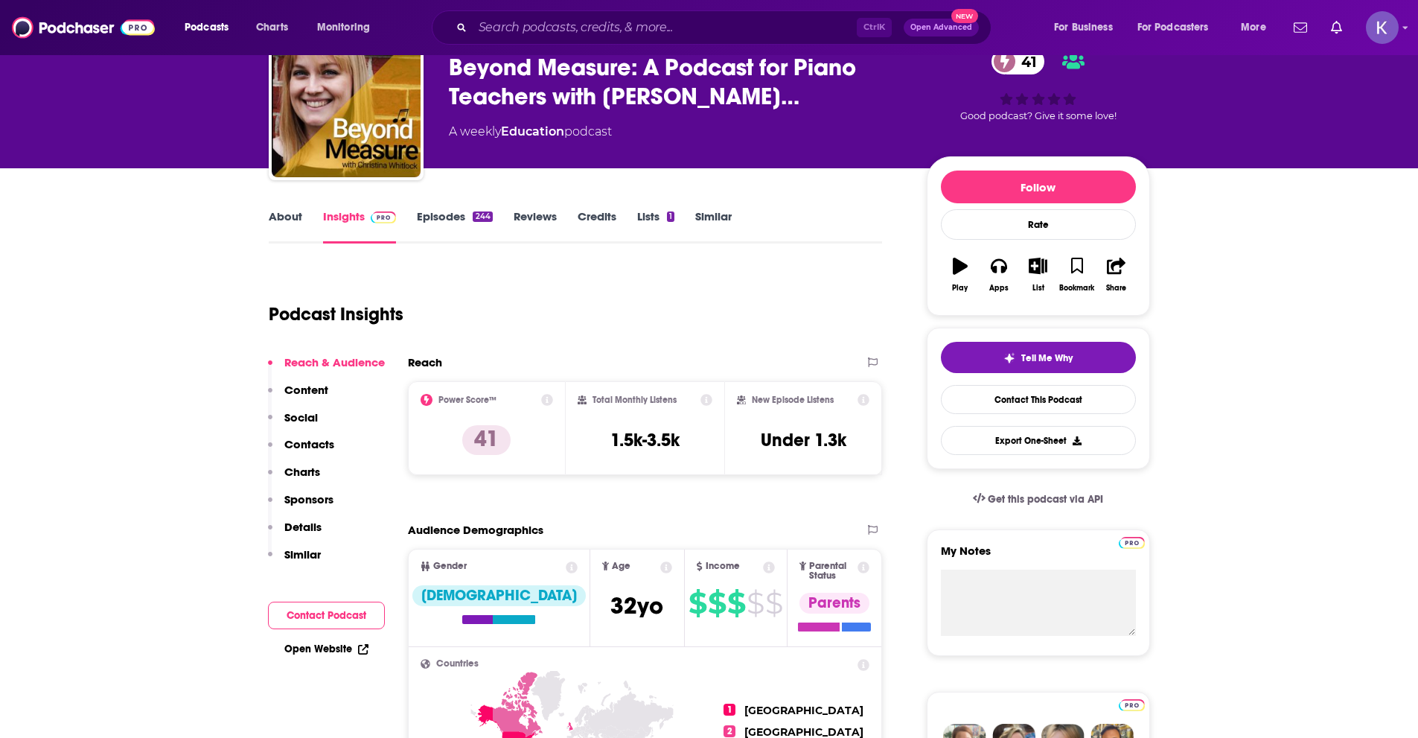
click at [281, 216] on link "About" at bounding box center [285, 226] width 33 height 34
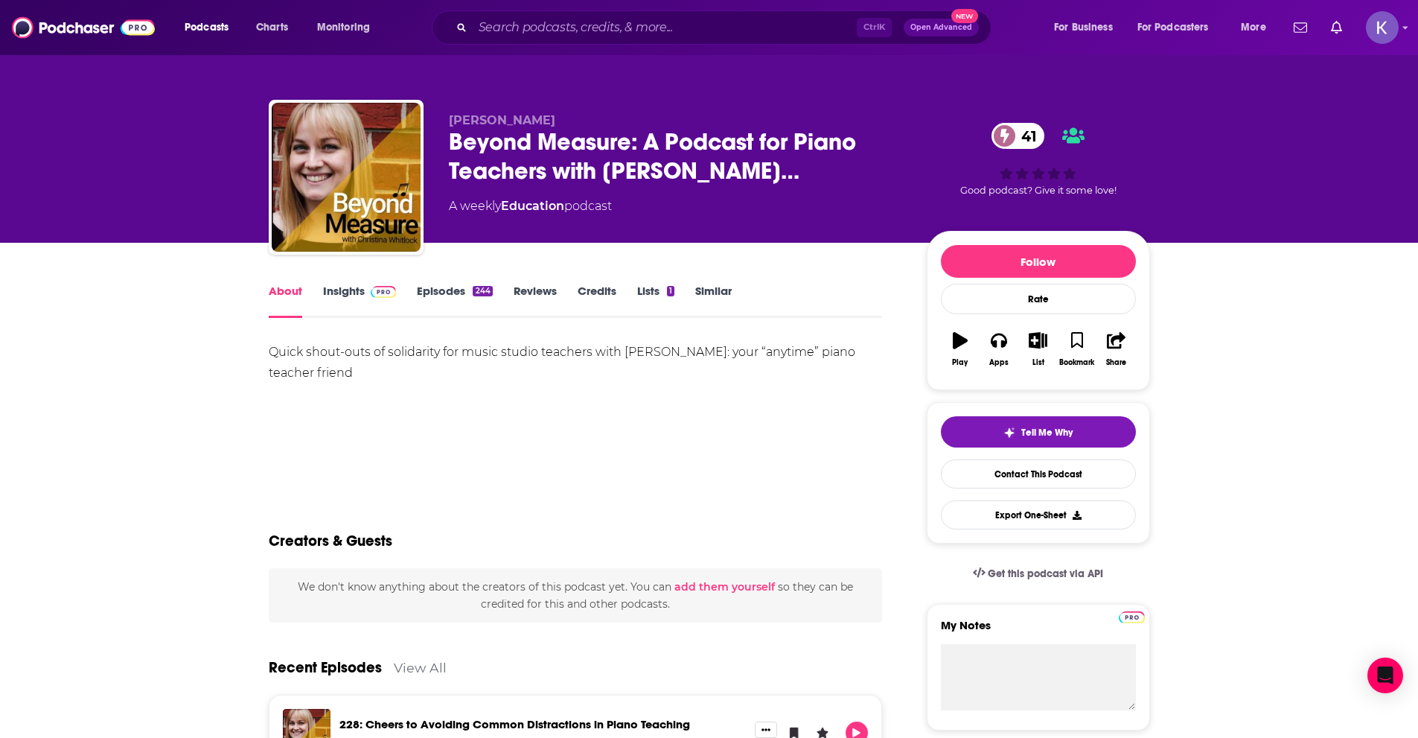
click at [935, 33] on button "Open Advanced New" at bounding box center [941, 28] width 75 height 18
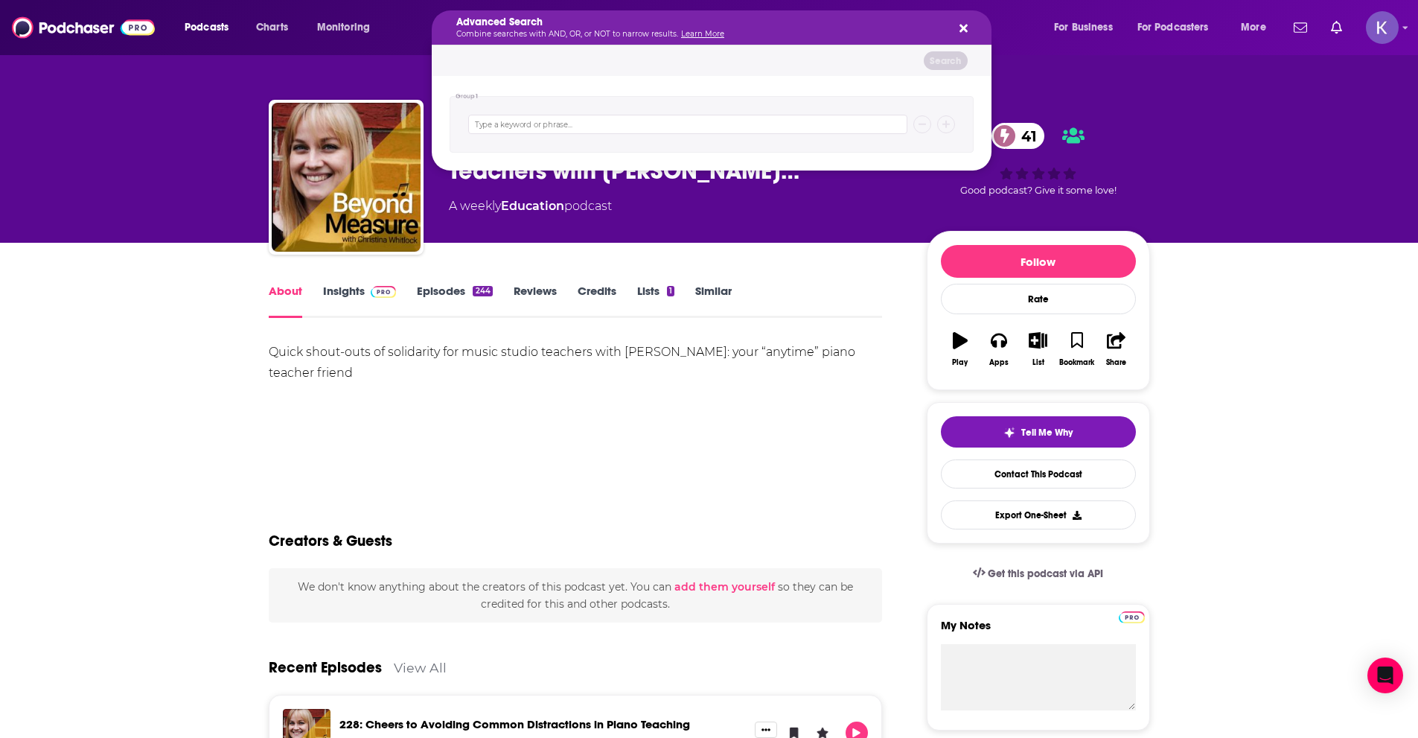
click at [963, 26] on icon "Search podcasts, credits, & more..." at bounding box center [964, 29] width 8 height 8
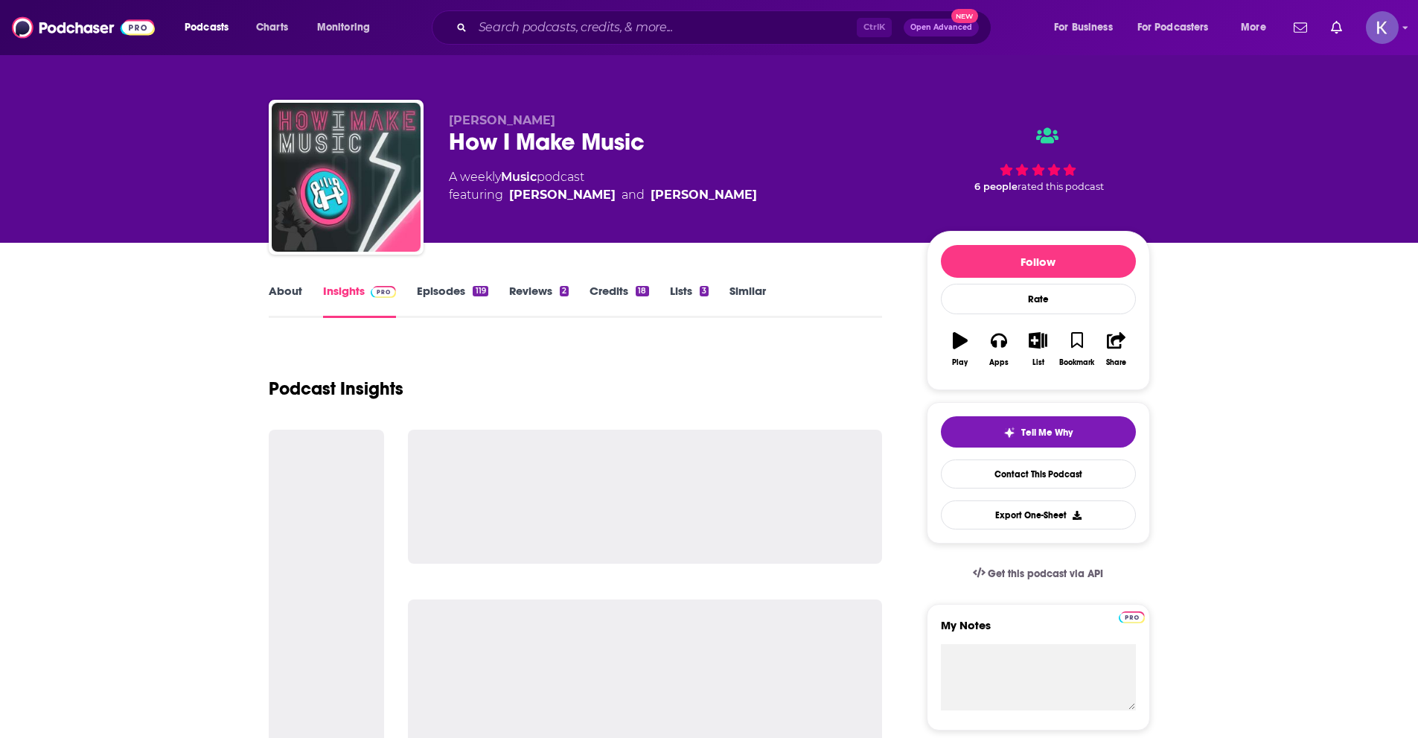
click at [280, 296] on link "About" at bounding box center [285, 301] width 33 height 34
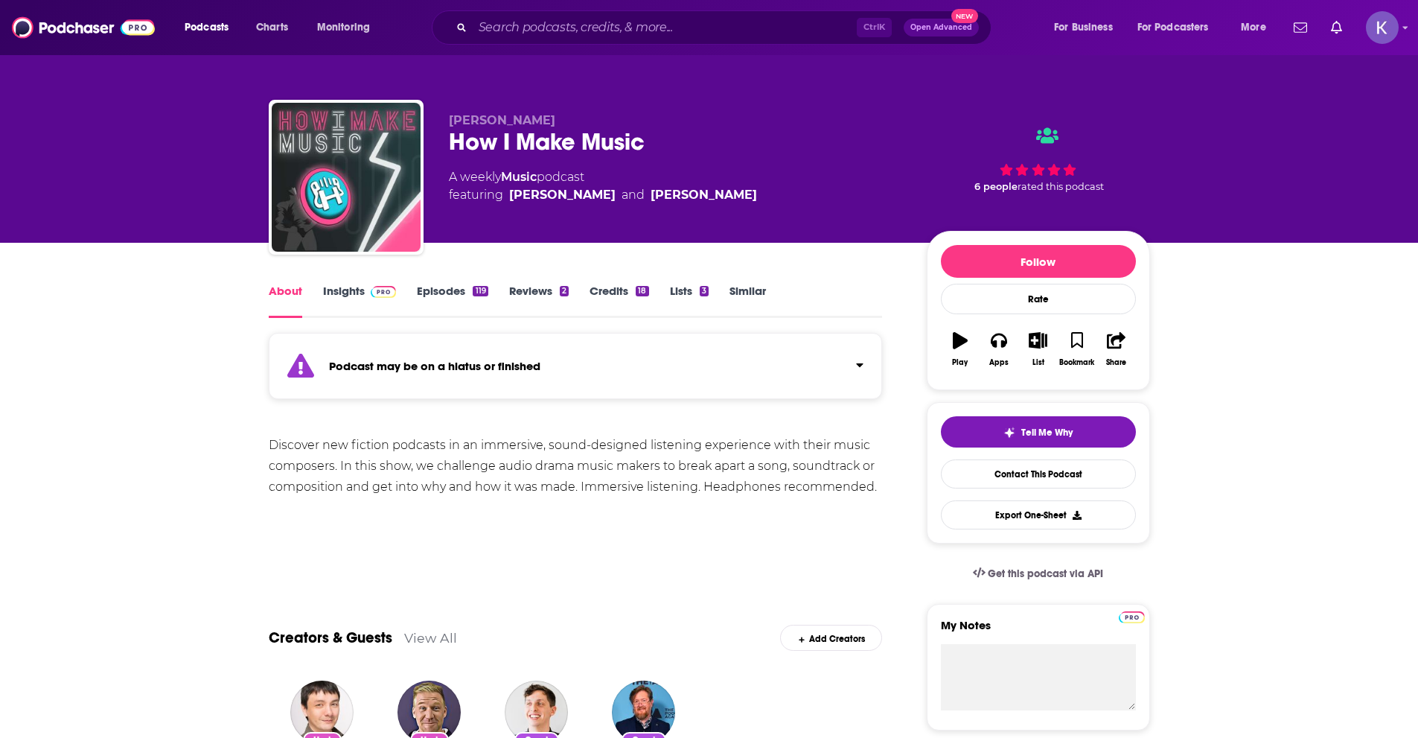
click at [344, 290] on link "Insights" at bounding box center [360, 301] width 74 height 34
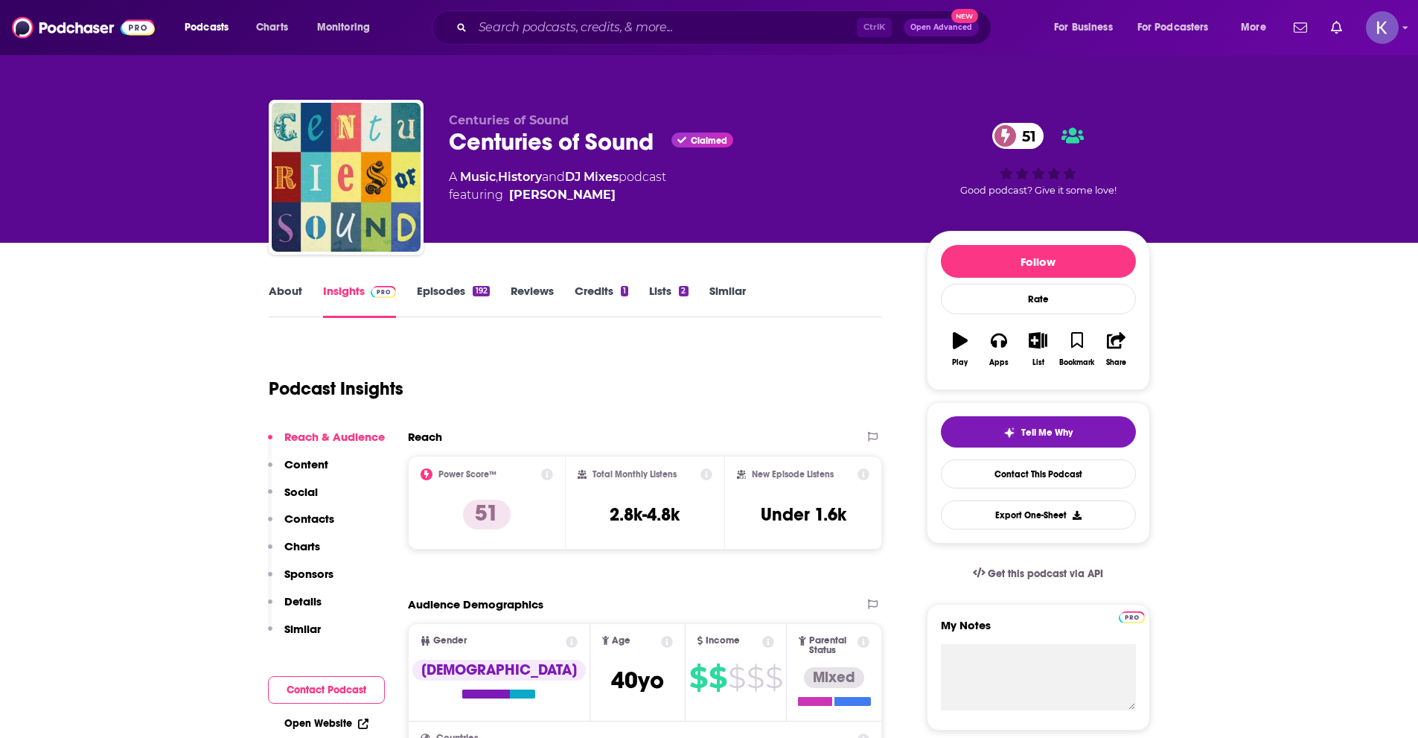
click at [289, 296] on link "About" at bounding box center [285, 301] width 33 height 34
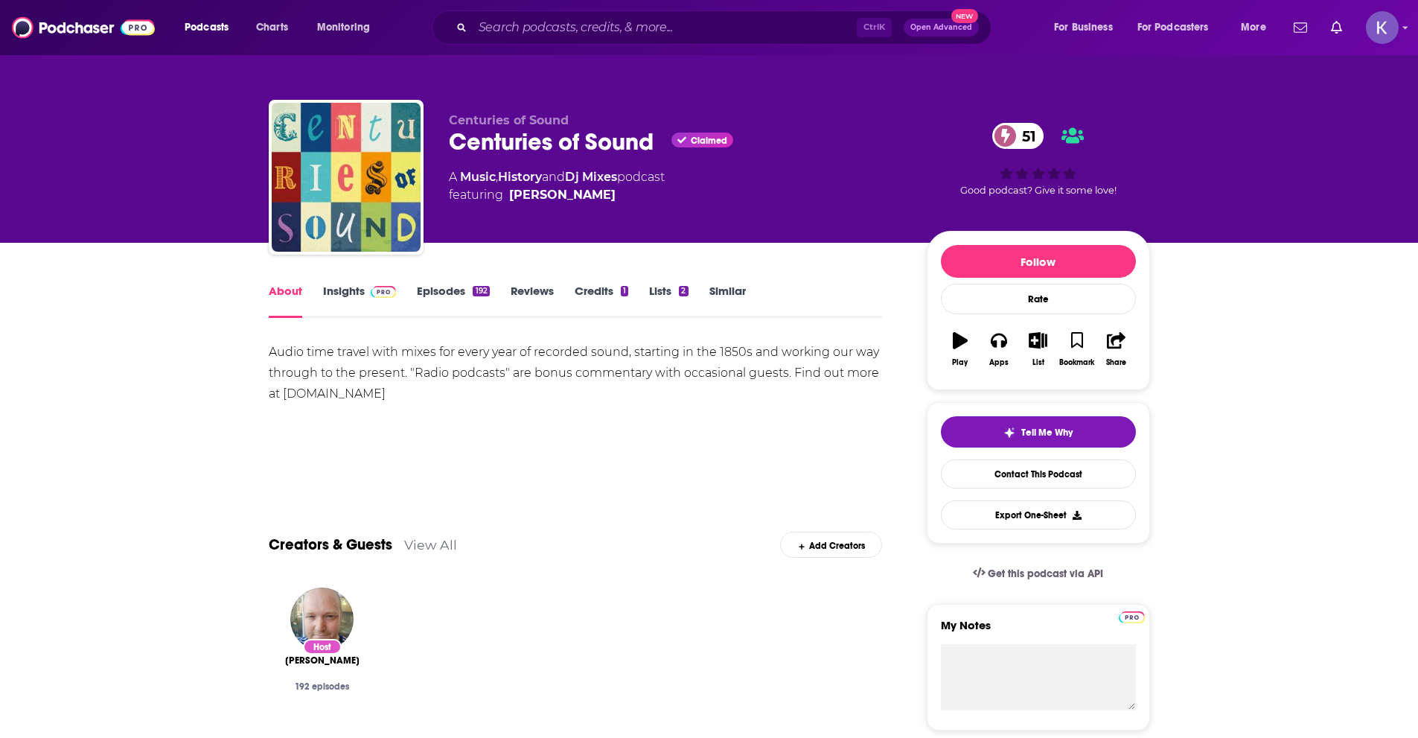
click at [338, 289] on link "Insights" at bounding box center [360, 301] width 74 height 34
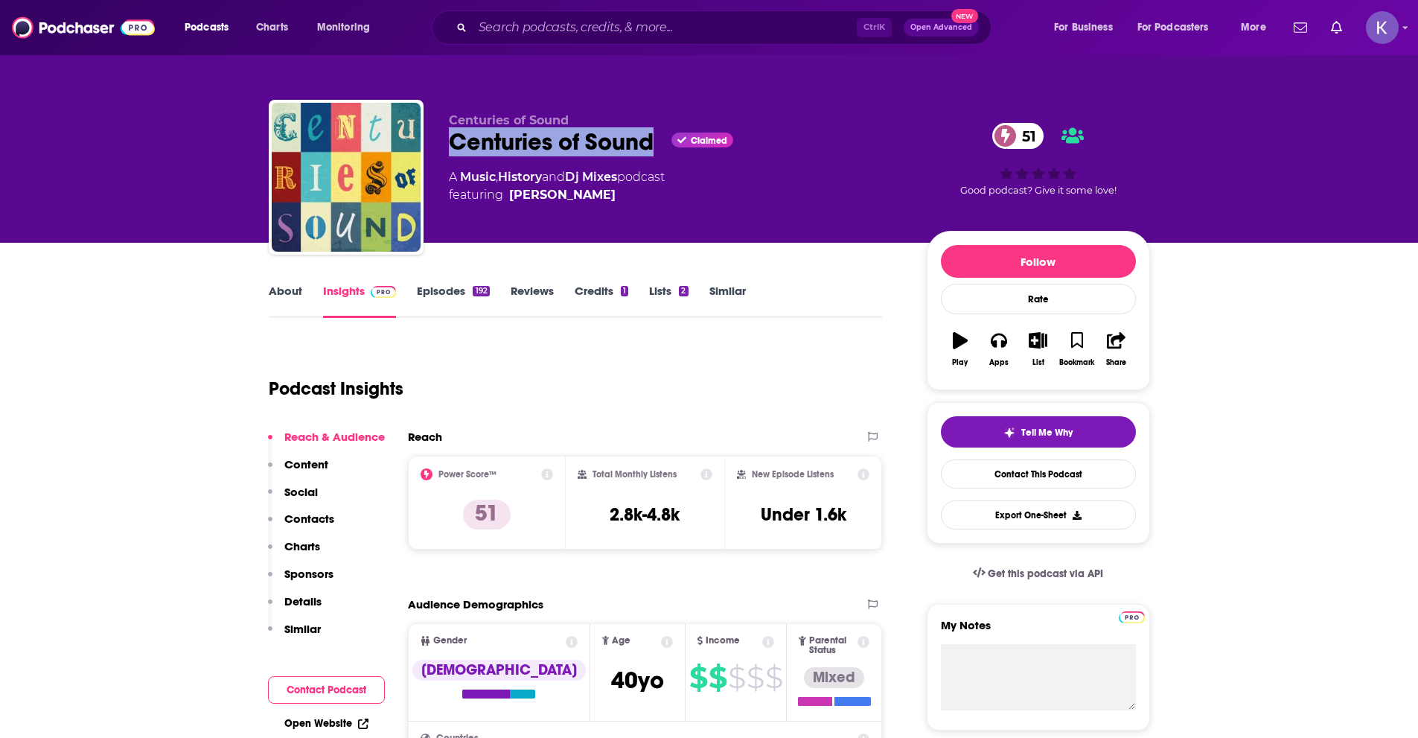
drag, startPoint x: 654, startPoint y: 140, endPoint x: 447, endPoint y: 137, distance: 207.0
click at [447, 137] on div "Centuries of Sound Centuries of Sound Claimed 51 A Music , History and Dj Mixes…" at bounding box center [709, 180] width 881 height 161
copy h2 "Centuries of Sound"
click at [281, 290] on link "About" at bounding box center [285, 301] width 33 height 34
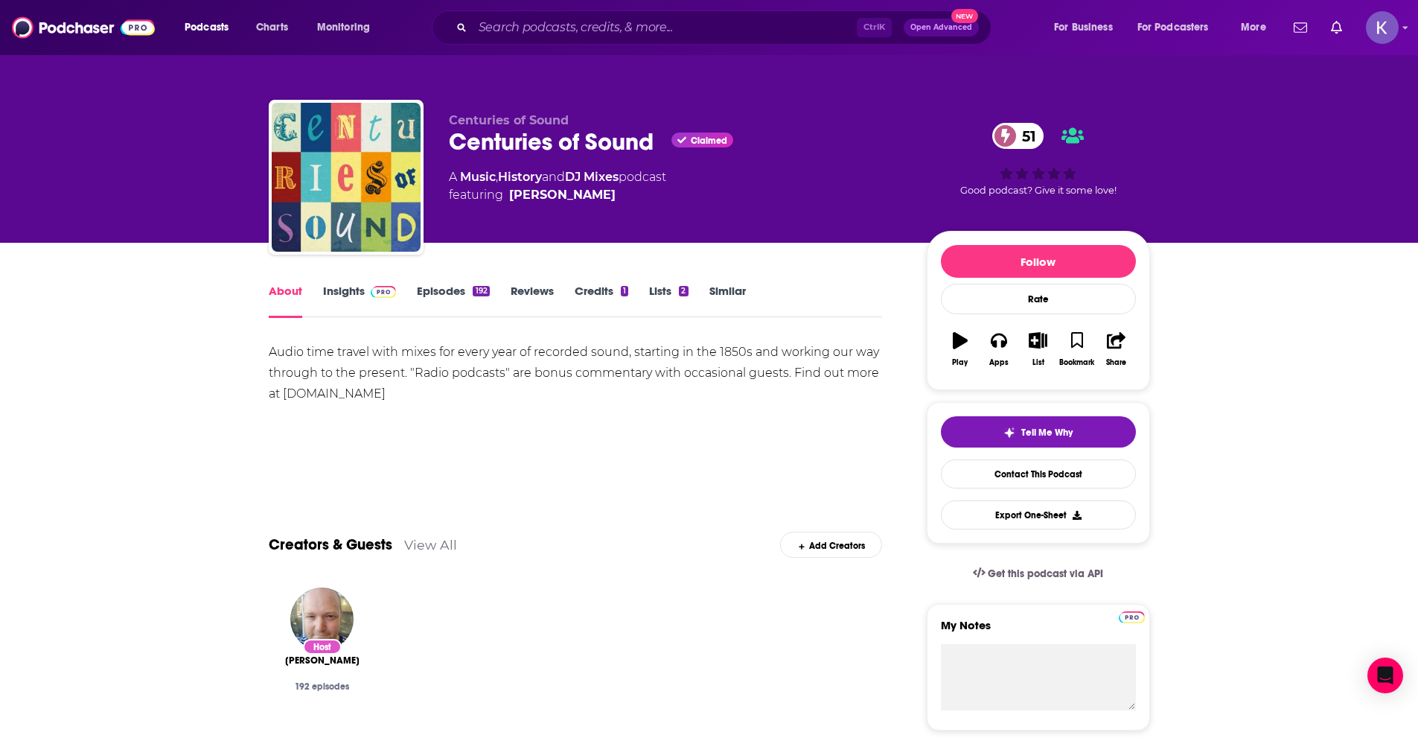
drag, startPoint x: 422, startPoint y: 395, endPoint x: 266, endPoint y: 353, distance: 162.0
copy div "Audio time travel with mixes for every year of recorded sound, starting in the …"
click at [345, 291] on link "Insights" at bounding box center [360, 301] width 74 height 34
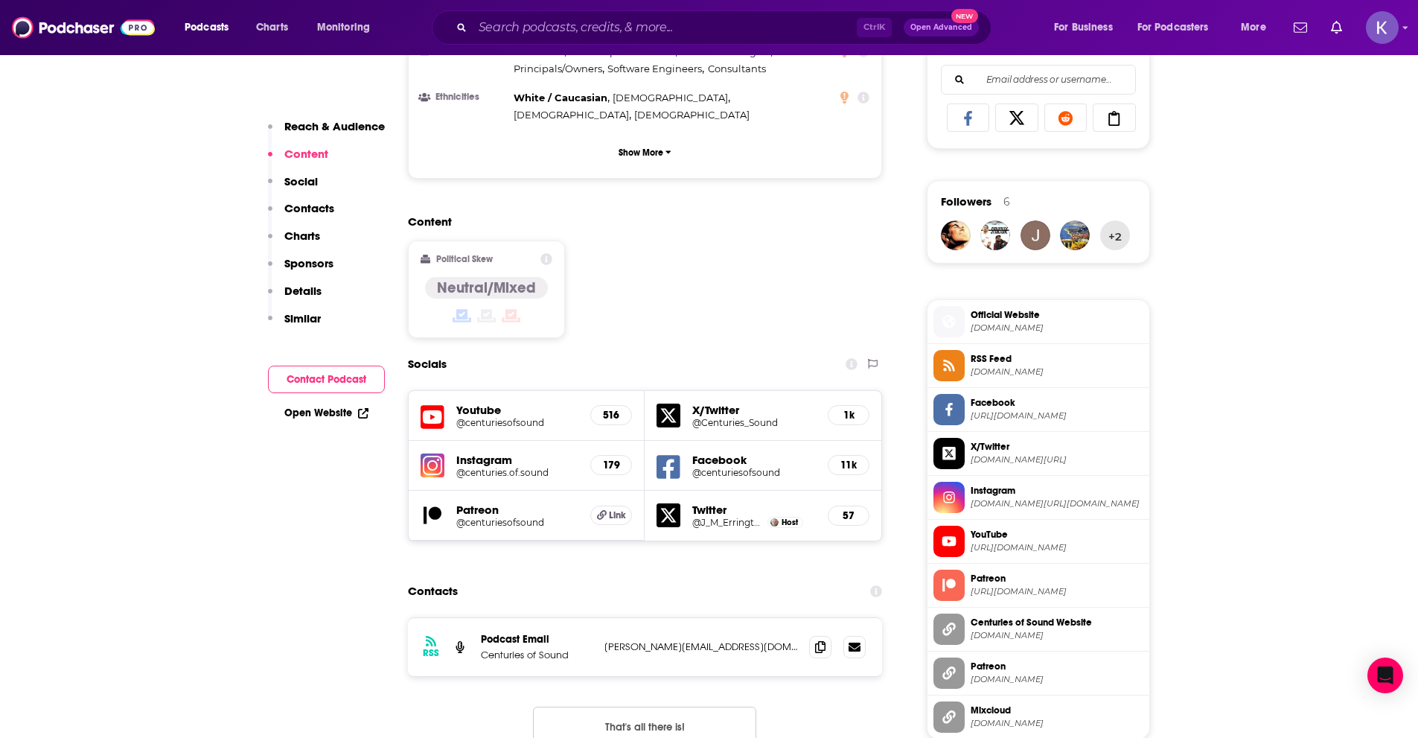
scroll to position [968, 0]
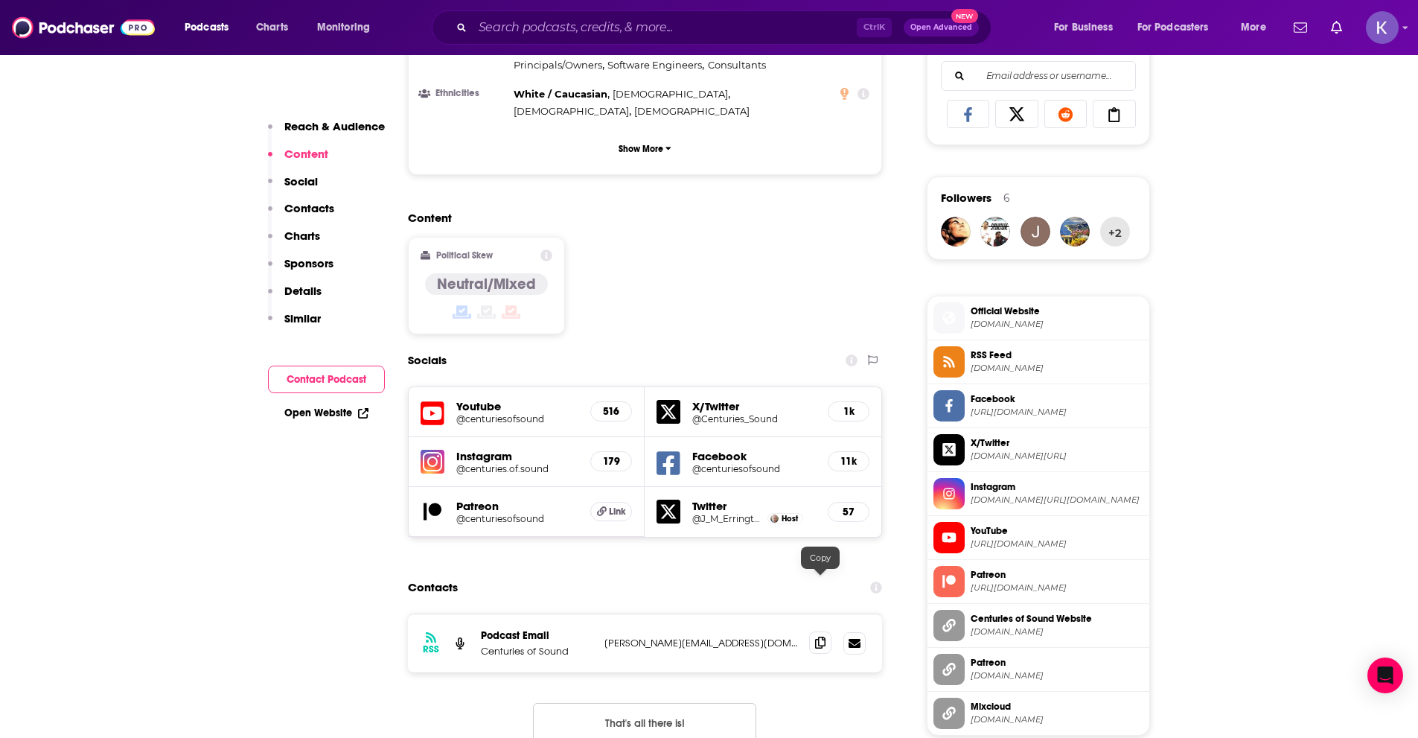
click at [816, 636] on icon at bounding box center [820, 642] width 10 height 12
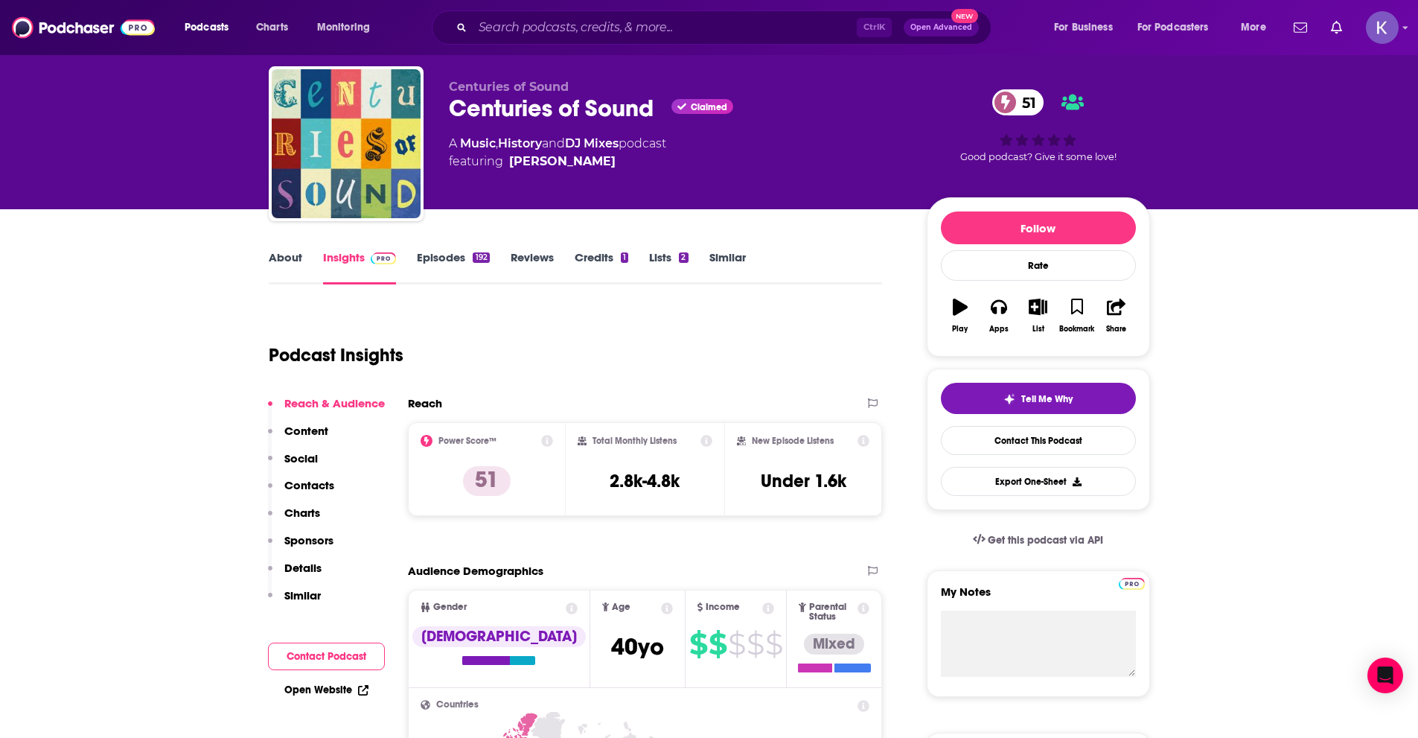
scroll to position [0, 0]
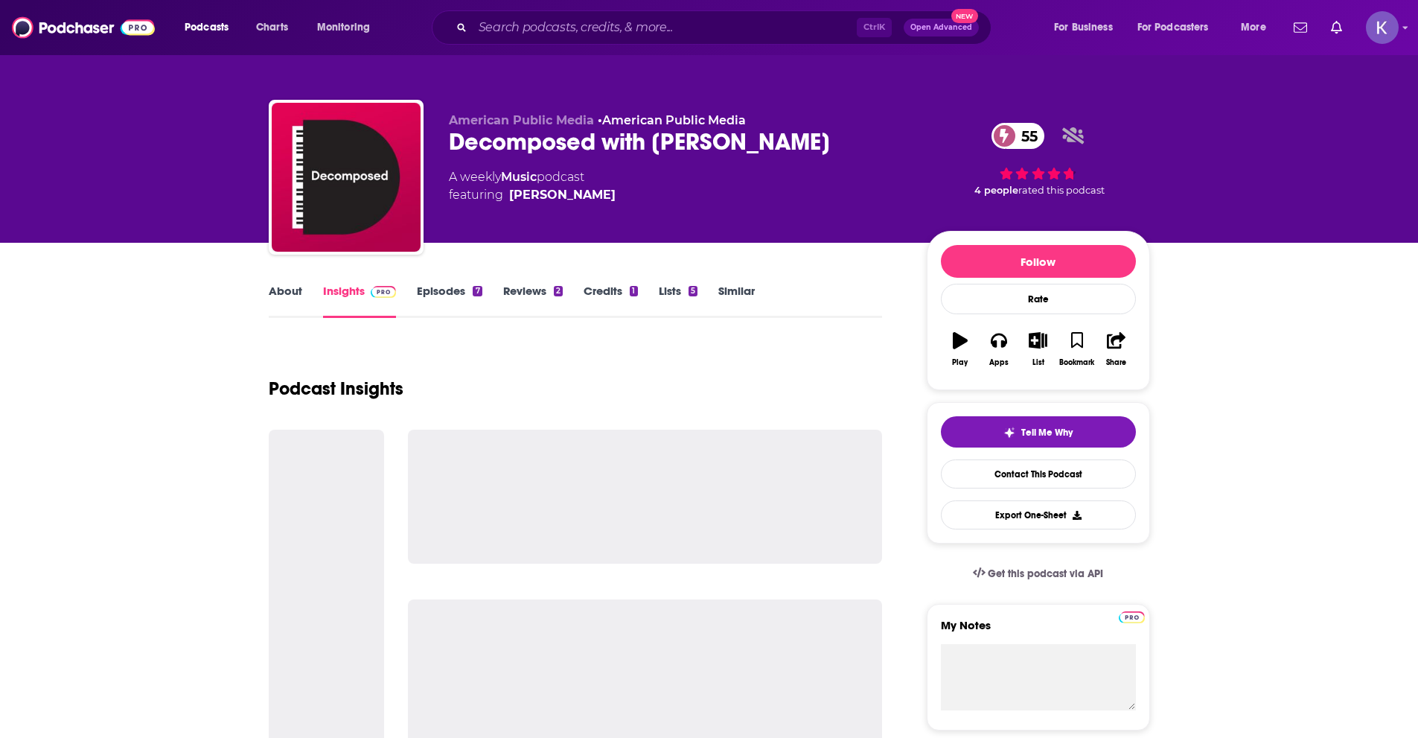
click at [278, 292] on link "About" at bounding box center [285, 301] width 33 height 34
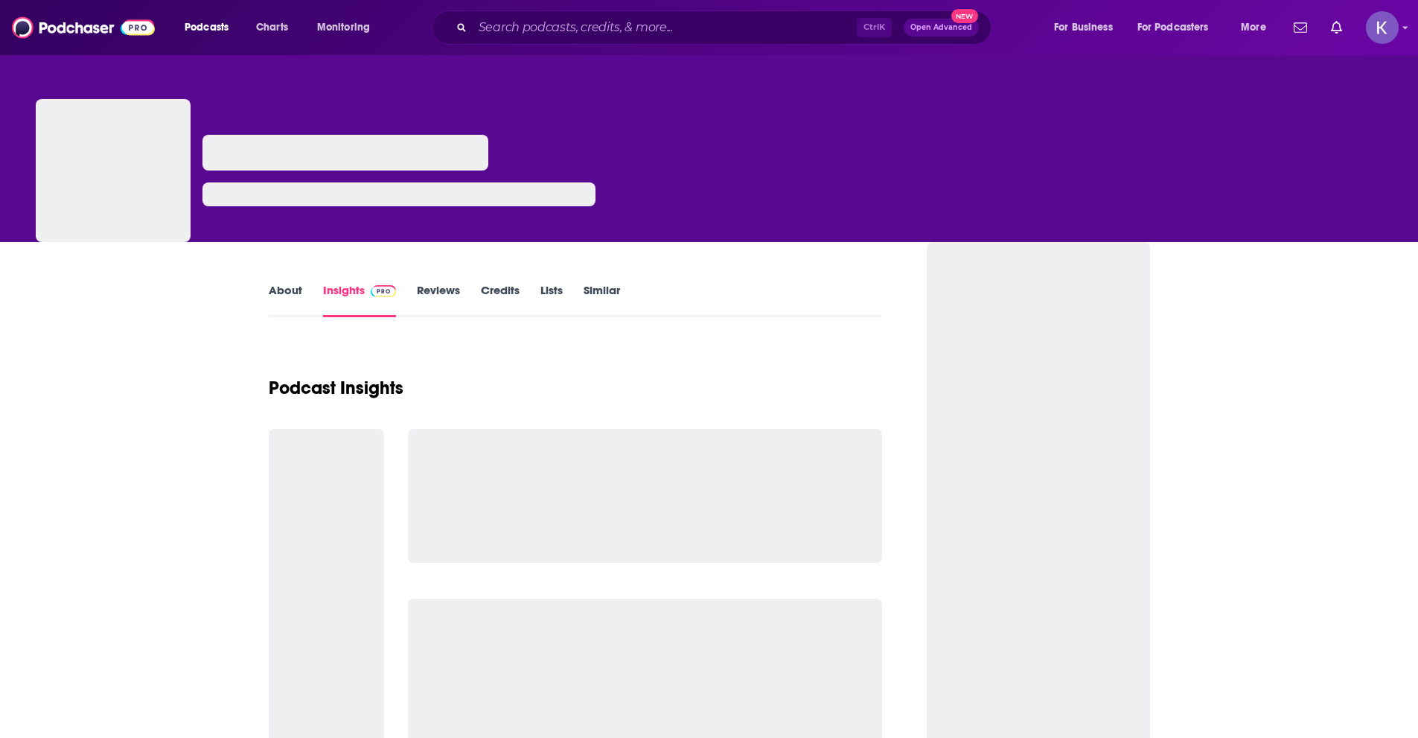
click at [270, 296] on link "About" at bounding box center [285, 300] width 33 height 34
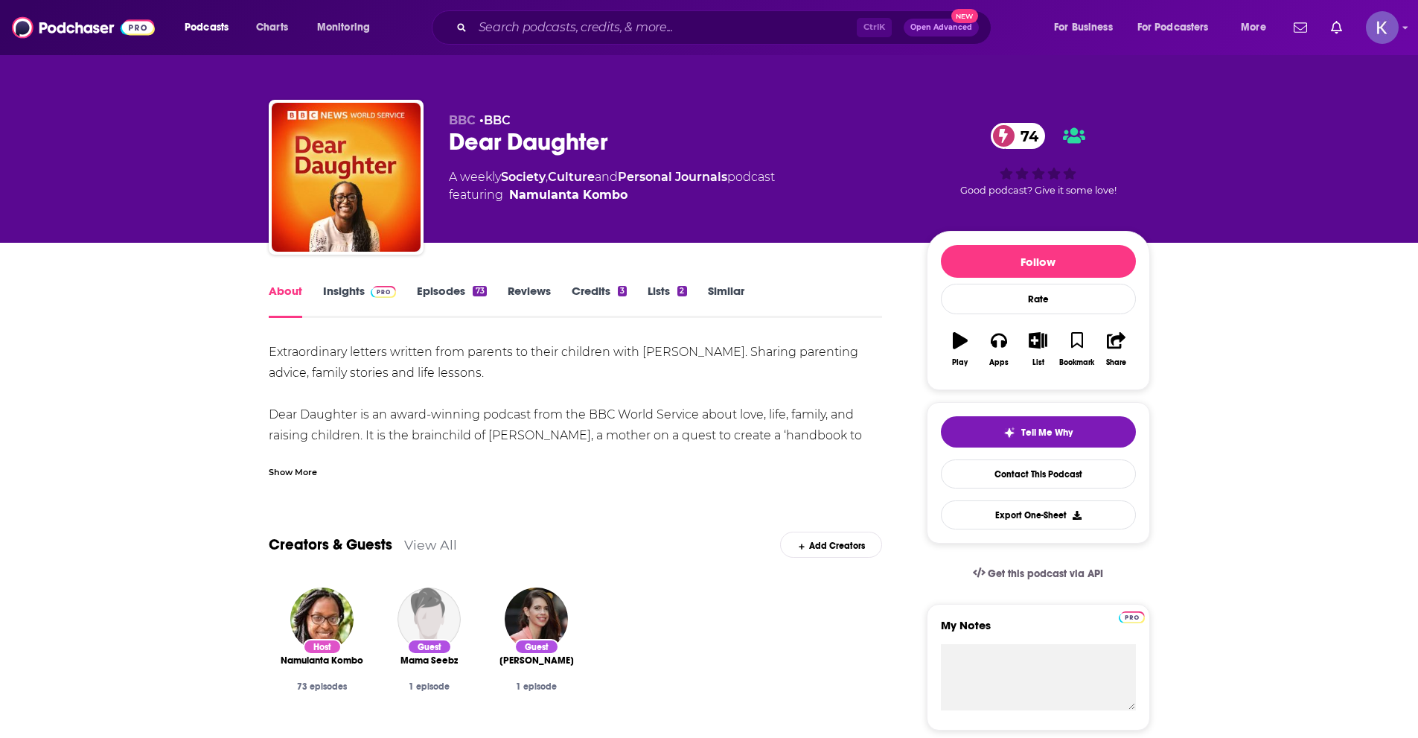
click at [283, 474] on div "Show More" at bounding box center [293, 471] width 48 height 14
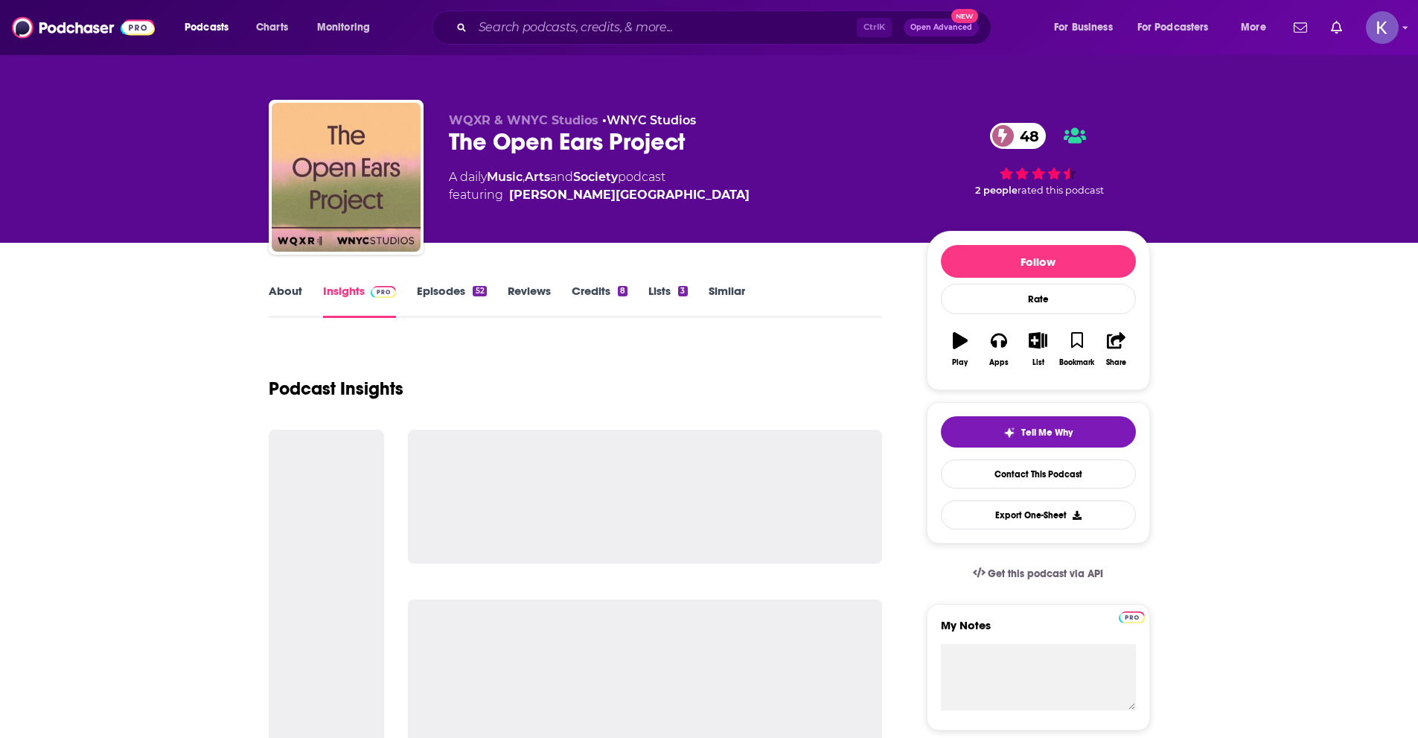
click at [292, 292] on link "About" at bounding box center [285, 301] width 33 height 34
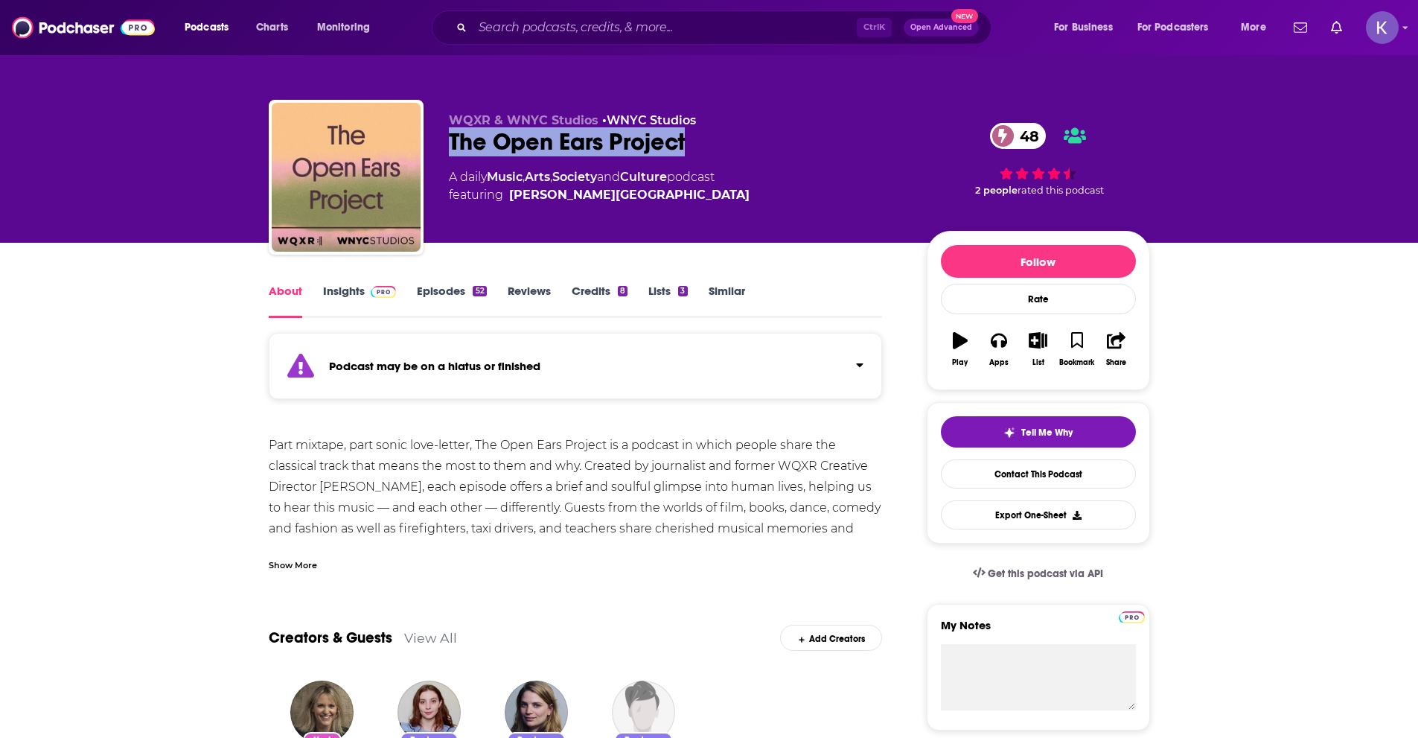
drag, startPoint x: 707, startPoint y: 135, endPoint x: 451, endPoint y: 154, distance: 256.8
click at [451, 154] on div "The Open Ears Project 48" at bounding box center [676, 141] width 454 height 29
copy h1 "The Open Ears Project"
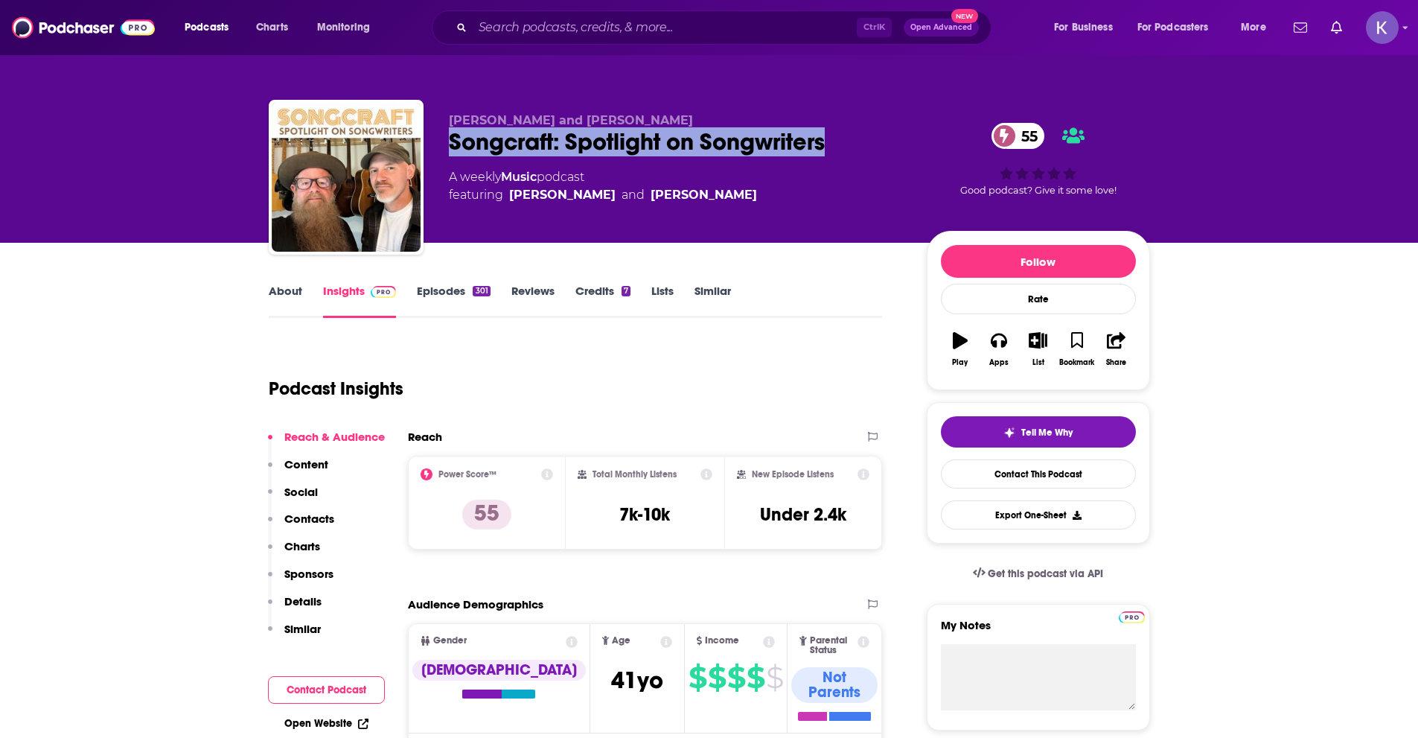
drag, startPoint x: 445, startPoint y: 141, endPoint x: 843, endPoint y: 148, distance: 398.3
click at [843, 148] on div "Paul Duncan and Scott B. Bomar Songcraft: Spotlight on Songwriters 55 A weekly …" at bounding box center [709, 180] width 881 height 161
copy h2 "Songcraft: Spotlight on Songwriters"
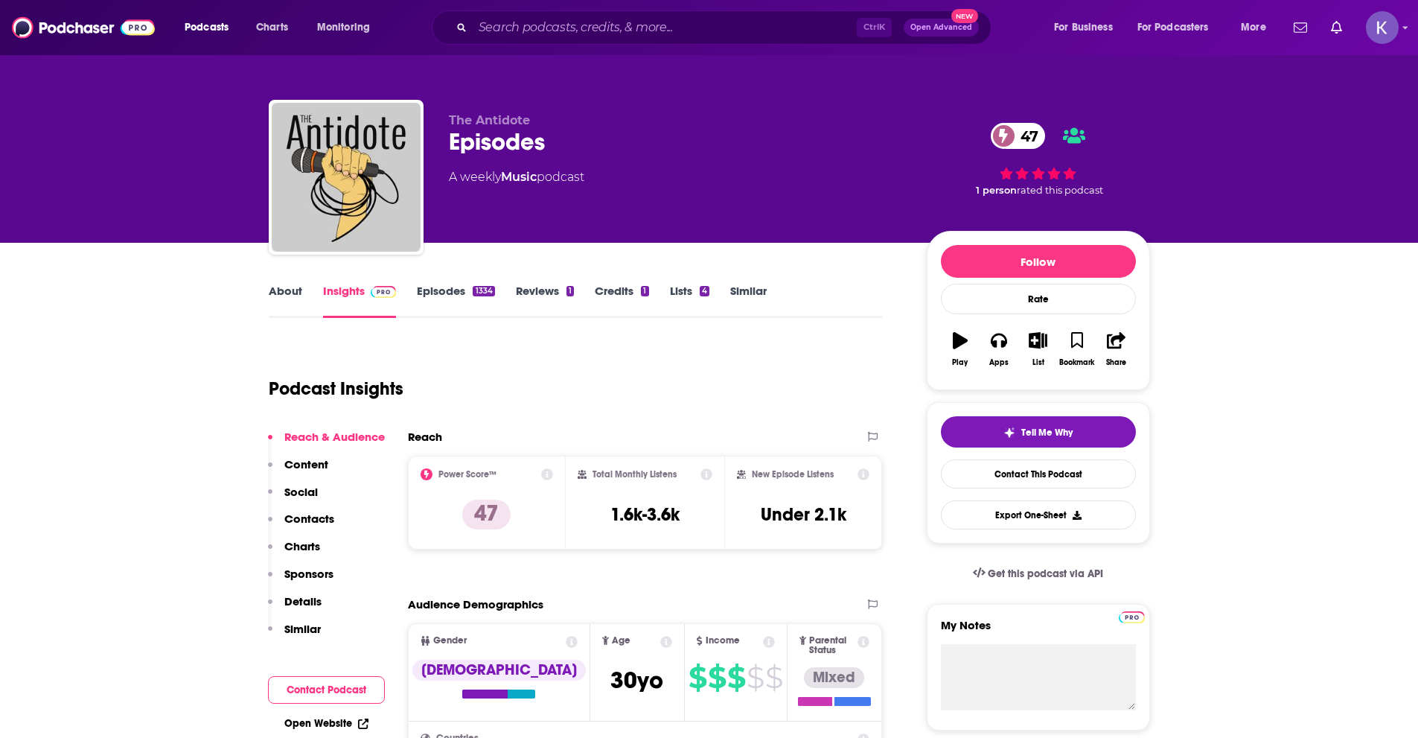
click at [299, 299] on link "About" at bounding box center [285, 301] width 33 height 34
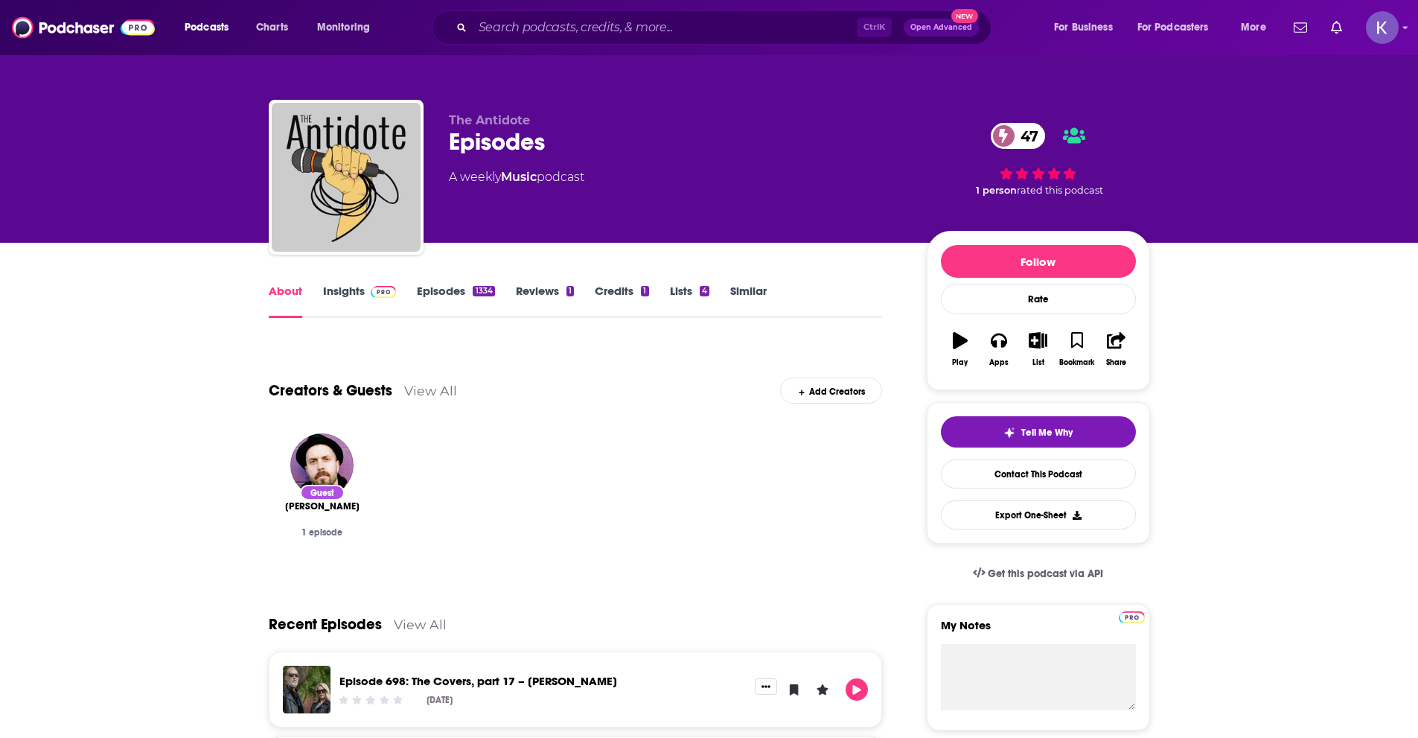
click at [354, 292] on link "Insights" at bounding box center [360, 301] width 74 height 34
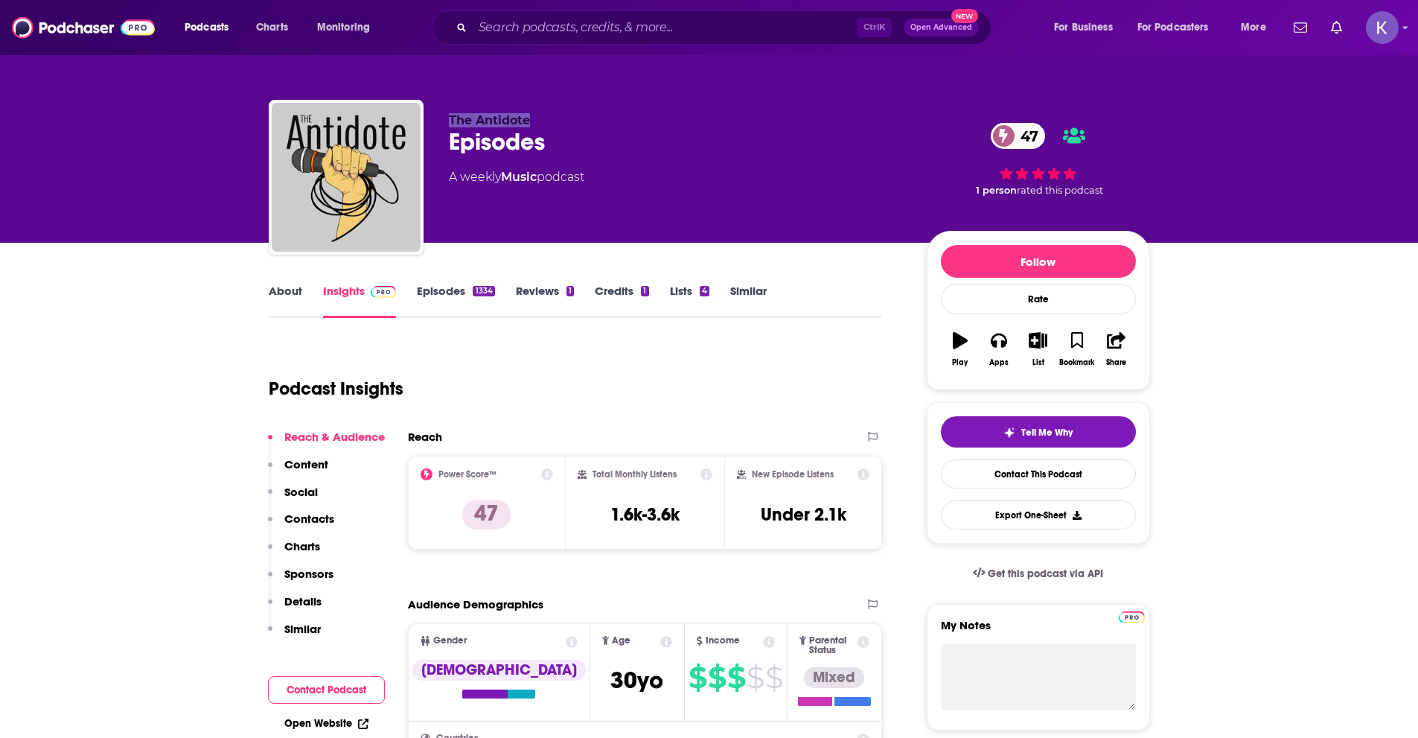
drag, startPoint x: 547, startPoint y: 118, endPoint x: 450, endPoint y: 121, distance: 97.6
click at [450, 121] on p "The Antidote" at bounding box center [676, 120] width 454 height 14
copy span "The Antidote"
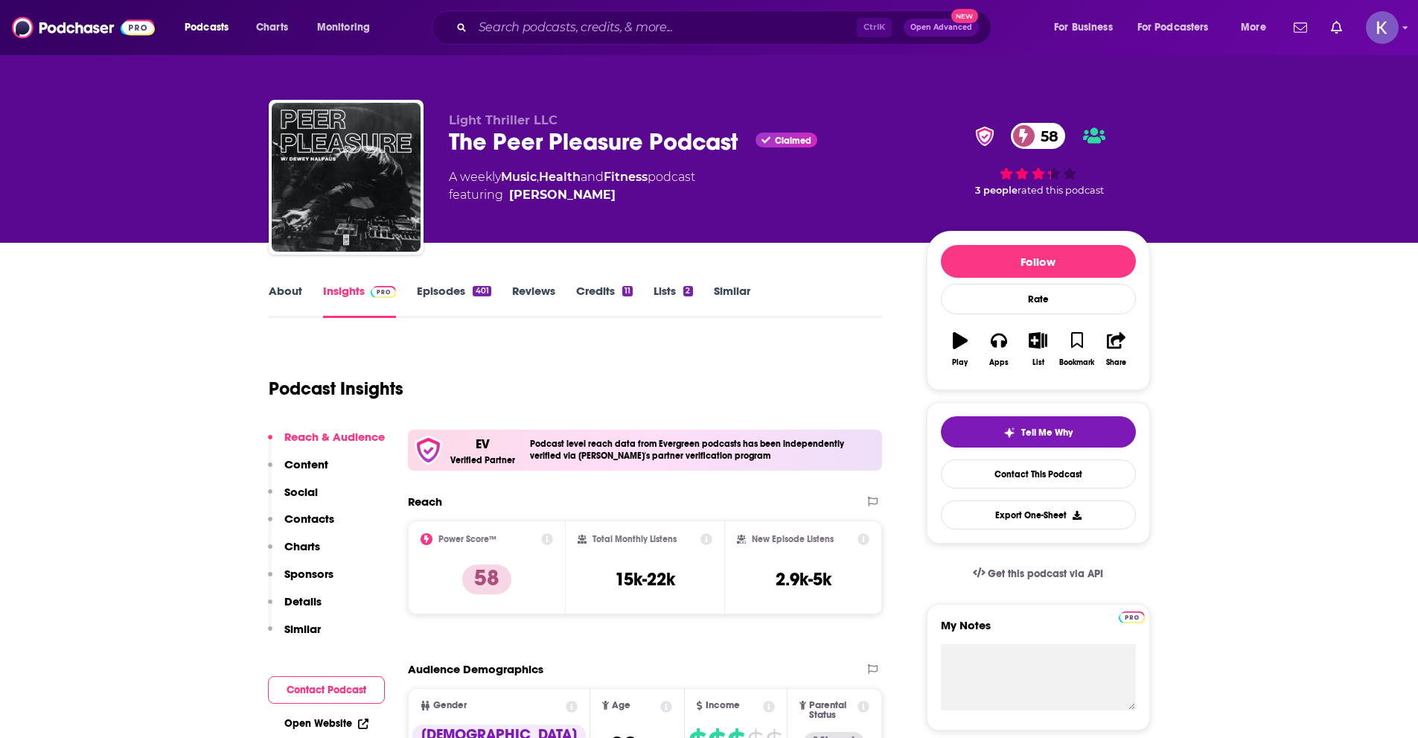
click at [284, 309] on link "About" at bounding box center [285, 301] width 33 height 34
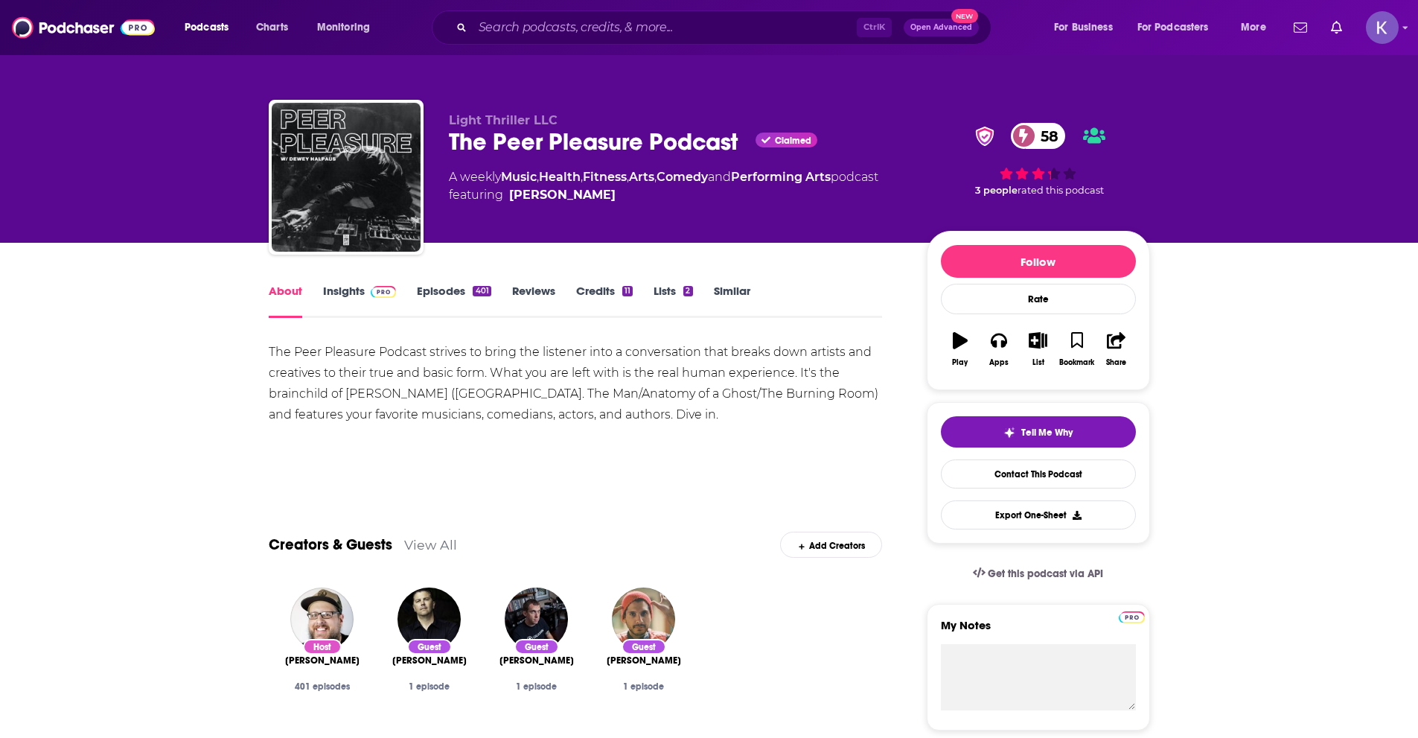
click at [348, 292] on link "Insights" at bounding box center [360, 301] width 74 height 34
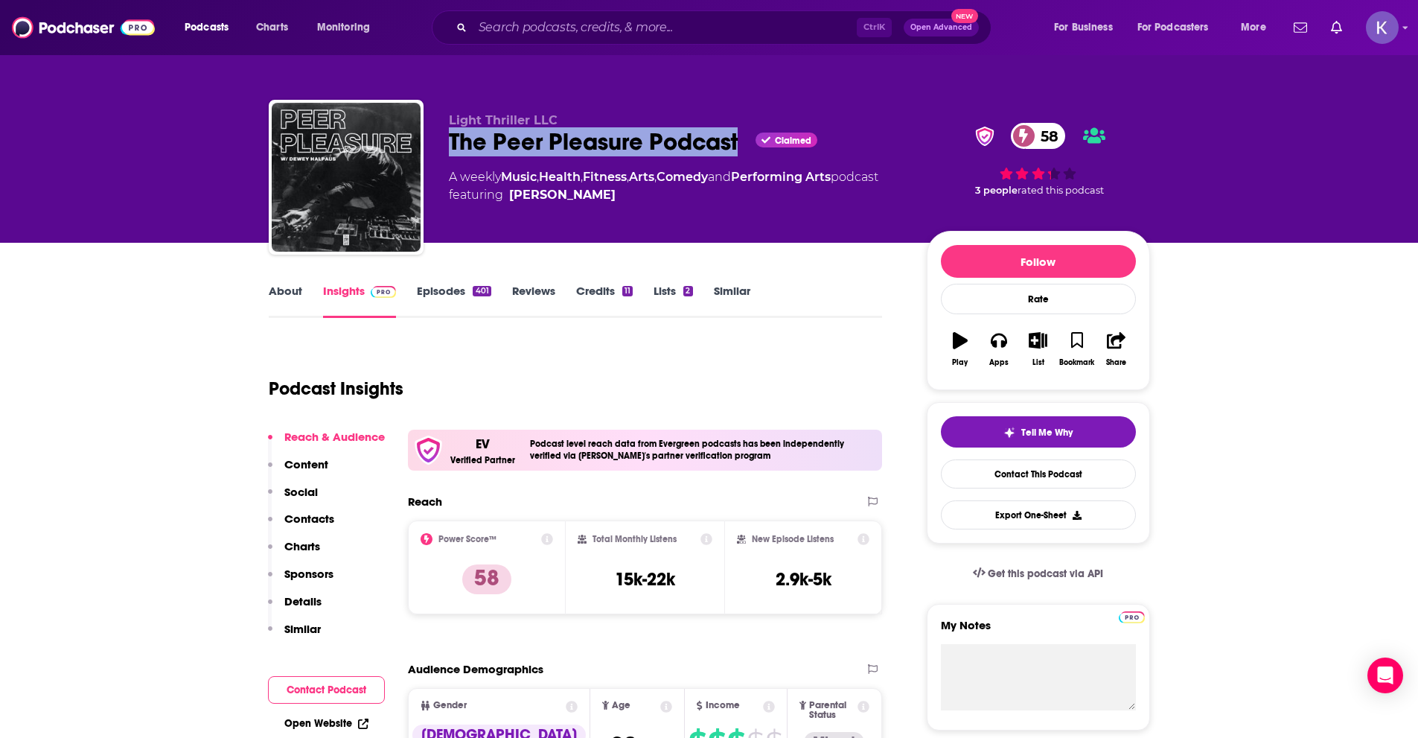
drag, startPoint x: 443, startPoint y: 140, endPoint x: 740, endPoint y: 136, distance: 297.0
click at [740, 136] on div "Light Thriller LLC The Peer Pleasure Podcast Claimed 58 A weekly Music , Health…" at bounding box center [709, 180] width 881 height 161
copy h2 "The Peer Pleasure Podcast"
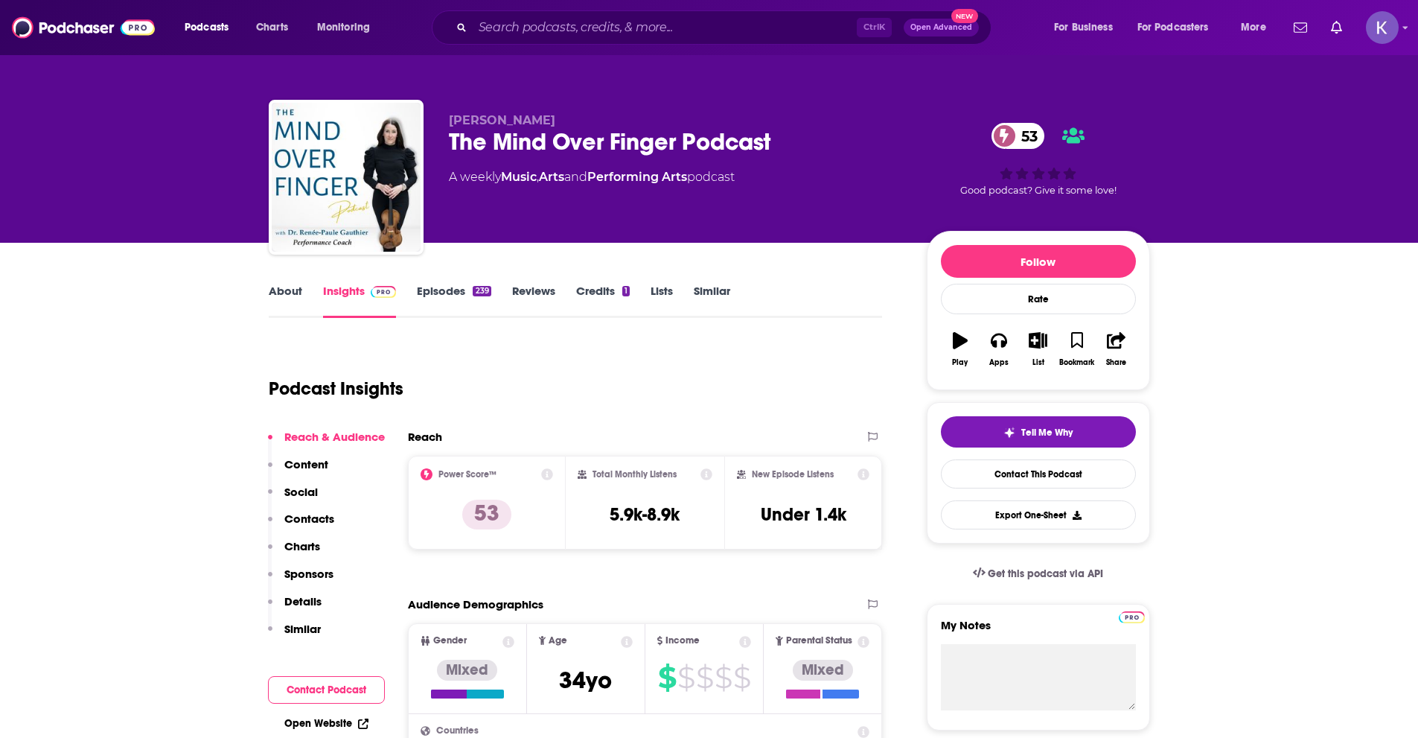
click at [282, 296] on link "About" at bounding box center [285, 301] width 33 height 34
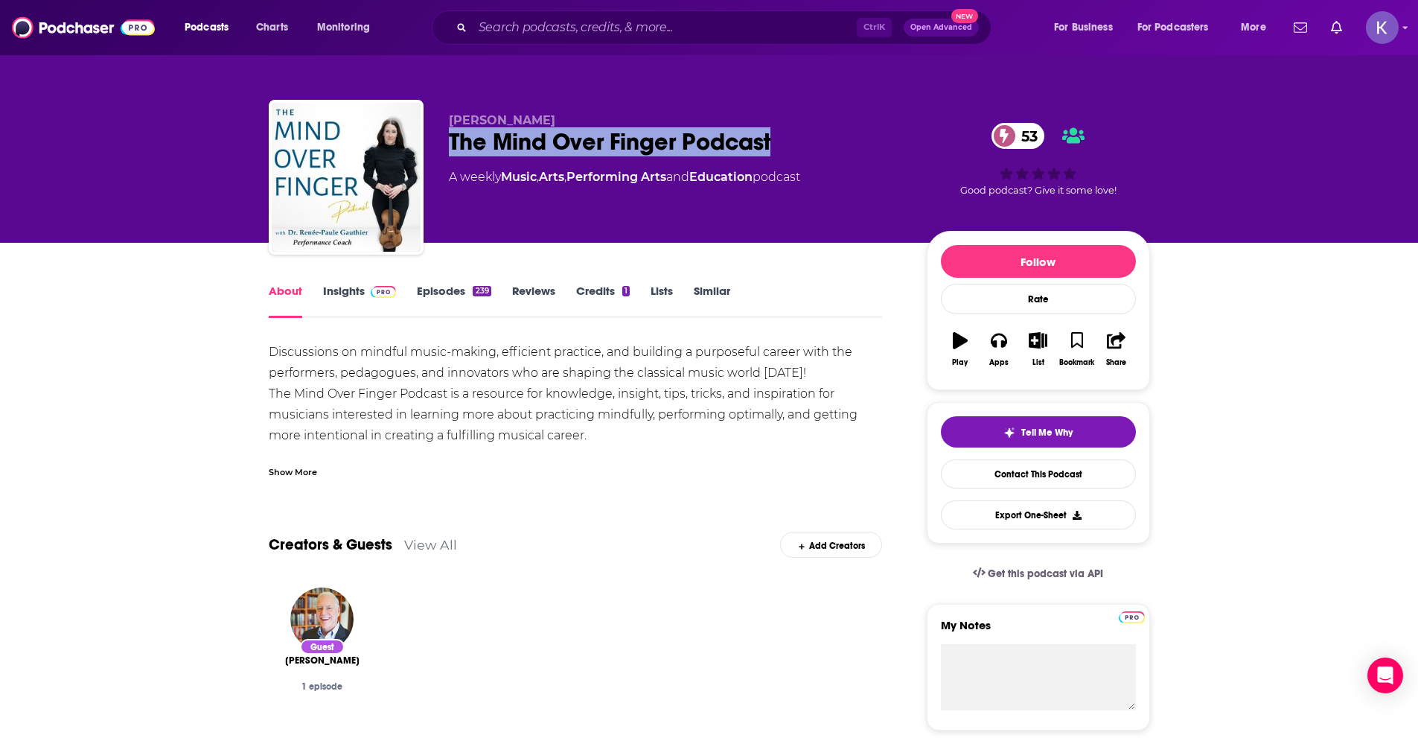
drag, startPoint x: 782, startPoint y: 136, endPoint x: 449, endPoint y: 144, distance: 333.6
click at [449, 144] on div "The Mind Over Finger Podcast 53" at bounding box center [676, 141] width 454 height 29
copy h1 "The Mind Over Finger Podcast"
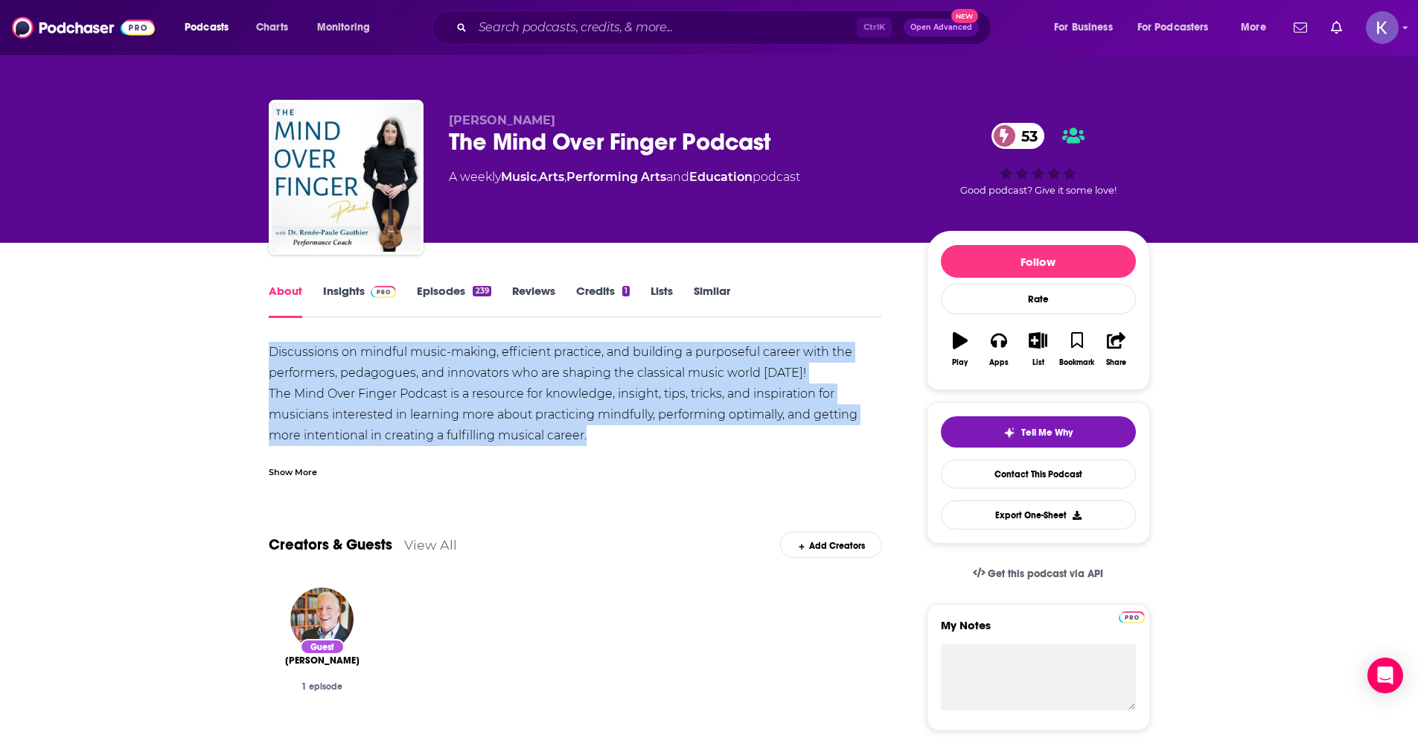
drag, startPoint x: 611, startPoint y: 431, endPoint x: 249, endPoint y: 358, distance: 369.1
copy div "Discussions on mindful music-making, efficient practice, and building a purpose…"
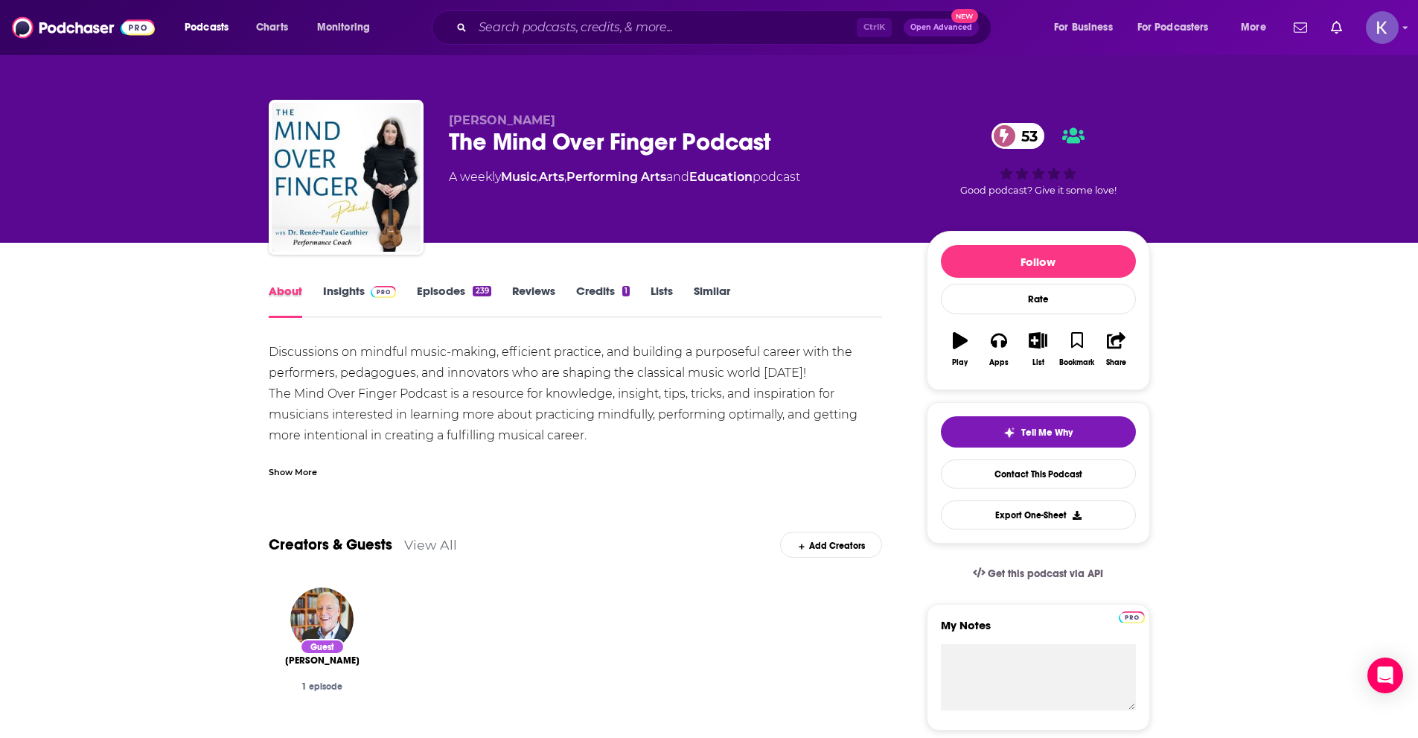
click at [320, 296] on div "About" at bounding box center [296, 301] width 54 height 34
click at [333, 291] on link "Insights" at bounding box center [360, 301] width 74 height 34
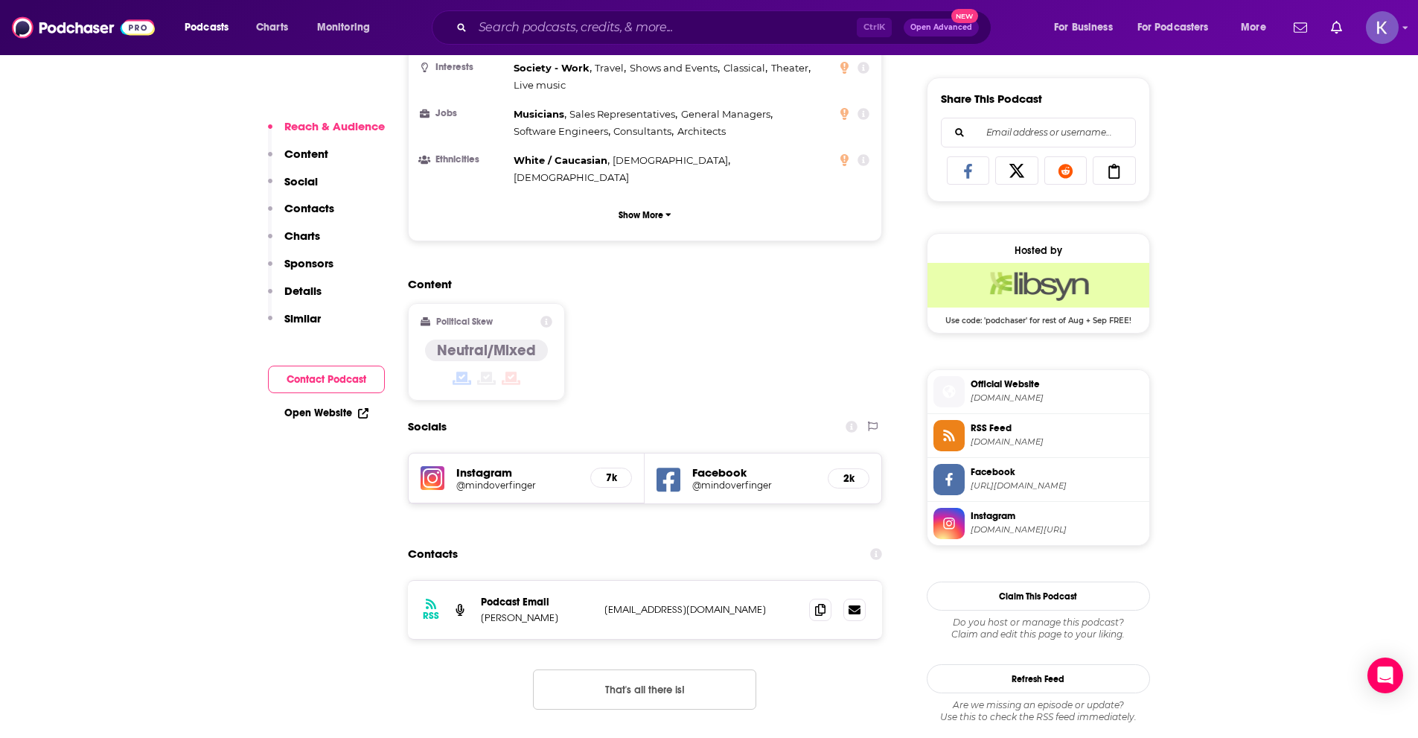
scroll to position [1042, 0]
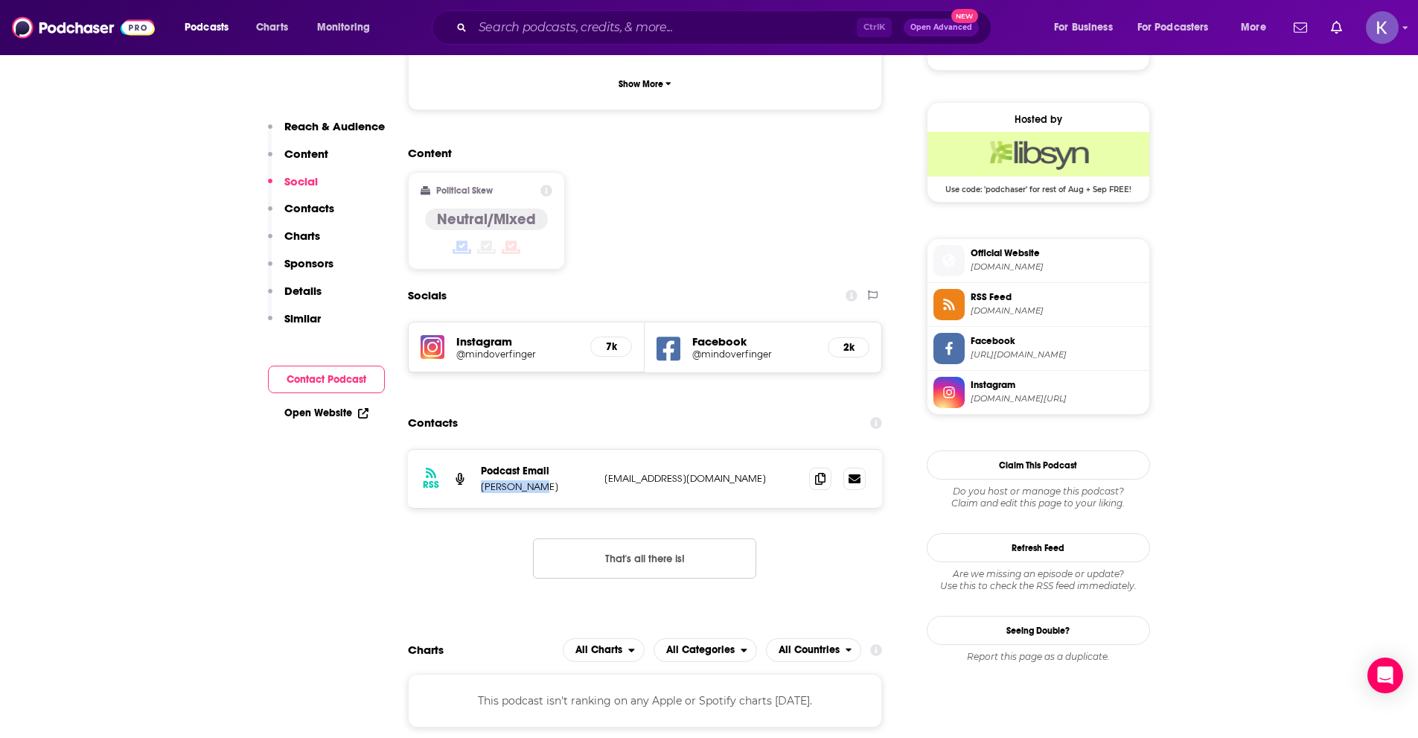
drag, startPoint x: 478, startPoint y: 433, endPoint x: 539, endPoint y: 441, distance: 61.5
click at [539, 450] on div "RSS Podcast Email [PERSON_NAME] [EMAIL_ADDRESS][DOMAIN_NAME] [EMAIL_ADDRESS][DO…" at bounding box center [645, 479] width 475 height 58
copy p "[PERSON_NAME]"
drag, startPoint x: 610, startPoint y: 432, endPoint x: 700, endPoint y: 436, distance: 90.1
click at [700, 450] on div "RSS Podcast Email [PERSON_NAME] [EMAIL_ADDRESS][DOMAIN_NAME] [EMAIL_ADDRESS][DO…" at bounding box center [645, 479] width 475 height 58
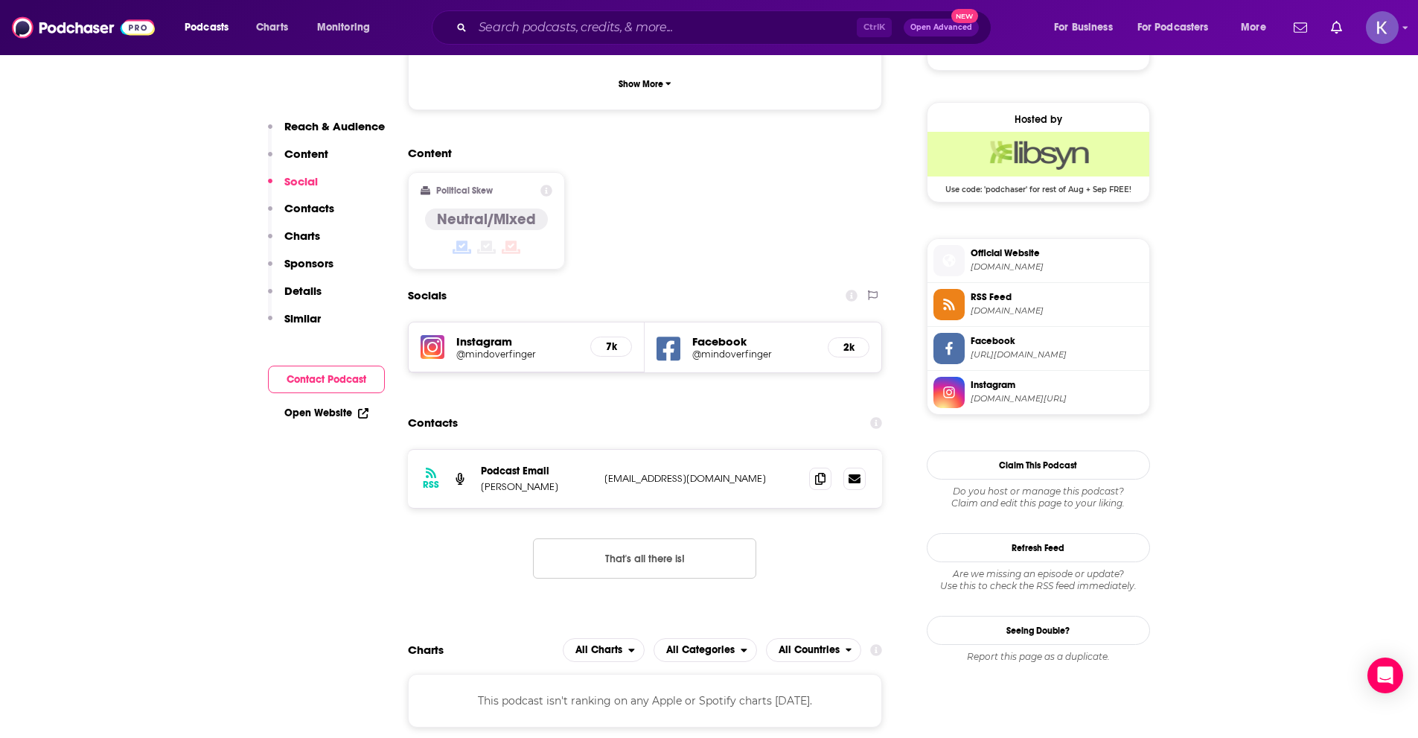
click at [704, 450] on div "RSS Podcast Email [PERSON_NAME] [EMAIL_ADDRESS][DOMAIN_NAME] [EMAIL_ADDRESS][DO…" at bounding box center [645, 479] width 475 height 58
drag, startPoint x: 724, startPoint y: 427, endPoint x: 601, endPoint y: 430, distance: 122.1
click at [601, 450] on div "RSS Podcast Email [PERSON_NAME] [EMAIL_ADDRESS][DOMAIN_NAME] [EMAIL_ADDRESS][DO…" at bounding box center [645, 479] width 475 height 58
copy p "[EMAIL_ADDRESS][DOMAIN_NAME]"
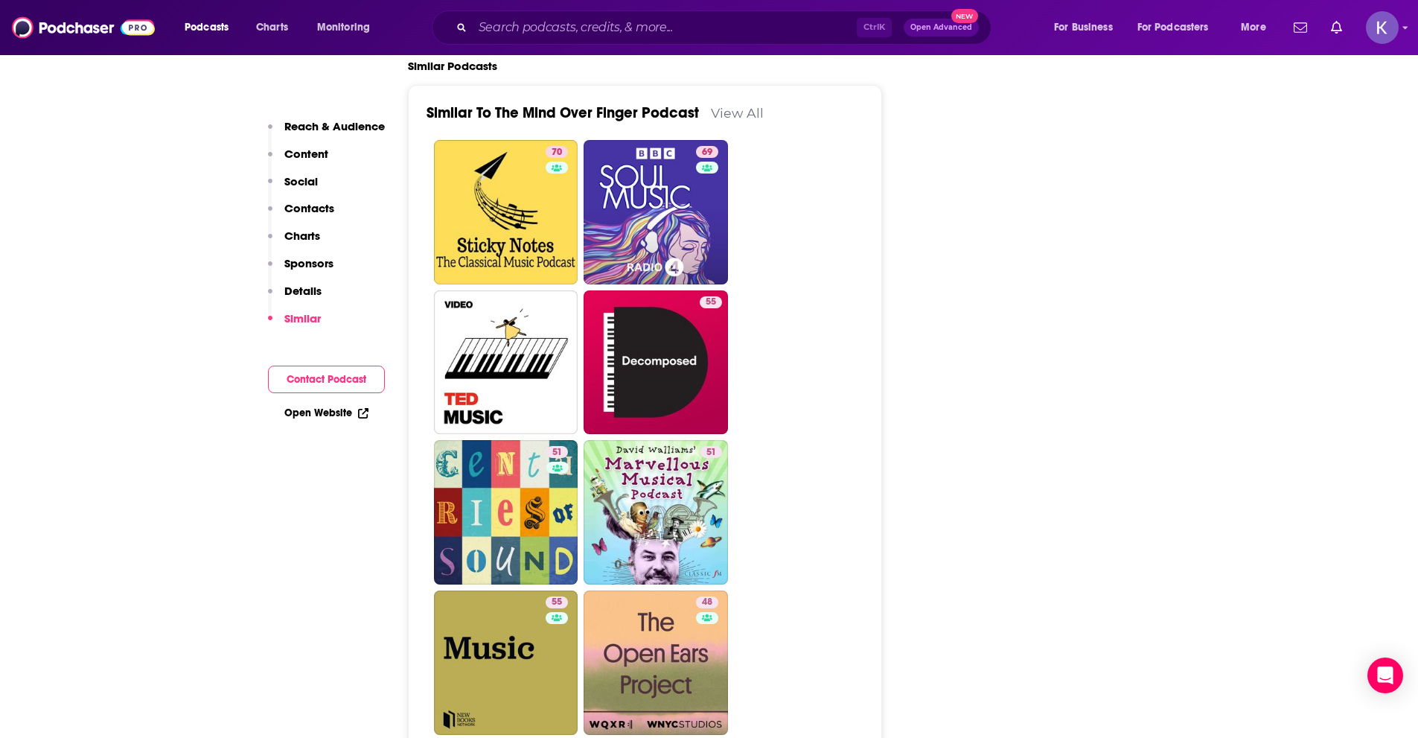
scroll to position [2308, 0]
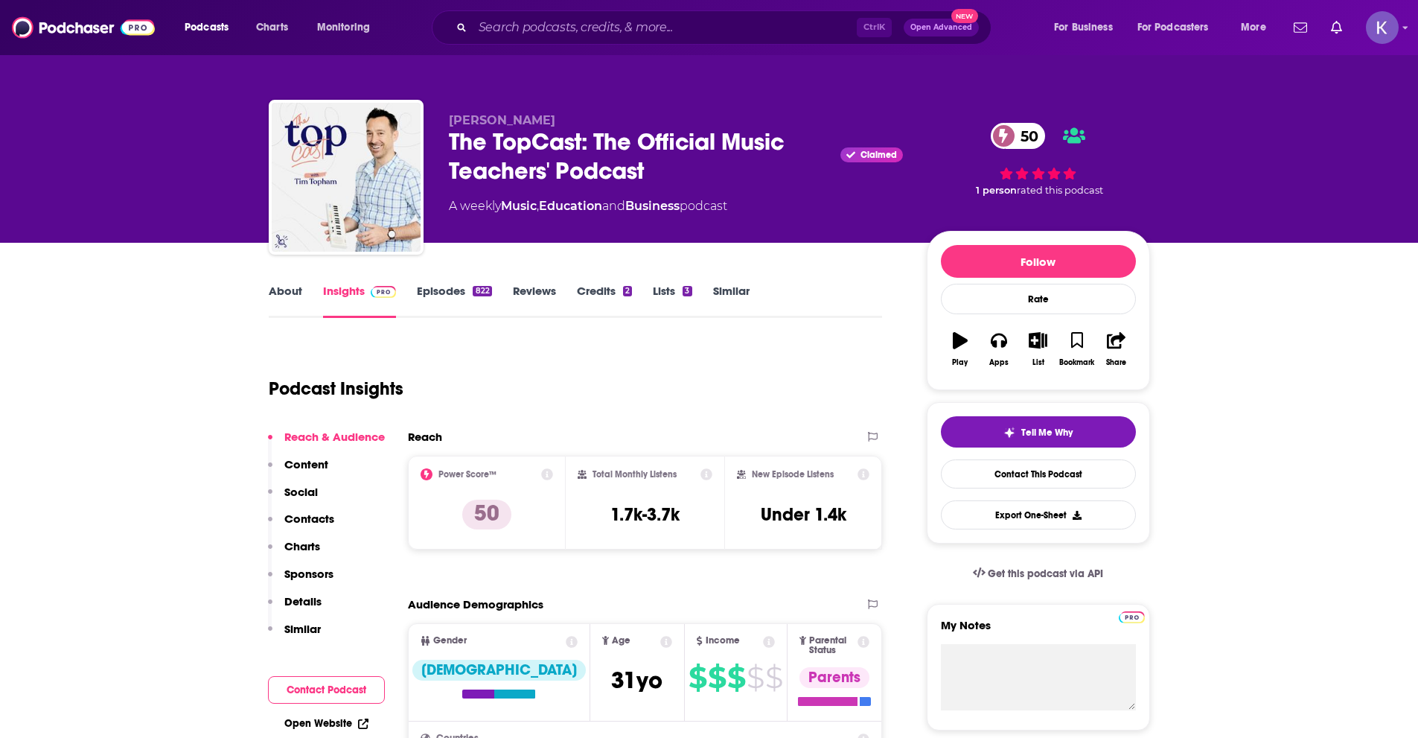
click at [290, 287] on link "About" at bounding box center [285, 301] width 33 height 34
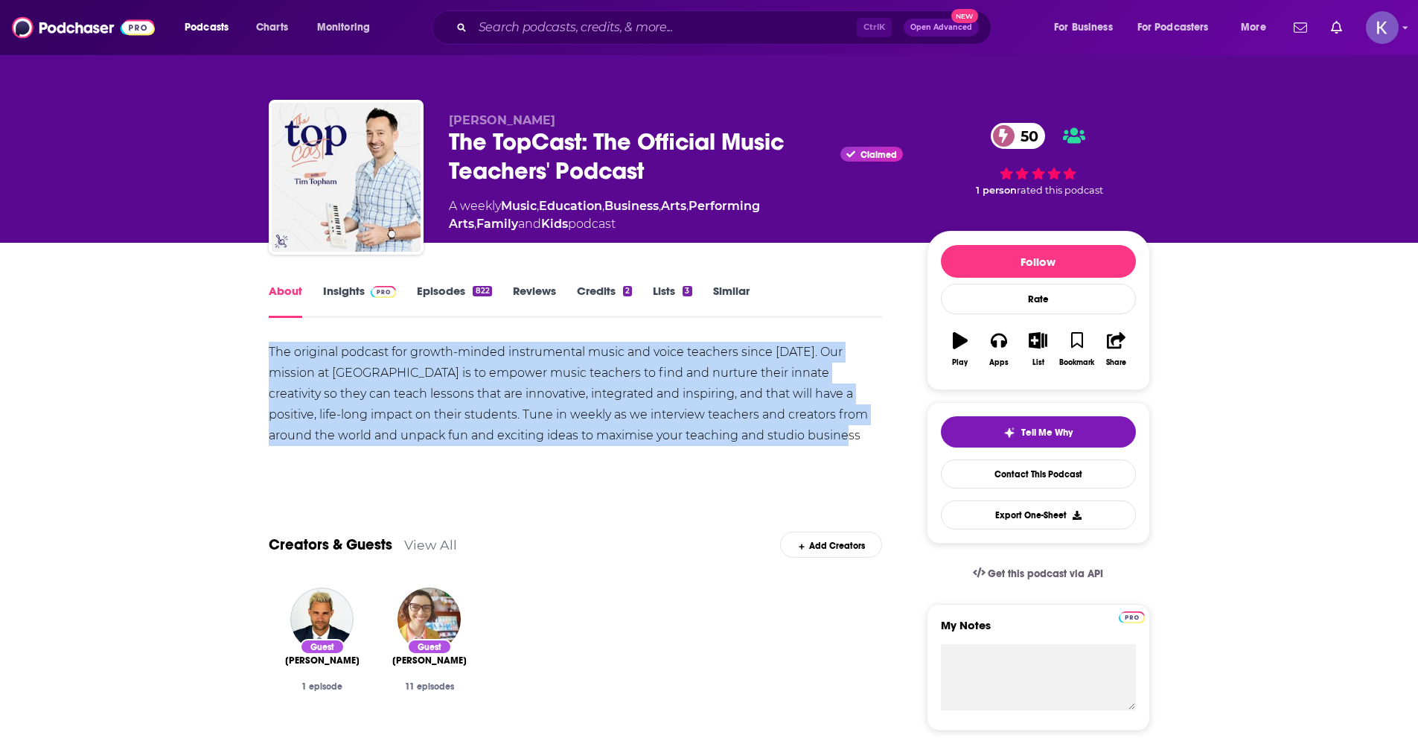
drag, startPoint x: 753, startPoint y: 434, endPoint x: 264, endPoint y: 345, distance: 497.2
copy div "The original podcast for growth-minded instrumental music and voice teachers si…"
click at [348, 296] on link "Insights" at bounding box center [360, 301] width 74 height 34
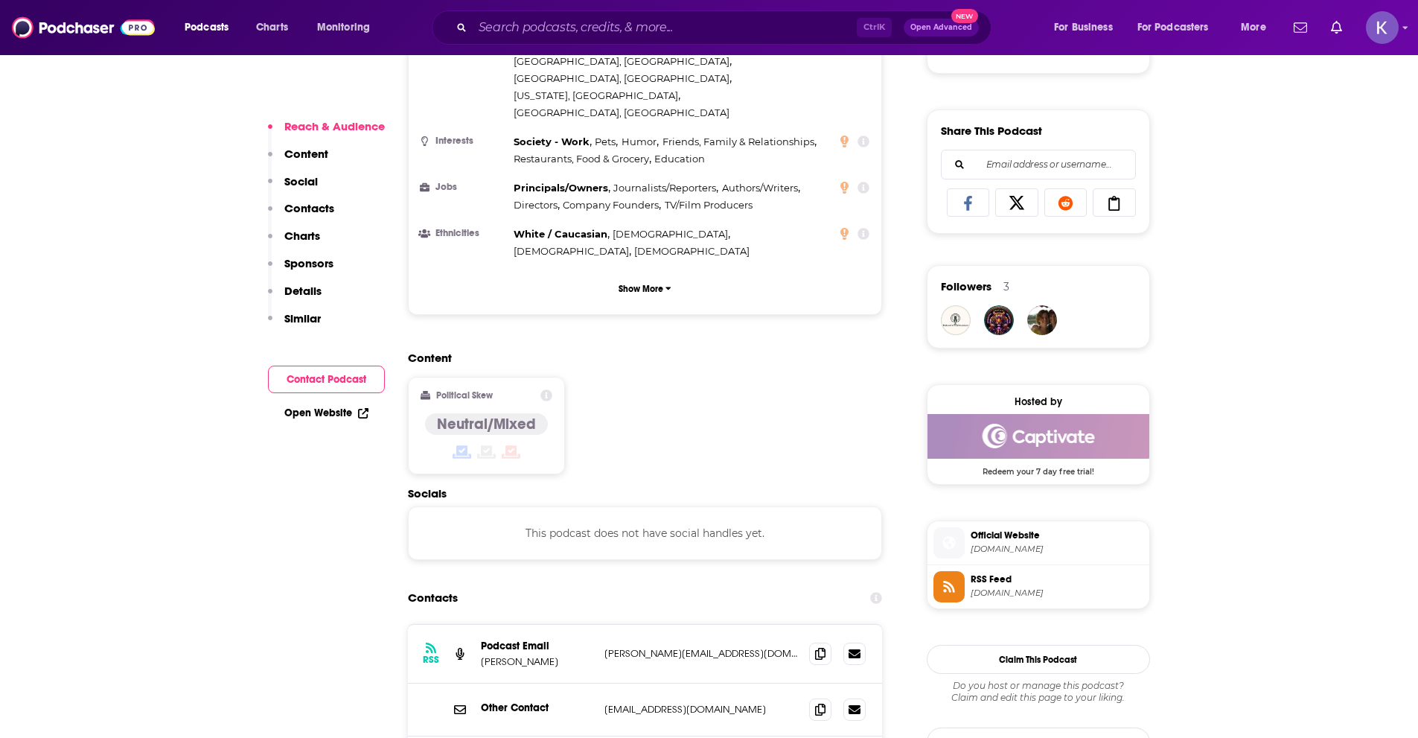
scroll to position [1042, 0]
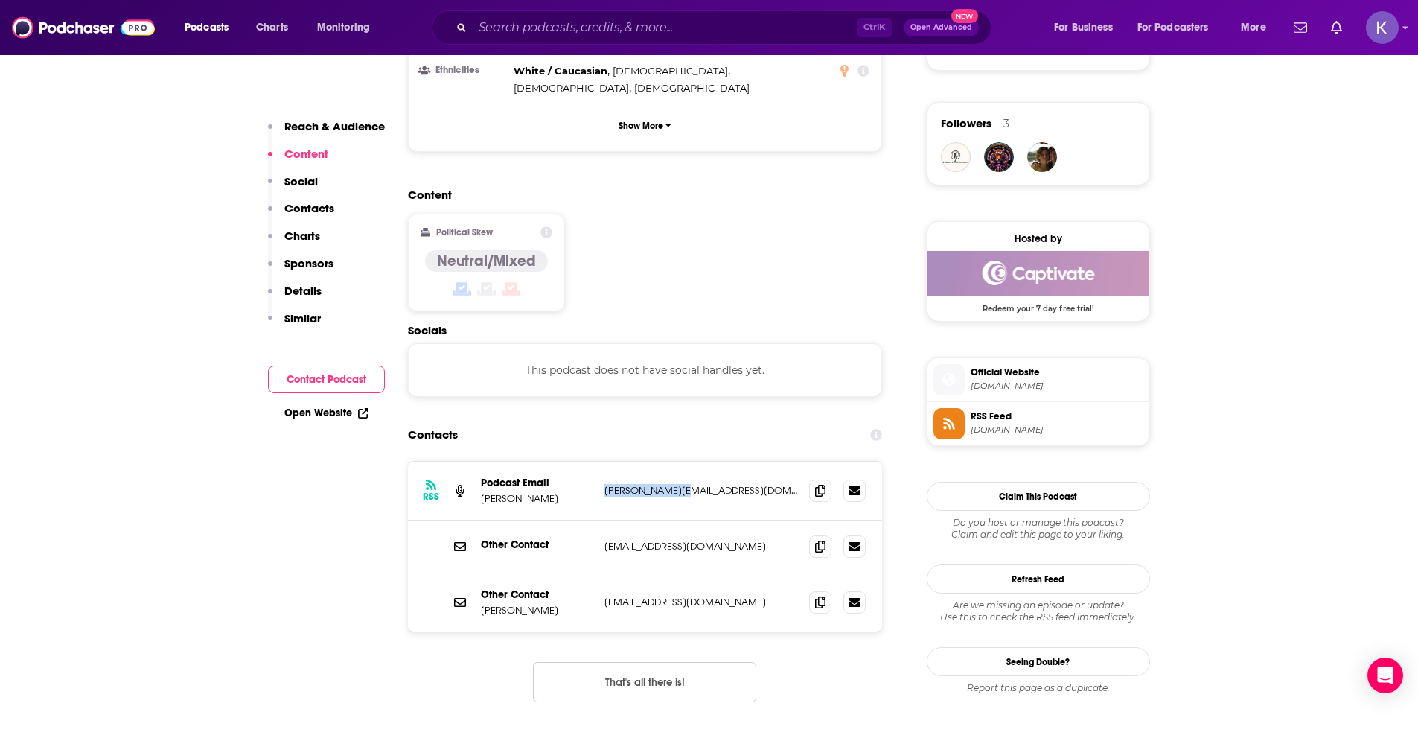
drag, startPoint x: 684, startPoint y: 417, endPoint x: 603, endPoint y: 423, distance: 81.4
click at [603, 462] on div "RSS Podcast Email [PERSON_NAME] [PERSON_NAME][EMAIL_ADDRESS][DOMAIN_NAME] [PERS…" at bounding box center [645, 491] width 475 height 59
copy p "[PERSON_NAME][EMAIL_ADDRESS][DOMAIN_NAME]"
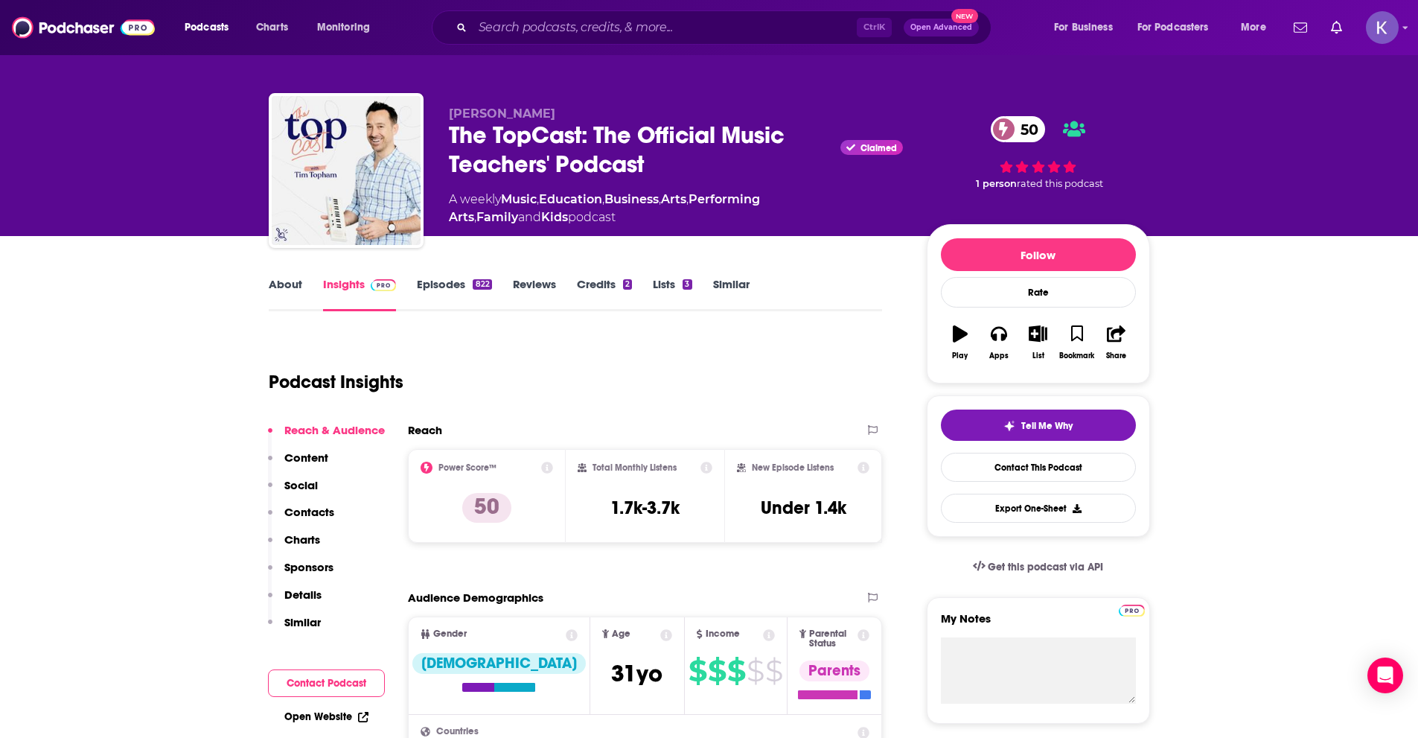
scroll to position [0, 0]
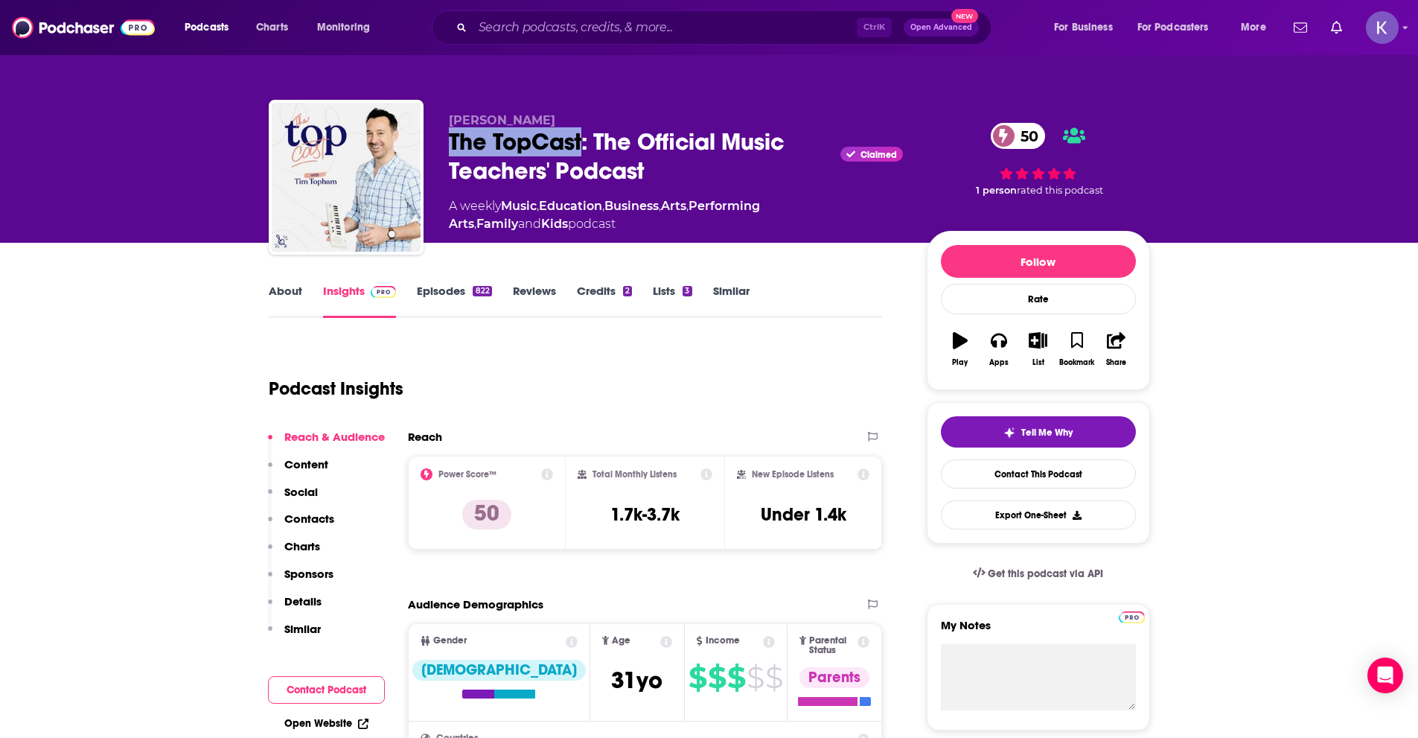
drag, startPoint x: 582, startPoint y: 136, endPoint x: 444, endPoint y: 147, distance: 138.1
click at [444, 147] on div "[PERSON_NAME] The TopCast: The Official Music Teachers' Podcast Claimed 50 A we…" at bounding box center [709, 180] width 881 height 161
copy h2 "The TopCast"
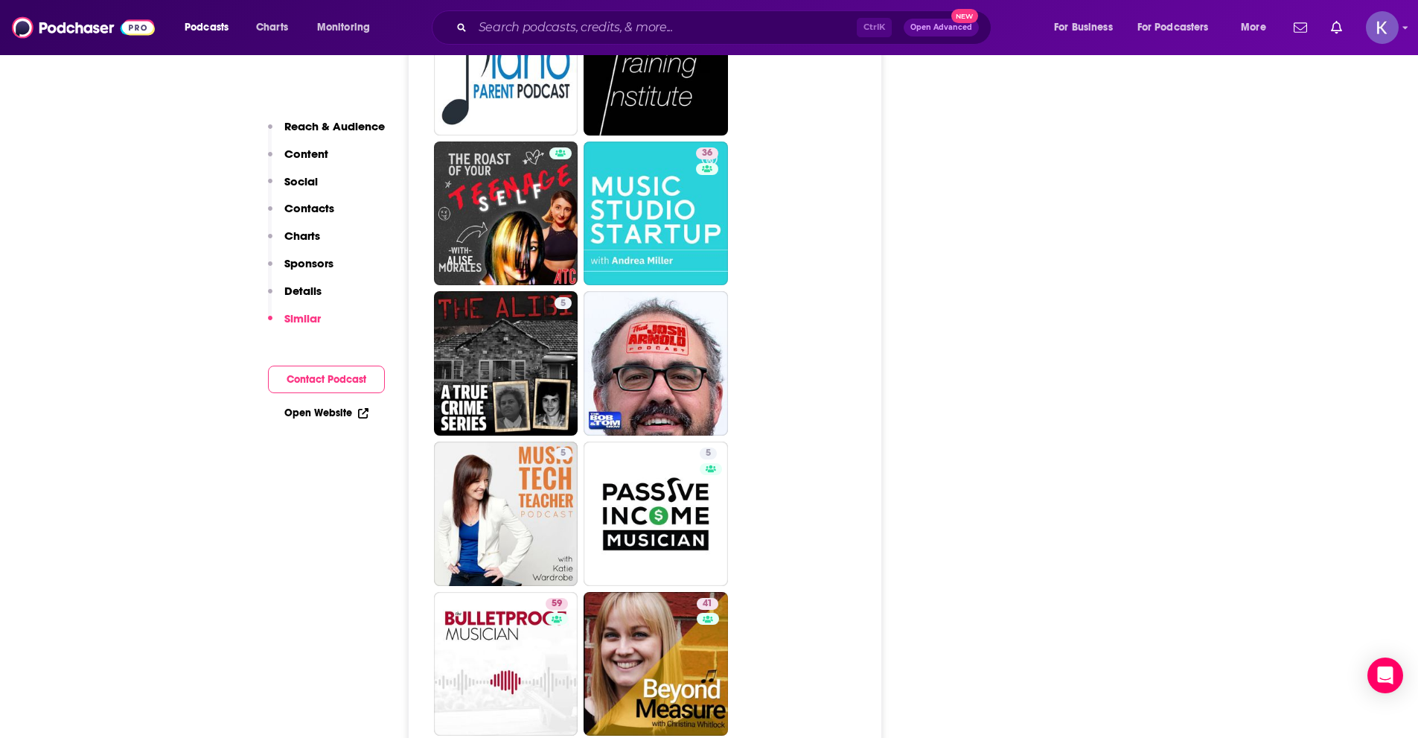
scroll to position [3052, 0]
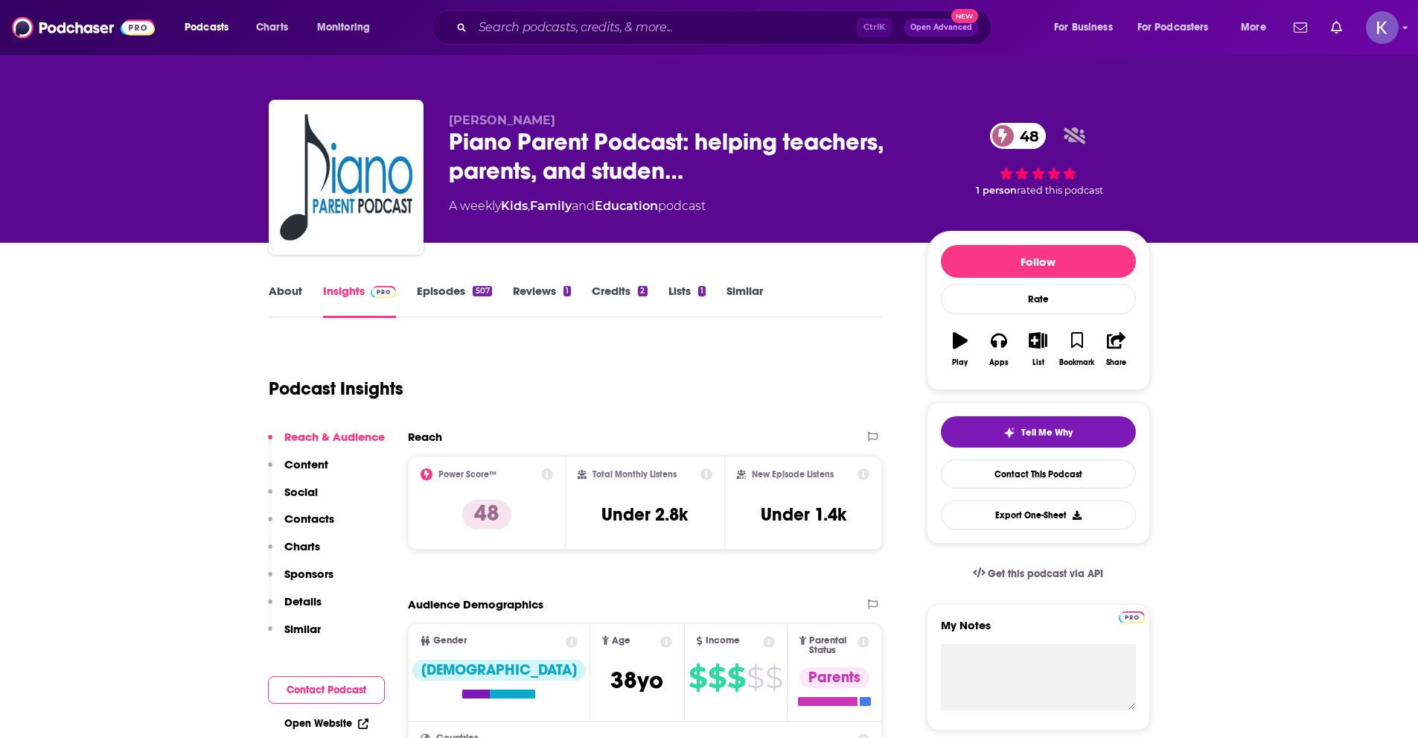
click at [277, 286] on link "About" at bounding box center [285, 301] width 33 height 34
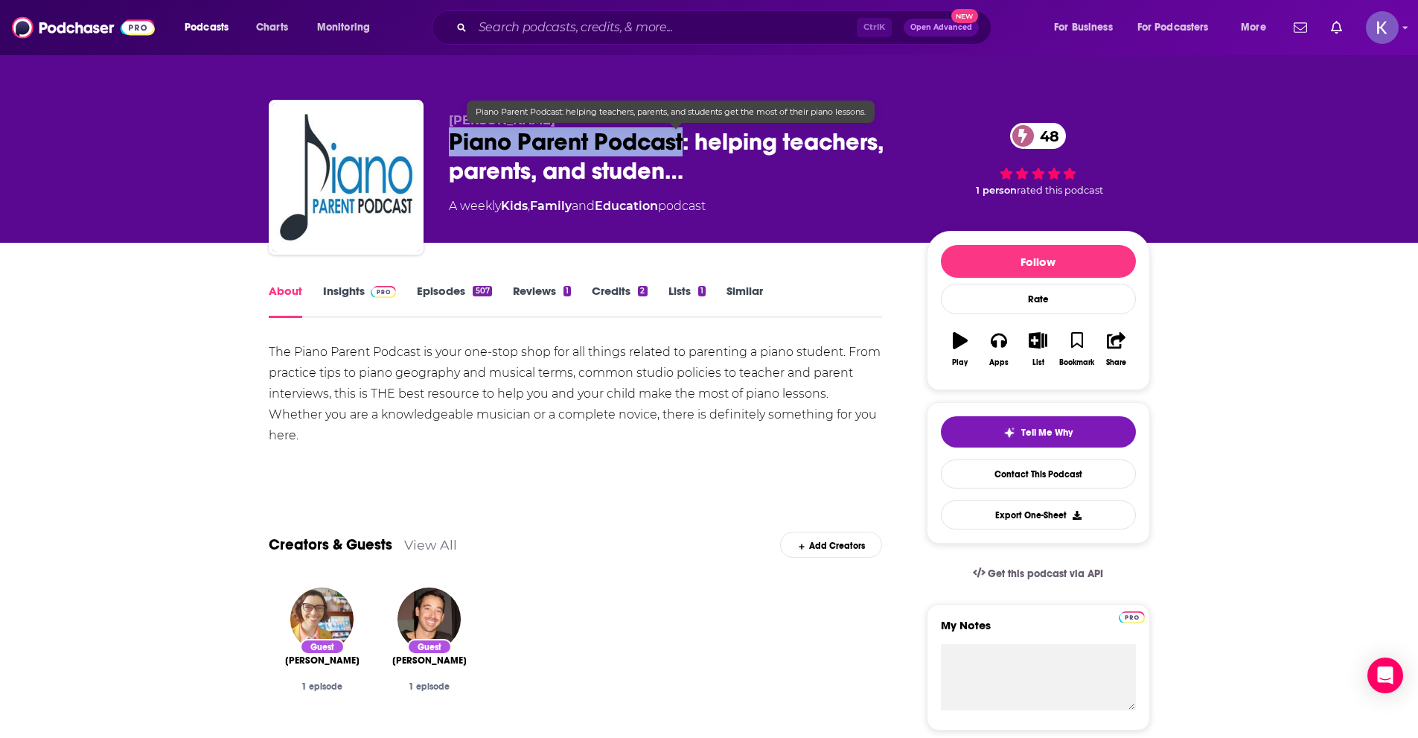
drag, startPoint x: 447, startPoint y: 142, endPoint x: 681, endPoint y: 146, distance: 234.5
click at [681, 146] on div "[PERSON_NAME] Piano Parent Podcast: helping teachers, parents, and studen… 48 A…" at bounding box center [709, 180] width 881 height 161
copy h1 "Piano Parent Podcast"
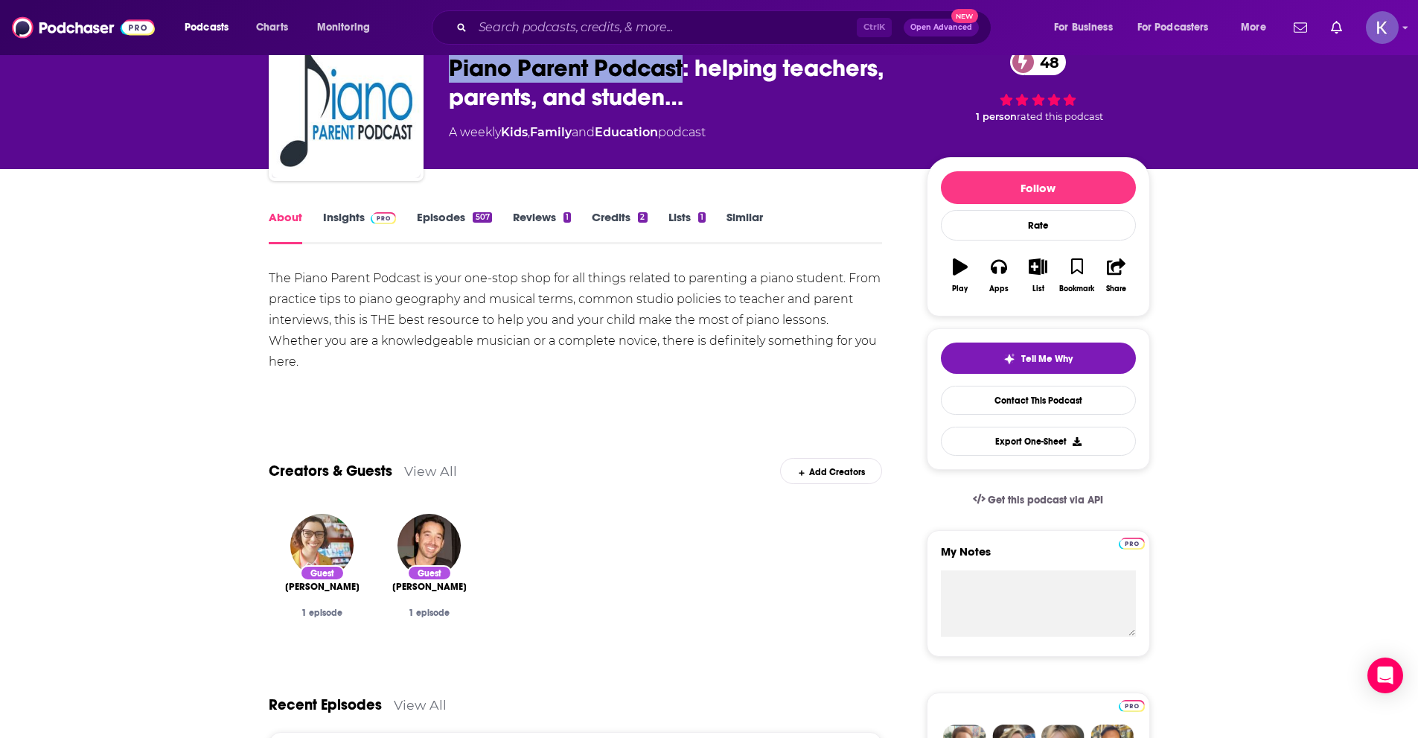
scroll to position [74, 0]
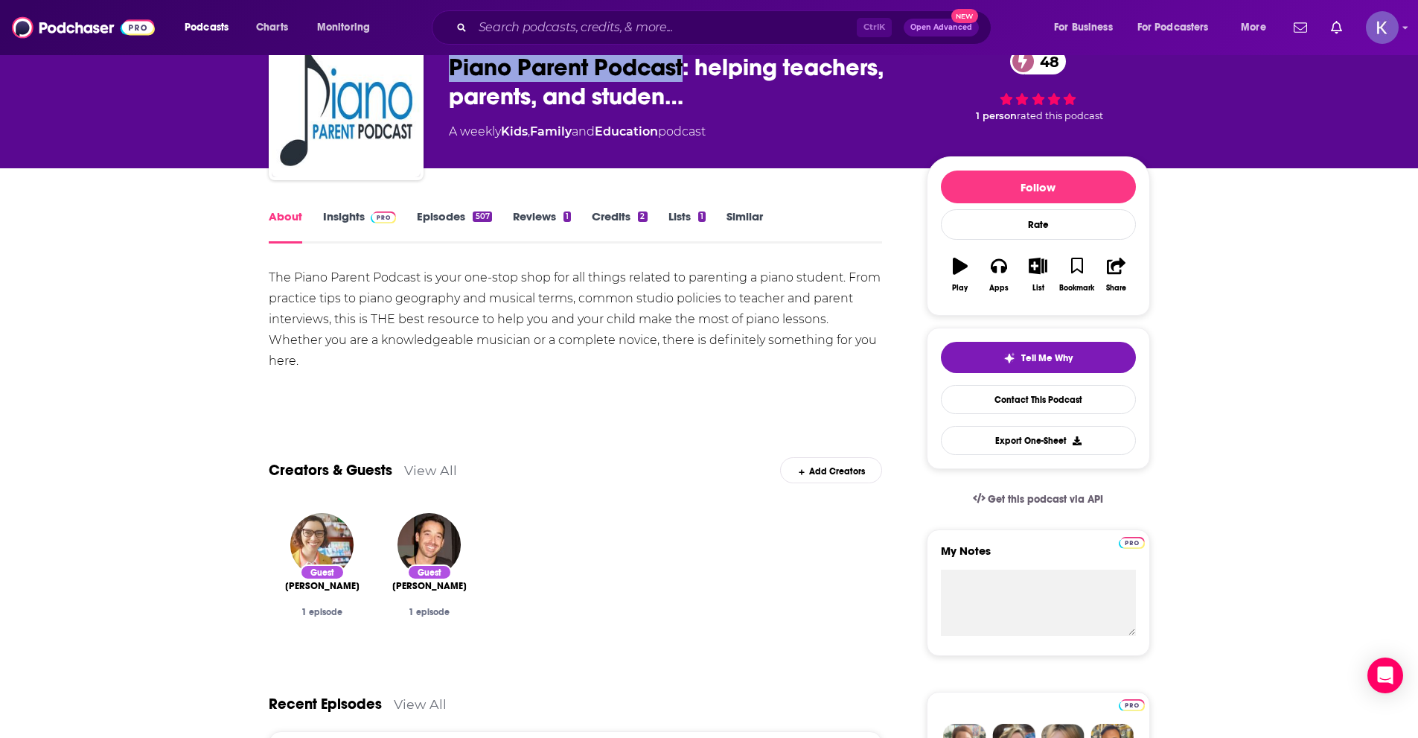
click at [353, 210] on link "Insights" at bounding box center [360, 226] width 74 height 34
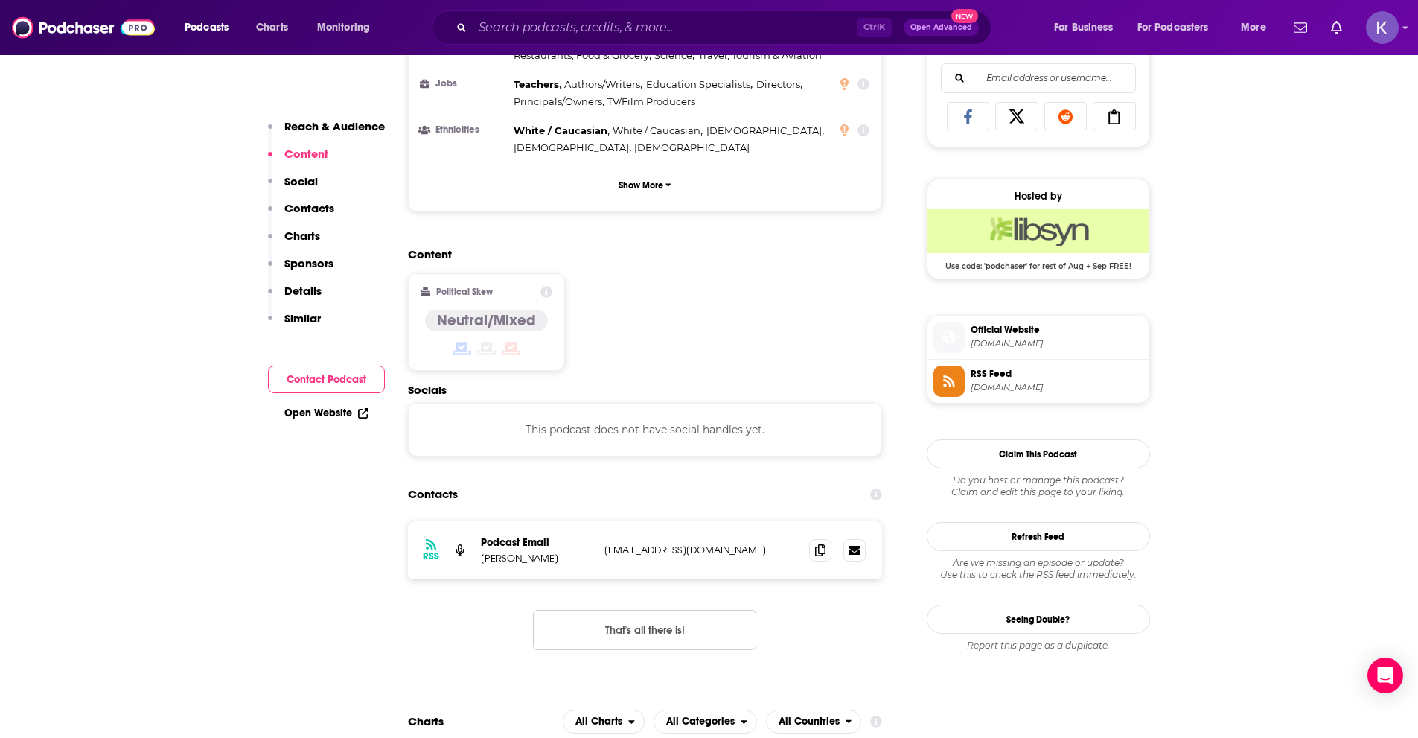
scroll to position [968, 0]
click at [741, 519] on div "RSS Podcast Email [PERSON_NAME] [EMAIL_ADDRESS][DOMAIN_NAME] [EMAIL_ADDRESS][DO…" at bounding box center [645, 548] width 475 height 58
click at [821, 536] on span at bounding box center [820, 547] width 22 height 22
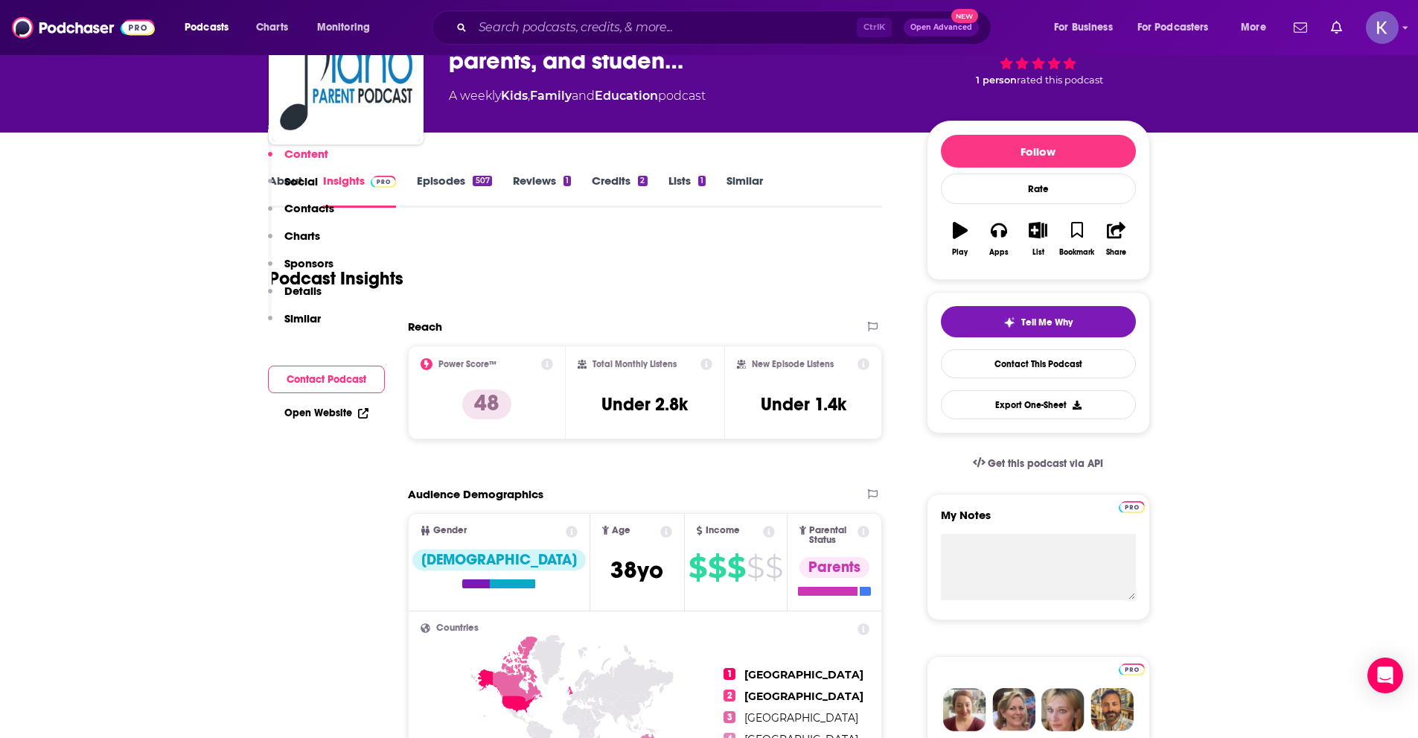
scroll to position [74, 0]
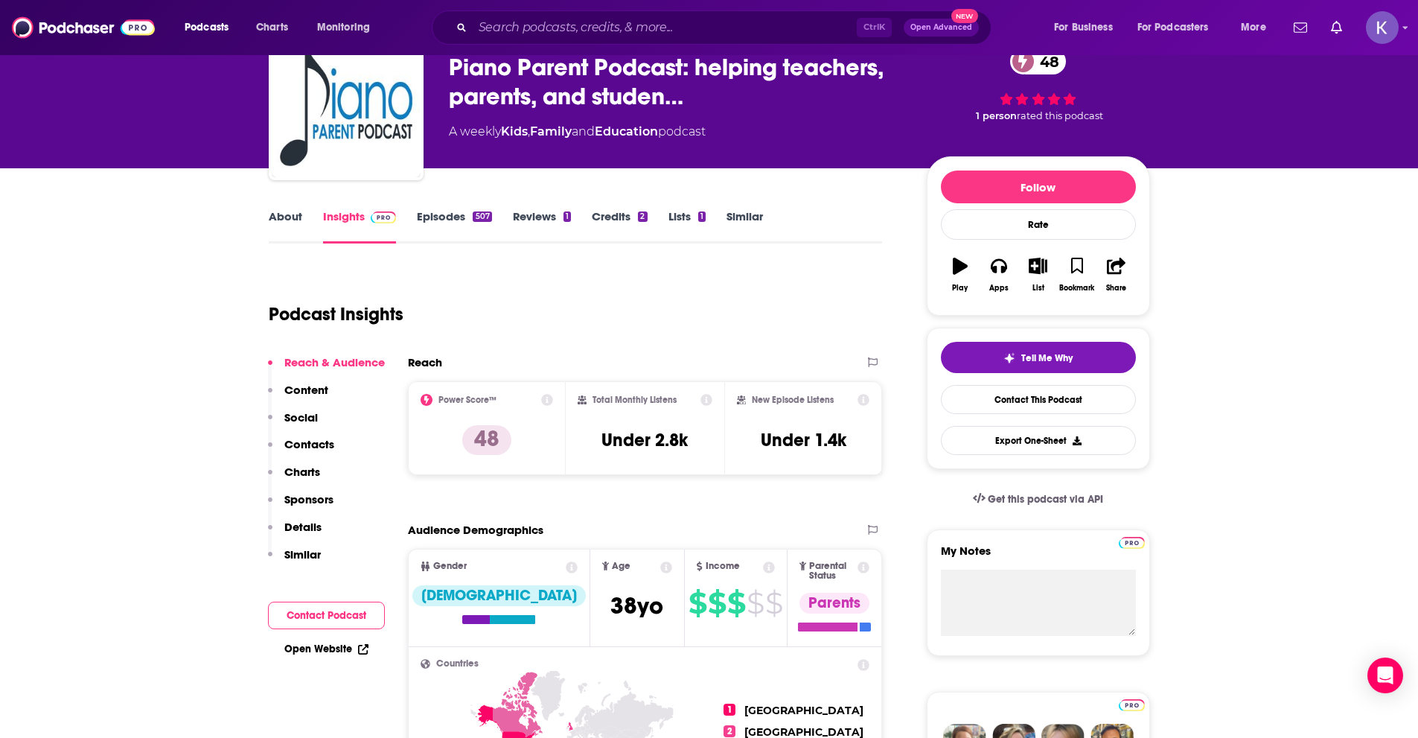
click at [281, 212] on link "About" at bounding box center [285, 226] width 33 height 34
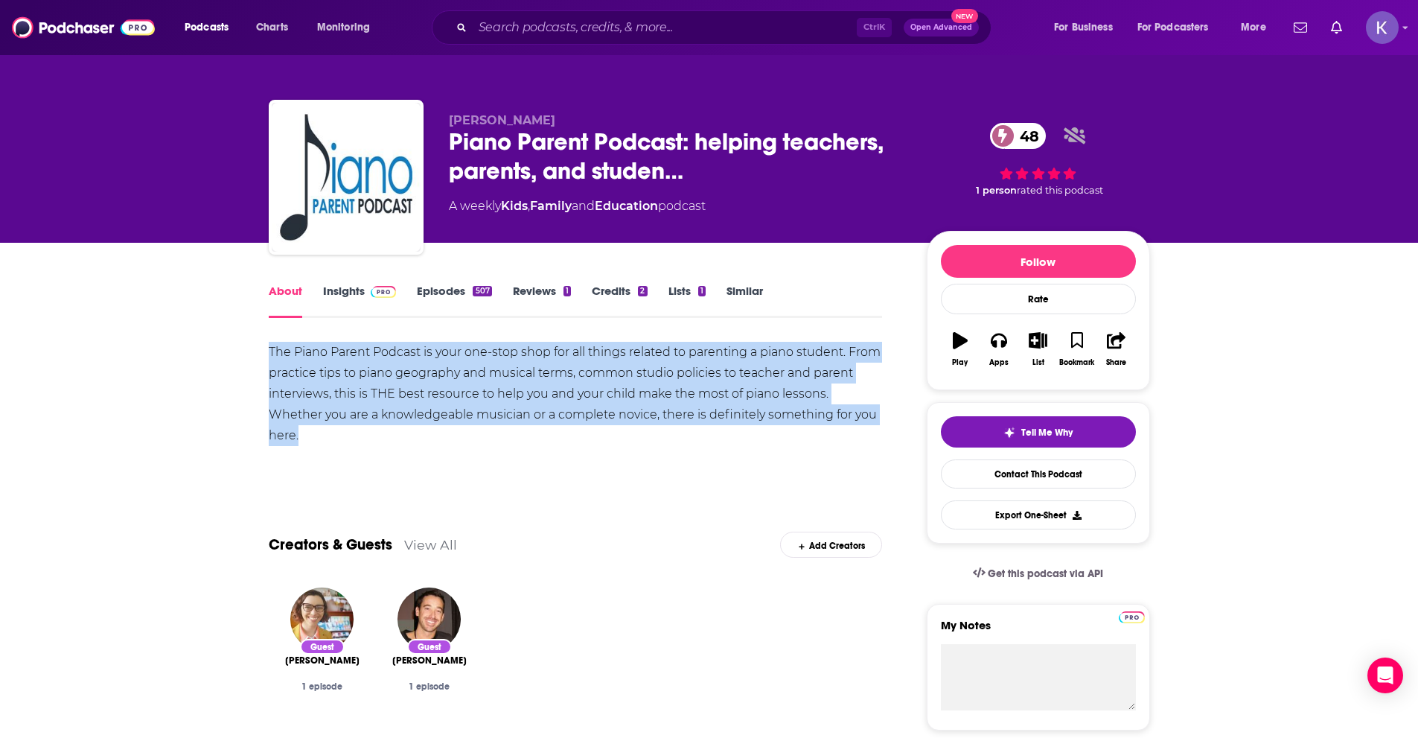
drag, startPoint x: 861, startPoint y: 422, endPoint x: 269, endPoint y: 357, distance: 594.6
click at [269, 357] on div "The Piano Parent Podcast is your one-stop shop for all things related to parent…" at bounding box center [576, 394] width 614 height 104
copy div "The Piano Parent Podcast is your one-stop shop for all things related to parent…"
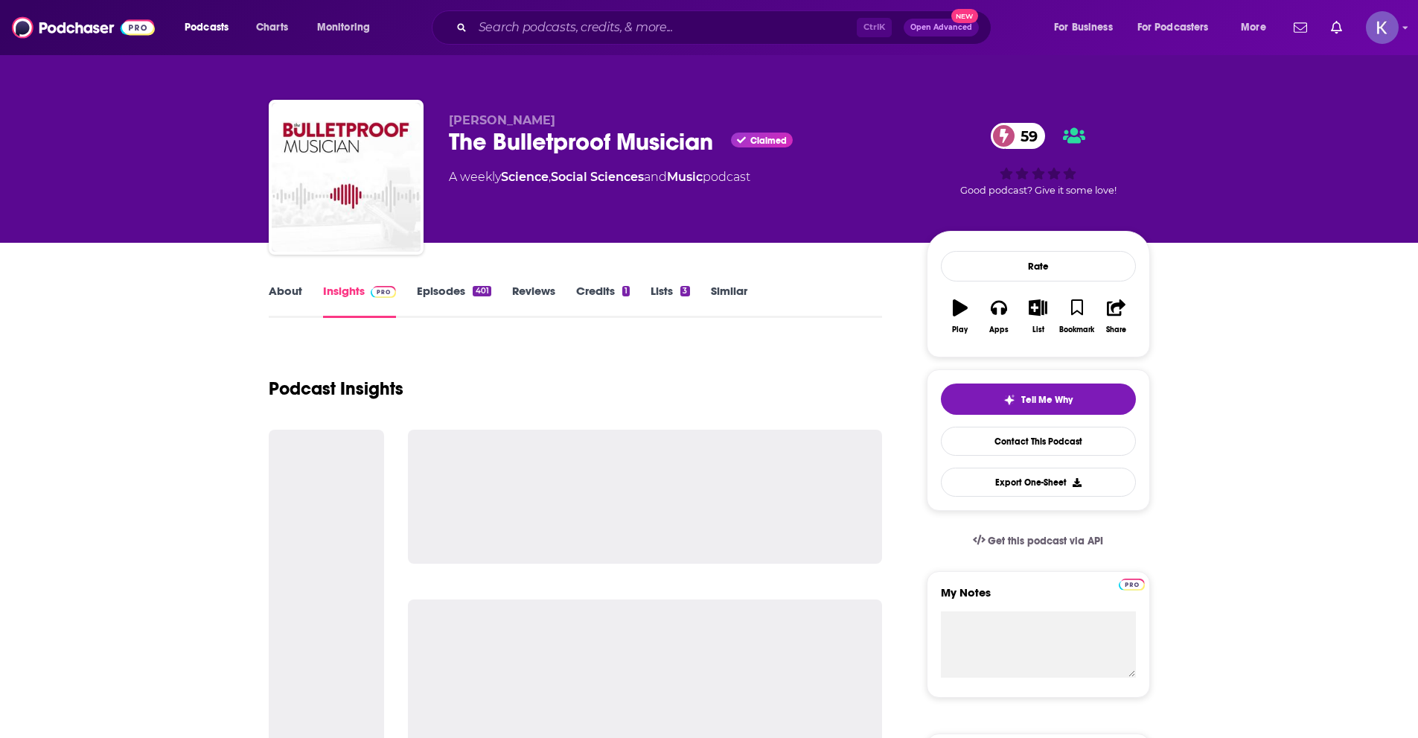
click at [276, 284] on div "About Insights Episodes 401 Reviews Credits 1 Lists 3 Similar" at bounding box center [576, 299] width 614 height 36
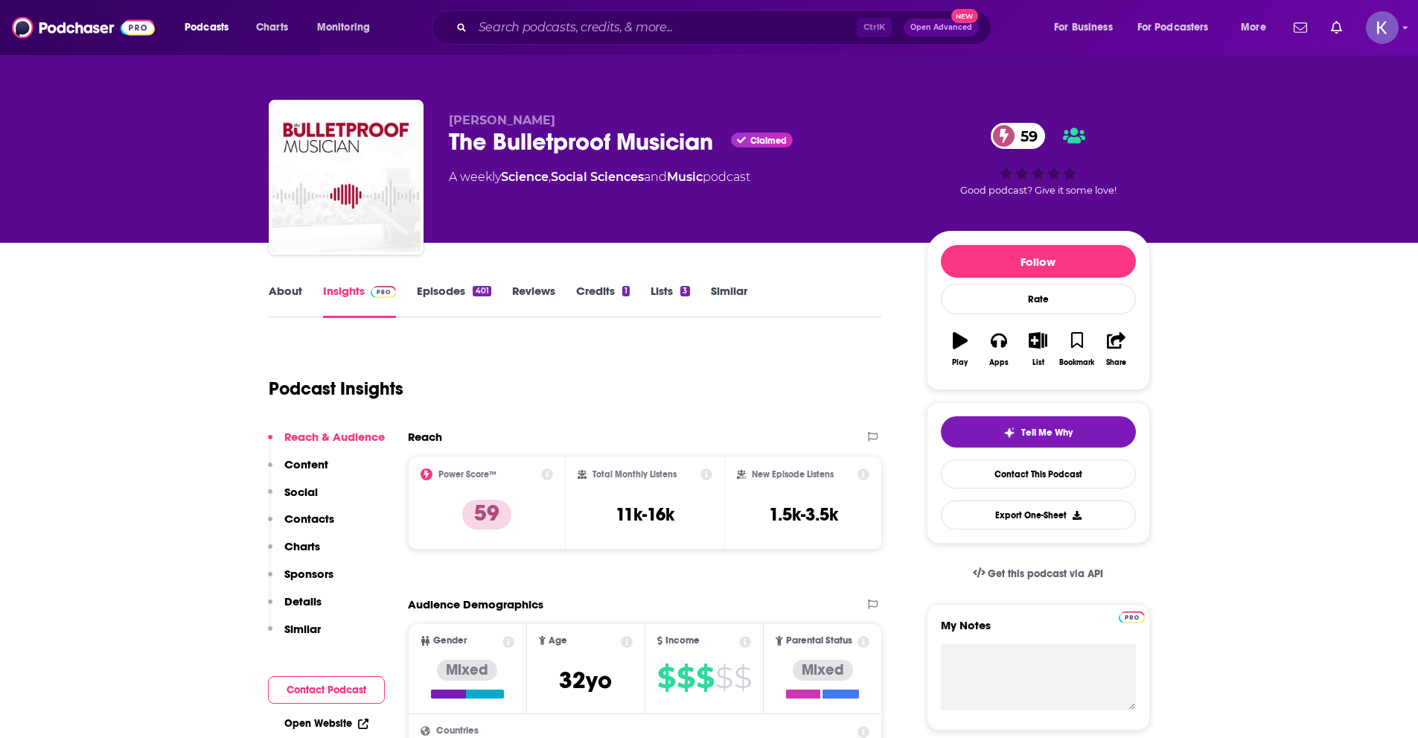
click at [290, 287] on link "About" at bounding box center [285, 301] width 33 height 34
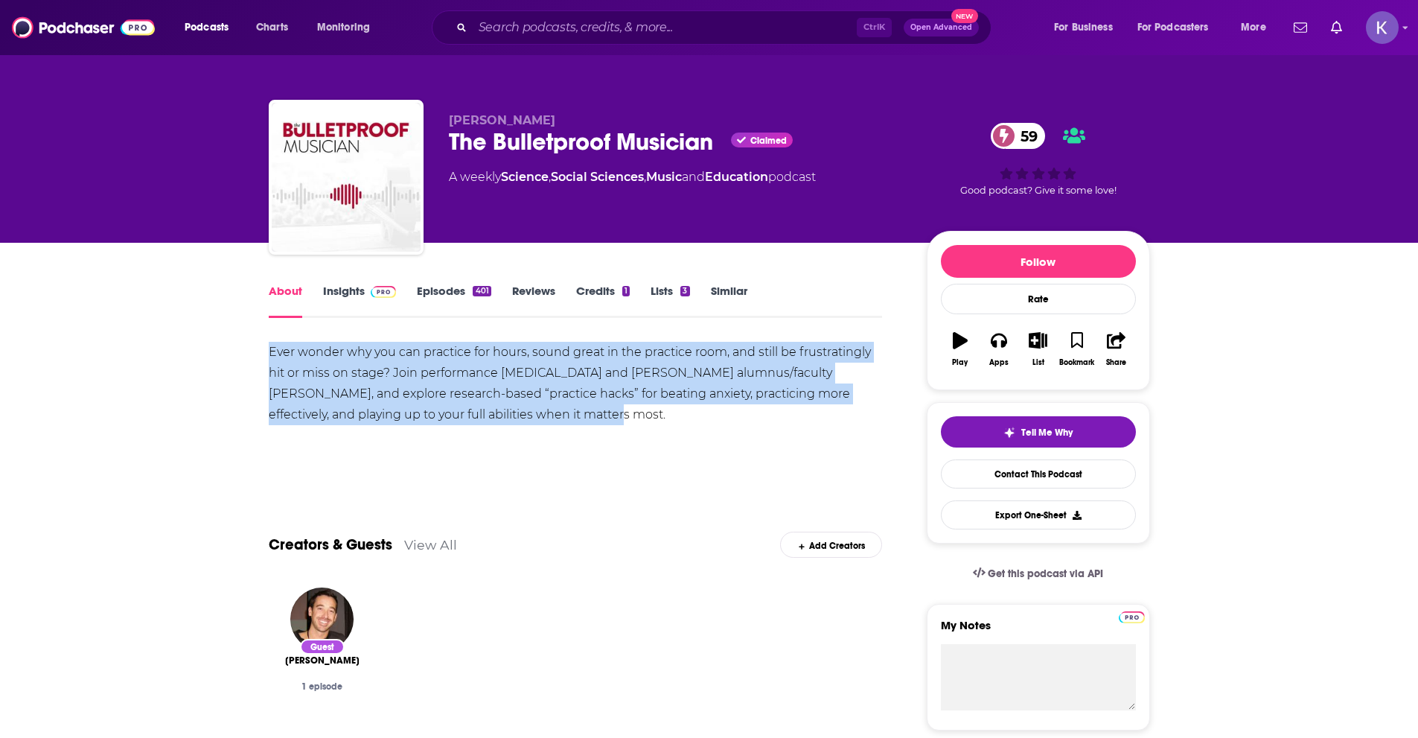
drag, startPoint x: 519, startPoint y: 412, endPoint x: 264, endPoint y: 354, distance: 261.0
copy div "Ever wonder why you can practice for hours, sound great in the practice room, a…"
click at [352, 293] on link "Insights" at bounding box center [360, 301] width 74 height 34
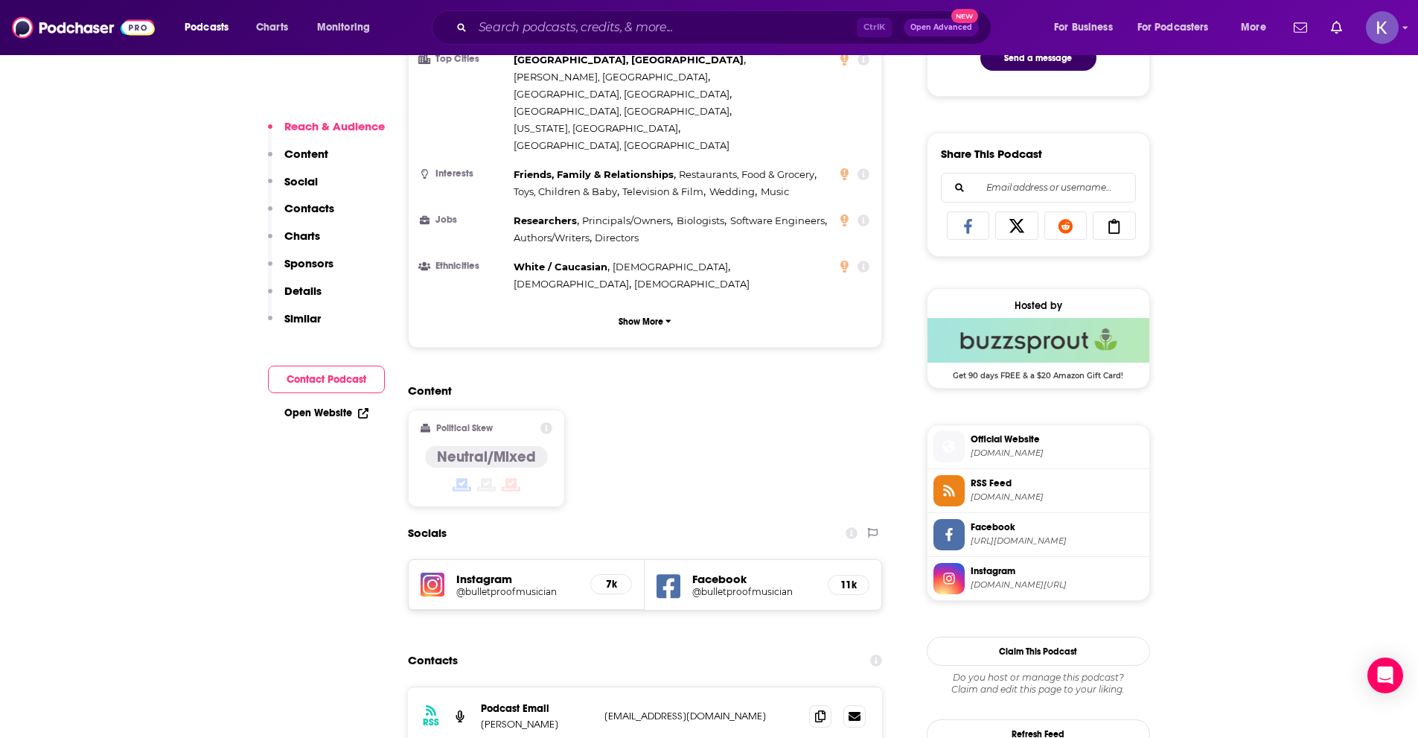
scroll to position [893, 0]
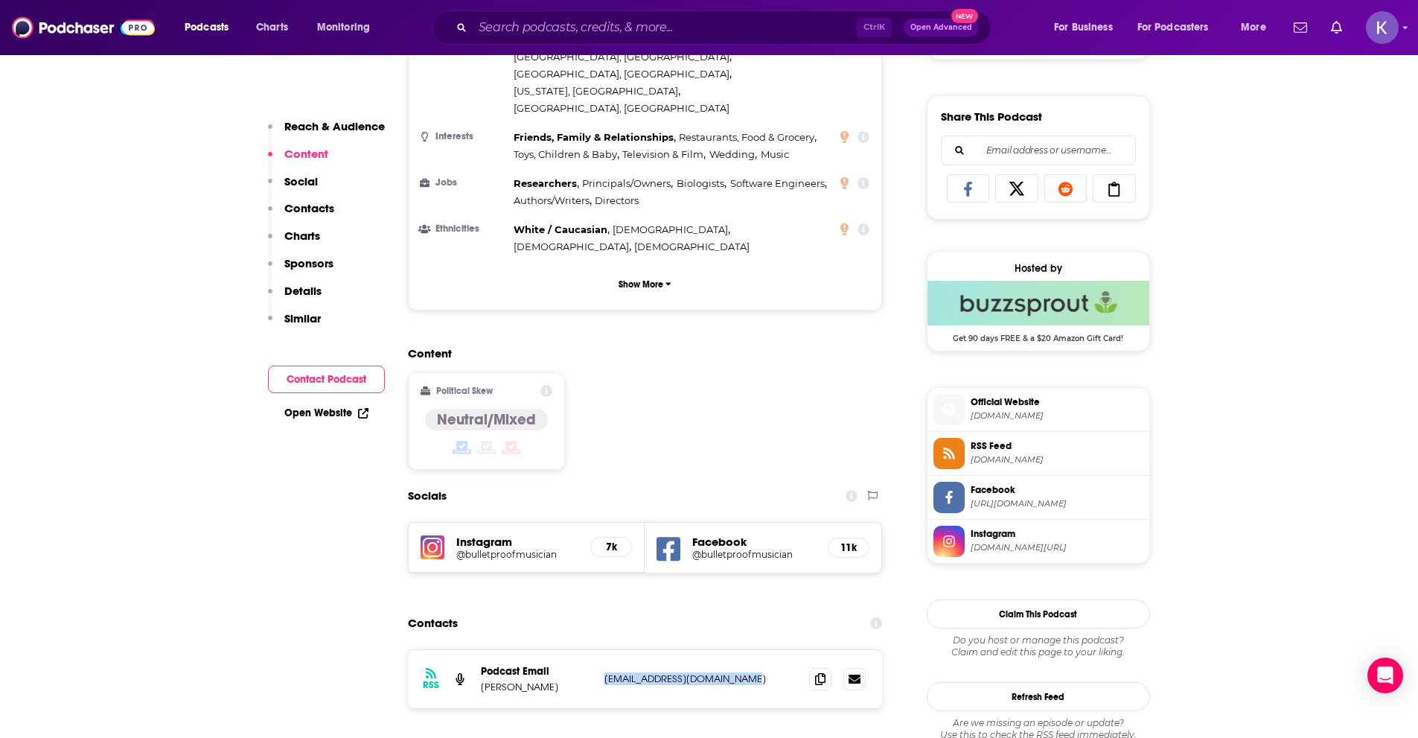
drag, startPoint x: 754, startPoint y: 593, endPoint x: 601, endPoint y: 596, distance: 153.4
click at [601, 650] on div "RSS Podcast Email Noa Kageyama noa@bulletproofmusician.com noa@bulletproofmusic…" at bounding box center [645, 679] width 475 height 58
copy p "noa@bulletproofmusician.com"
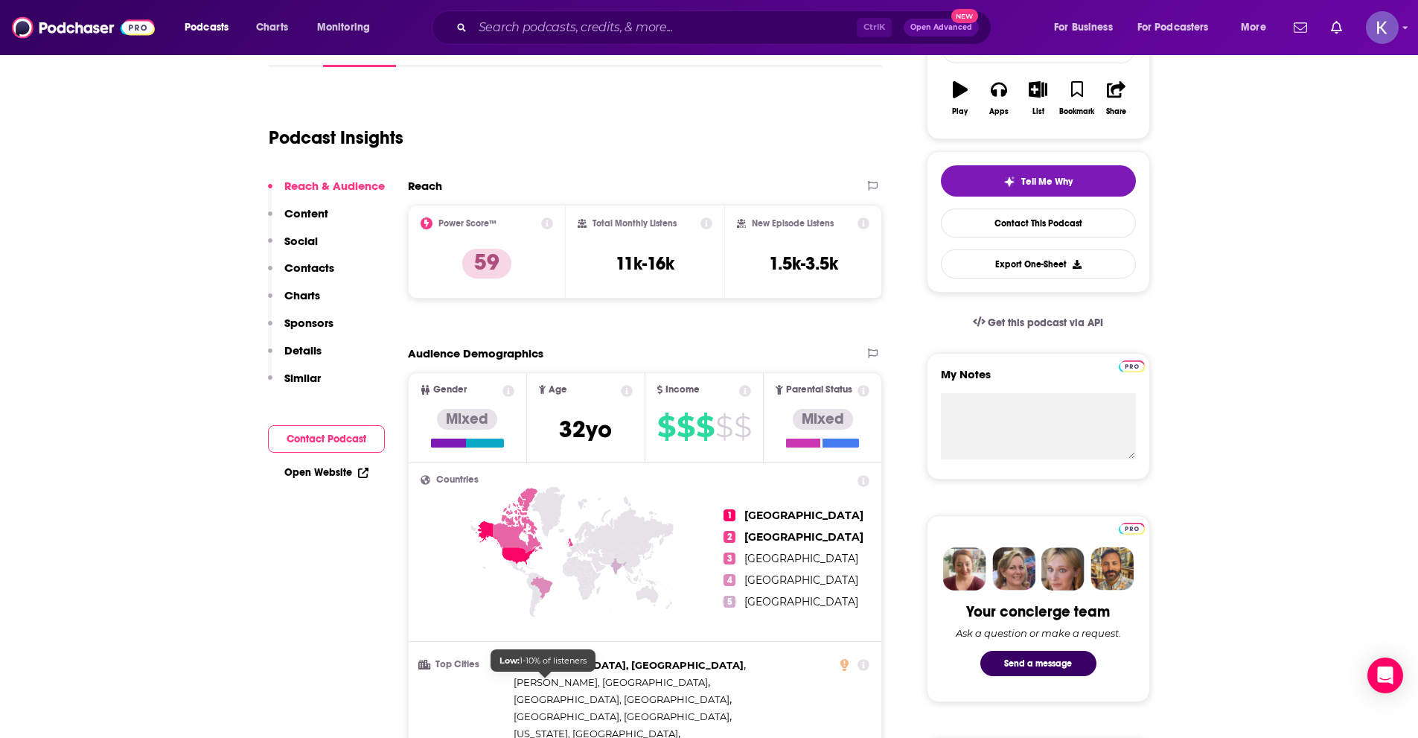
scroll to position [0, 0]
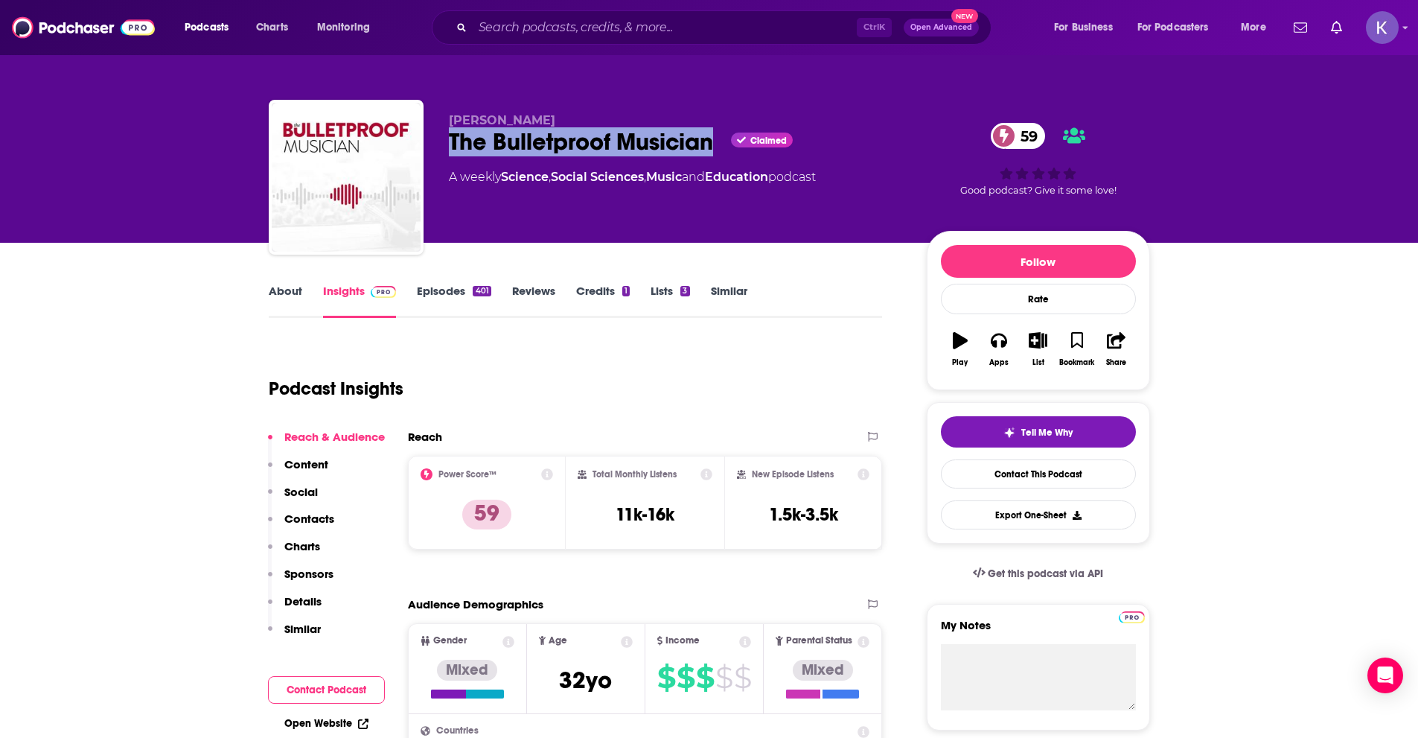
drag, startPoint x: 443, startPoint y: 140, endPoint x: 721, endPoint y: 141, distance: 277.7
click at [721, 141] on div "Noa Kageyama The Bulletproof Musician Claimed 59 A weekly Science , Social Scie…" at bounding box center [709, 180] width 881 height 161
copy h2 "The Bulletproof Musician"
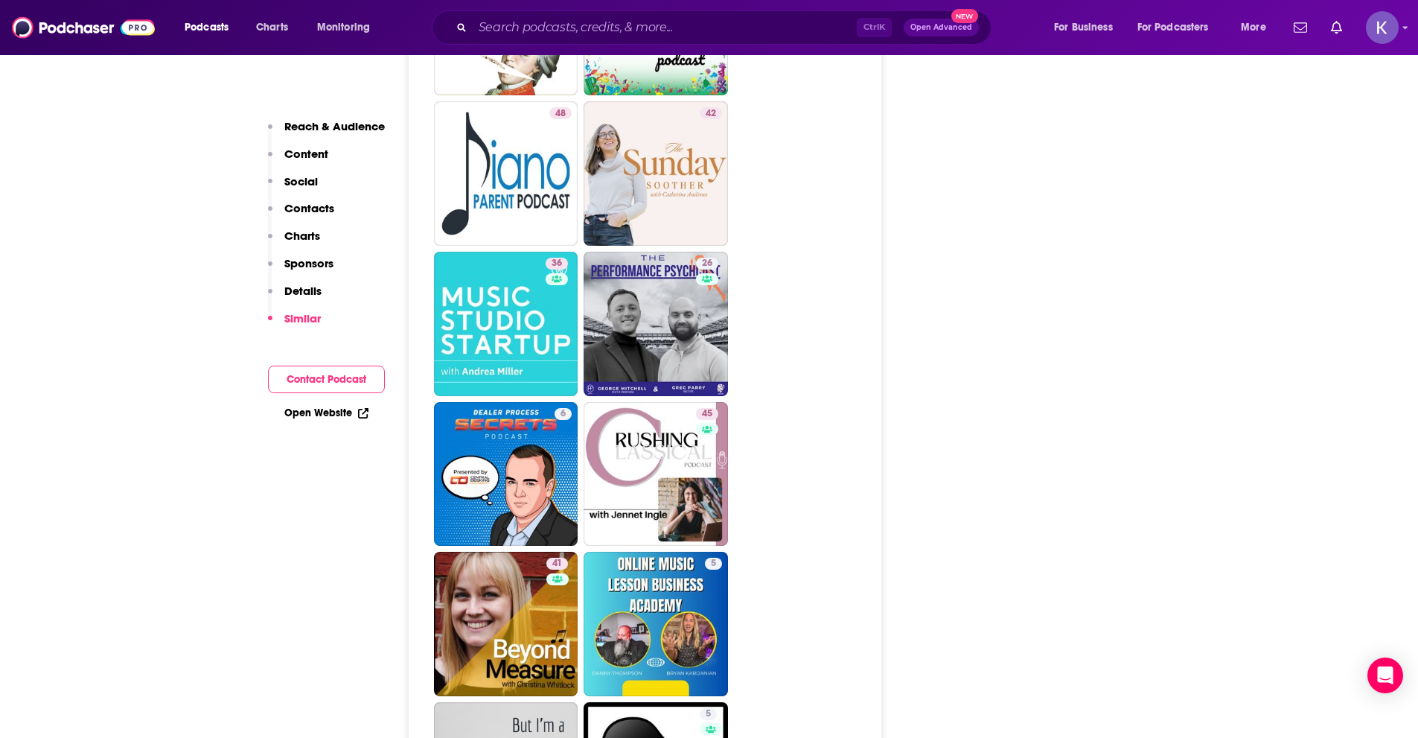
scroll to position [2605, 0]
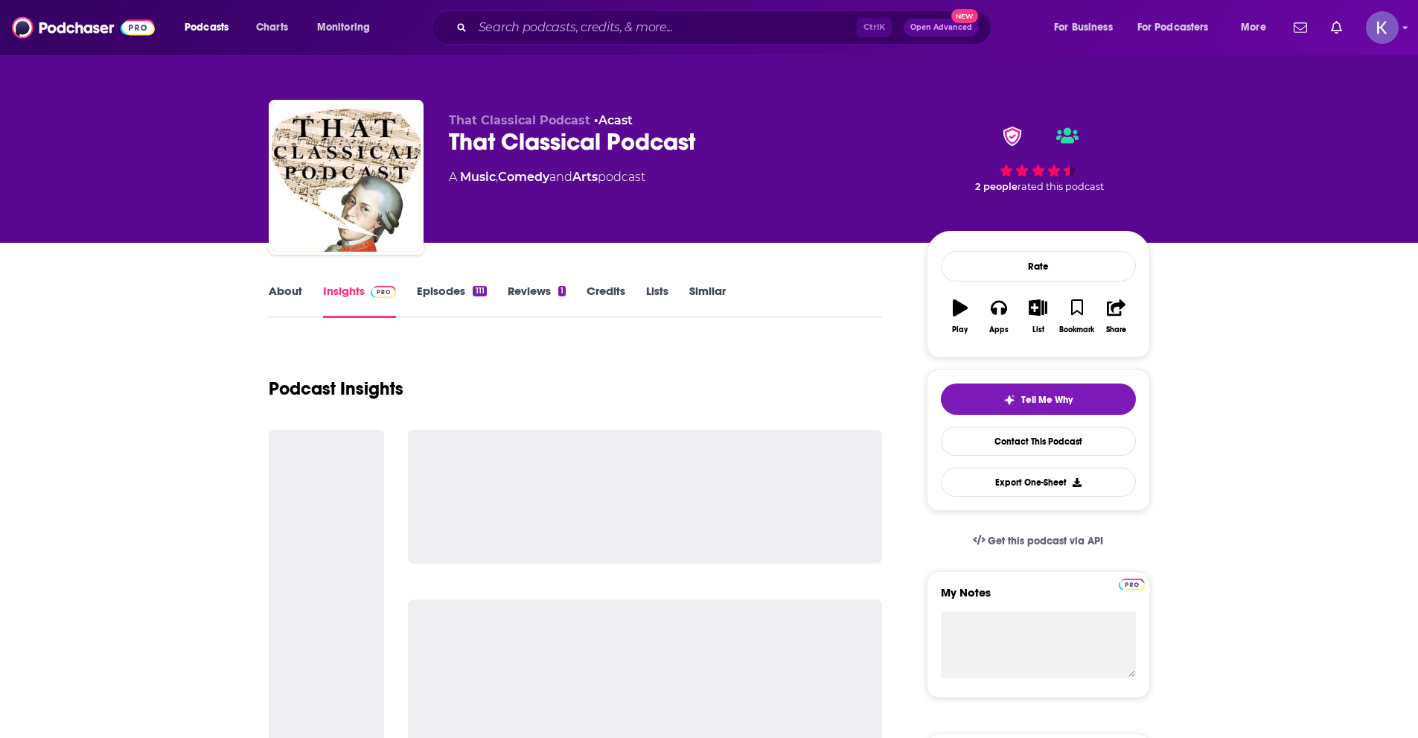
click at [293, 297] on link "About" at bounding box center [285, 301] width 33 height 34
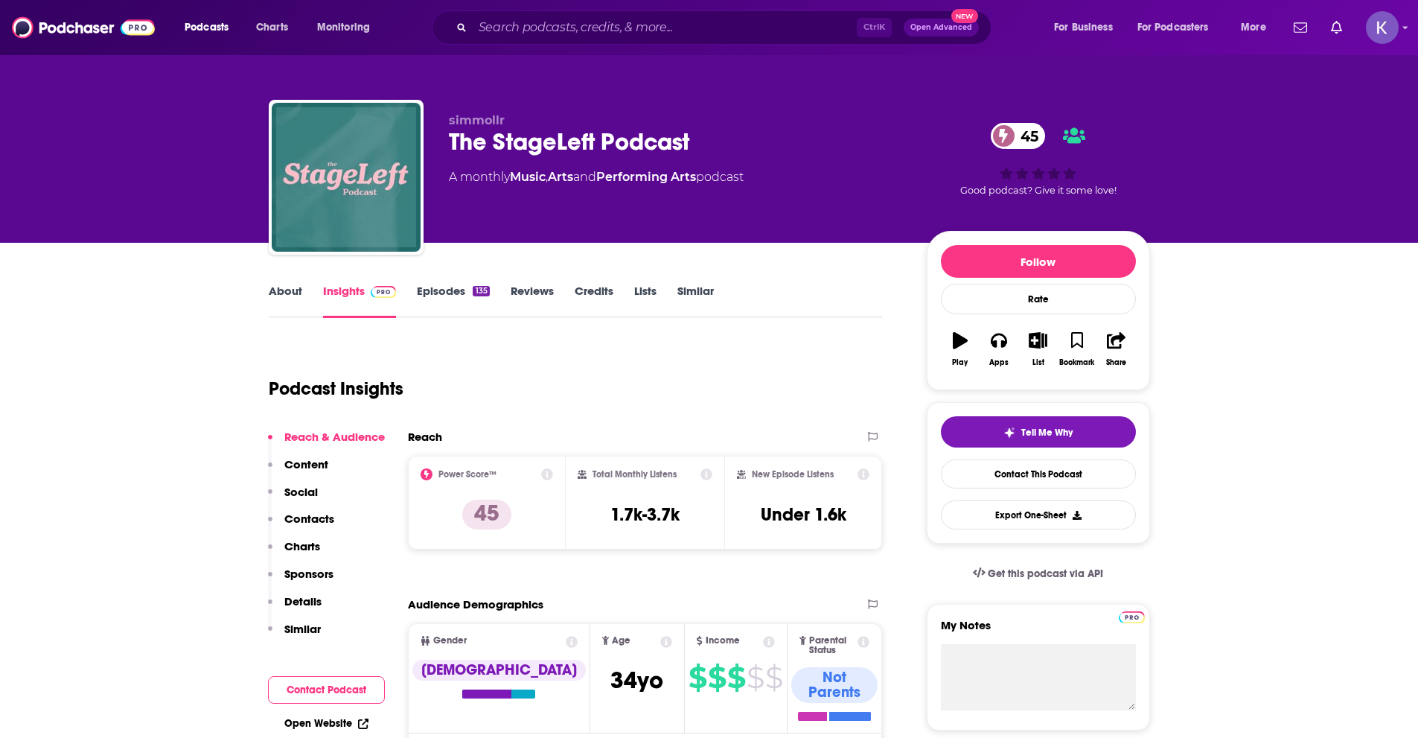
drag, startPoint x: 68, startPoint y: 307, endPoint x: 266, endPoint y: 299, distance: 197.4
click at [273, 297] on link "About" at bounding box center [285, 301] width 33 height 34
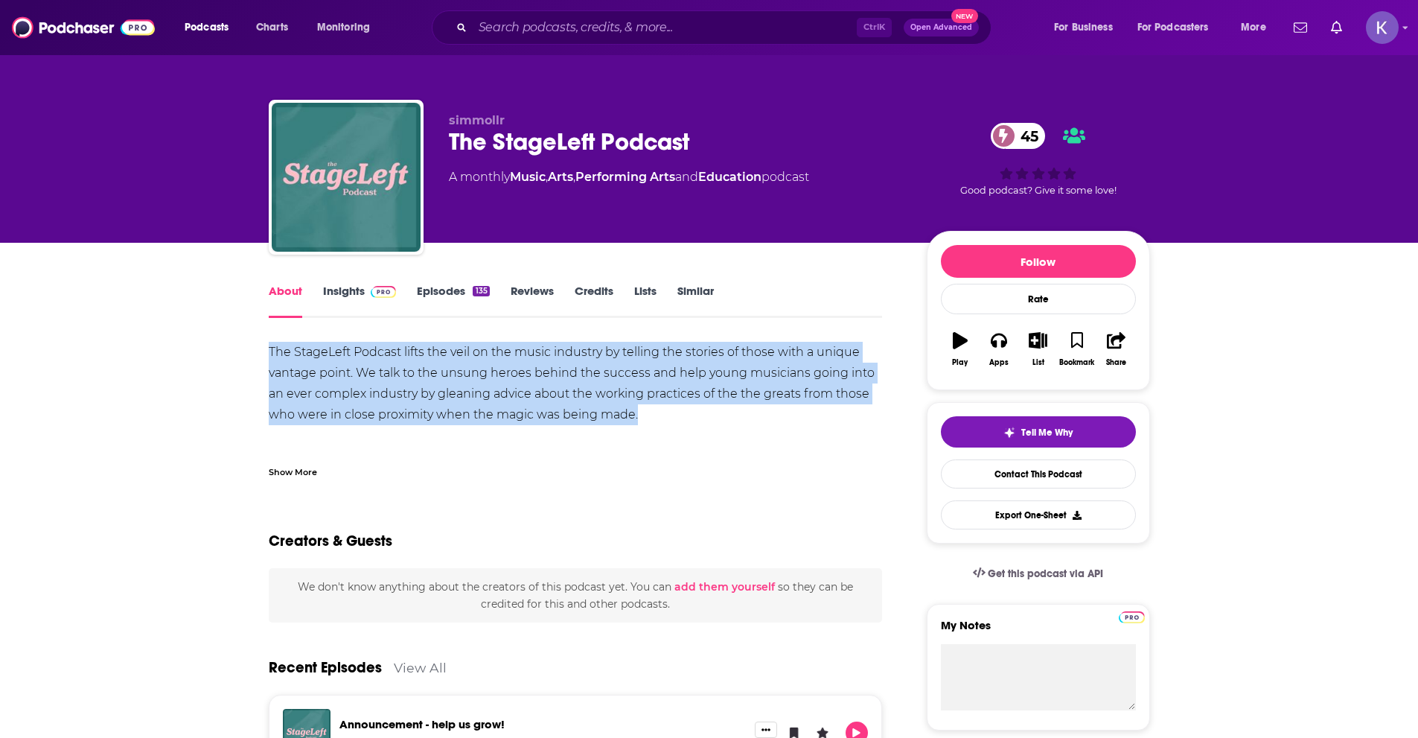
drag, startPoint x: 645, startPoint y: 418, endPoint x: 267, endPoint y: 353, distance: 382.9
copy div "The StageLeft Podcast lifts the veil on the music industry by telling the stori…"
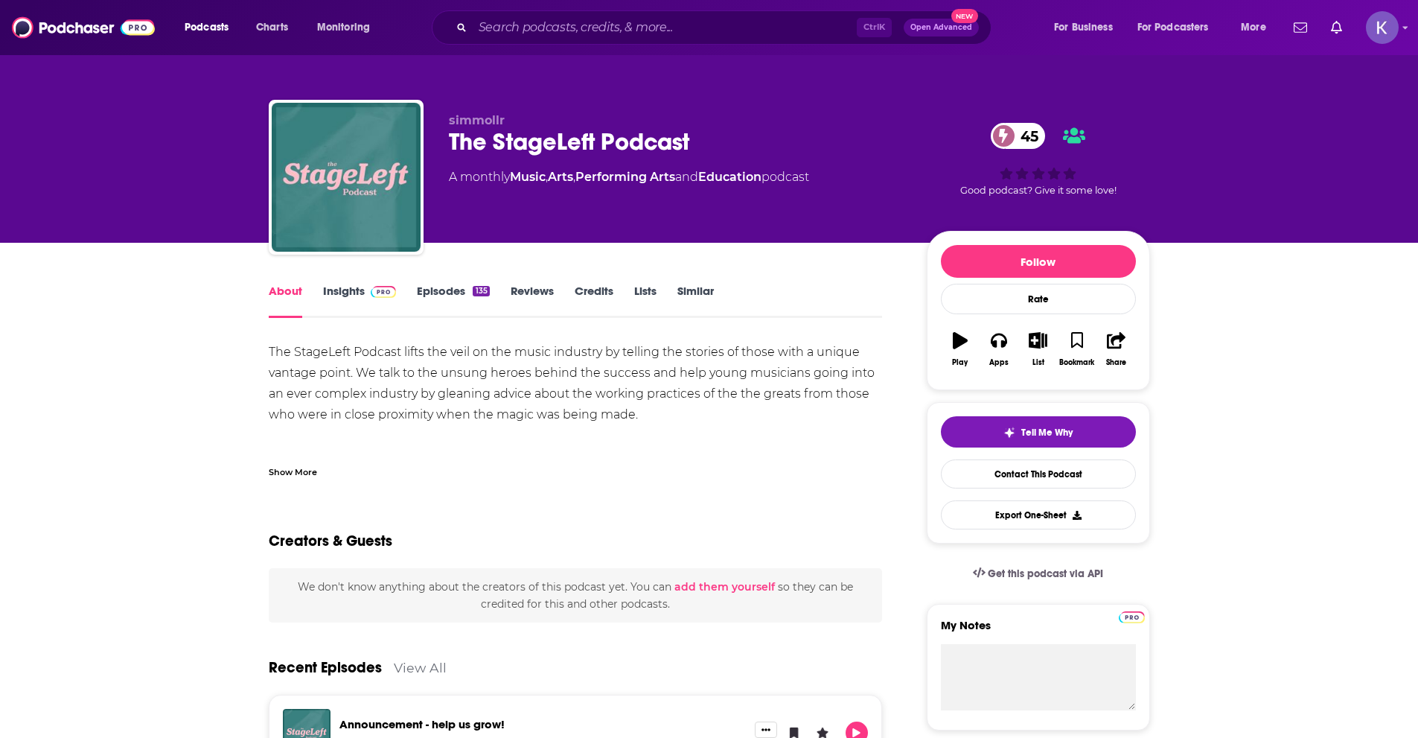
click at [514, 436] on div "The StageLeft Podcast lifts the veil on the music industry by telling the stori…" at bounding box center [576, 477] width 614 height 271
drag, startPoint x: 537, startPoint y: 157, endPoint x: 451, endPoint y: 155, distance: 85.6
click at [451, 155] on div "The StageLeft Podcast 45" at bounding box center [676, 141] width 454 height 29
copy h1 "The StageLeft Podcast"
click at [342, 290] on link "Insights" at bounding box center [360, 301] width 74 height 34
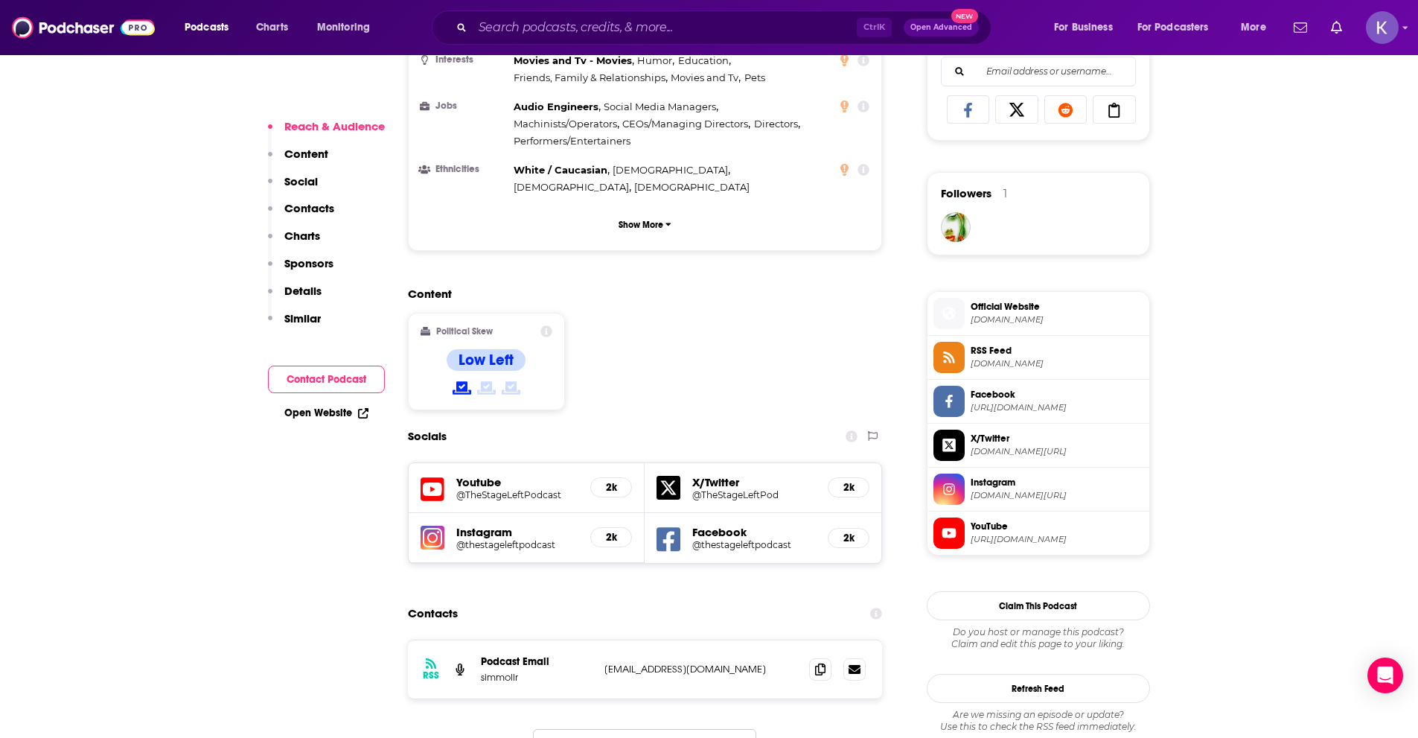
scroll to position [1042, 0]
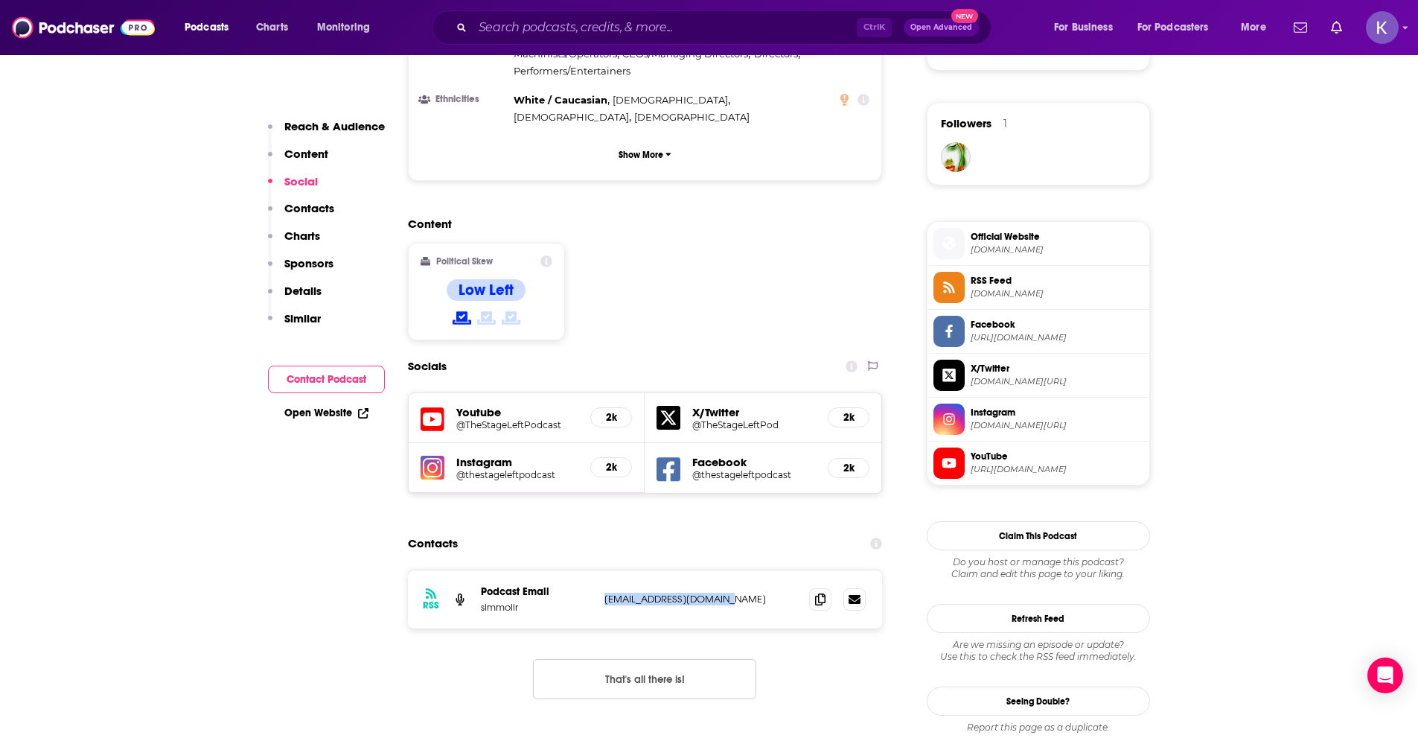
drag, startPoint x: 601, startPoint y: 494, endPoint x: 734, endPoint y: 494, distance: 132.5
click at [734, 570] on div "RSS Podcast Email simmollr [EMAIL_ADDRESS][DOMAIN_NAME] [EMAIL_ADDRESS][DOMAIN_…" at bounding box center [645, 599] width 475 height 58
copy p "[EMAIL_ADDRESS][DOMAIN_NAME]"
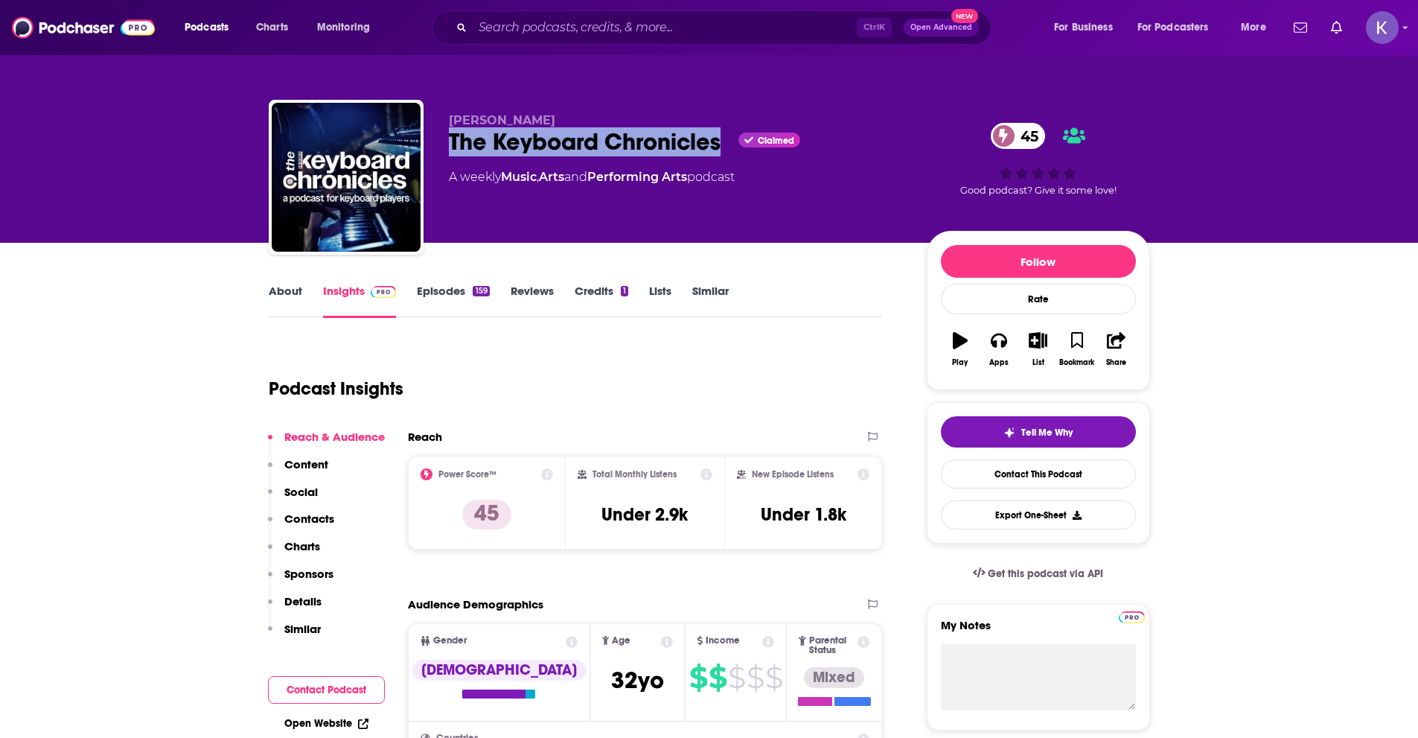
drag, startPoint x: 724, startPoint y: 144, endPoint x: 444, endPoint y: 141, distance: 279.9
click at [444, 141] on div "David Holloway The Keyboard Chronicles Claimed 45 A weekly Music , Arts and Per…" at bounding box center [709, 180] width 881 height 161
copy h2 "The Keyboard Chronicles"
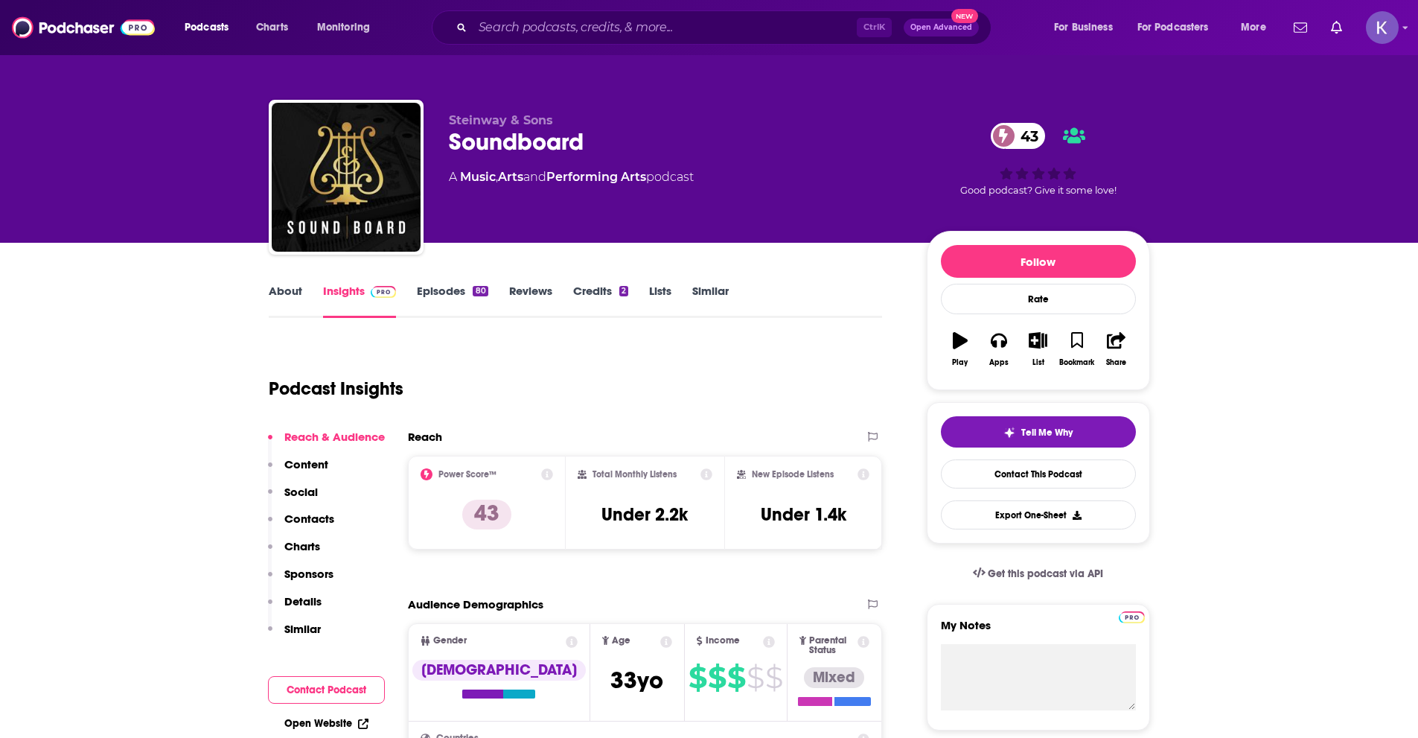
click at [296, 290] on link "About" at bounding box center [285, 301] width 33 height 34
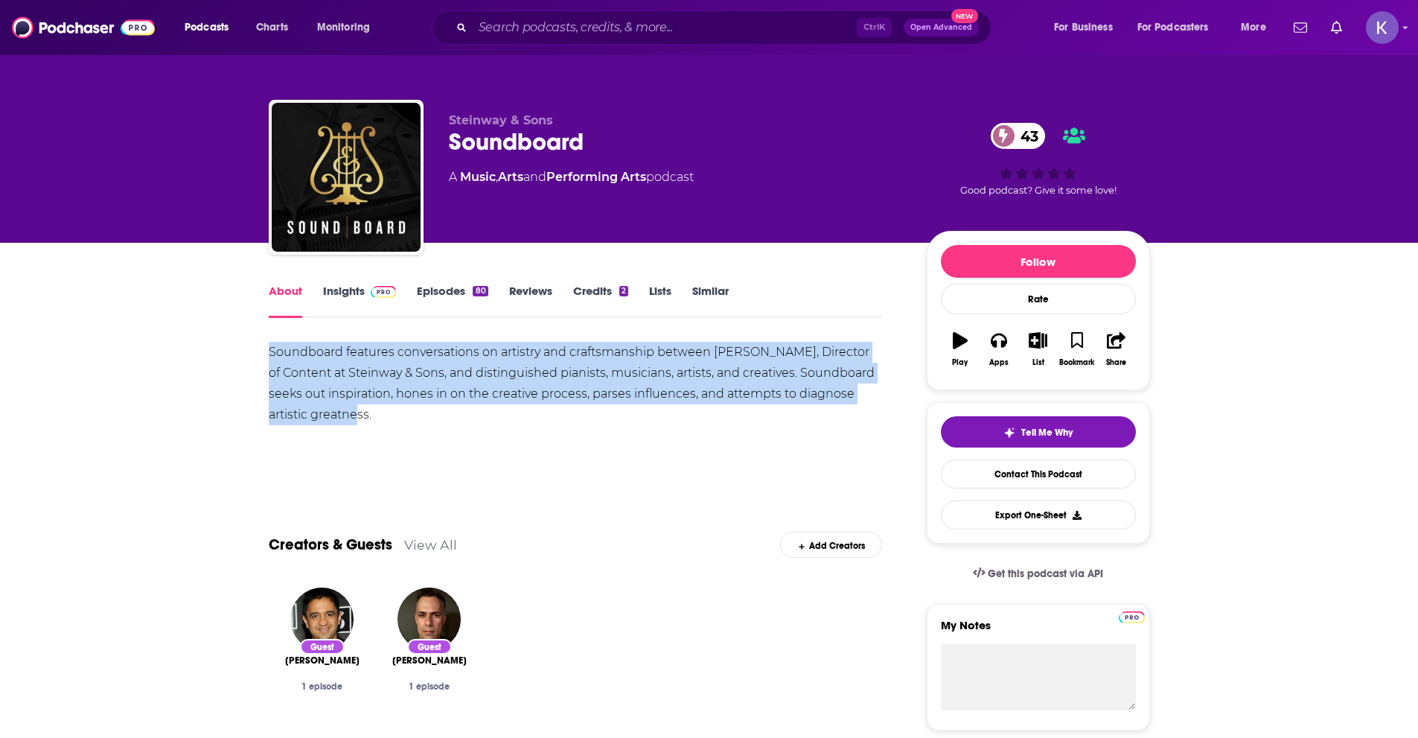
drag, startPoint x: 392, startPoint y: 412, endPoint x: 266, endPoint y: 354, distance: 138.9
copy div "Soundboard features conversations on artistry and craftsmanship between [PERSON…"
click at [340, 294] on link "Insights" at bounding box center [360, 301] width 74 height 34
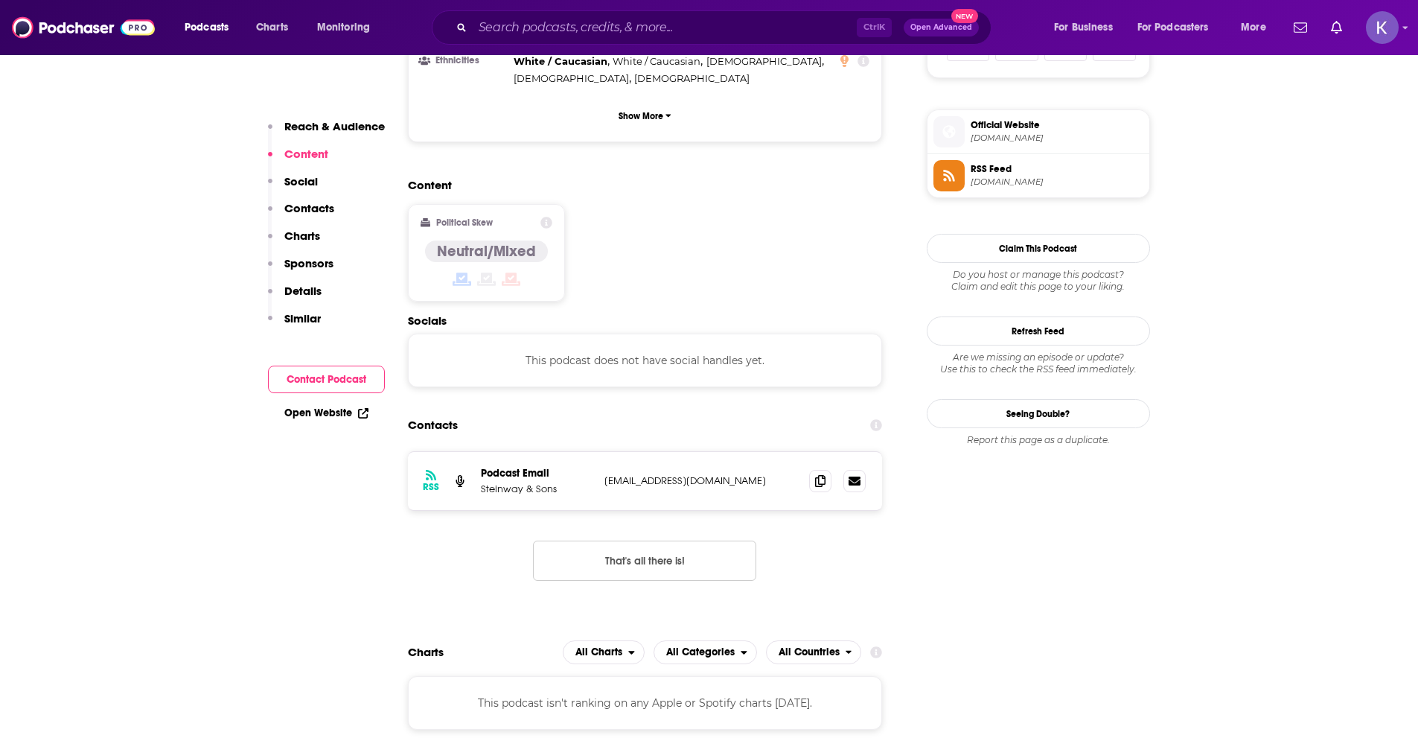
scroll to position [1042, 0]
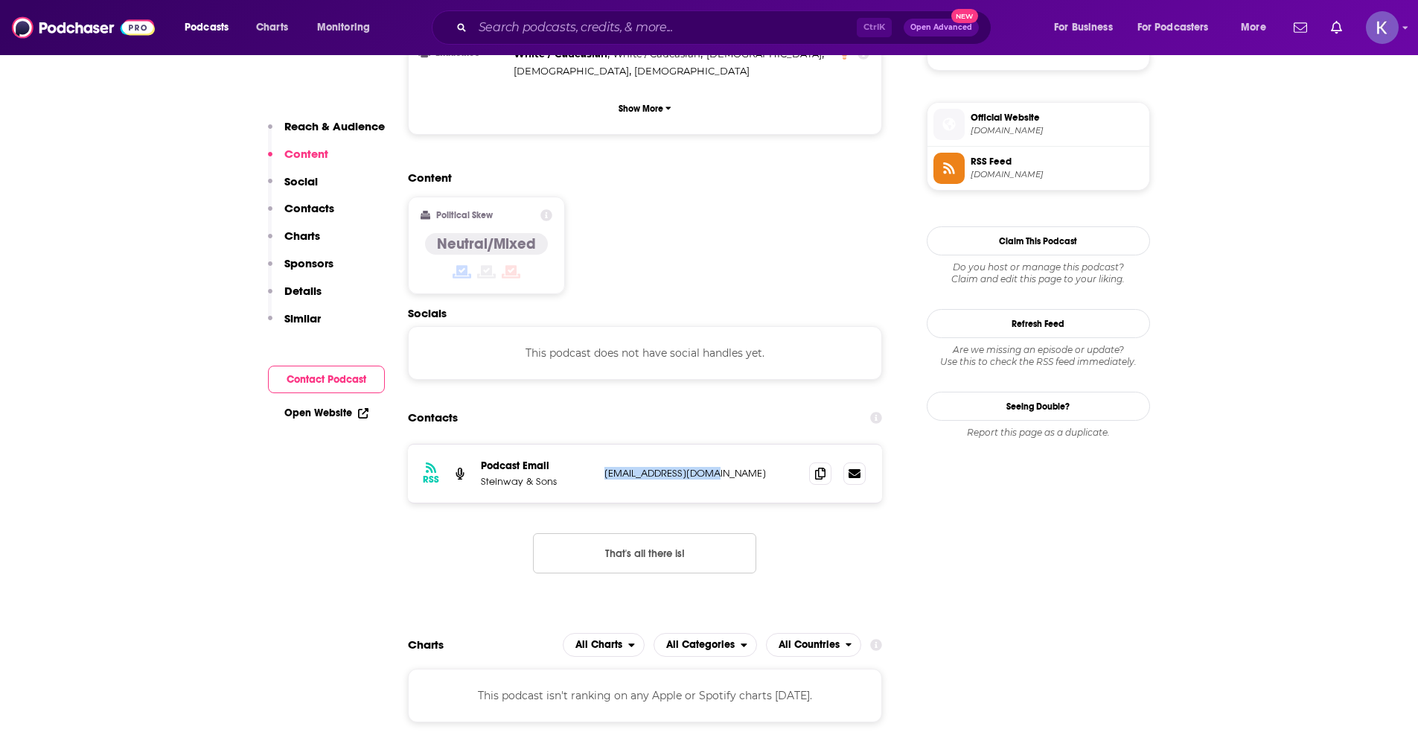
drag, startPoint x: 731, startPoint y: 427, endPoint x: 601, endPoint y: 443, distance: 130.5
click at [601, 444] on div "RSS Podcast Email Steinway & Sons [EMAIL_ADDRESS][DOMAIN_NAME] [EMAIL_ADDRESS][…" at bounding box center [645, 473] width 475 height 58
copy p "[EMAIL_ADDRESS][DOMAIN_NAME]"
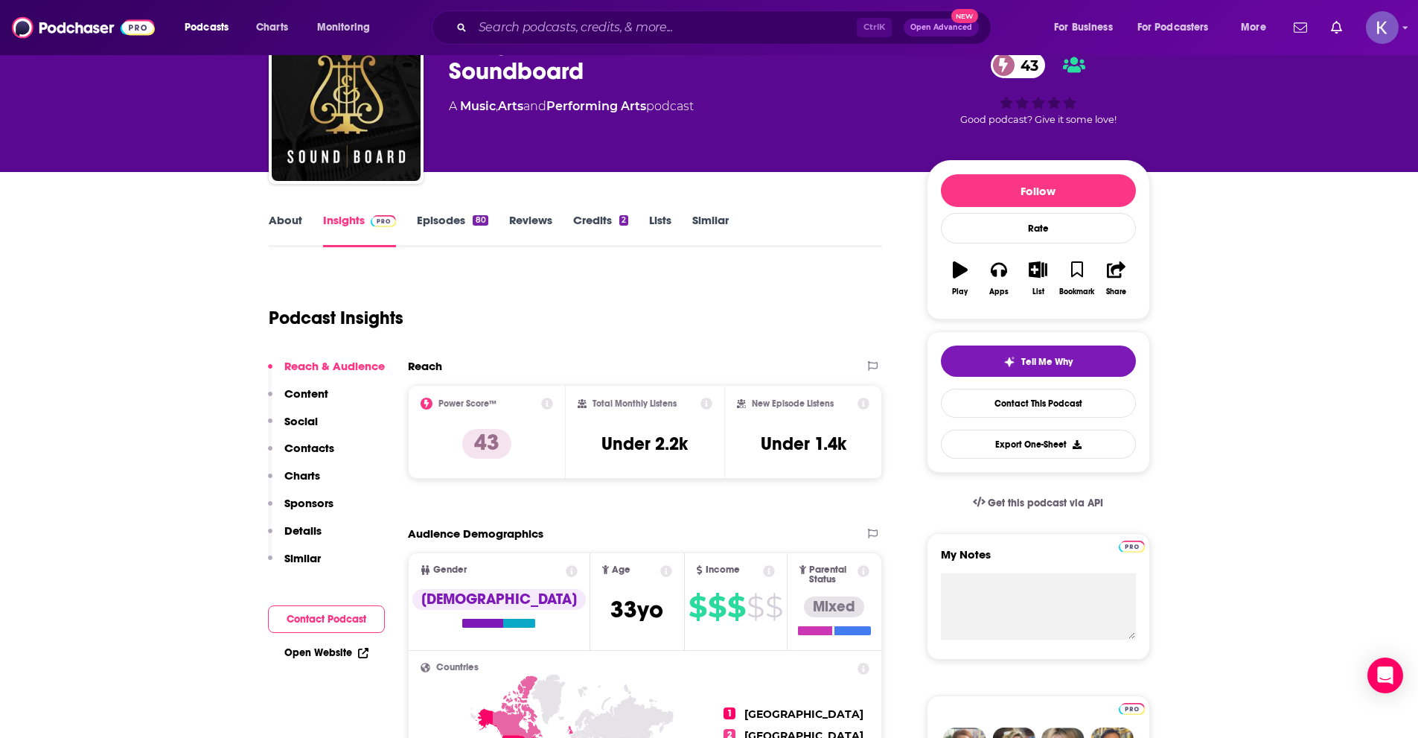
scroll to position [0, 0]
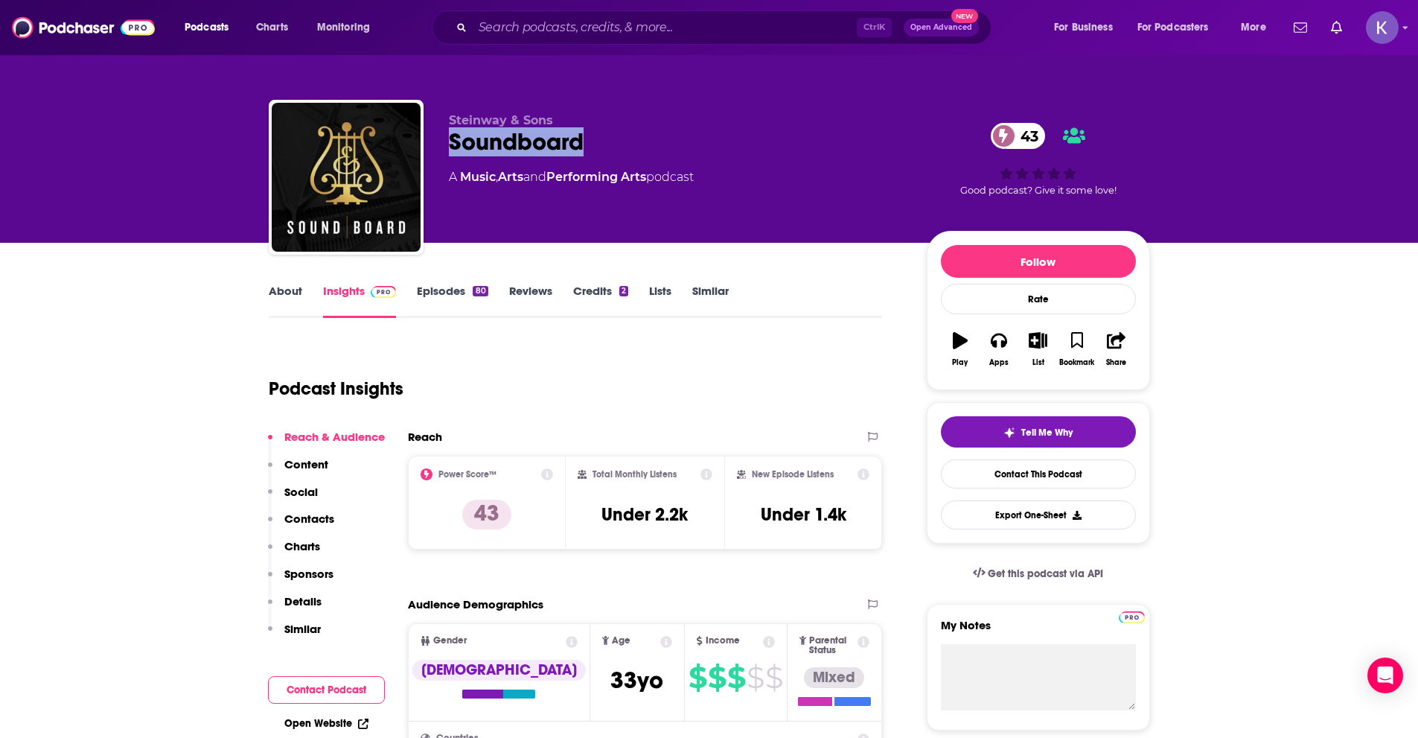
drag, startPoint x: 593, startPoint y: 146, endPoint x: 449, endPoint y: 150, distance: 143.7
click at [449, 150] on div "Soundboard 43" at bounding box center [676, 141] width 454 height 29
copy h2 "Soundboard"
click at [625, 156] on div "Steinway & Sons Soundboard 43 A Music , Arts and Performing Arts podcast" at bounding box center [676, 172] width 454 height 119
drag, startPoint x: 605, startPoint y: 150, endPoint x: 444, endPoint y: 123, distance: 163.1
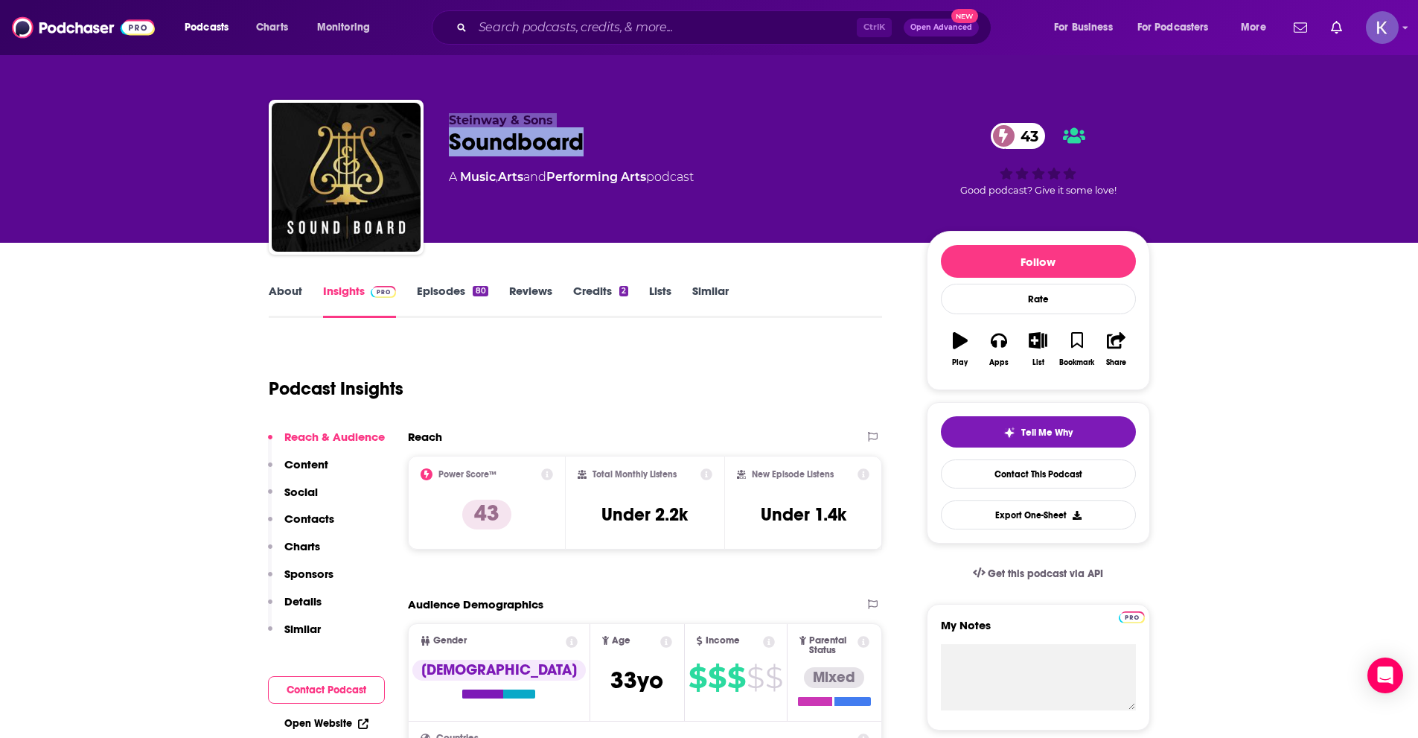
click at [444, 123] on div "Steinway & Sons Soundboard 43 A Music , Arts and Performing Arts podcast 43 Goo…" at bounding box center [709, 180] width 881 height 161
copy div "Steinway & Sons Soundboard"
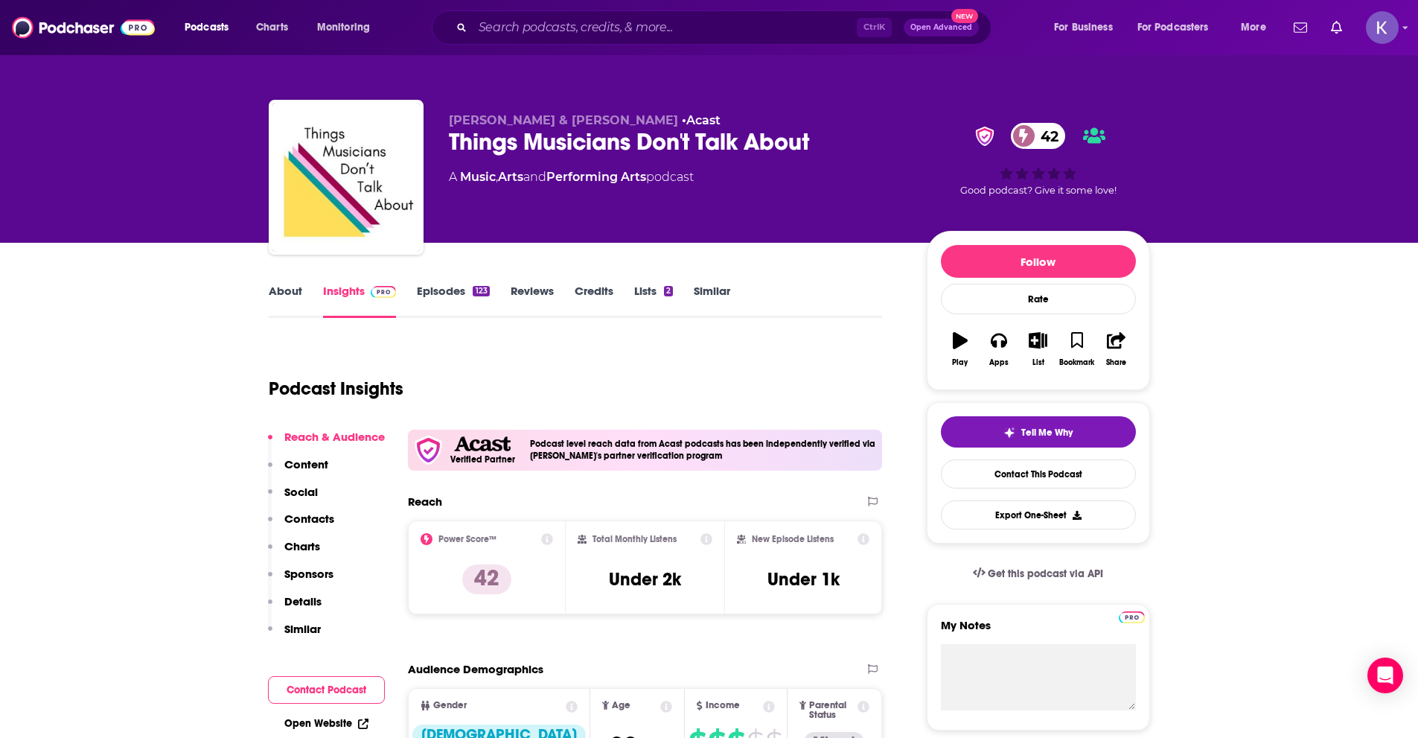
click at [291, 292] on link "About" at bounding box center [285, 301] width 33 height 34
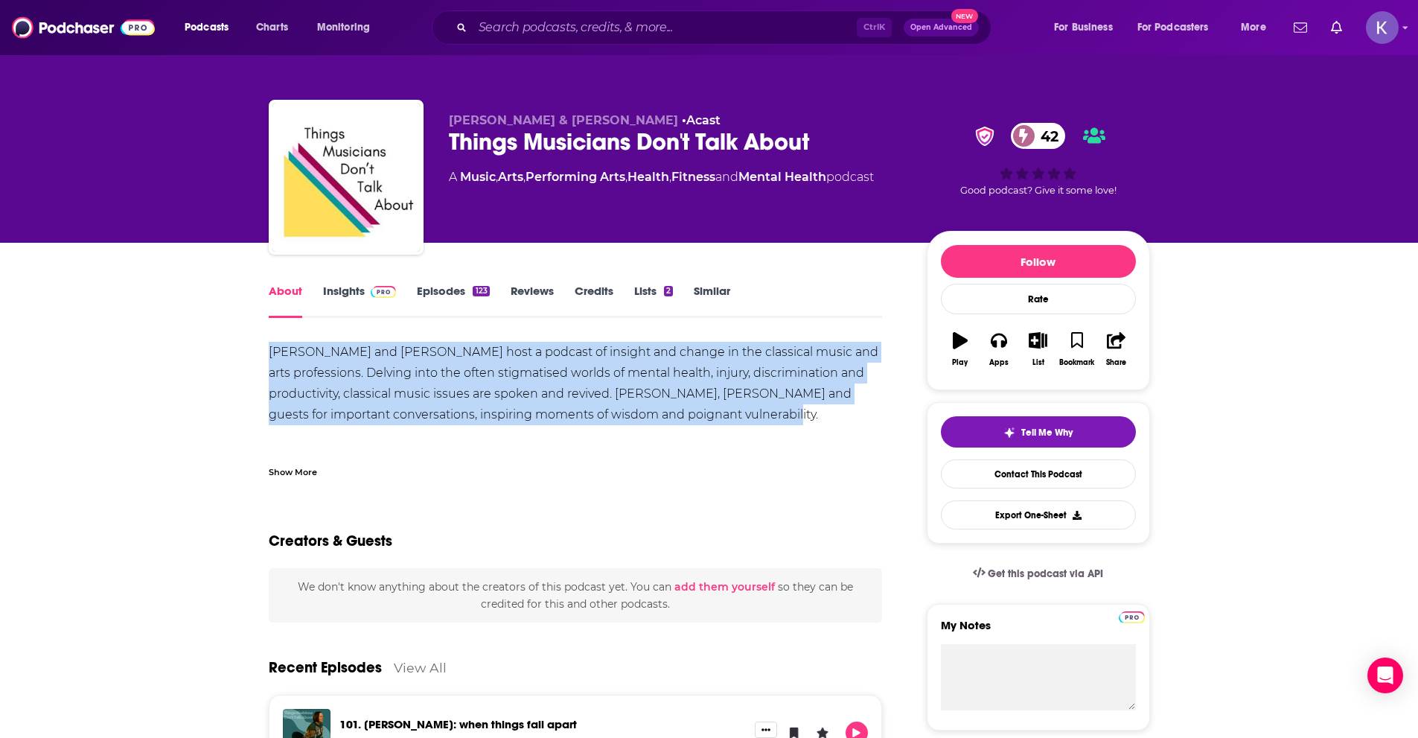
drag, startPoint x: 764, startPoint y: 415, endPoint x: 264, endPoint y: 355, distance: 503.0
copy div "Hattie Butterworth and Rebecca Toal host a podcast of insight and change in the…"
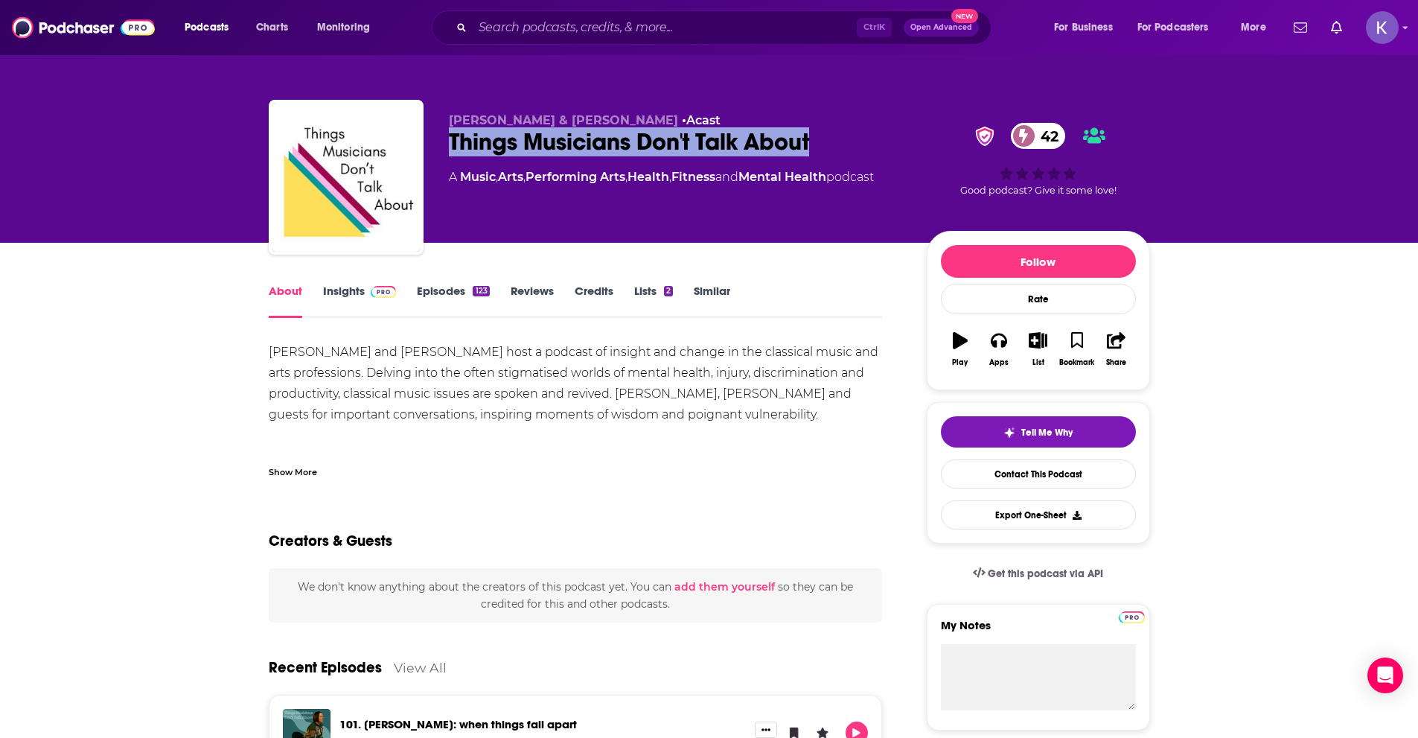
drag, startPoint x: 449, startPoint y: 140, endPoint x: 823, endPoint y: 135, distance: 373.7
click at [823, 135] on div "Things Musicians Don't Talk About 42" at bounding box center [676, 141] width 454 height 29
copy h1 "Things Musicians Don't Talk About"
click at [335, 287] on link "Insights" at bounding box center [360, 301] width 74 height 34
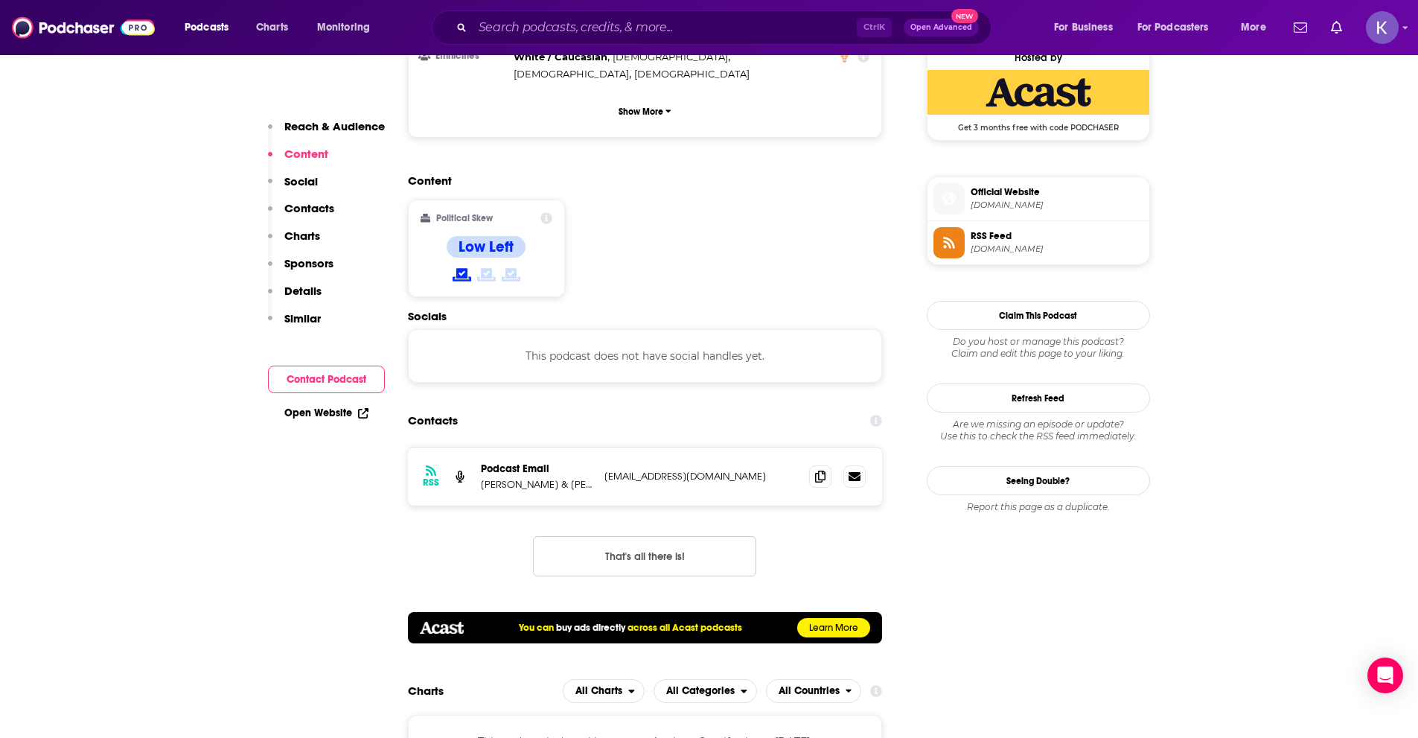
scroll to position [1117, 0]
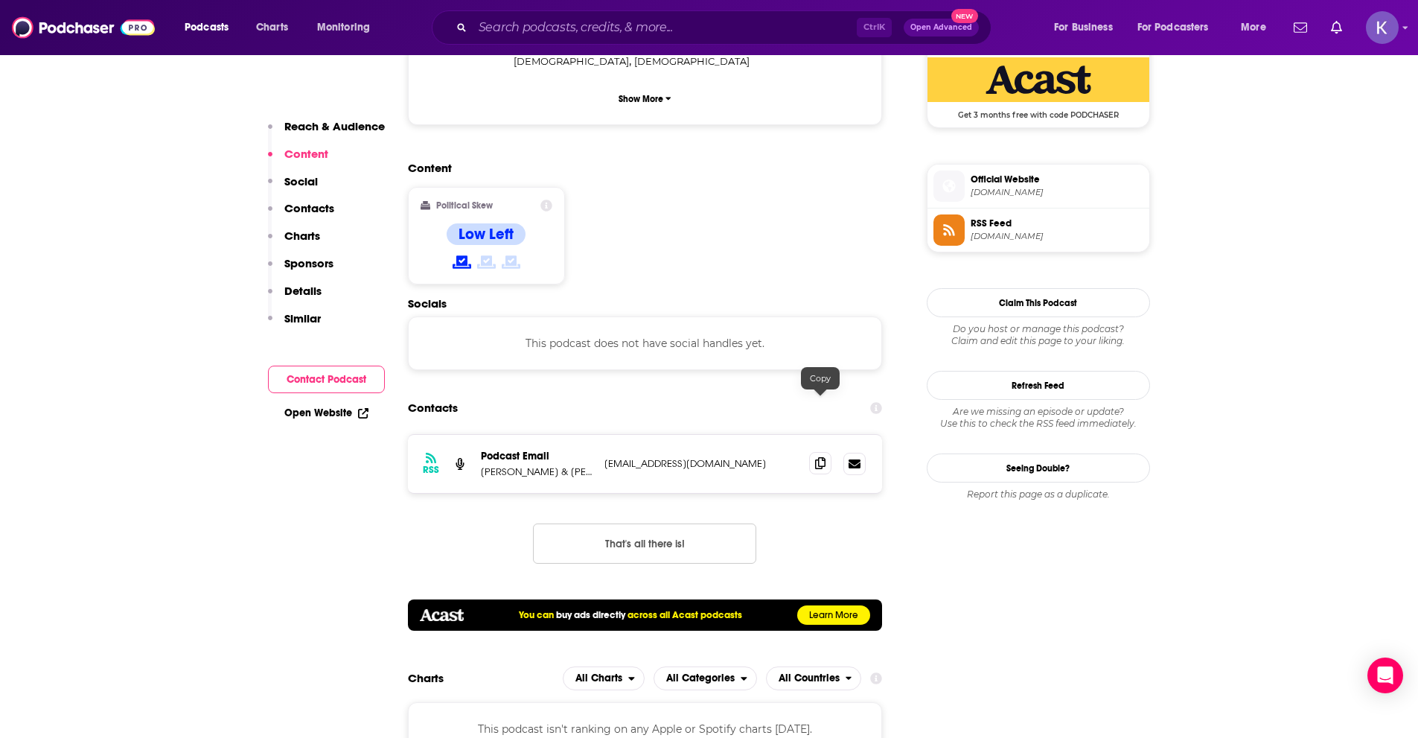
click at [814, 452] on span at bounding box center [820, 463] width 22 height 22
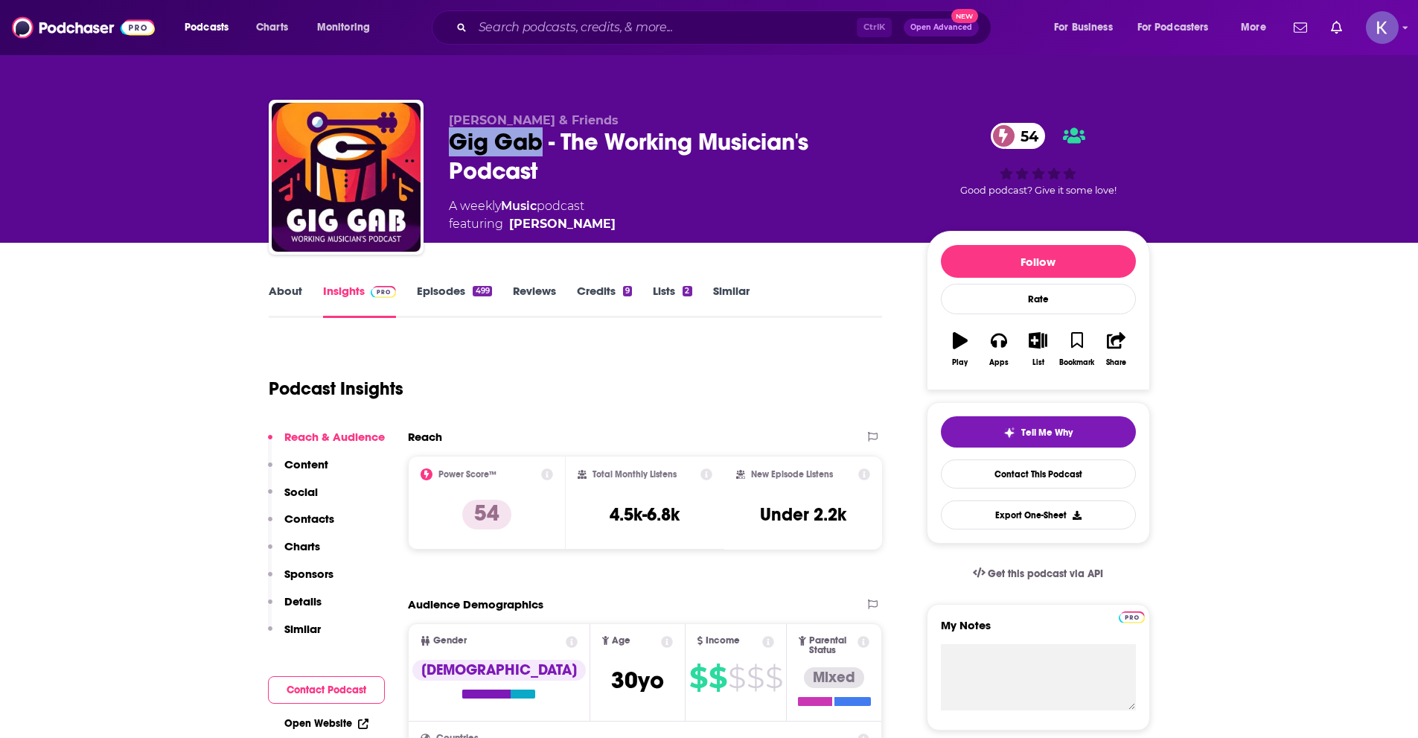
drag, startPoint x: 537, startPoint y: 142, endPoint x: 446, endPoint y: 140, distance: 91.6
click at [446, 140] on div "[PERSON_NAME] & Friends Gig Gab - The Working Musician's Podcast 54 A weekly Mu…" at bounding box center [709, 180] width 881 height 161
copy h2 "Gig Gab"
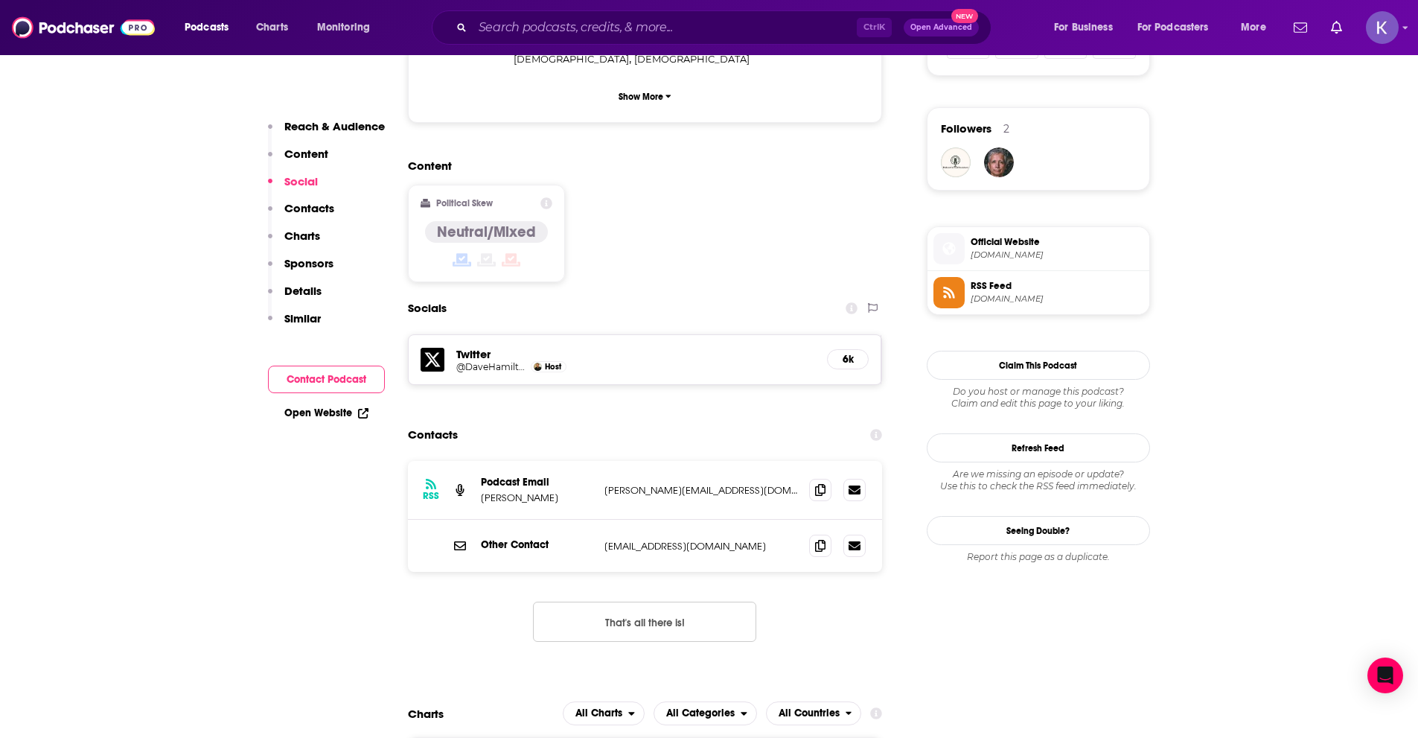
scroll to position [1042, 0]
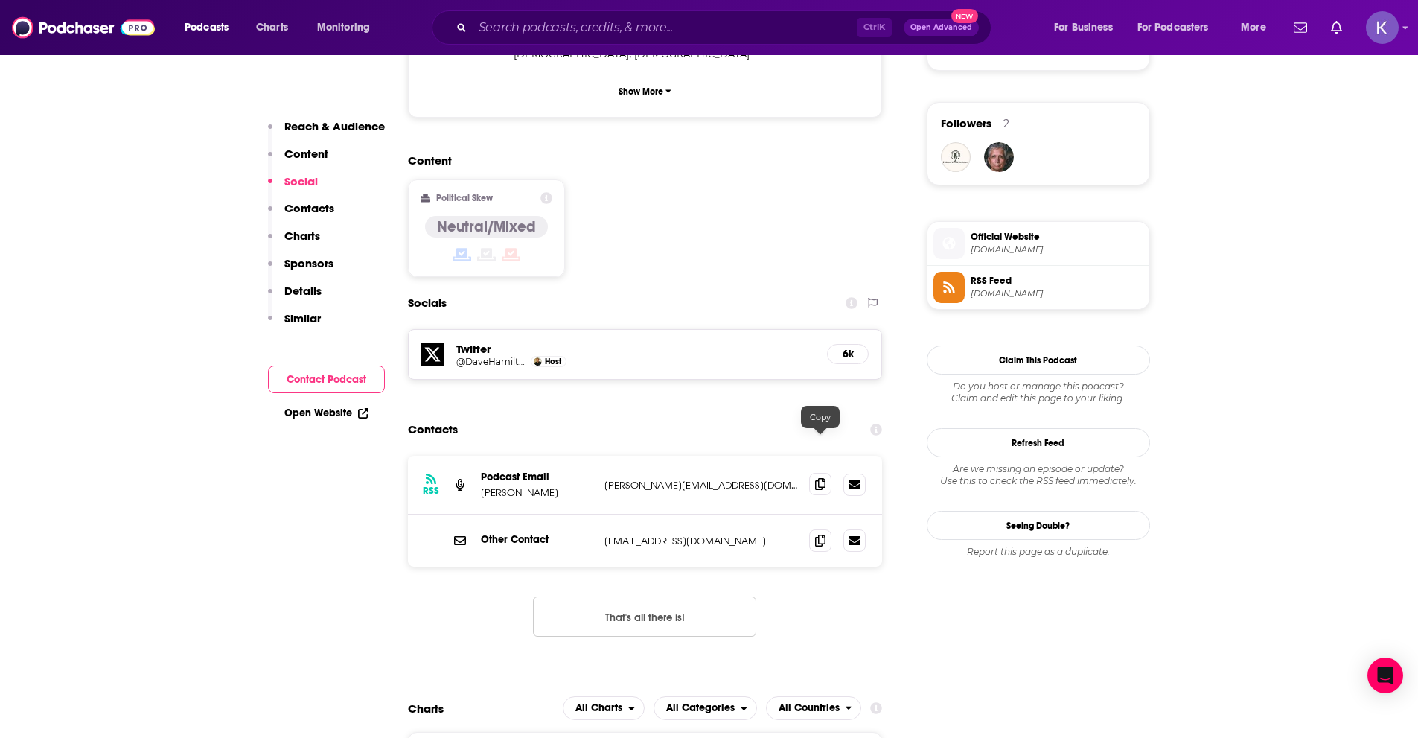
click at [814, 473] on span at bounding box center [820, 484] width 22 height 22
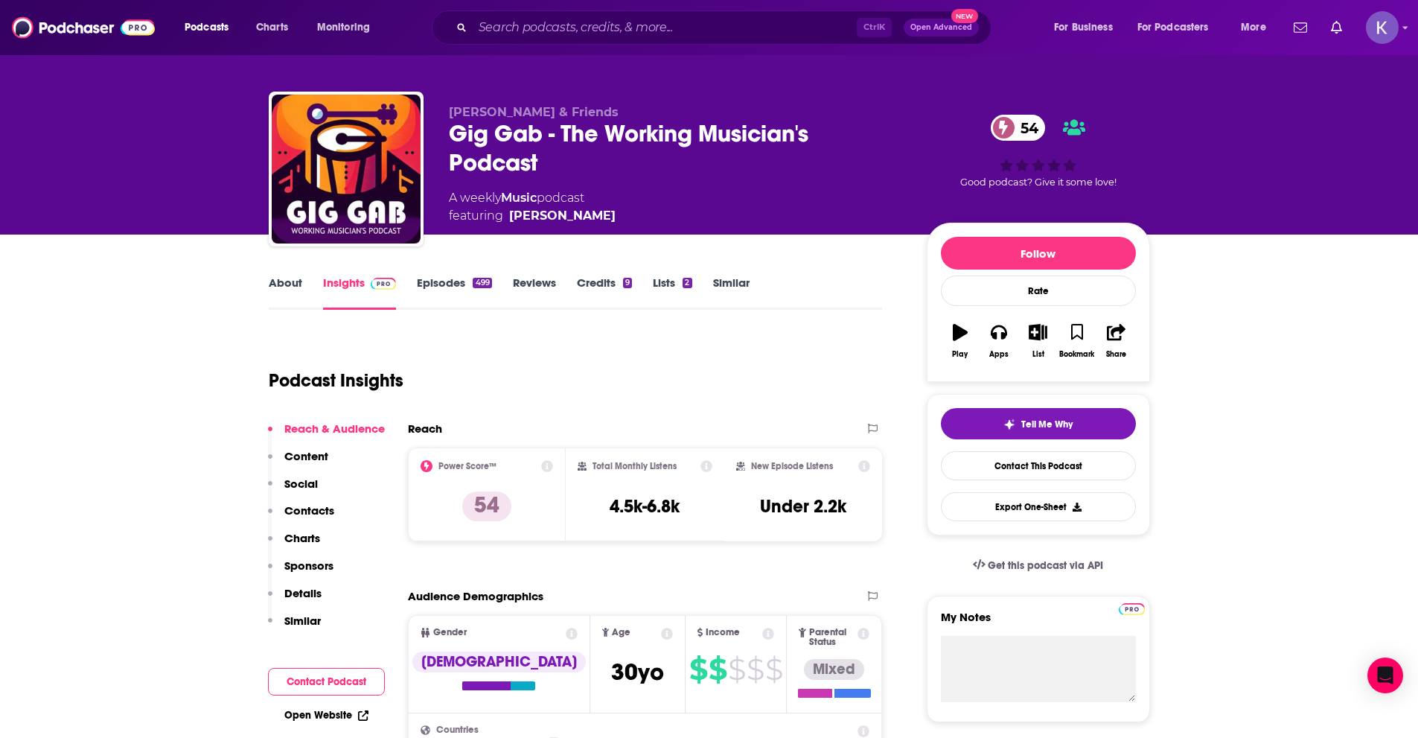
scroll to position [0, 0]
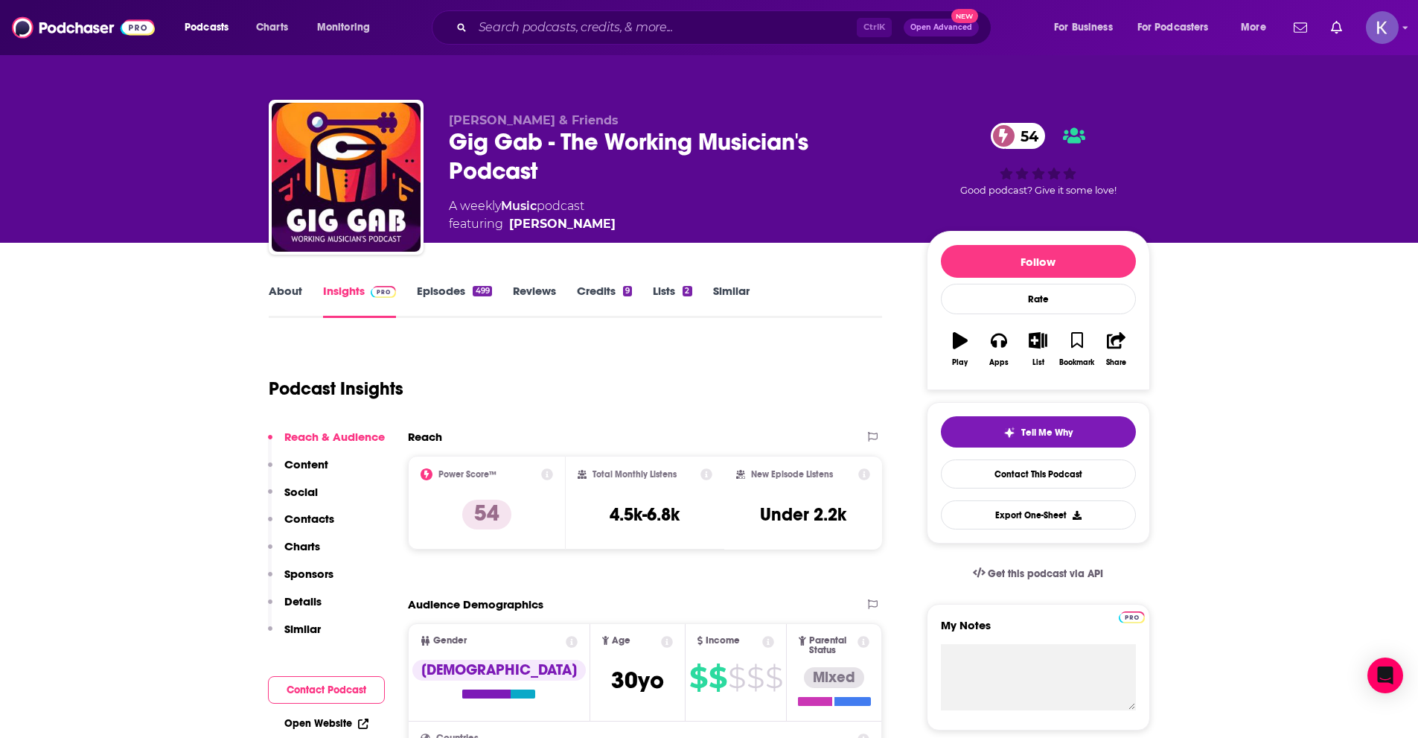
click at [281, 291] on link "About" at bounding box center [285, 301] width 33 height 34
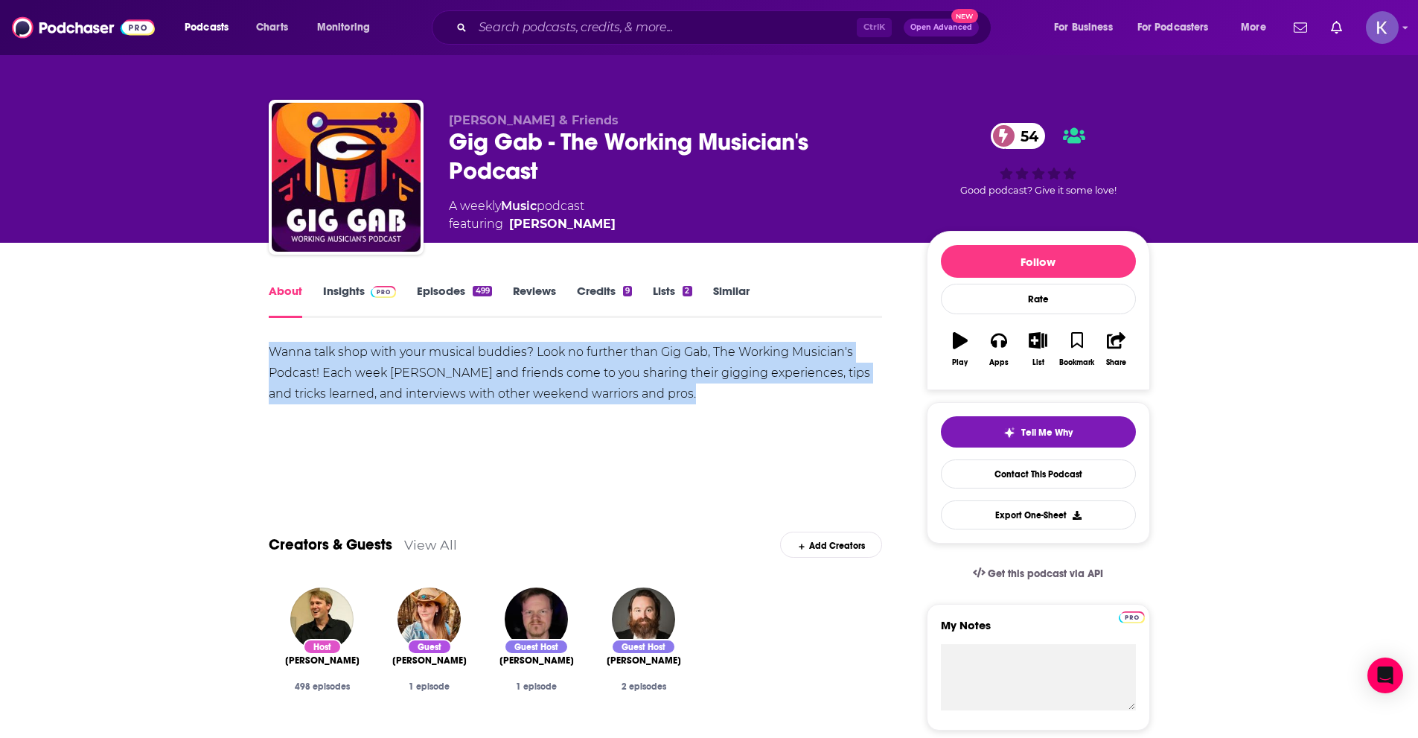
drag, startPoint x: 268, startPoint y: 349, endPoint x: 668, endPoint y: 392, distance: 402.7
copy div "Wanna talk shop with your musical buddies? Look no further than Gig Gab, The Wo…"
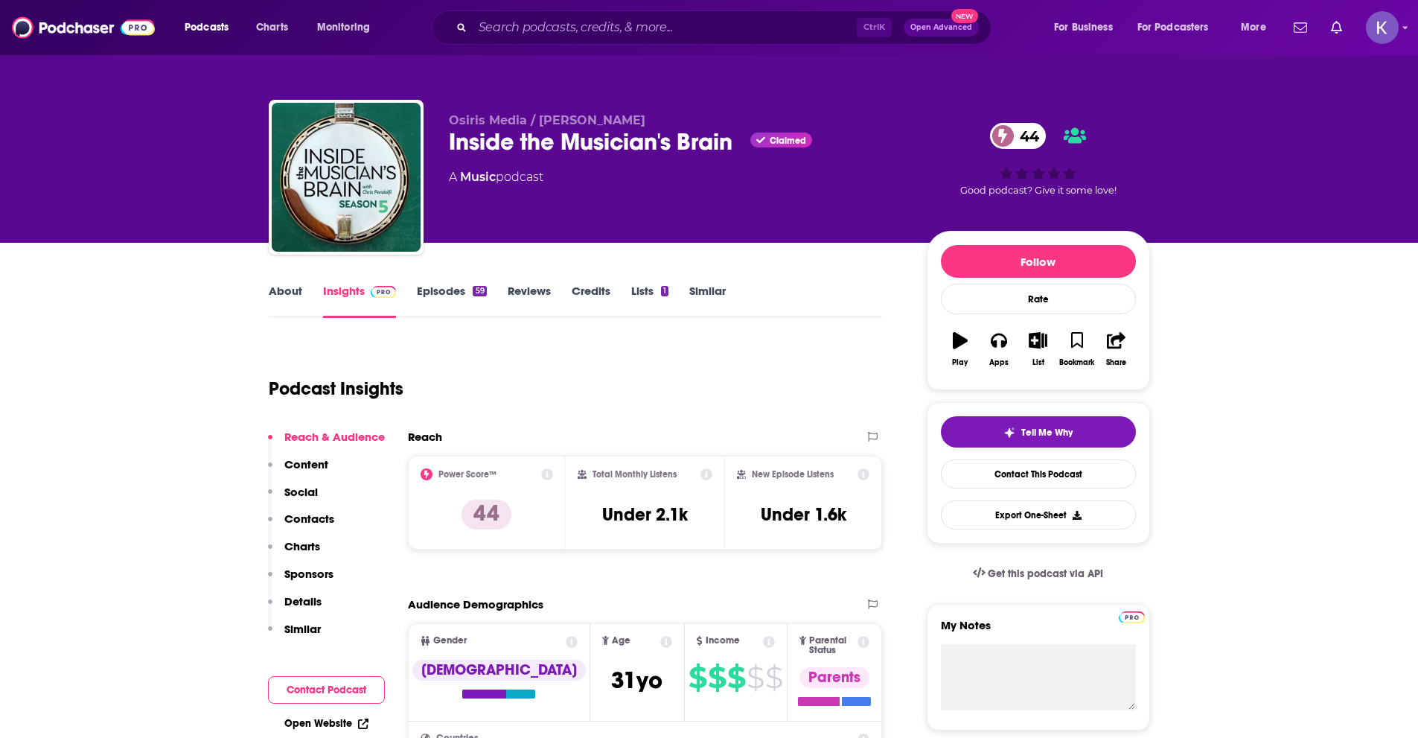
click at [281, 301] on link "About" at bounding box center [285, 301] width 33 height 34
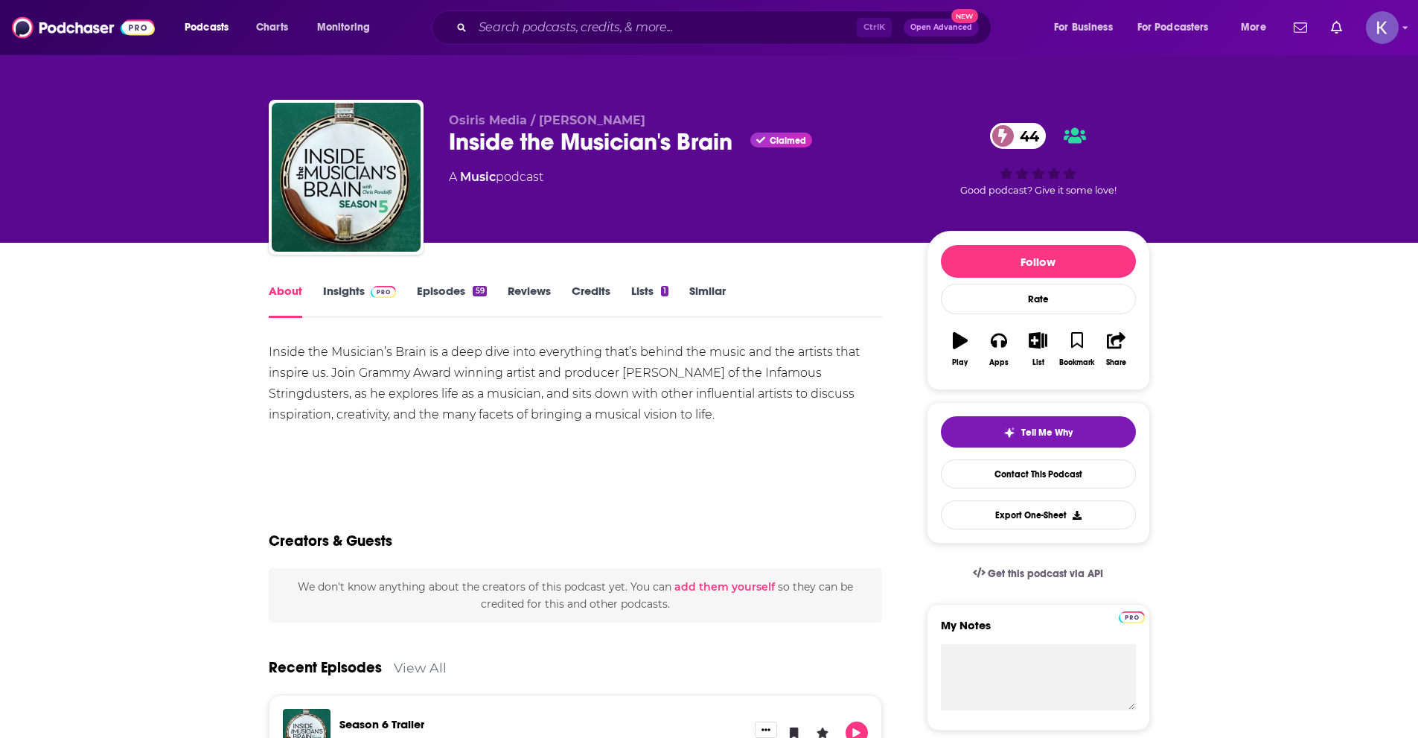
drag, startPoint x: 719, startPoint y: 413, endPoint x: 261, endPoint y: 358, distance: 461.1
copy div "Inside the Musician’s Brain is a deep dive into everything that’s behind the mu…"
click at [353, 298] on link "Insights" at bounding box center [360, 301] width 74 height 34
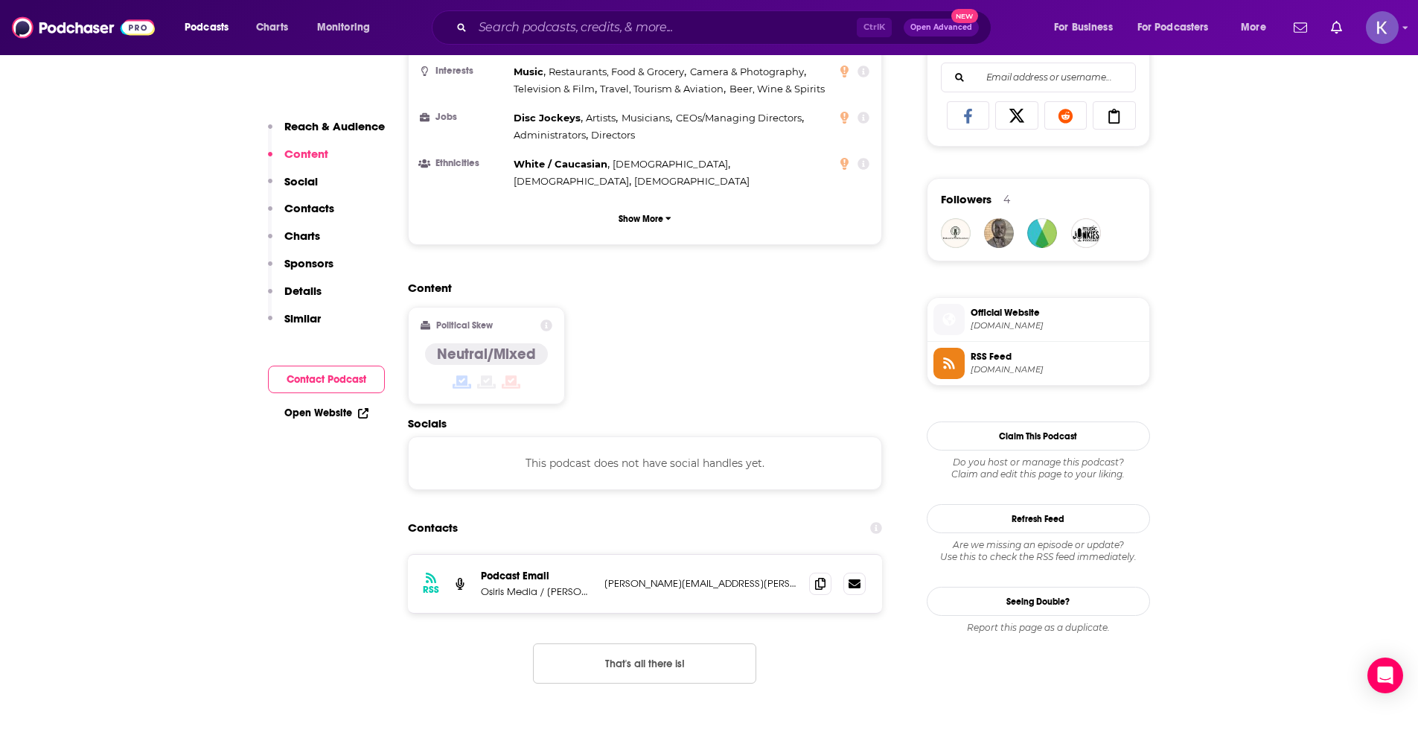
scroll to position [1042, 0]
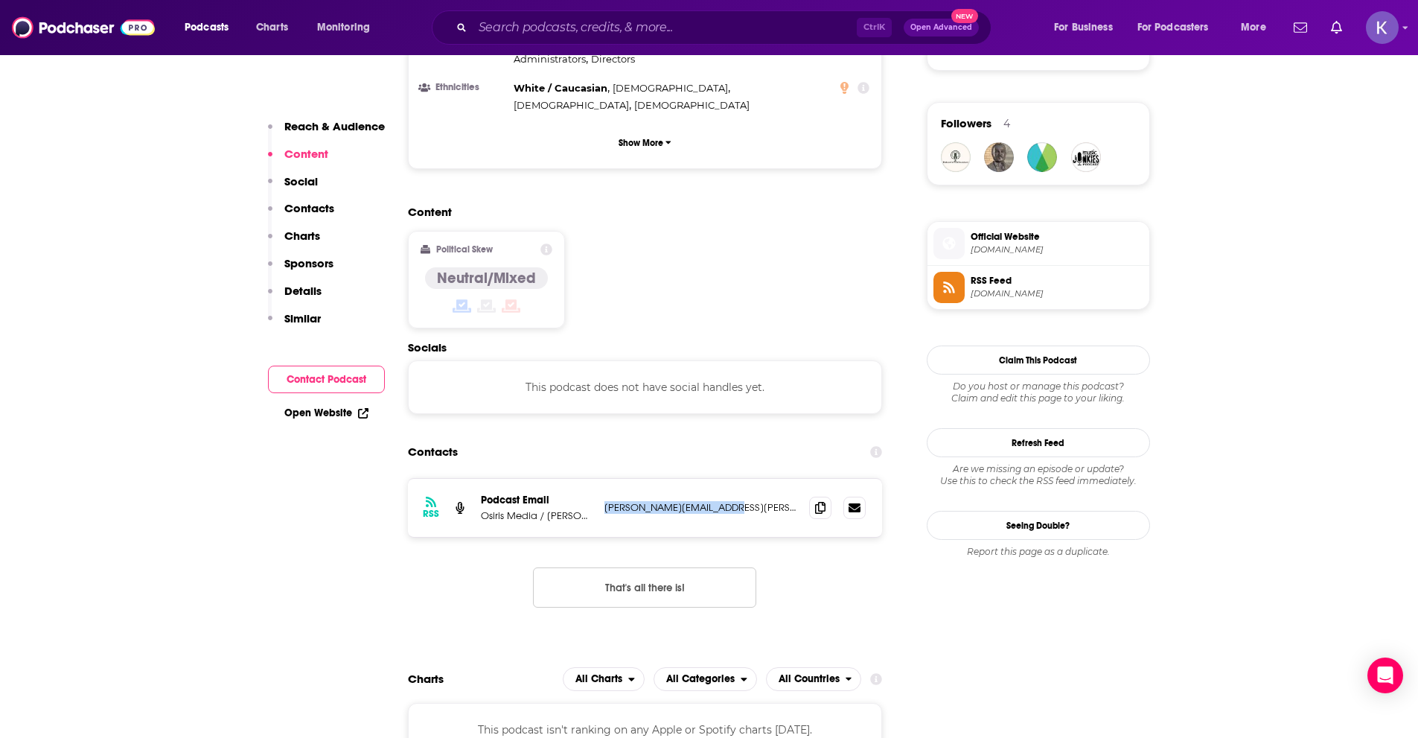
drag, startPoint x: 704, startPoint y: 412, endPoint x: 601, endPoint y: 415, distance: 102.8
click at [601, 479] on div "RSS Podcast Email Osiris Media / Chris Pandolfi pandolfi.chris@gmail.com pandol…" at bounding box center [645, 508] width 475 height 58
copy p "pandolfi.chris@gmail.com"
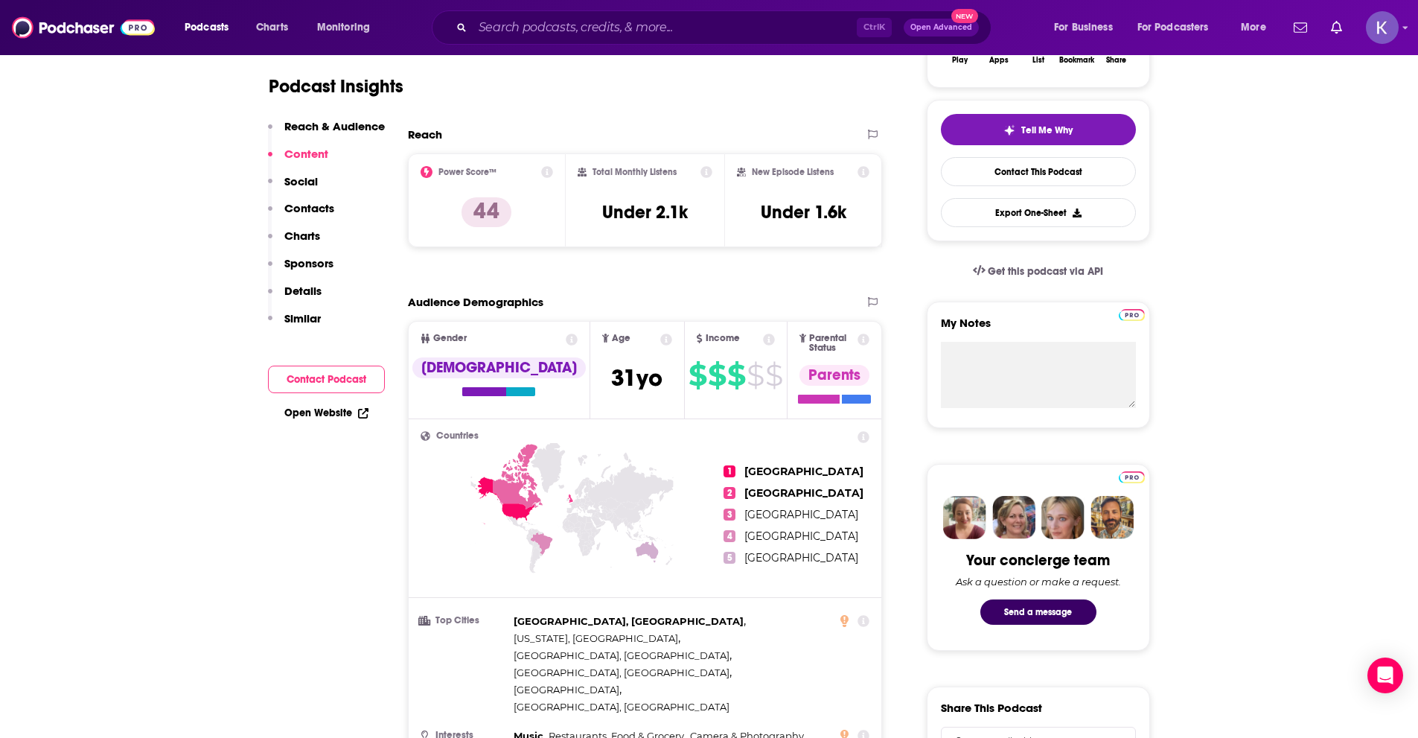
scroll to position [0, 0]
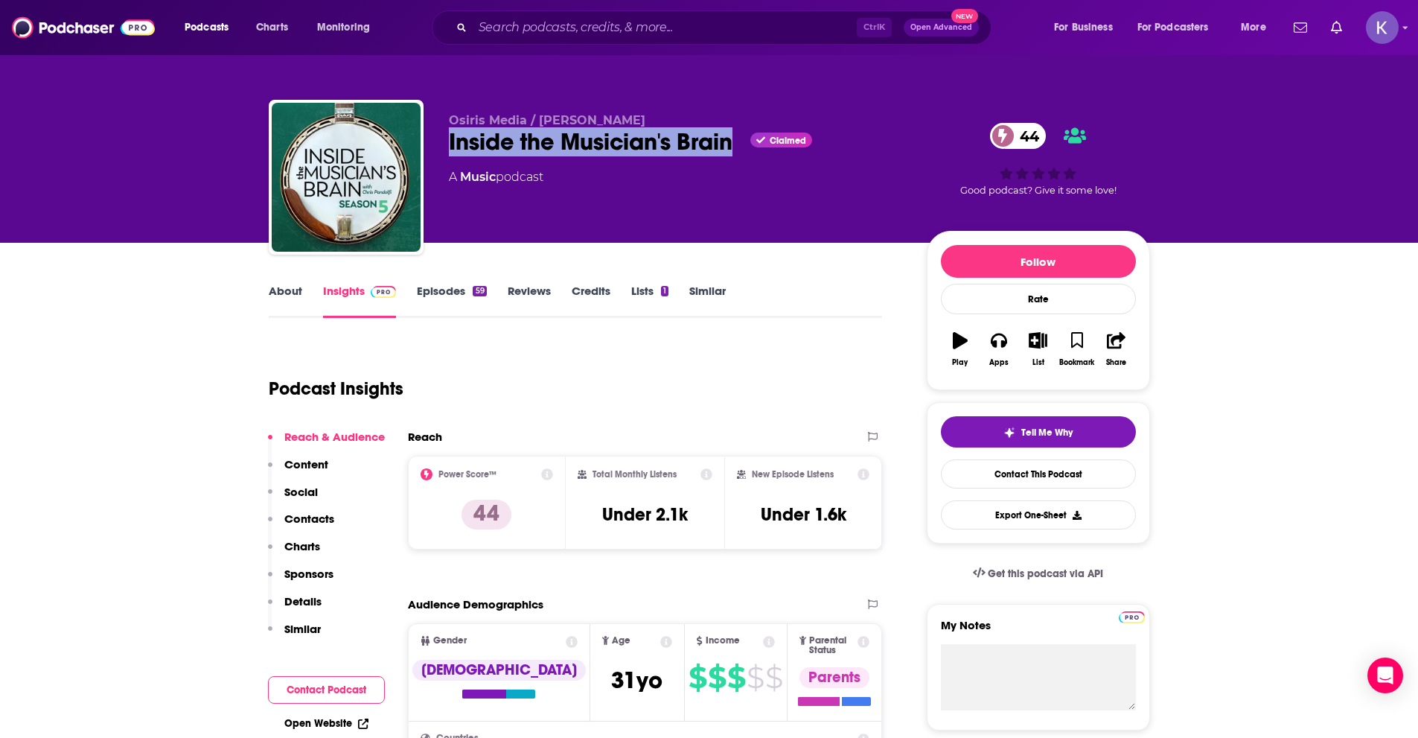
drag, startPoint x: 450, startPoint y: 147, endPoint x: 735, endPoint y: 148, distance: 284.4
click at [735, 148] on div "Inside the Musician's Brain Claimed 44" at bounding box center [676, 141] width 454 height 29
copy h2 "Inside the Musician's Brain"
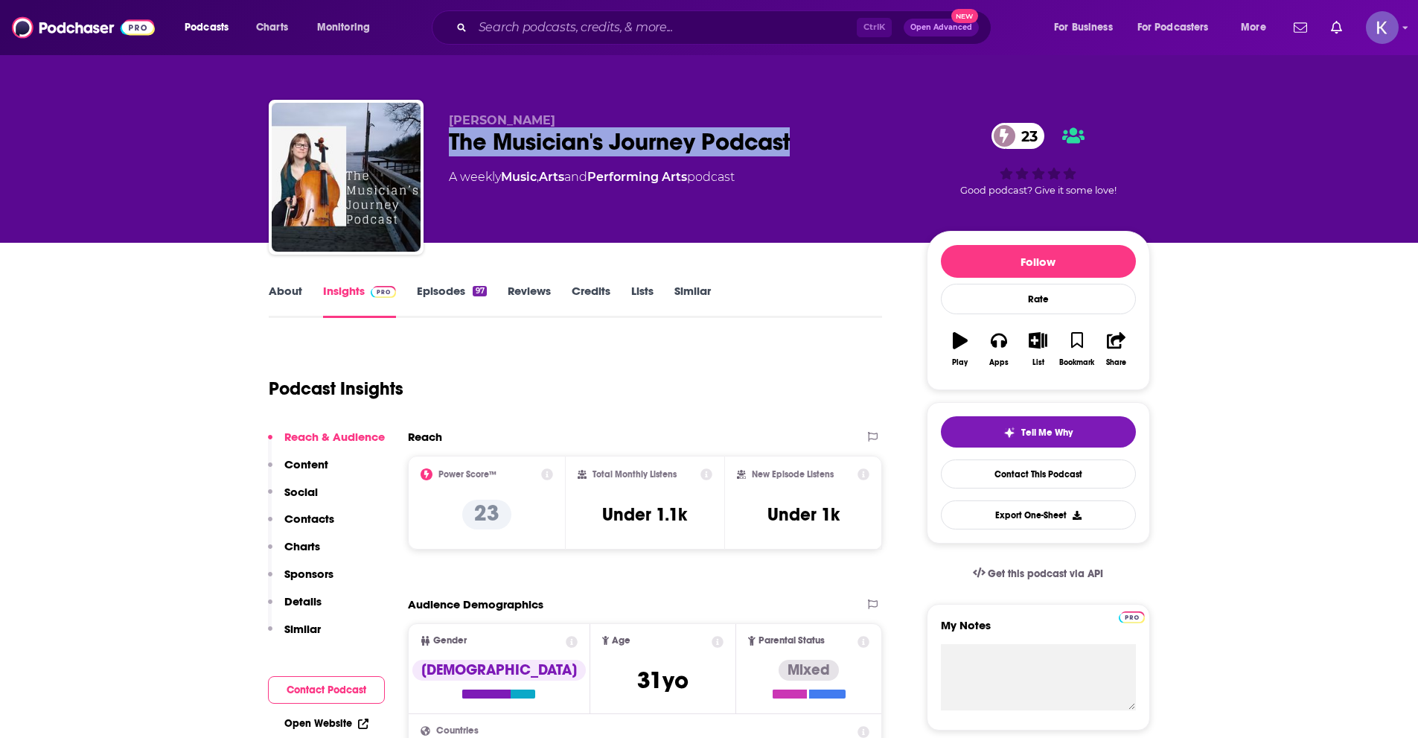
drag, startPoint x: 448, startPoint y: 147, endPoint x: 809, endPoint y: 140, distance: 361.1
click at [809, 140] on div "The Musician's Journey Podcast 23" at bounding box center [676, 141] width 454 height 29
copy h2 "The Musician's Journey Podcast"
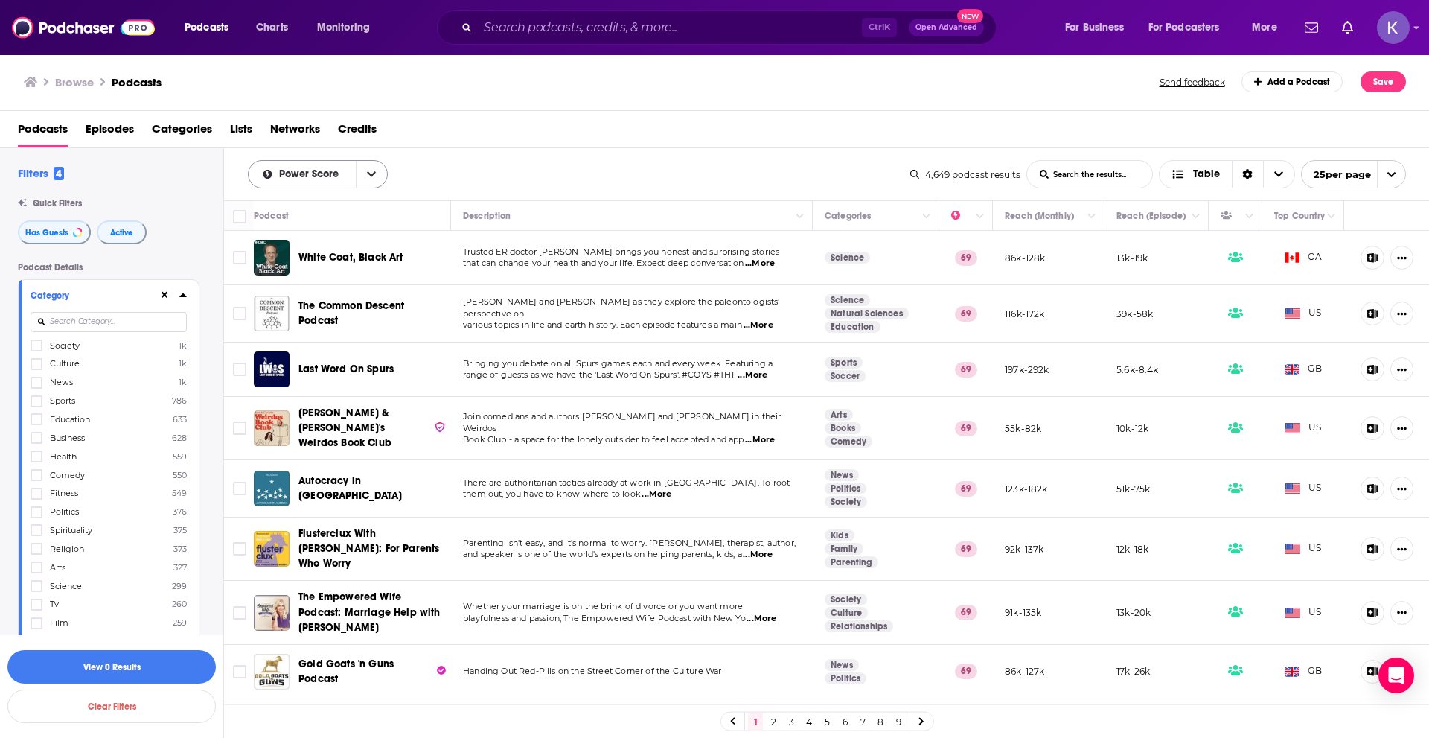
scroll to position [744, 0]
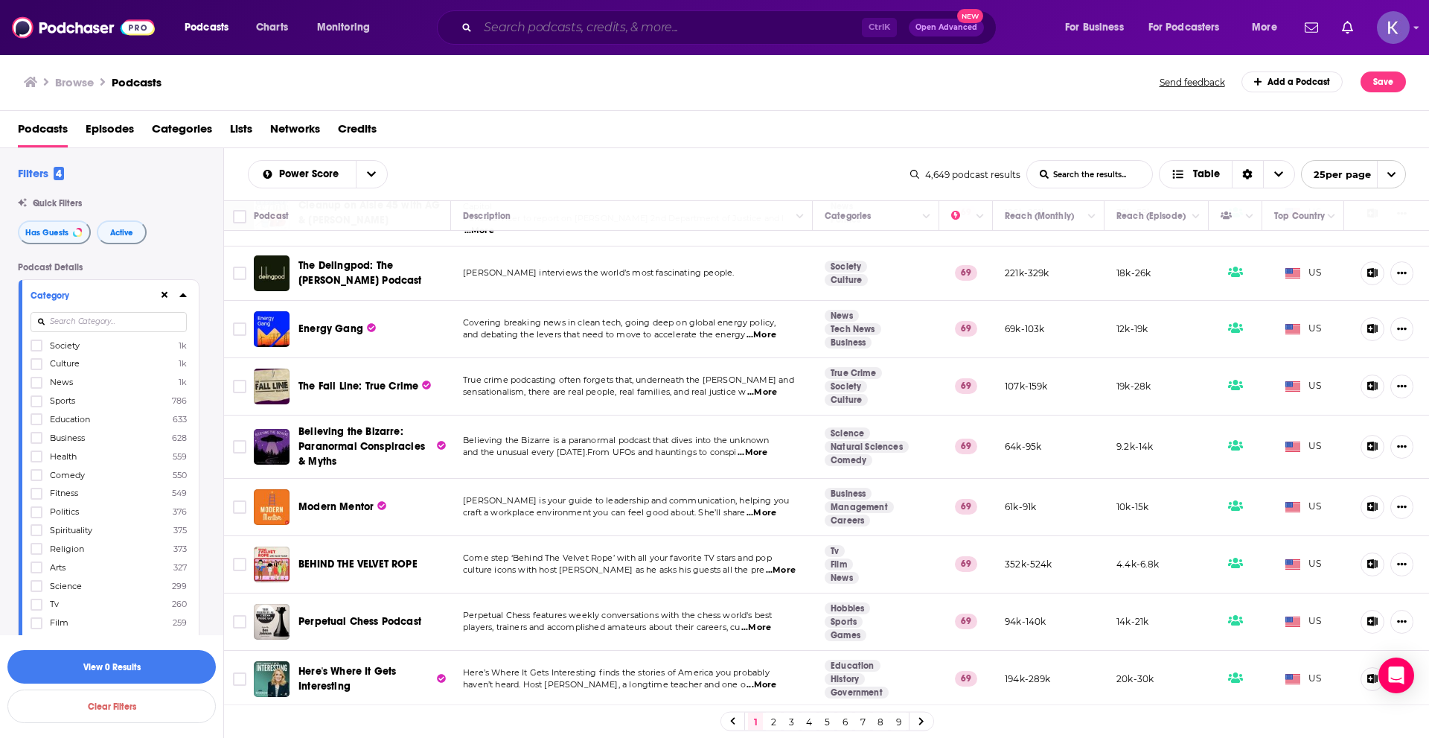
click at [565, 31] on input "Search podcasts, credits, & more..." at bounding box center [670, 28] width 384 height 24
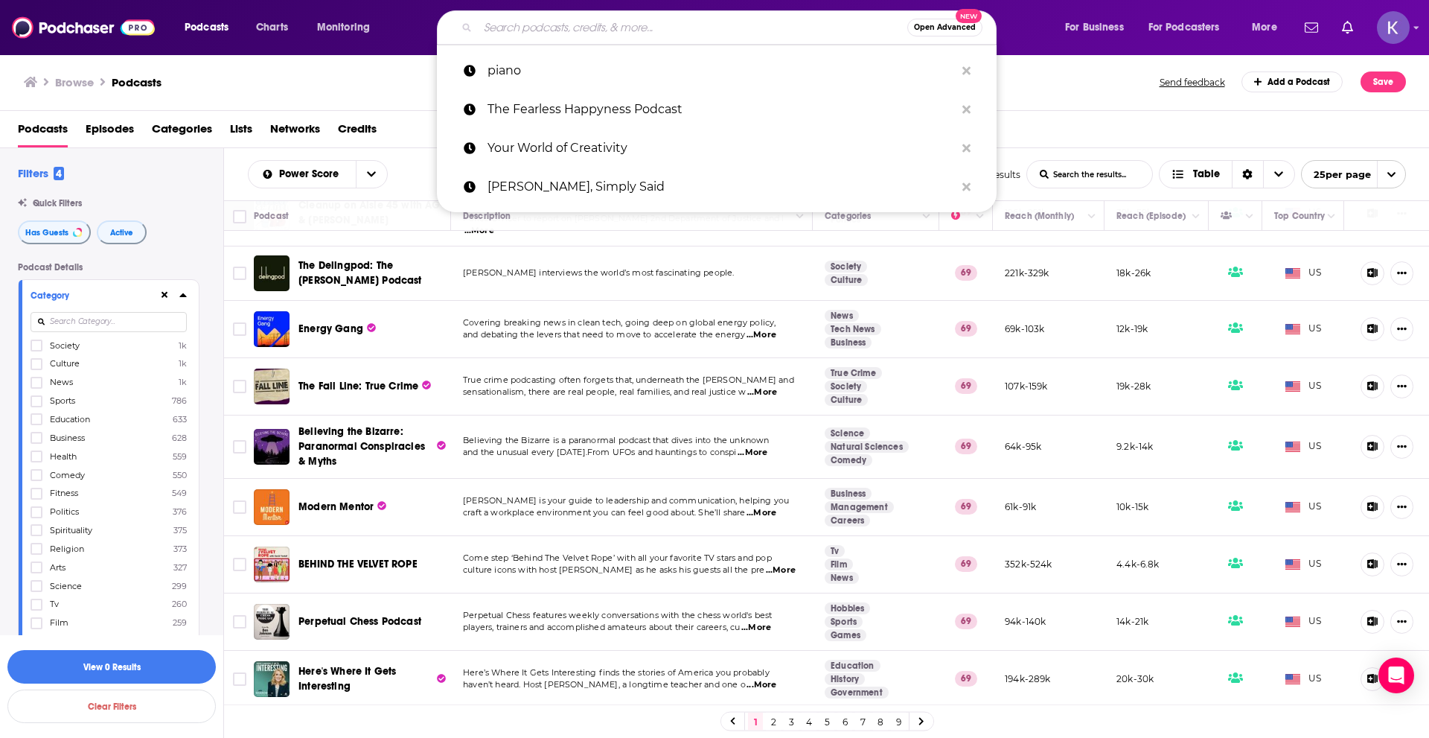
paste input "Author2Author"
type input "Author2Author"
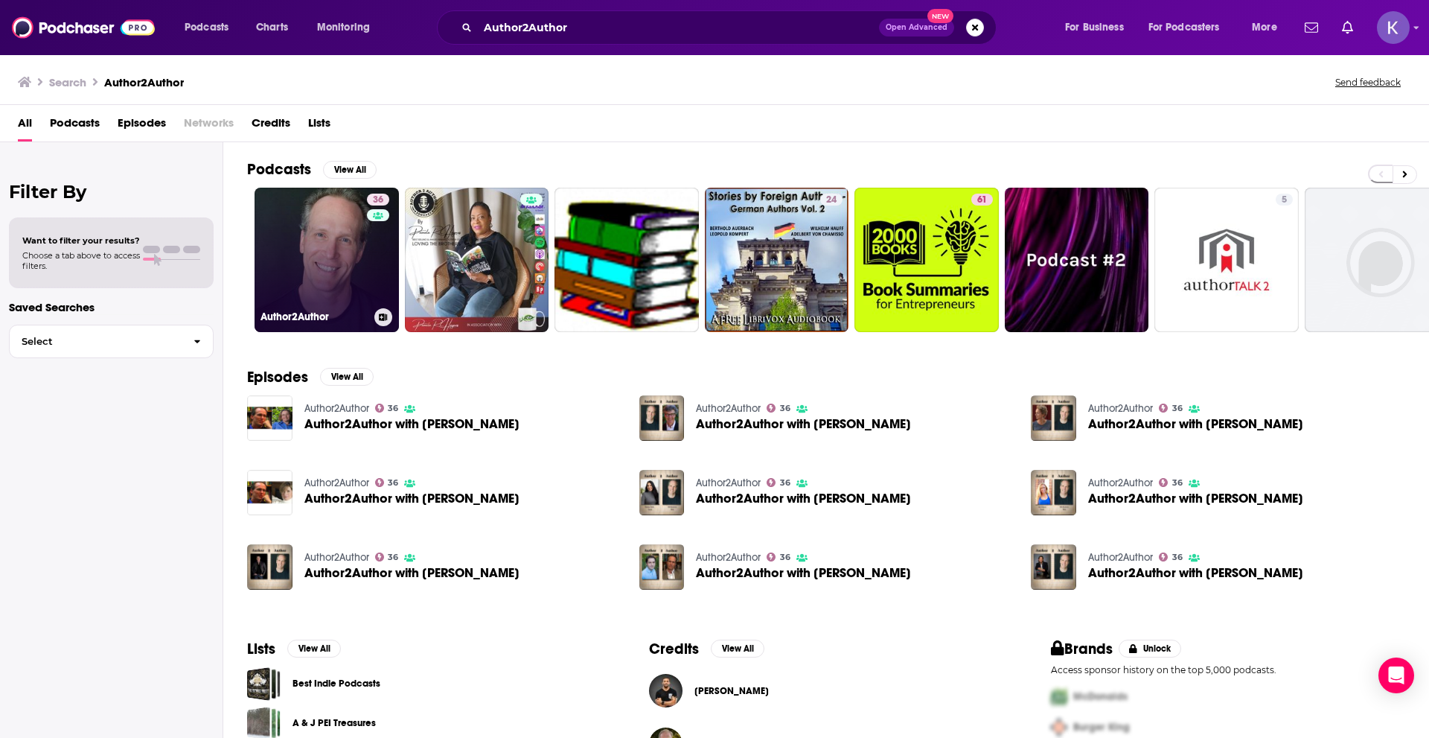
click at [336, 252] on link "36 Author2Author" at bounding box center [327, 260] width 144 height 144
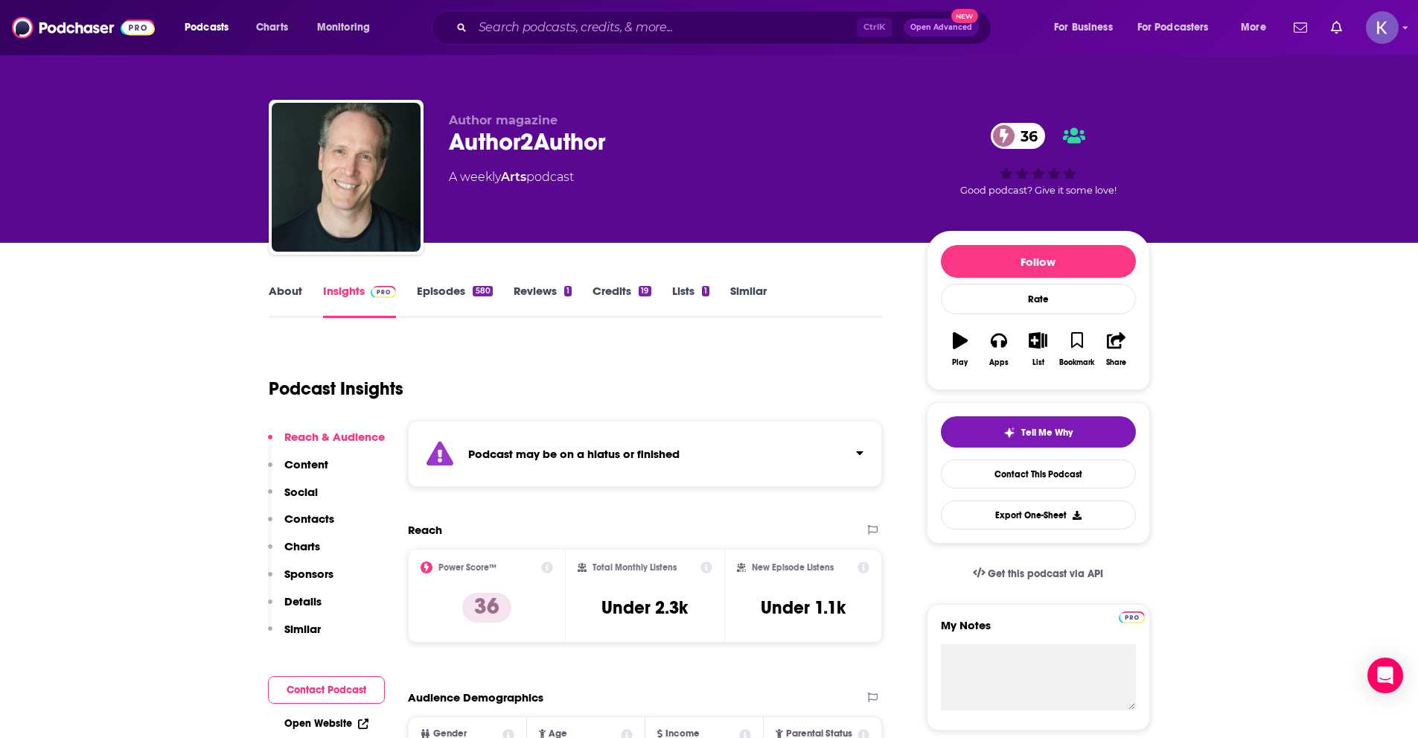
click at [271, 294] on link "About" at bounding box center [285, 301] width 33 height 34
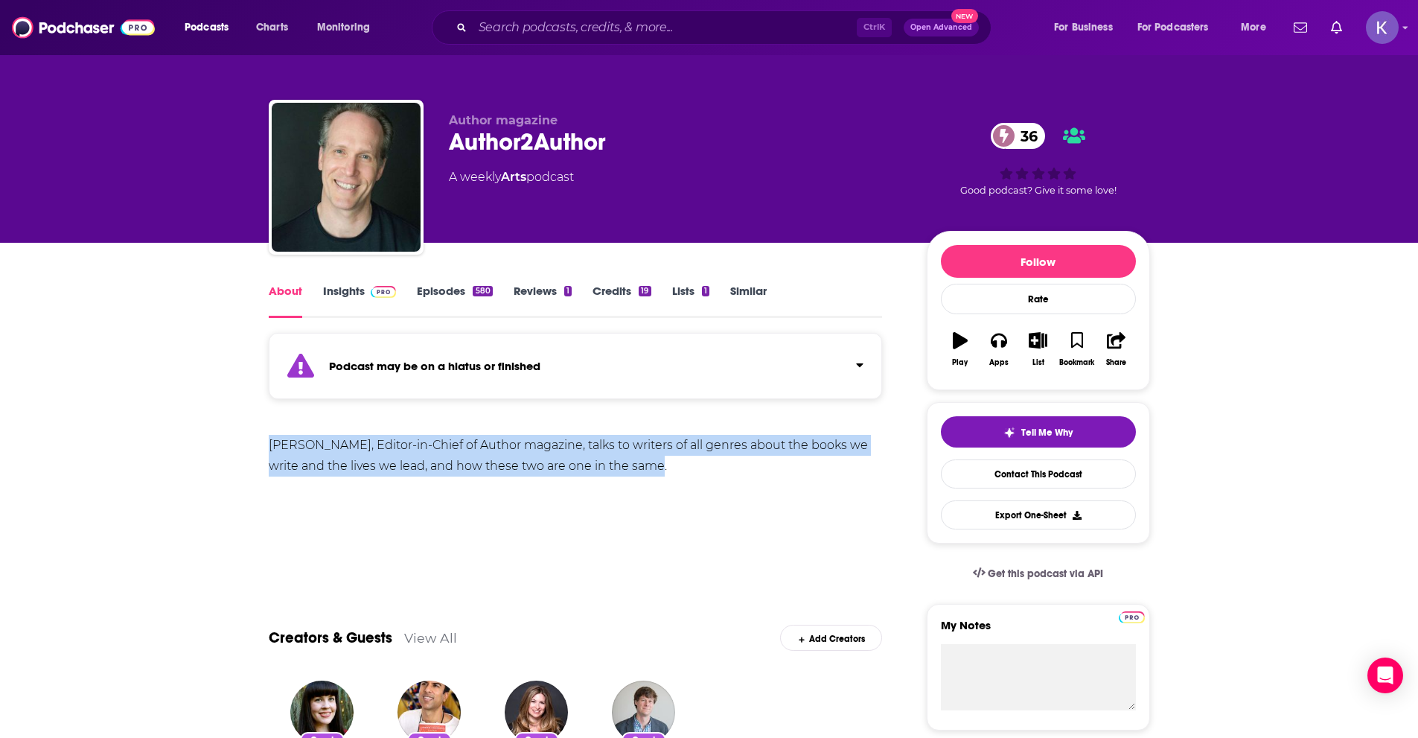
drag, startPoint x: 650, startPoint y: 469, endPoint x: 204, endPoint y: 442, distance: 446.7
copy div "Bill Kenower, Editor-in-Chief of Author magazine, talks to writers of all genre…"
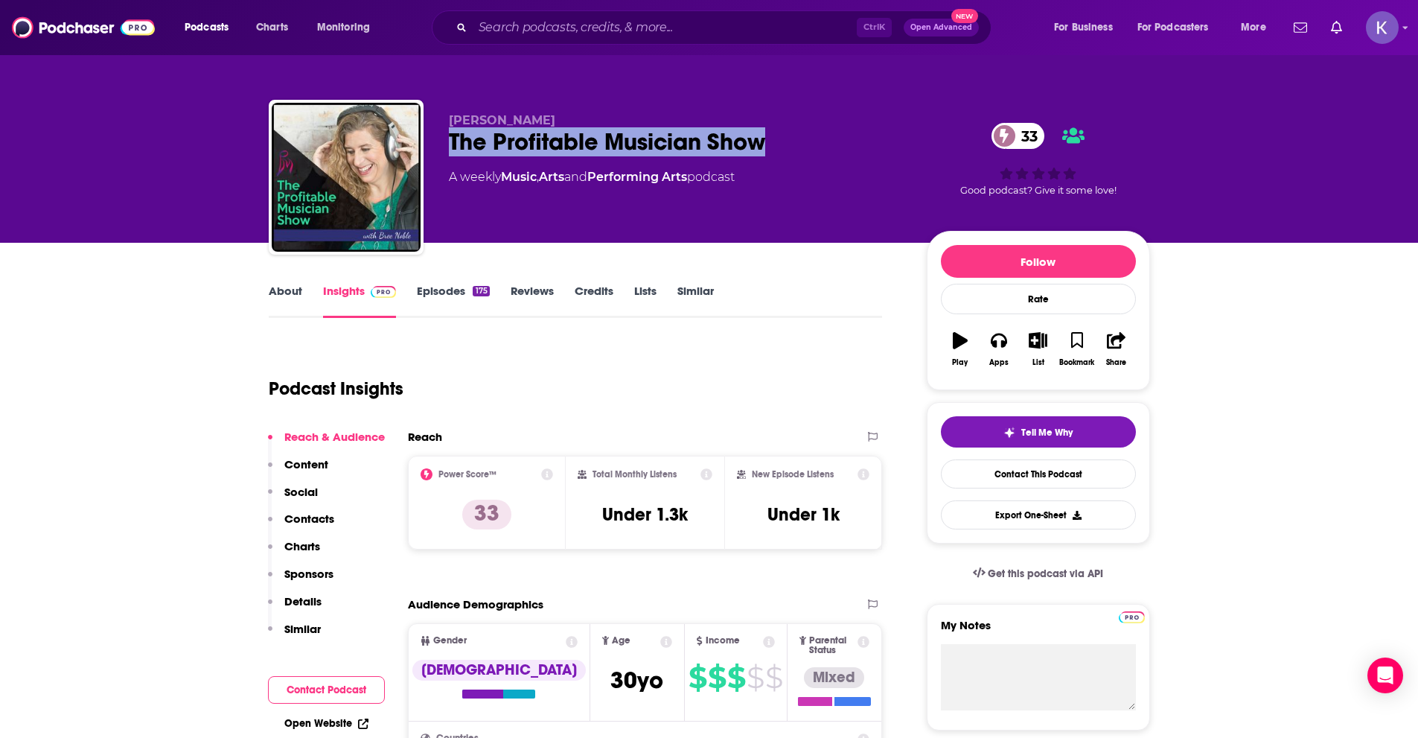
drag, startPoint x: 447, startPoint y: 139, endPoint x: 773, endPoint y: 138, distance: 326.1
click at [773, 138] on div "[PERSON_NAME] The Profitable Musician Show 33 A weekly Music , Arts and Perform…" at bounding box center [709, 180] width 881 height 161
copy h2 "The Profitable Musician Show"
click at [276, 288] on link "About" at bounding box center [285, 301] width 33 height 34
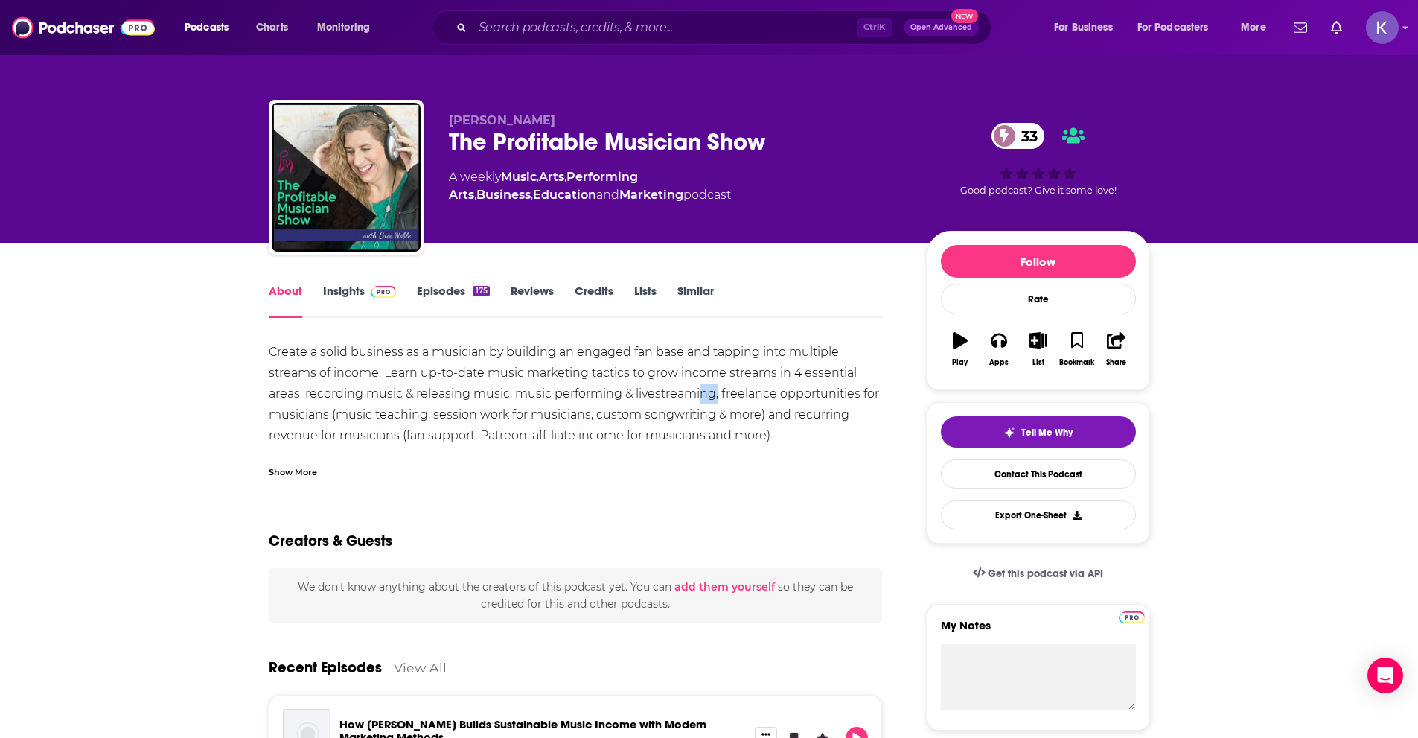
drag, startPoint x: 716, startPoint y: 392, endPoint x: 702, endPoint y: 392, distance: 14.1
click at [702, 392] on div "Create a solid business as a musician by building an engaged fan base and tappi…" at bounding box center [576, 446] width 614 height 208
click at [837, 395] on div "Create a solid business as a musician by building an engaged fan base and tappi…" at bounding box center [576, 446] width 614 height 208
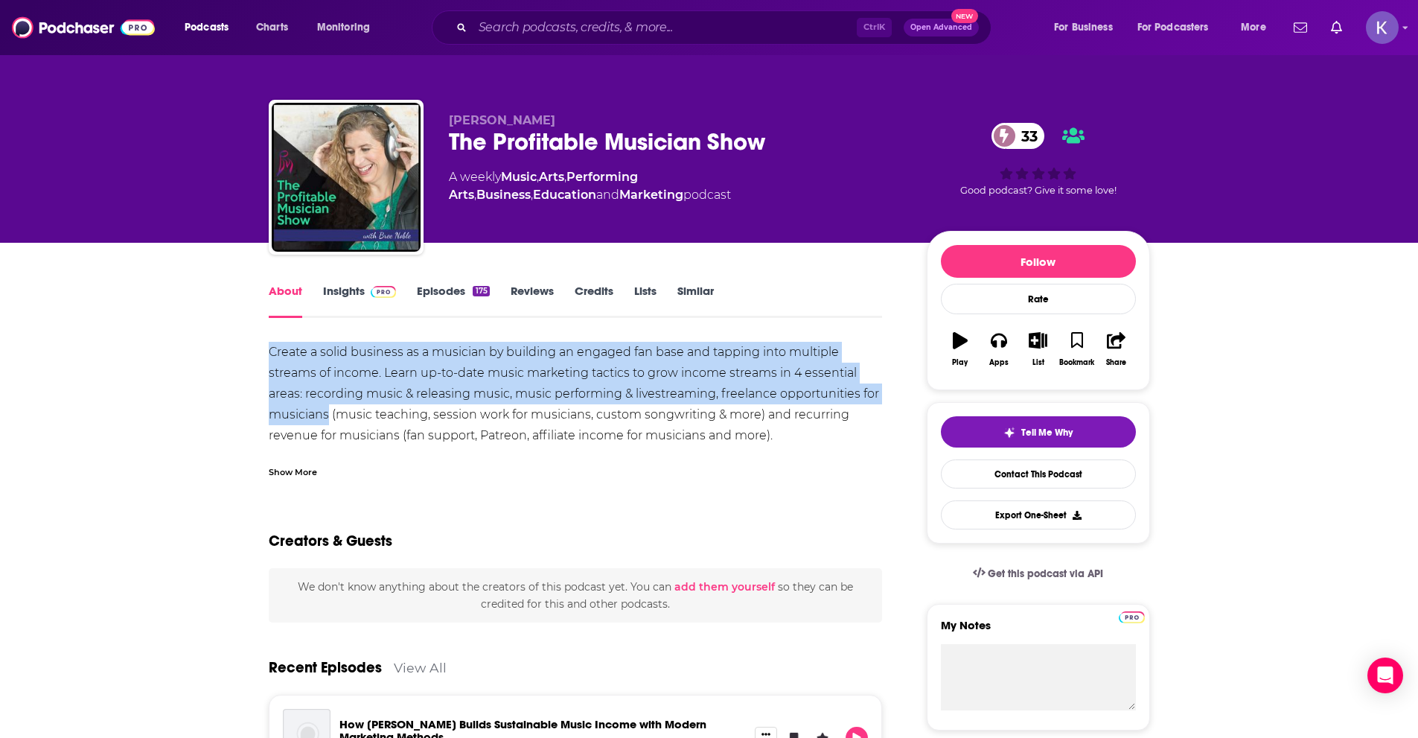
drag, startPoint x: 325, startPoint y: 409, endPoint x: 257, endPoint y: 351, distance: 89.2
copy div "Create a solid business as a musician by building an engaged fan base and tappi…"
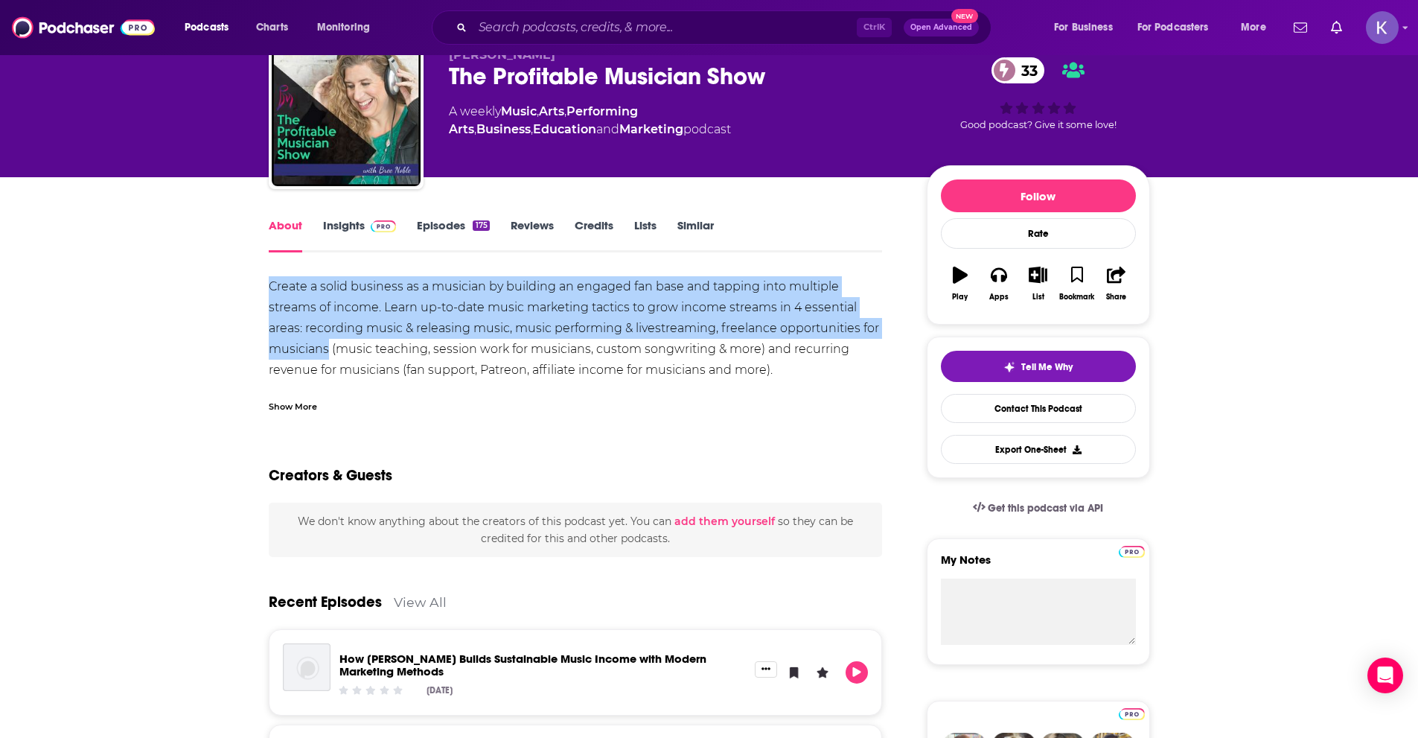
scroll to position [74, 0]
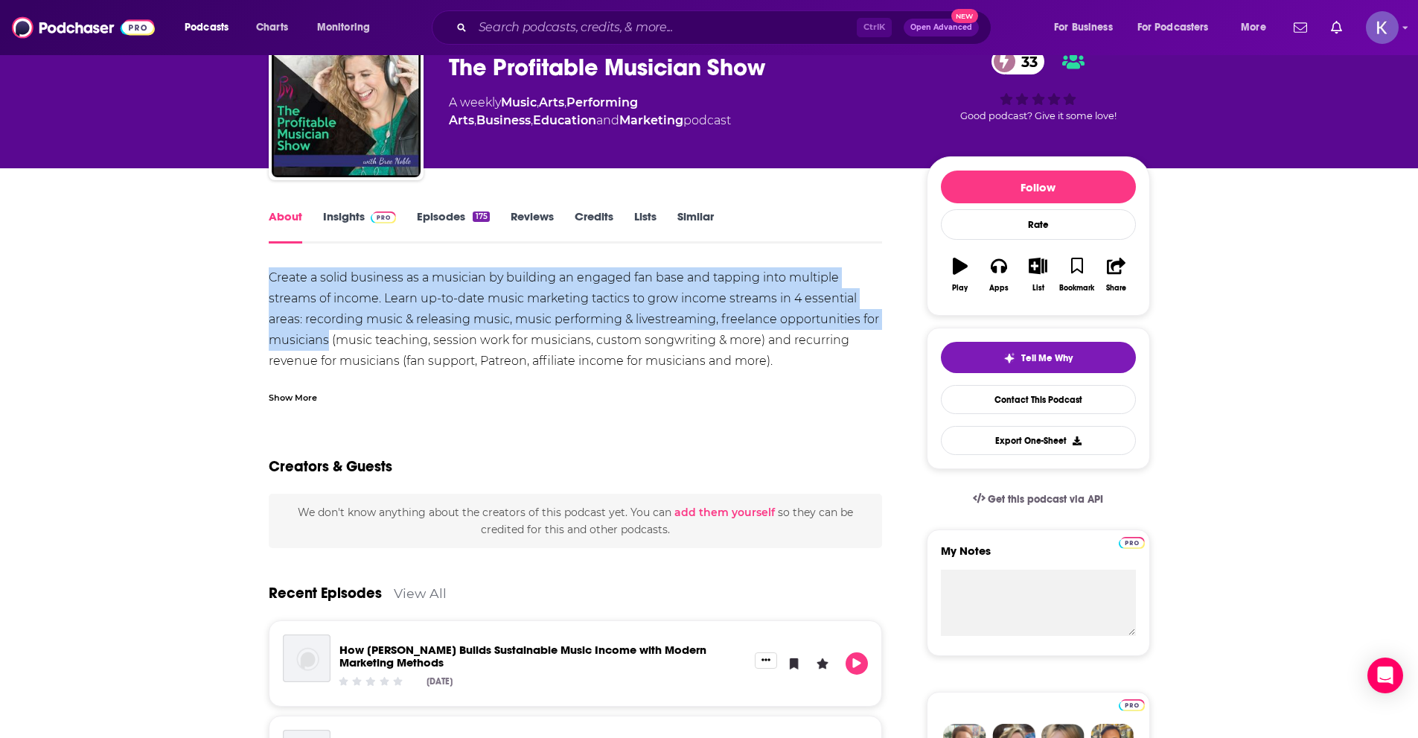
click at [325, 221] on link "Insights" at bounding box center [360, 226] width 74 height 34
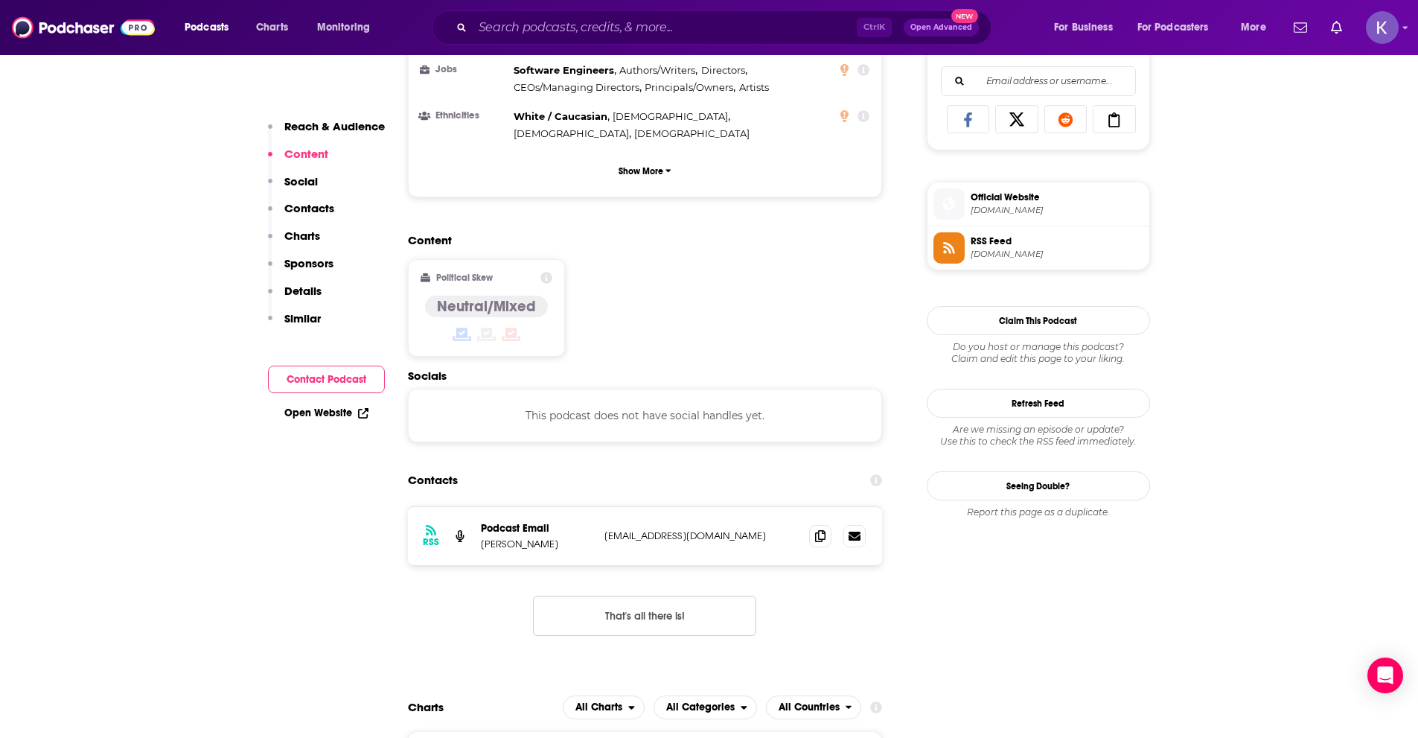
scroll to position [1042, 0]
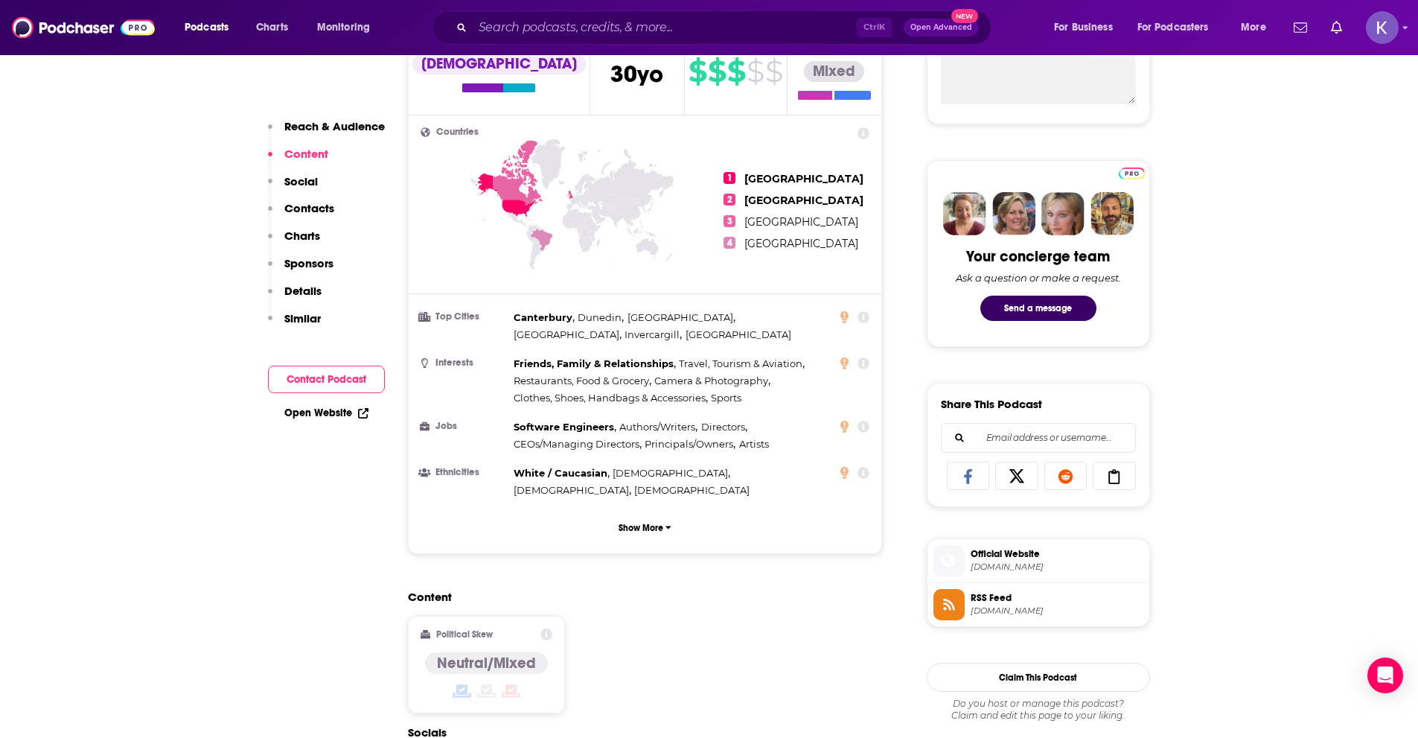
scroll to position [596, 0]
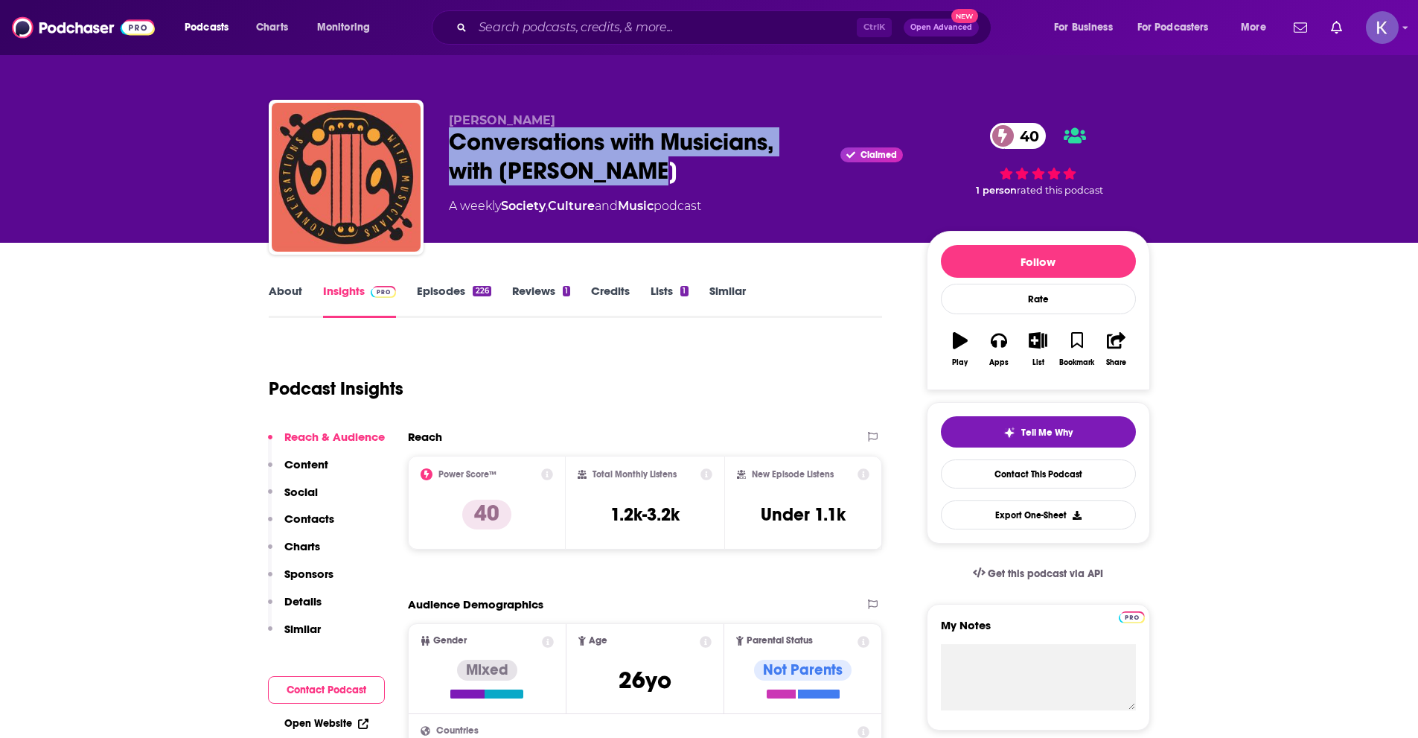
drag, startPoint x: 450, startPoint y: 138, endPoint x: 699, endPoint y: 165, distance: 250.1
click at [699, 165] on div "Conversations with Musicians, with [PERSON_NAME] Claimed 40" at bounding box center [676, 156] width 454 height 58
copy h2 "Conversations with Musicians, with [PERSON_NAME]"
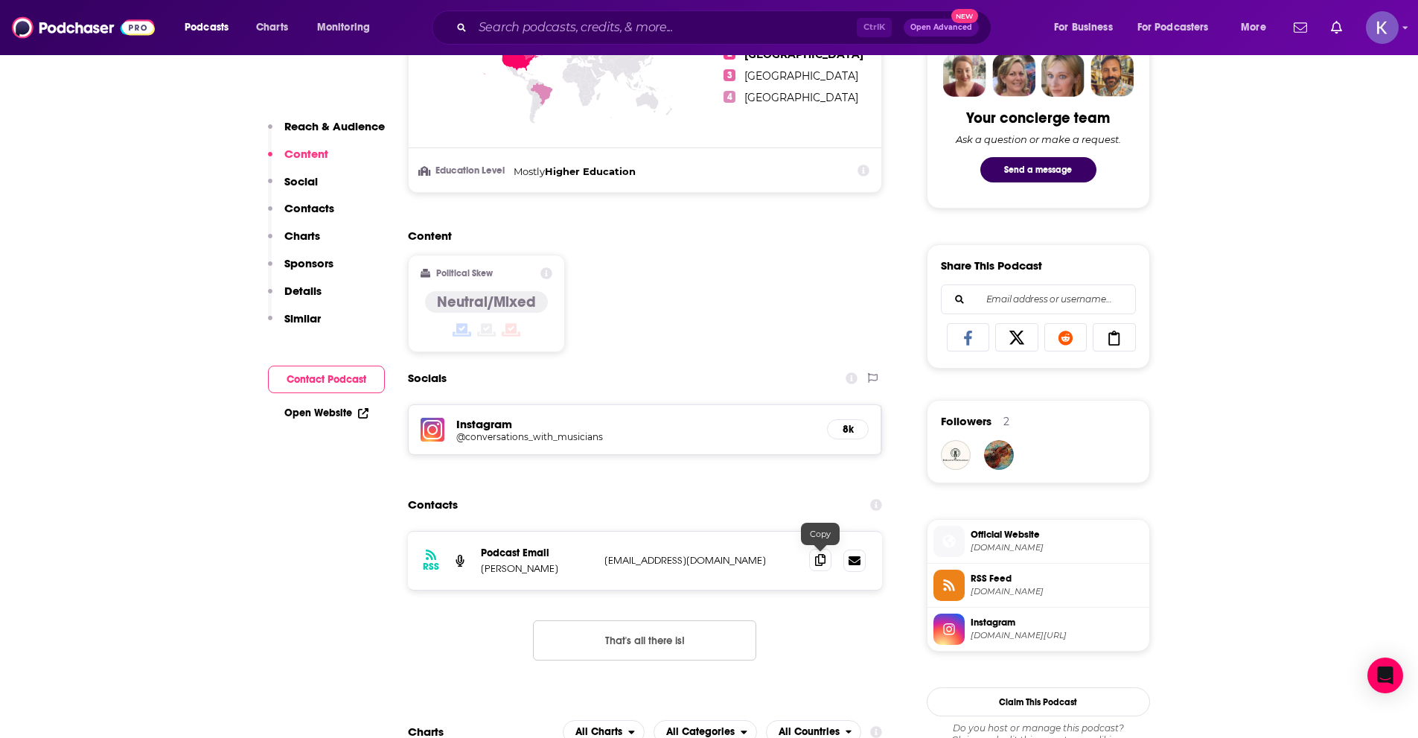
click at [822, 562] on icon at bounding box center [820, 560] width 10 height 12
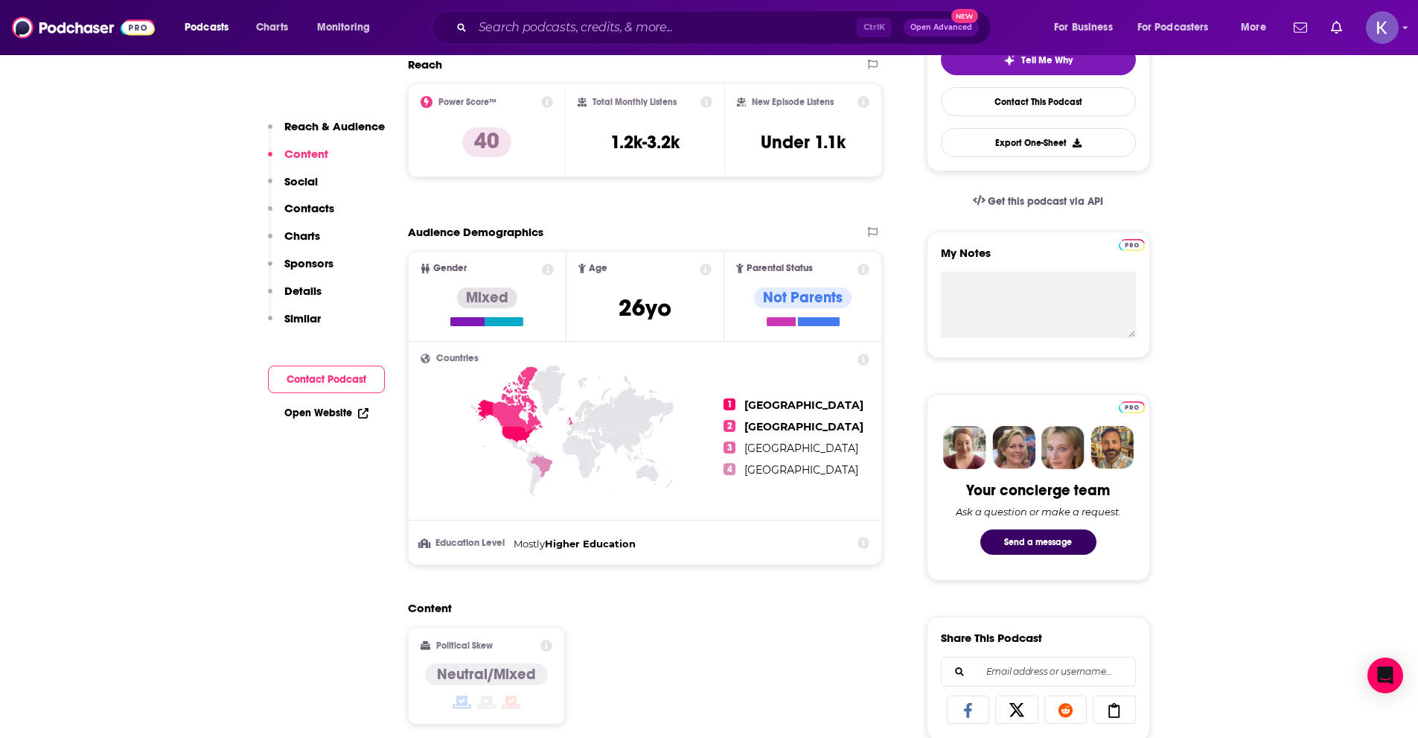
scroll to position [0, 0]
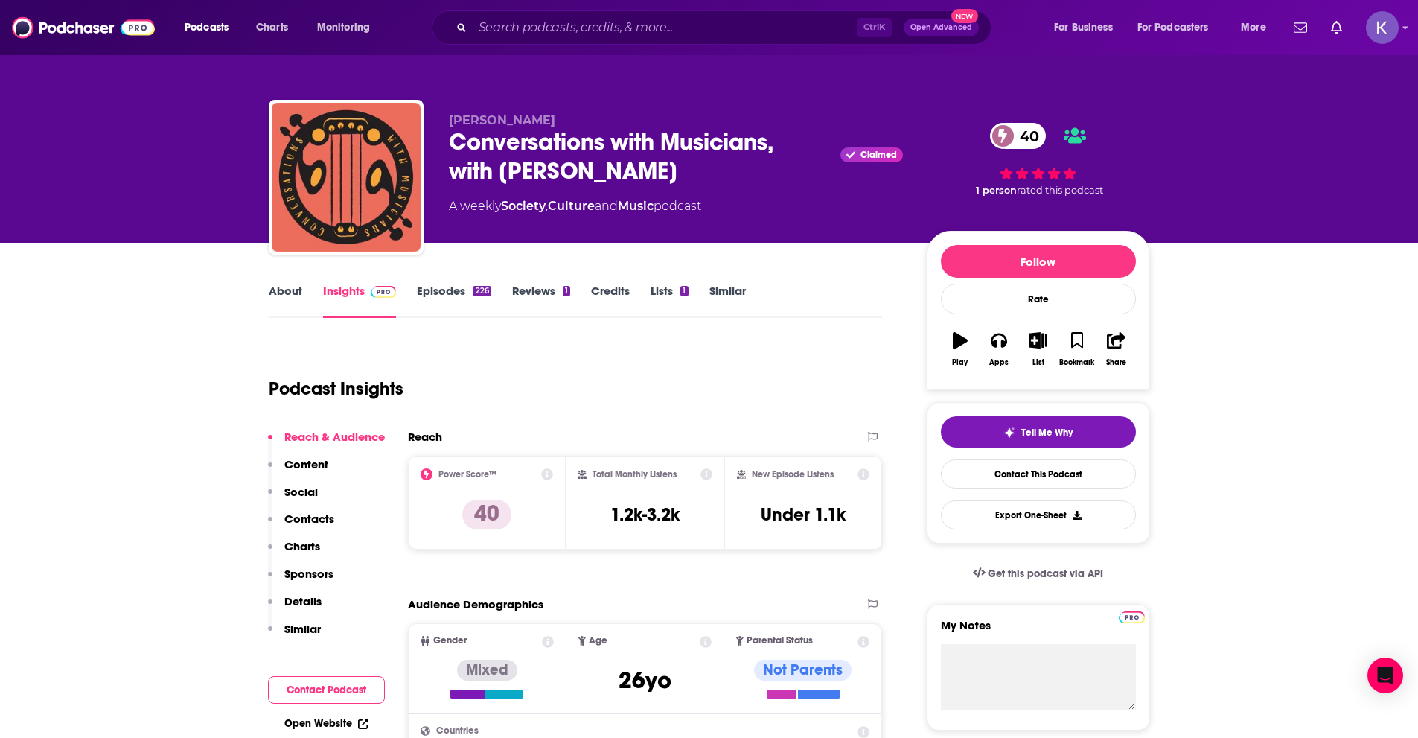
click at [299, 297] on link "About" at bounding box center [285, 301] width 33 height 34
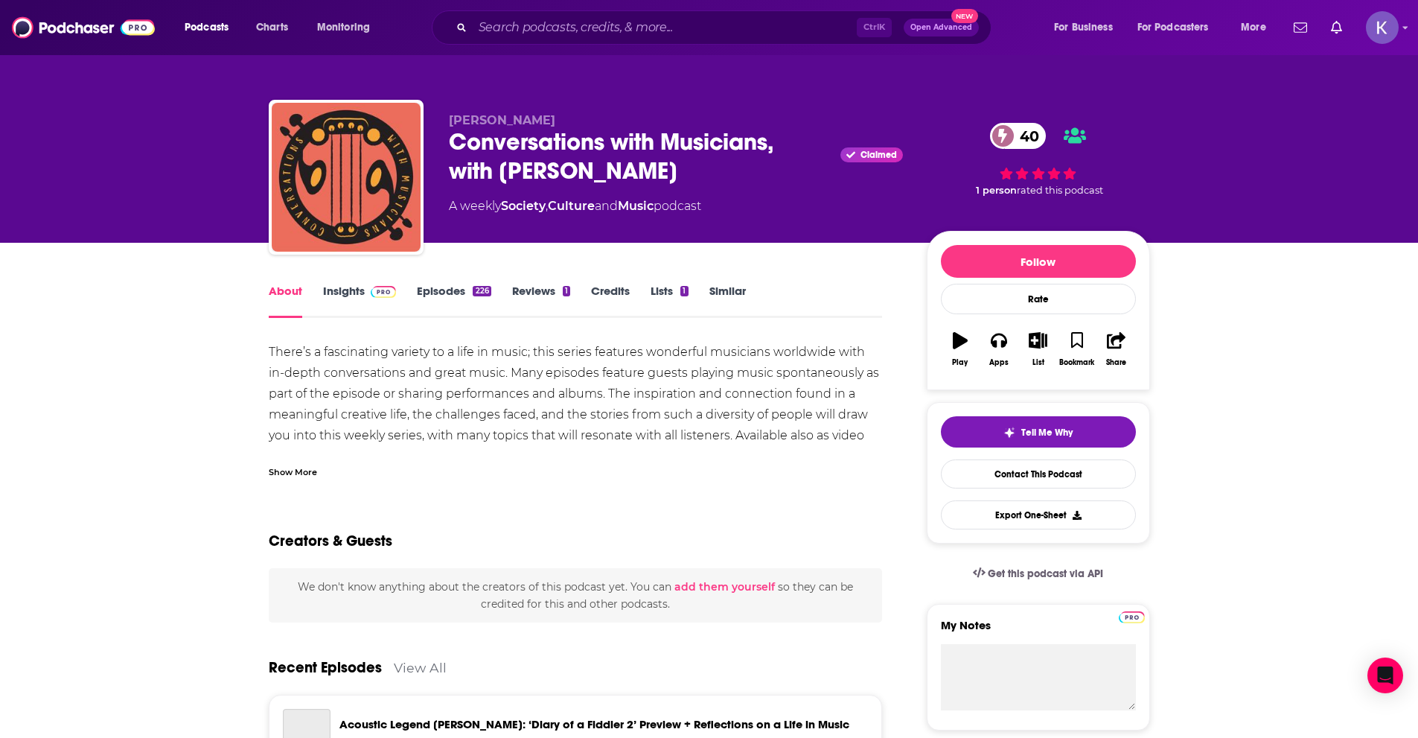
click at [292, 470] on div "Show More" at bounding box center [293, 471] width 48 height 14
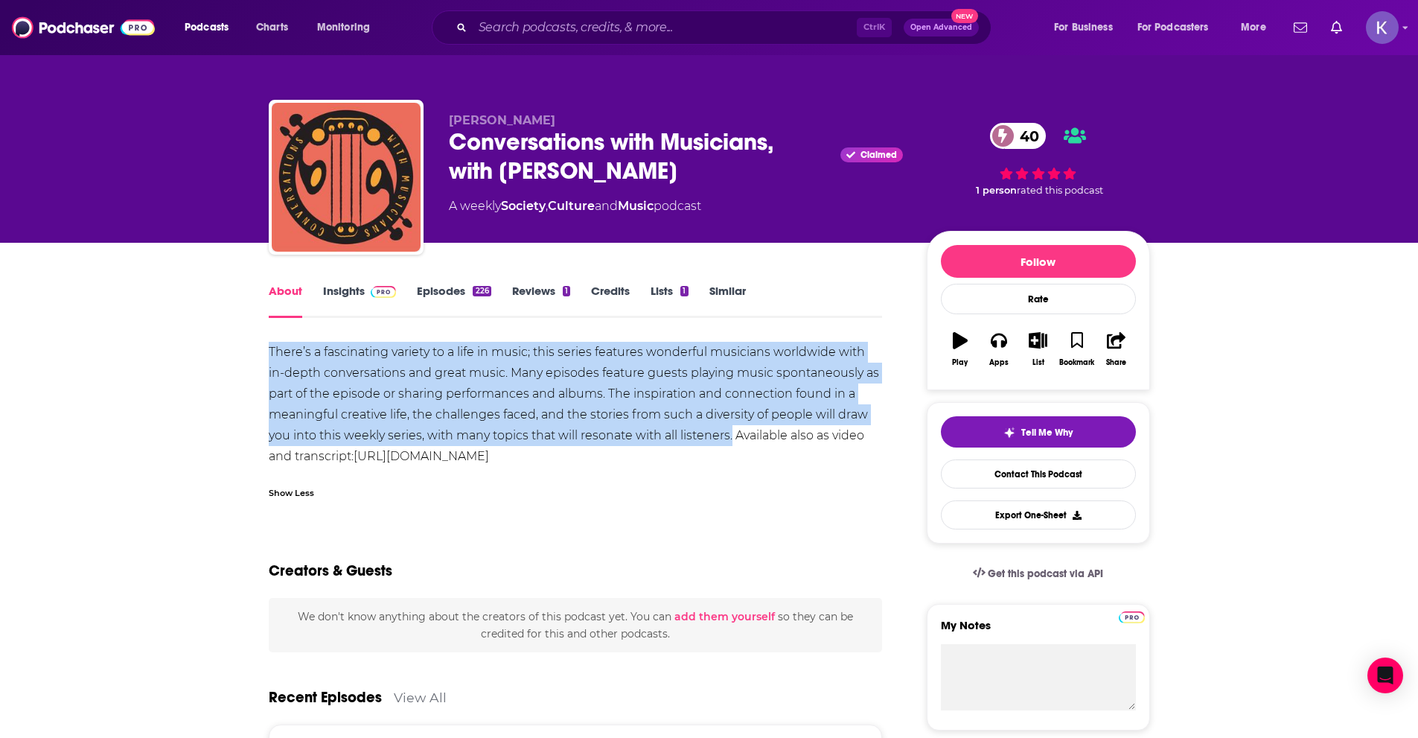
drag, startPoint x: 732, startPoint y: 433, endPoint x: 259, endPoint y: 345, distance: 480.9
copy div "There’s a fascinating variety to a life in music; this series features wonderfu…"
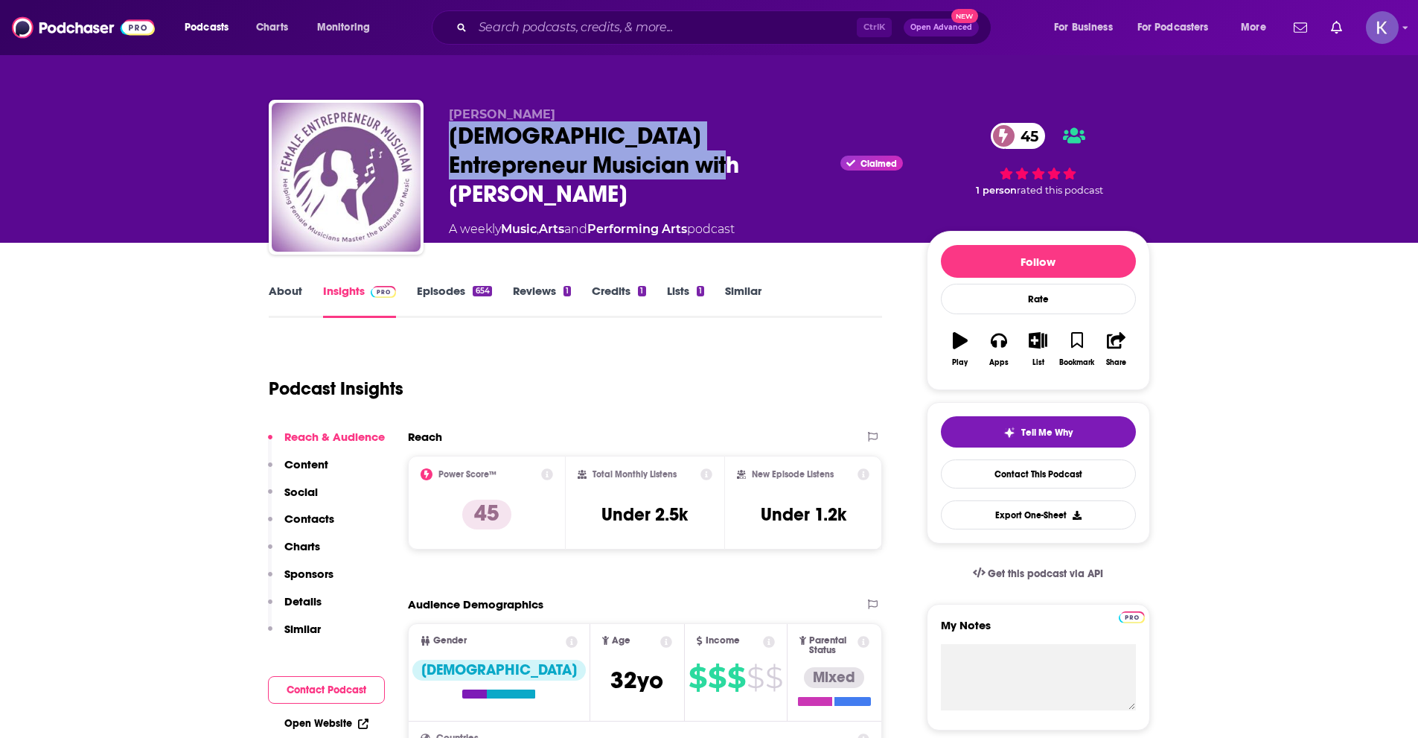
drag, startPoint x: 629, startPoint y: 171, endPoint x: 440, endPoint y: 145, distance: 190.9
click at [440, 145] on div "Bree Noble Female Entrepreneur Musician with Bree Noble Claimed 45 A weekly Mus…" at bounding box center [709, 180] width 881 height 161
copy h2 "Female Entrepreneur Musician with Bree Noble"
click at [294, 294] on link "About" at bounding box center [285, 301] width 33 height 34
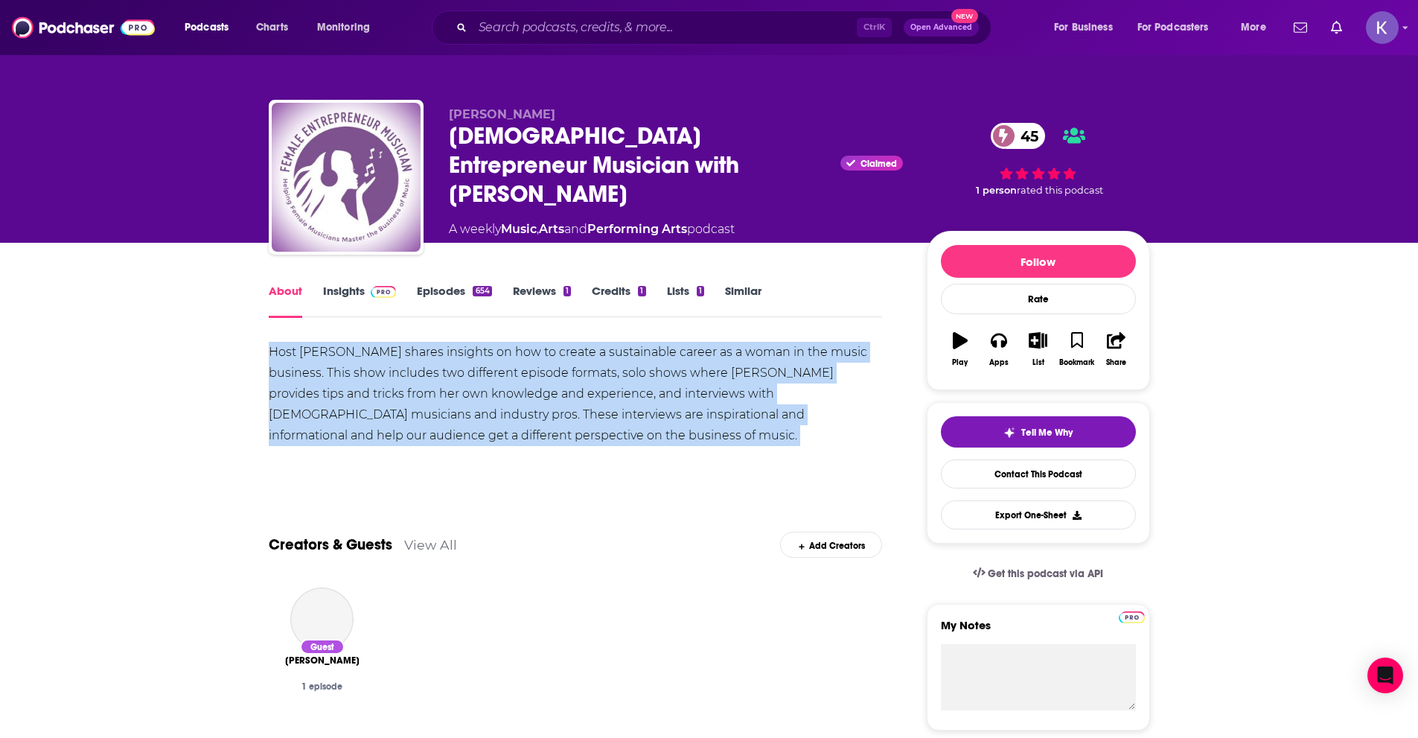
drag, startPoint x: 480, startPoint y: 441, endPoint x: 271, endPoint y: 354, distance: 226.6
click at [271, 354] on div "Host Bree Noble shares insights on how to create a sustainable career as a woma…" at bounding box center [576, 410] width 614 height 136
copy div "Host Bree Noble shares insights on how to create a sustainable career as a woma…"
click at [349, 290] on link "Insights" at bounding box center [360, 301] width 74 height 34
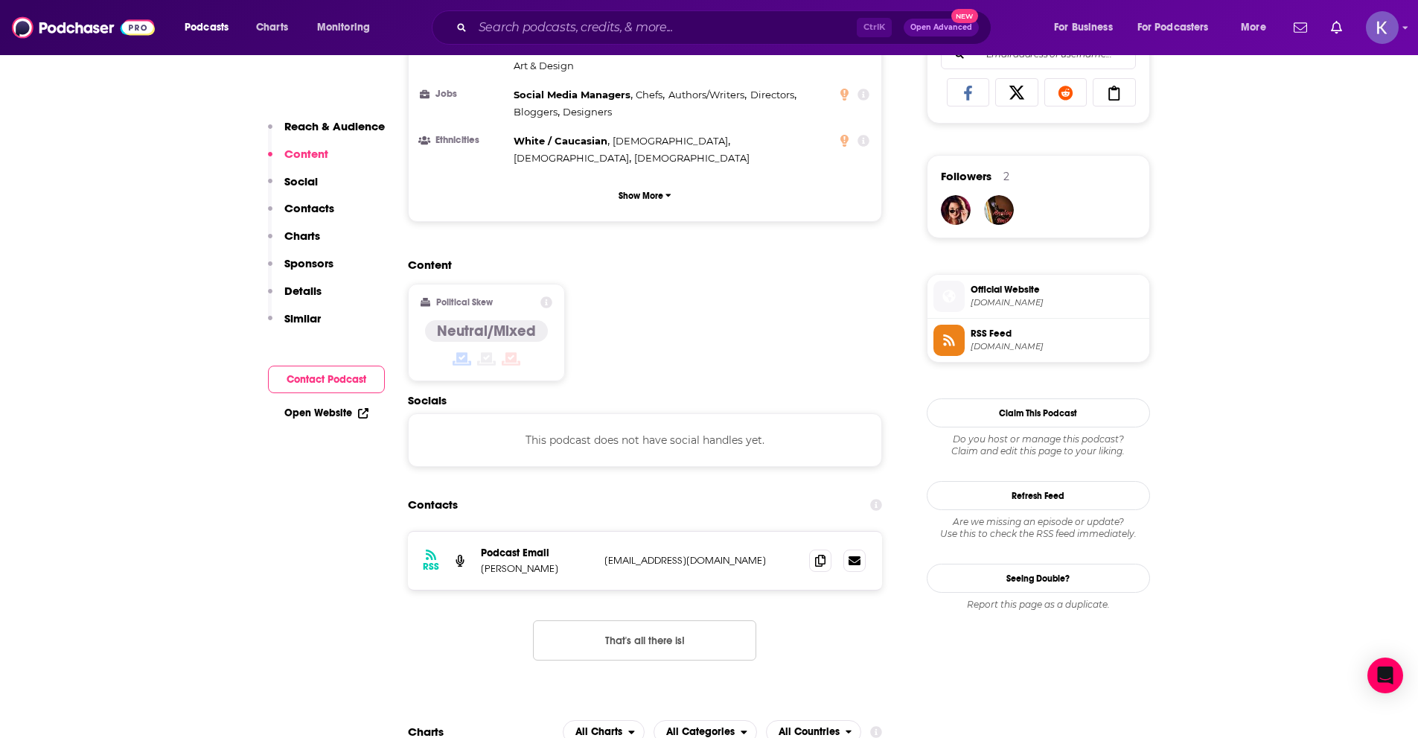
scroll to position [1042, 0]
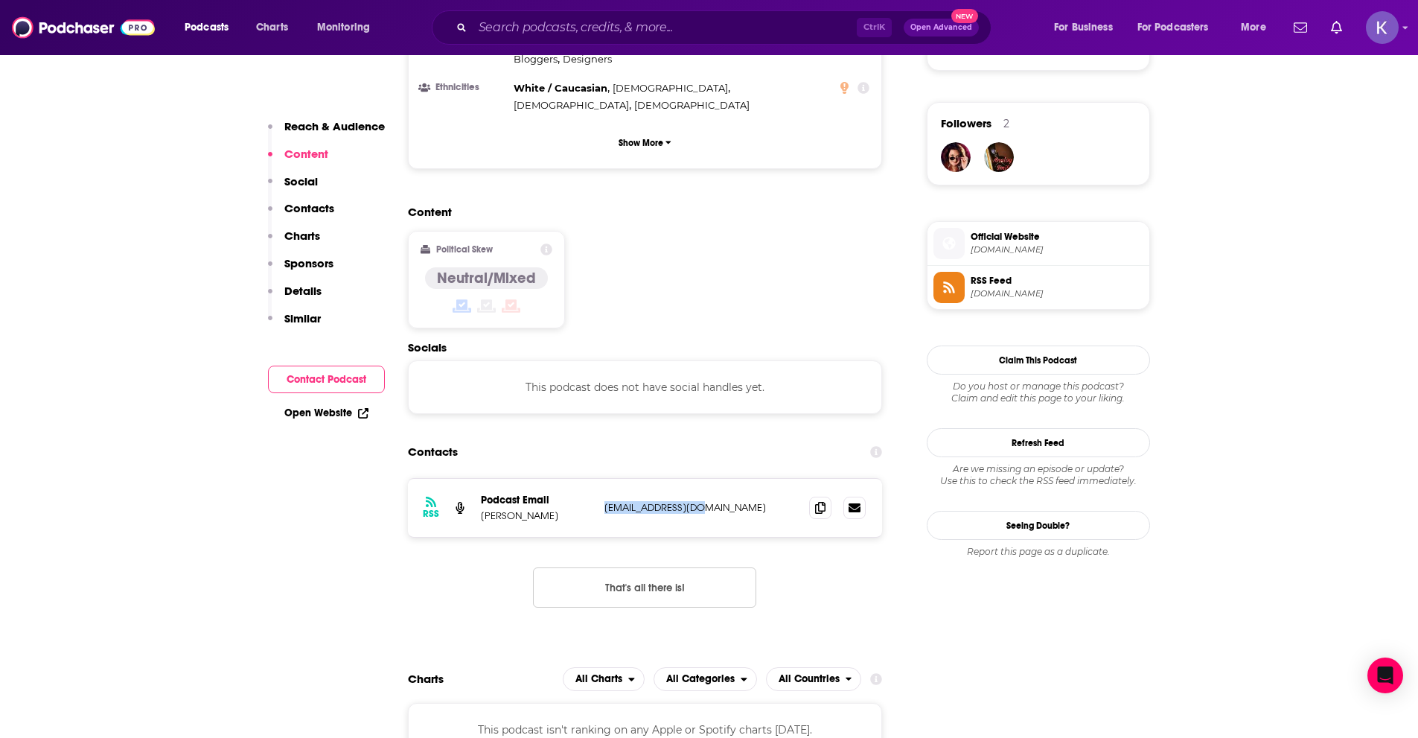
drag, startPoint x: 604, startPoint y: 433, endPoint x: 706, endPoint y: 433, distance: 101.2
click at [706, 501] on p "sales@podetize.com" at bounding box center [701, 507] width 194 height 13
copy p "sales@podetize.com"
click at [539, 509] on p "Mary-Christine Sungaila" at bounding box center [537, 515] width 112 height 13
drag, startPoint x: 545, startPoint y: 438, endPoint x: 479, endPoint y: 441, distance: 65.6
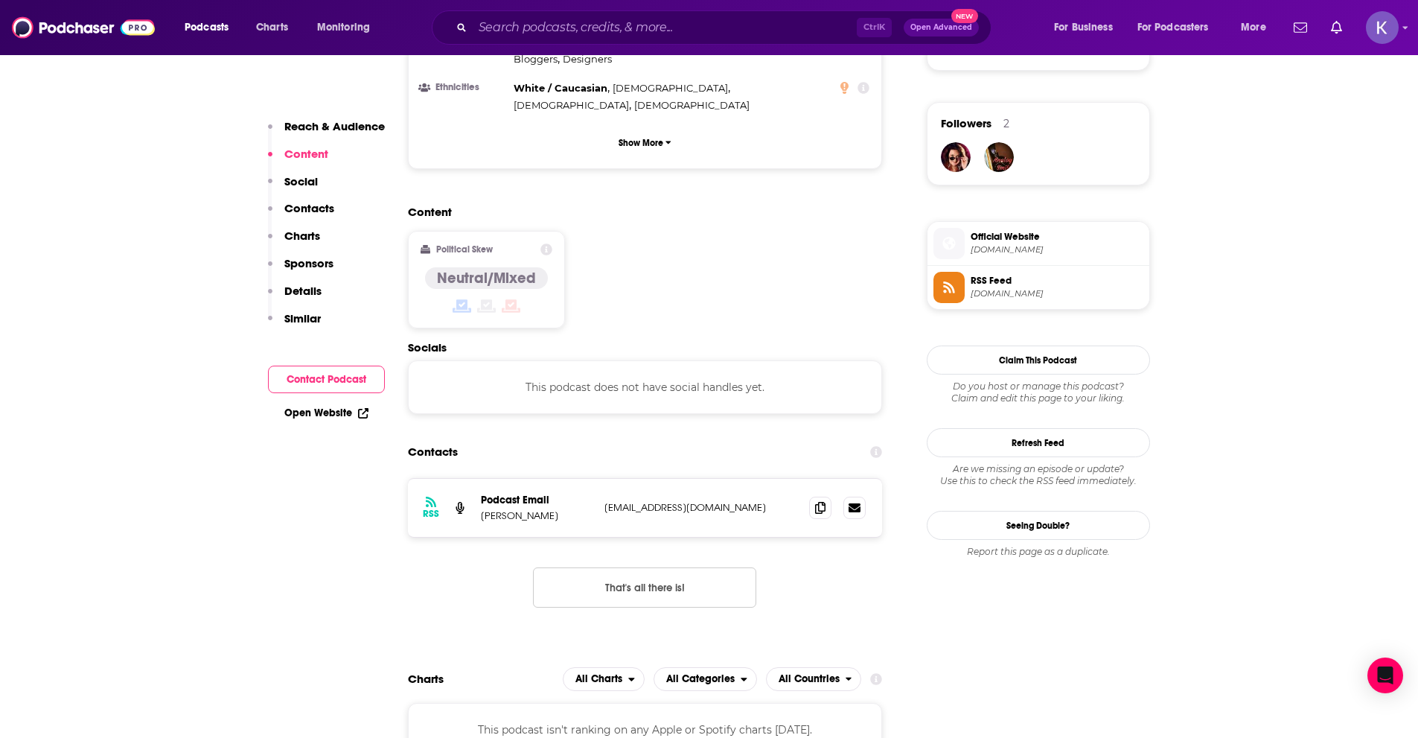
click at [479, 479] on div "RSS Podcast Email Mary-Christine Sungaila sales@podetize.com sales@podetize.com" at bounding box center [645, 508] width 475 height 58
copy p "Mary-Christine"
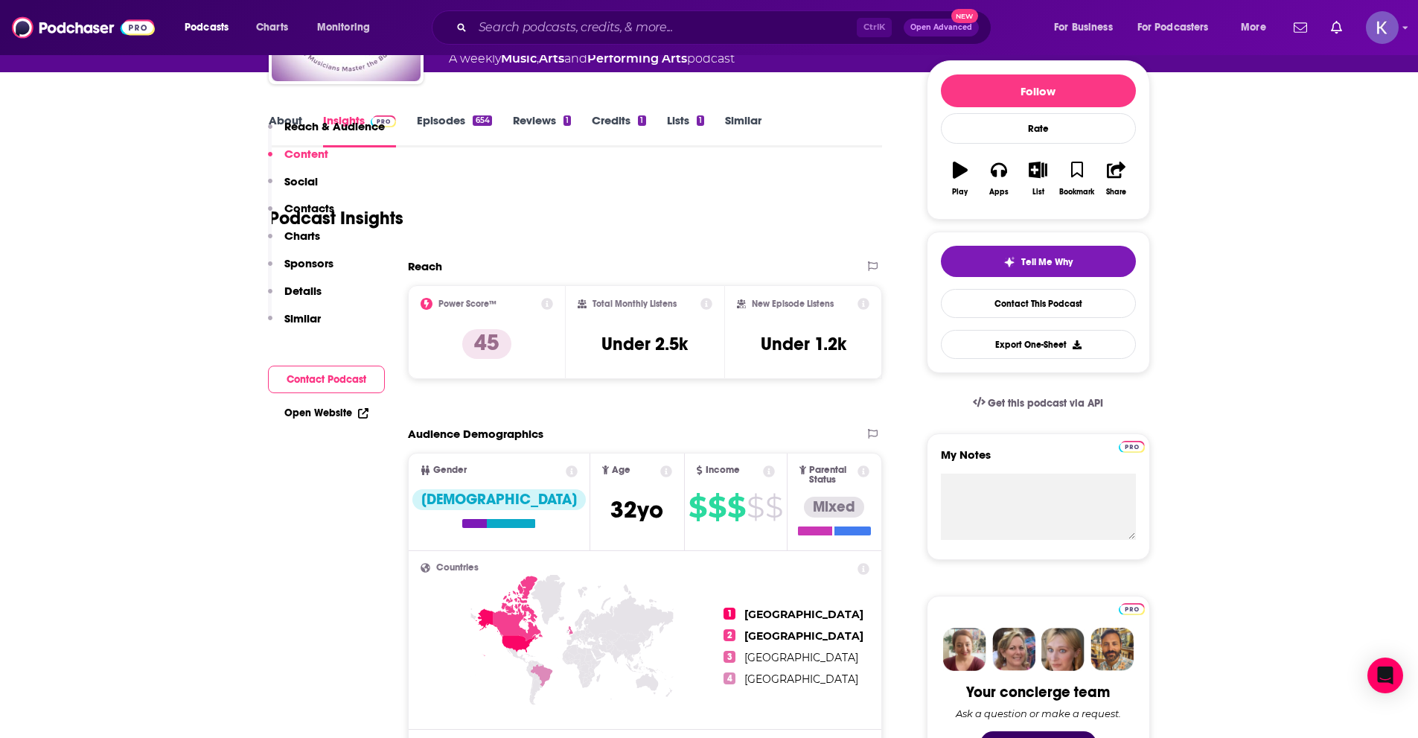
scroll to position [0, 0]
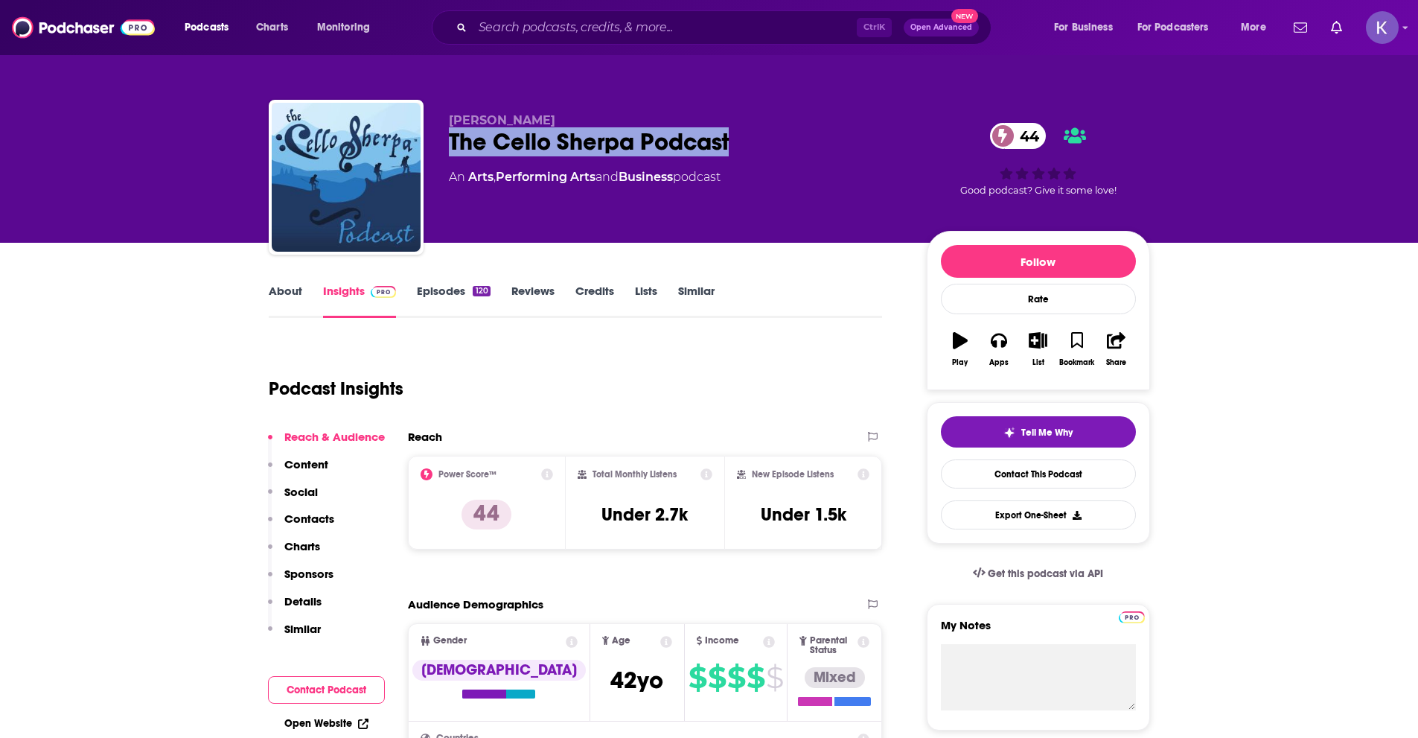
drag, startPoint x: 750, startPoint y: 138, endPoint x: 430, endPoint y: 140, distance: 320.1
click at [430, 140] on div "[PERSON_NAME] The Cello Sherpa Podcast 44 An Arts , Performing Arts and Busines…" at bounding box center [709, 180] width 881 height 161
copy h2 "The Cello Sherpa Podcast"
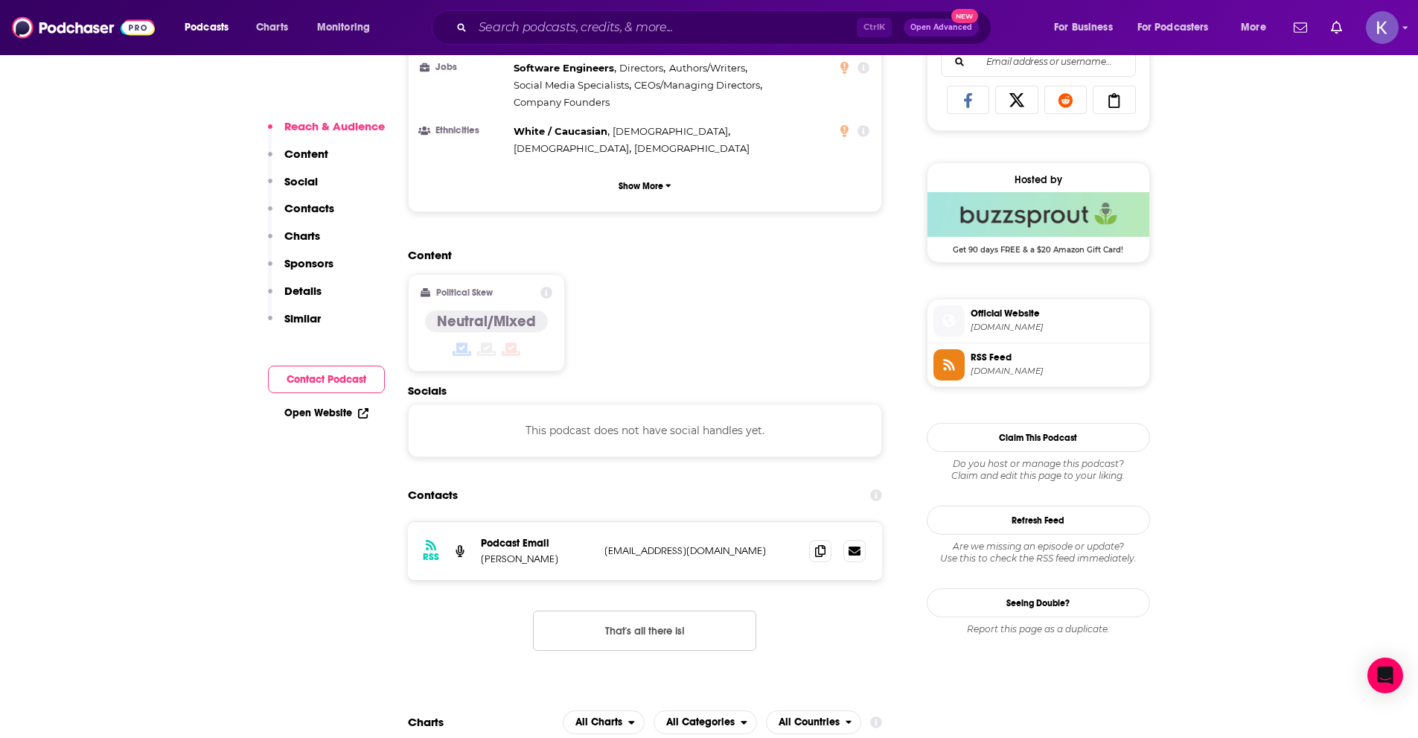
scroll to position [1117, 0]
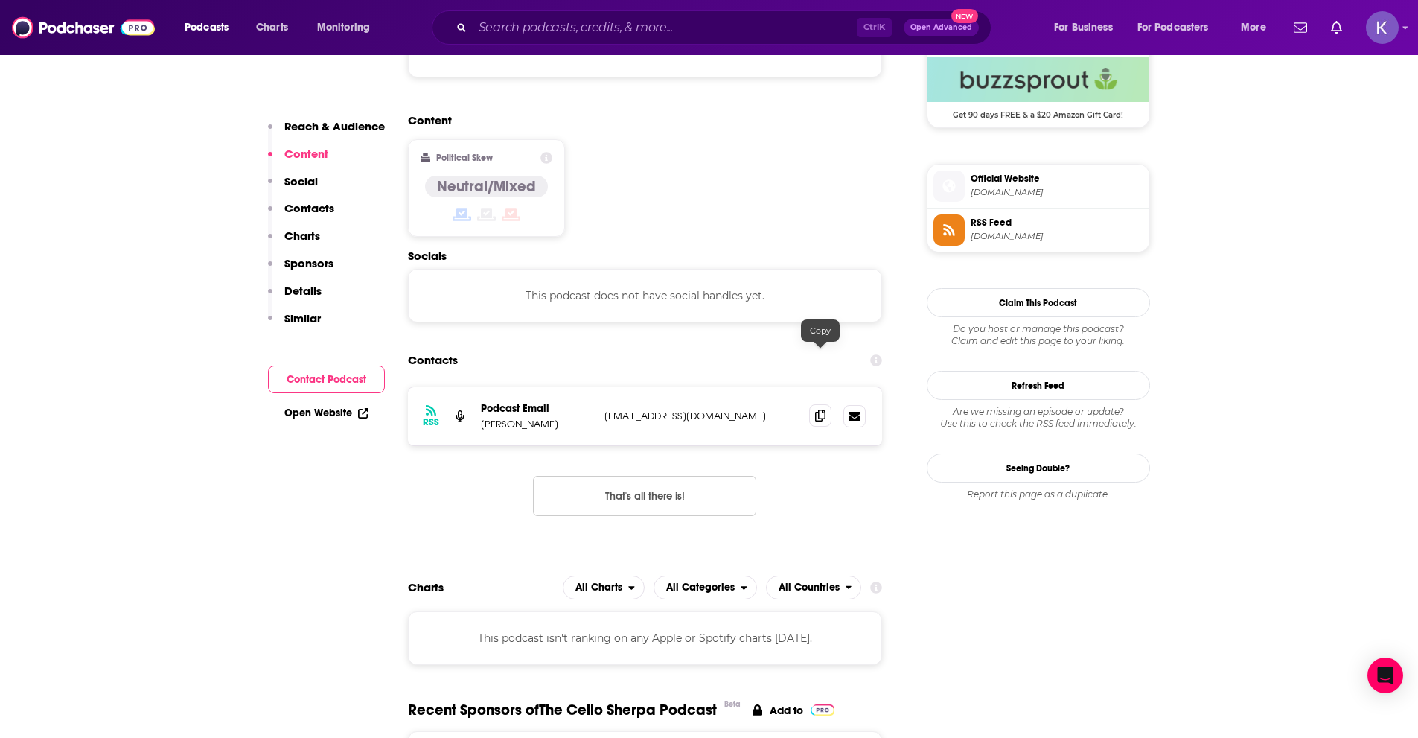
click at [823, 409] on icon at bounding box center [820, 415] width 10 height 12
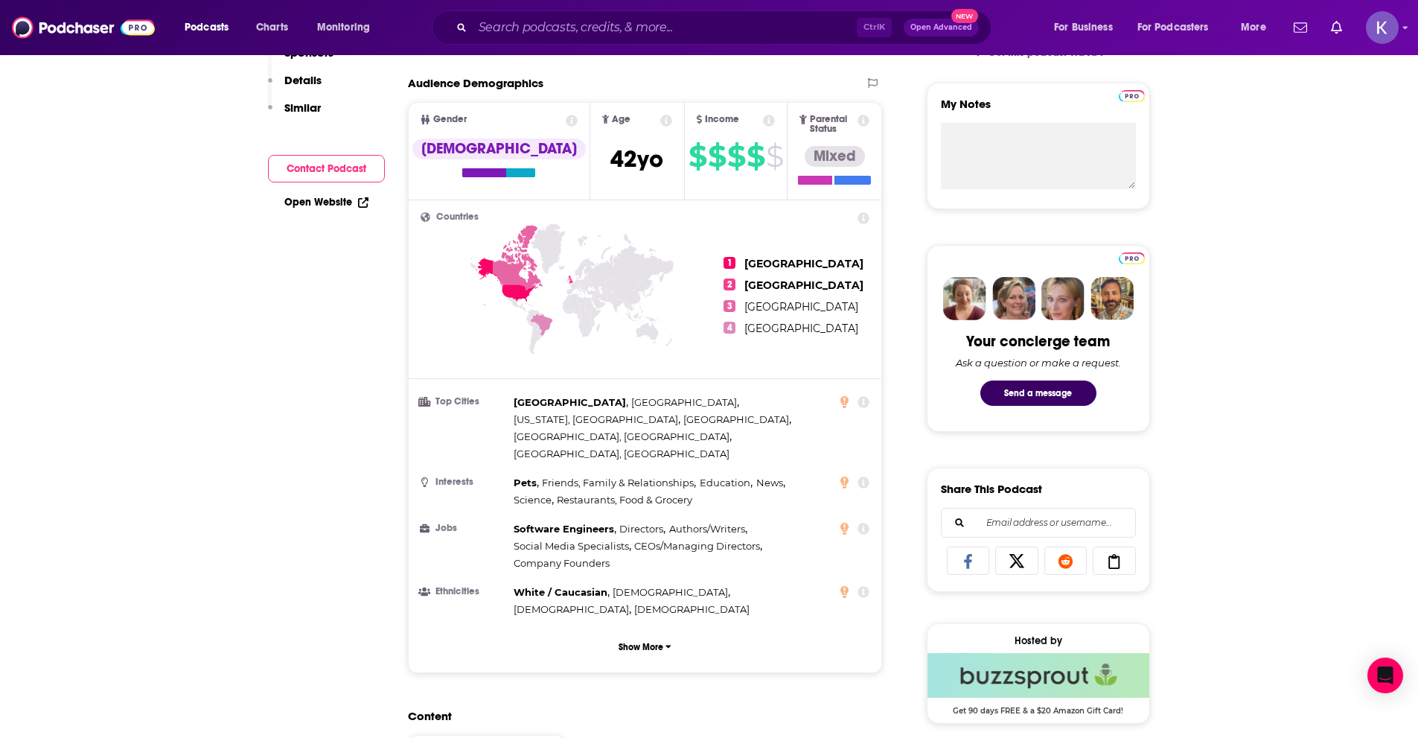
scroll to position [74, 0]
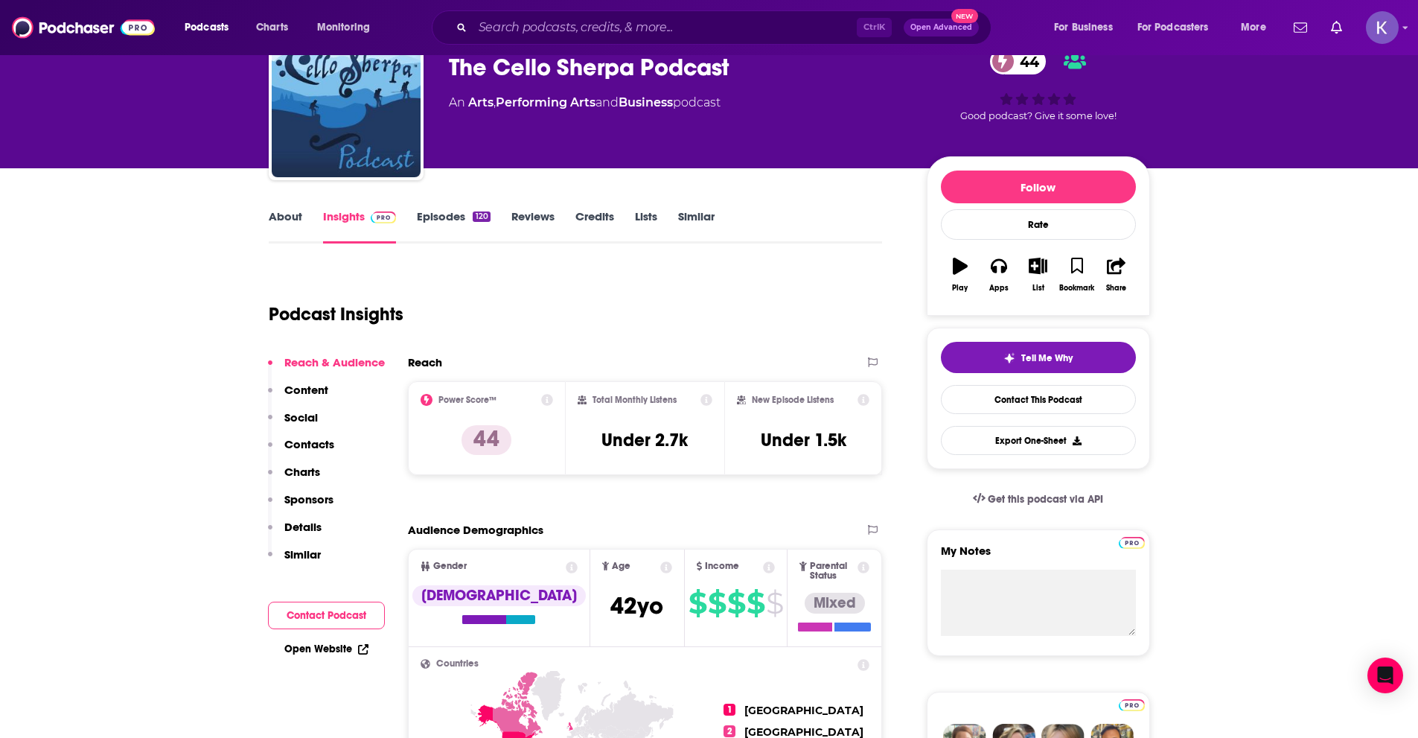
click at [284, 223] on link "About" at bounding box center [285, 226] width 33 height 34
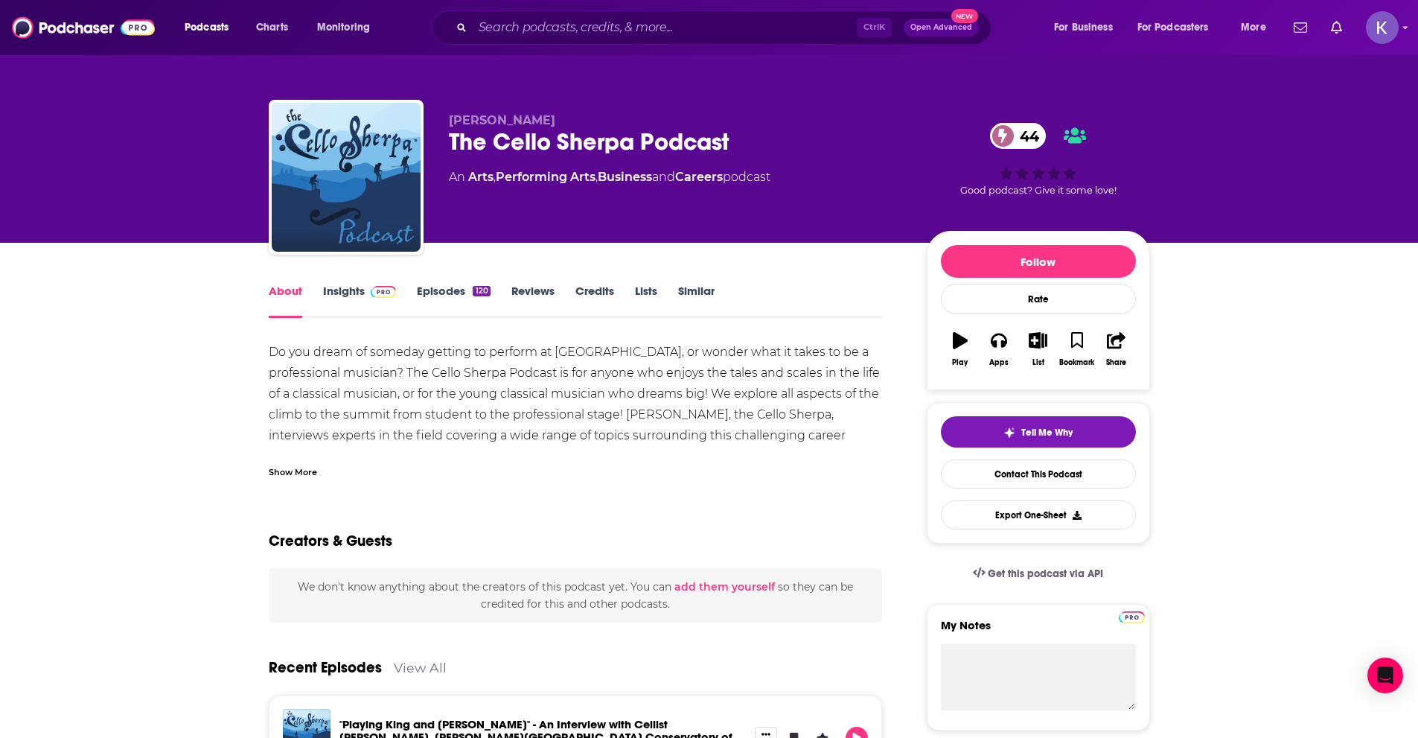
click at [304, 473] on div "Show More" at bounding box center [293, 471] width 48 height 14
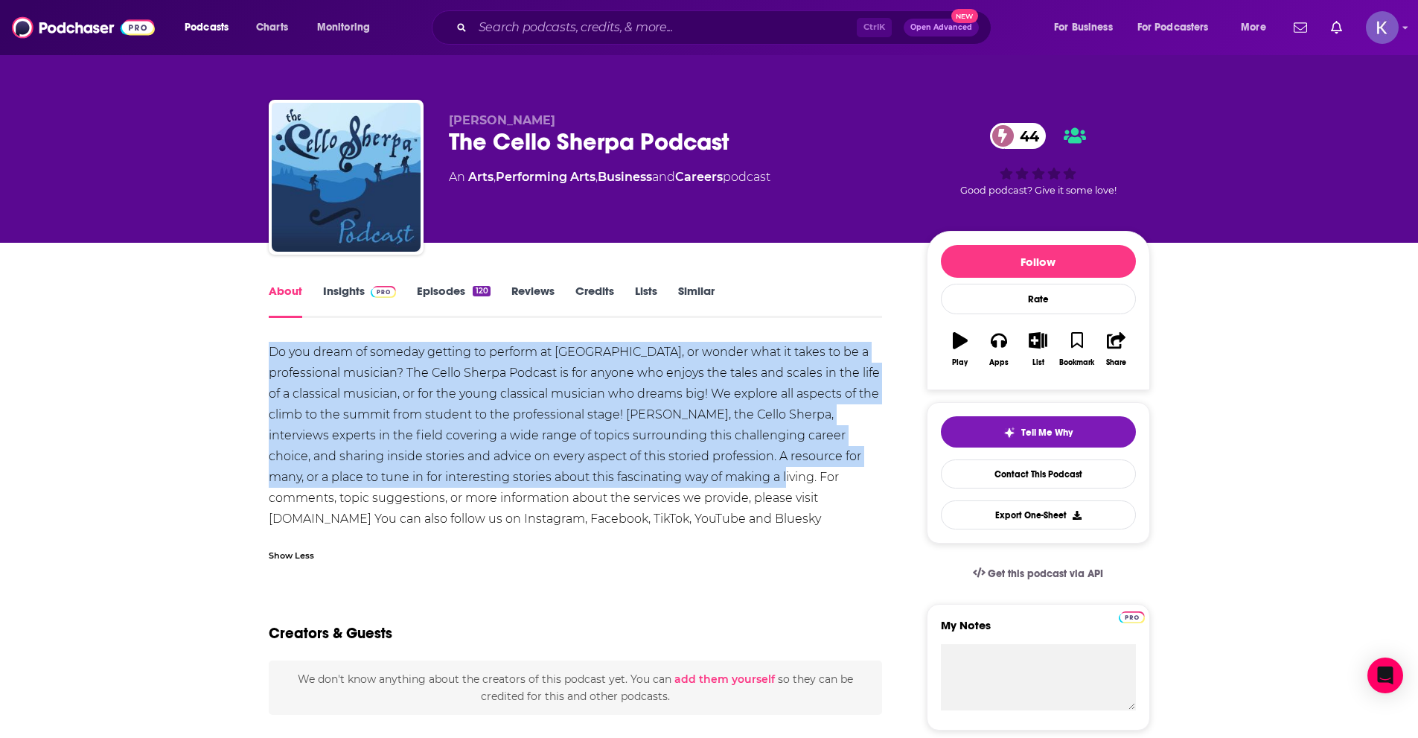
drag, startPoint x: 755, startPoint y: 475, endPoint x: 254, endPoint y: 343, distance: 518.0
copy div "Do you dream of someday getting to perform at [GEOGRAPHIC_DATA], or wonder what…"
click at [336, 287] on link "Insights" at bounding box center [360, 301] width 74 height 34
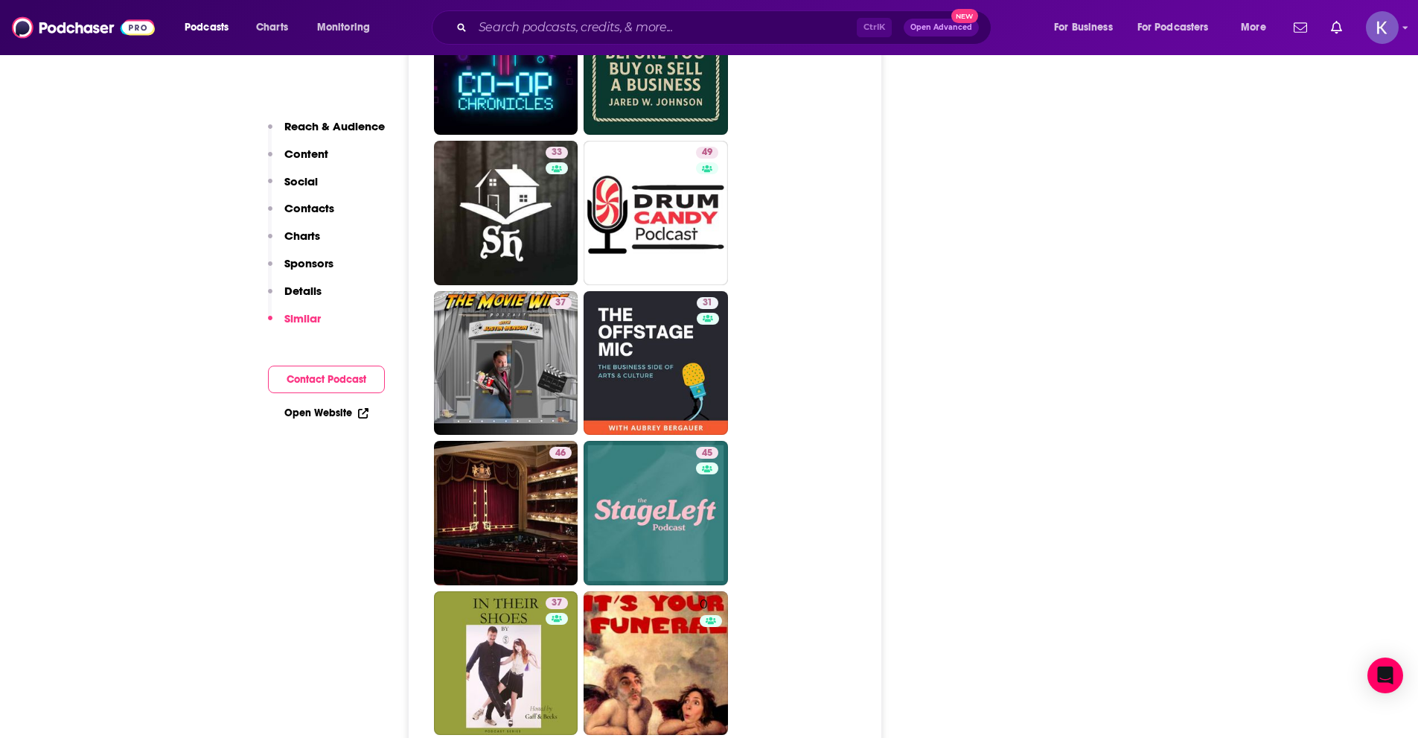
scroll to position [2457, 0]
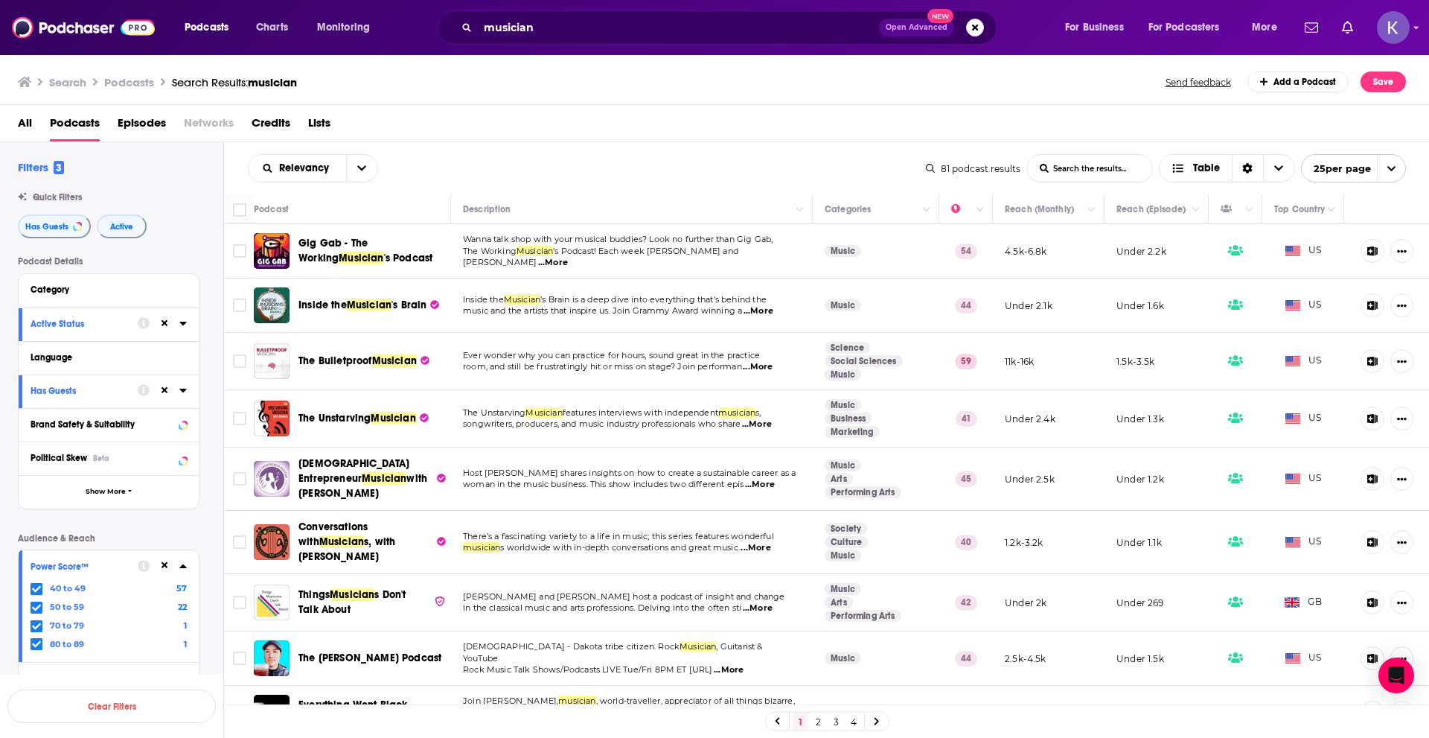
scroll to position [934, 0]
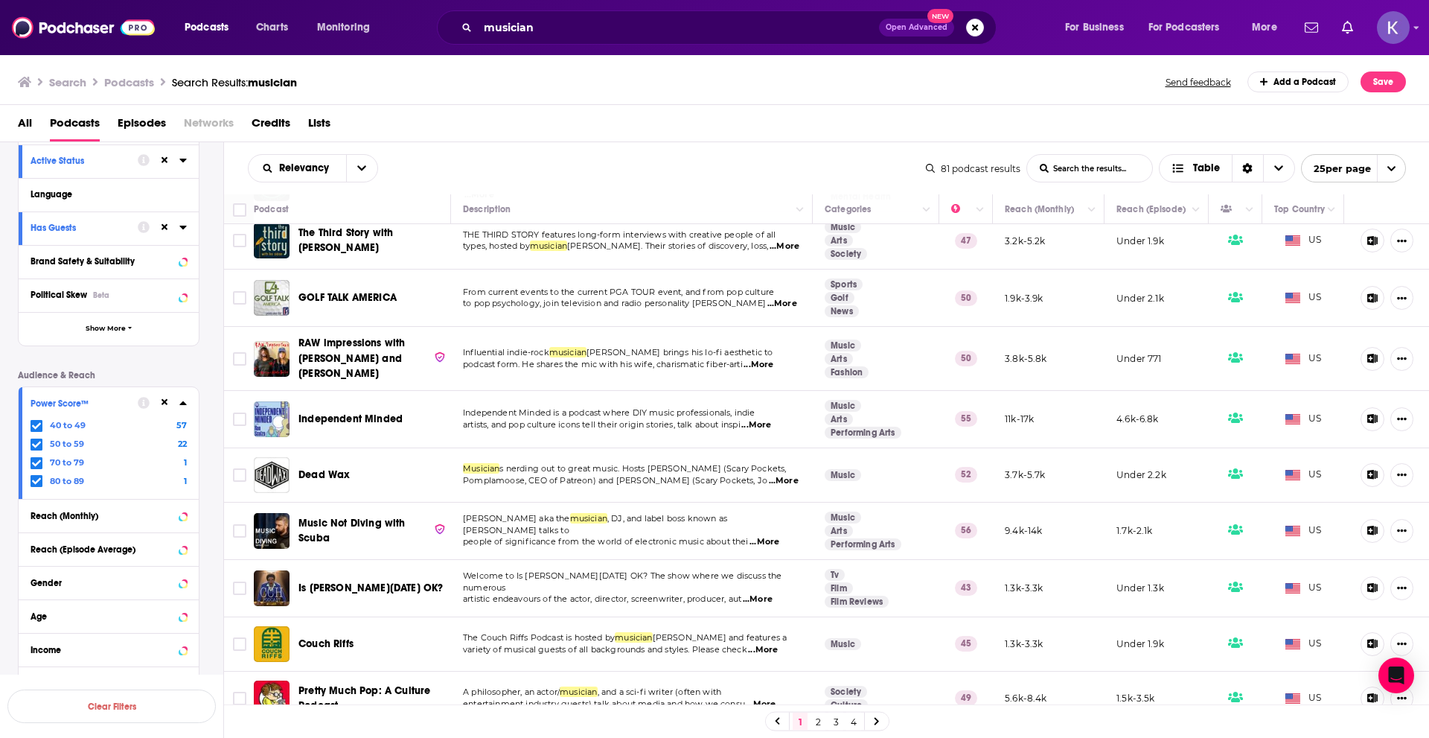
click at [872, 725] on link at bounding box center [877, 720] width 24 height 17
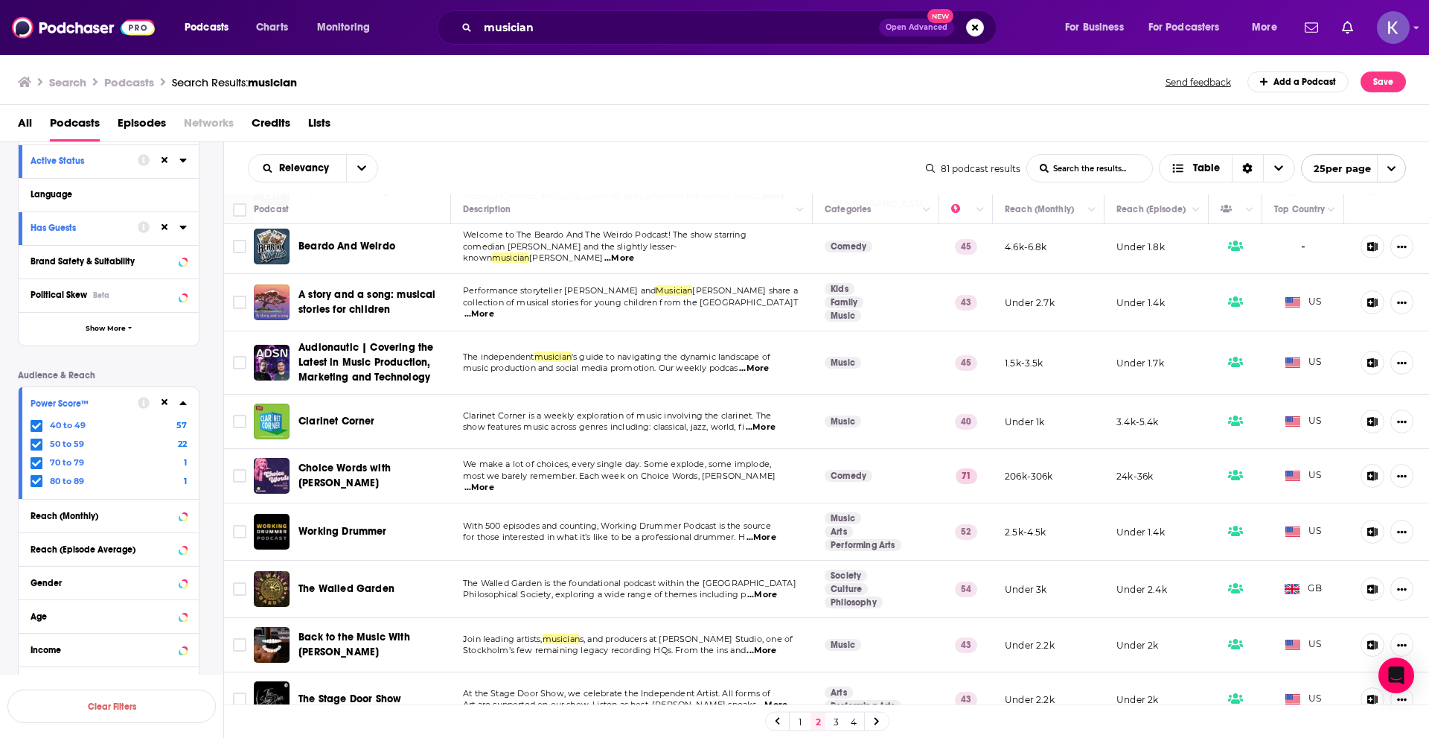
scroll to position [931, 0]
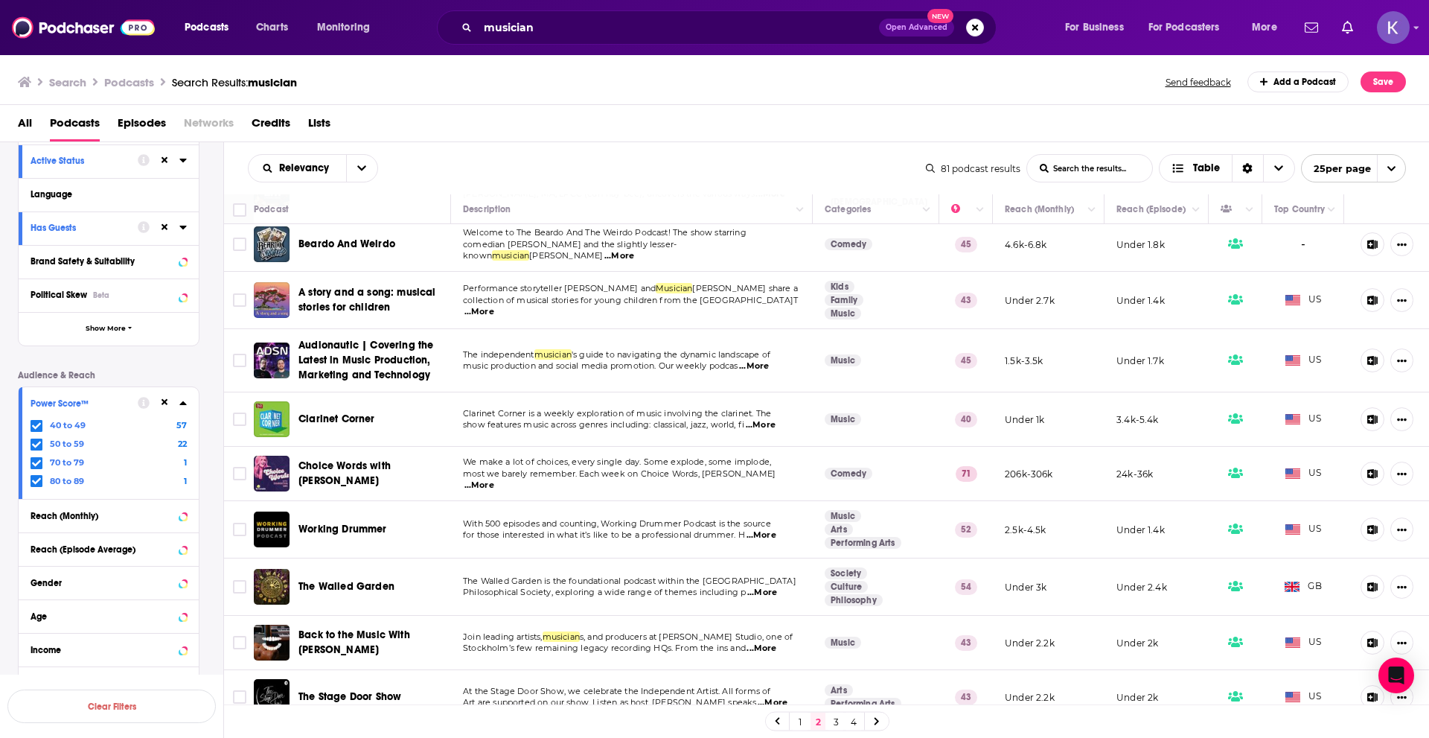
click at [874, 721] on icon at bounding box center [877, 721] width 6 height 9
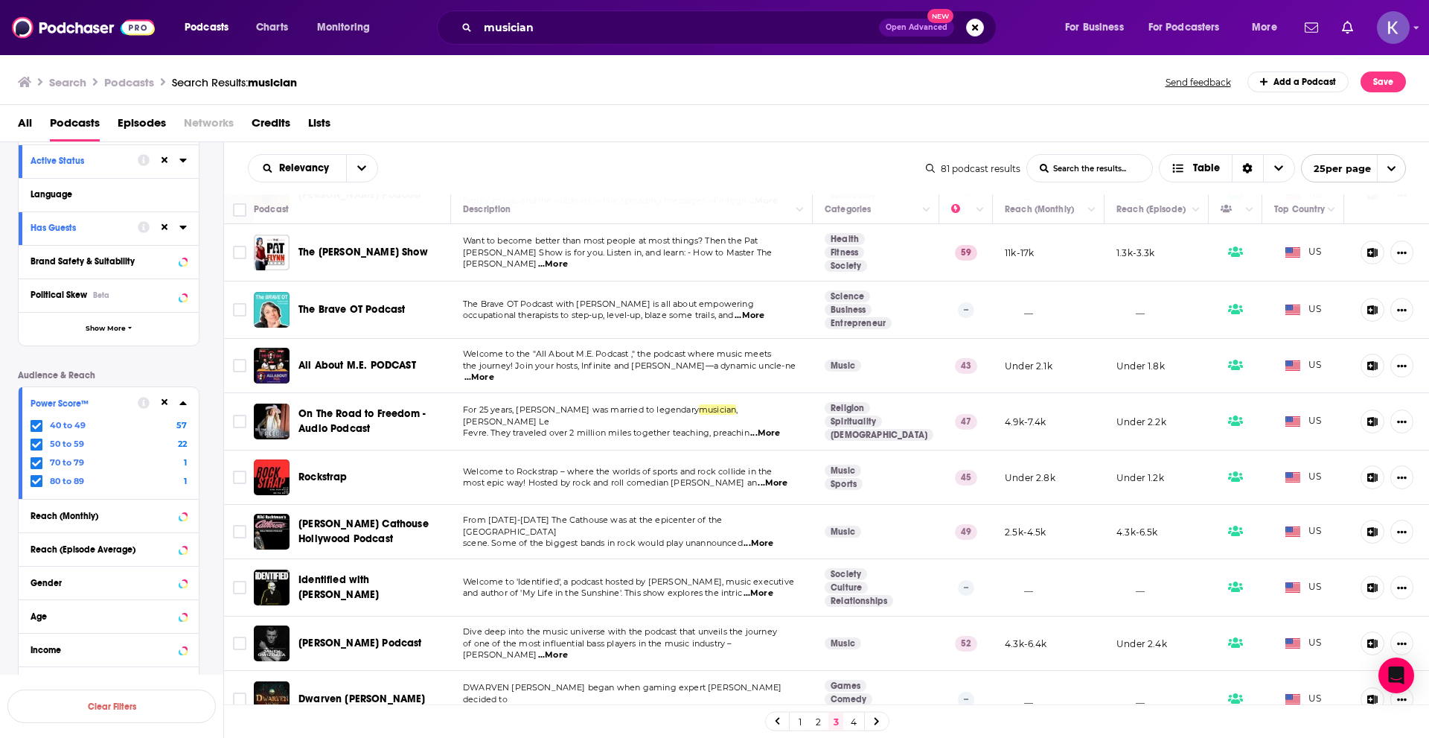
scroll to position [913, 0]
